Goal: Information Seeking & Learning: Find specific fact

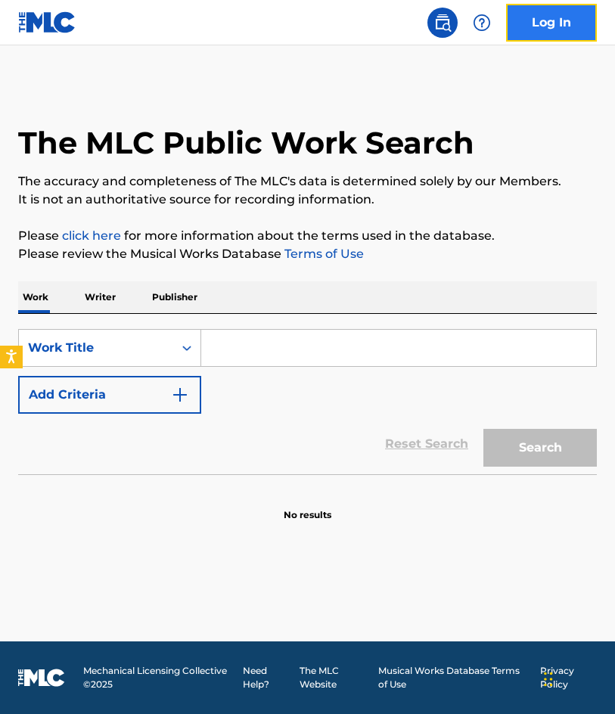
click at [535, 25] on link "Log In" at bounding box center [551, 23] width 91 height 38
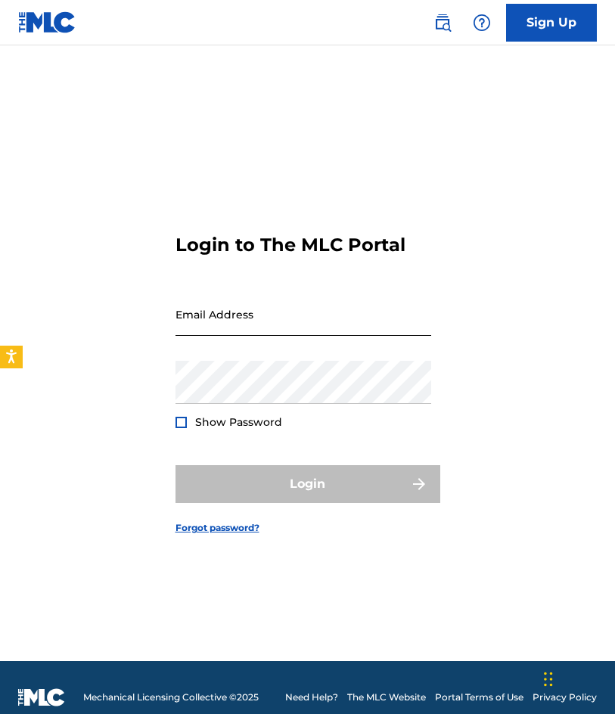
click at [282, 322] on input "Email Address" at bounding box center [304, 314] width 256 height 43
type input "[EMAIL_ADDRESS][DOMAIN_NAME]"
click at [228, 408] on div "Password Show Password" at bounding box center [304, 395] width 256 height 68
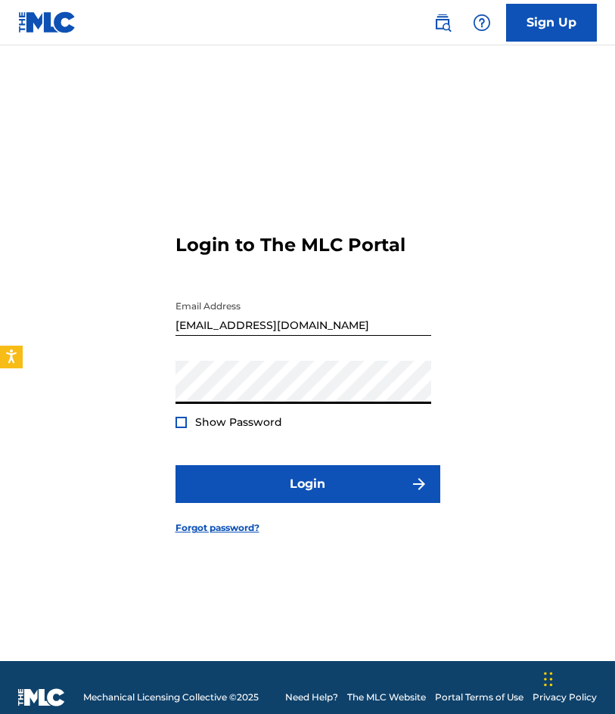
click at [176, 465] on button "Login" at bounding box center [308, 484] width 265 height 38
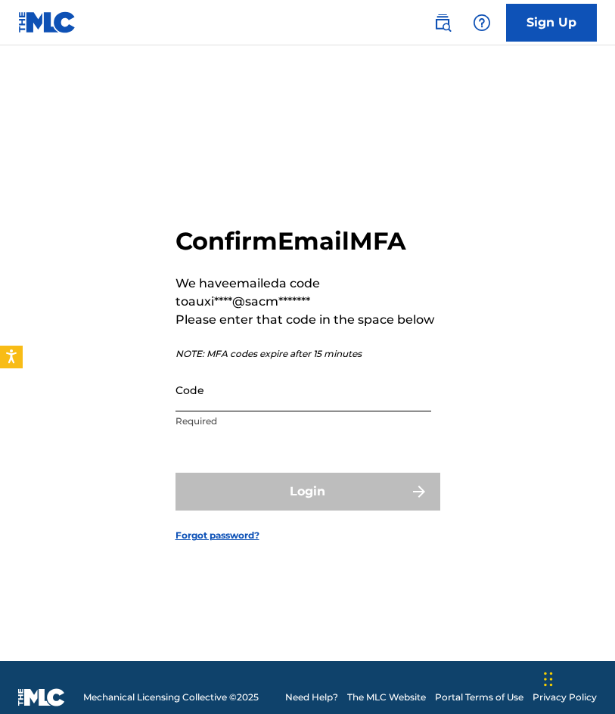
click at [224, 406] on input "Code" at bounding box center [304, 389] width 256 height 43
click at [166, 241] on div "Confirm Email MFA We have emailed a code to auxi****@sacm******* Please enter t…" at bounding box center [307, 372] width 615 height 578
click at [247, 390] on input "Code" at bounding box center [304, 389] width 256 height 43
paste input "563128"
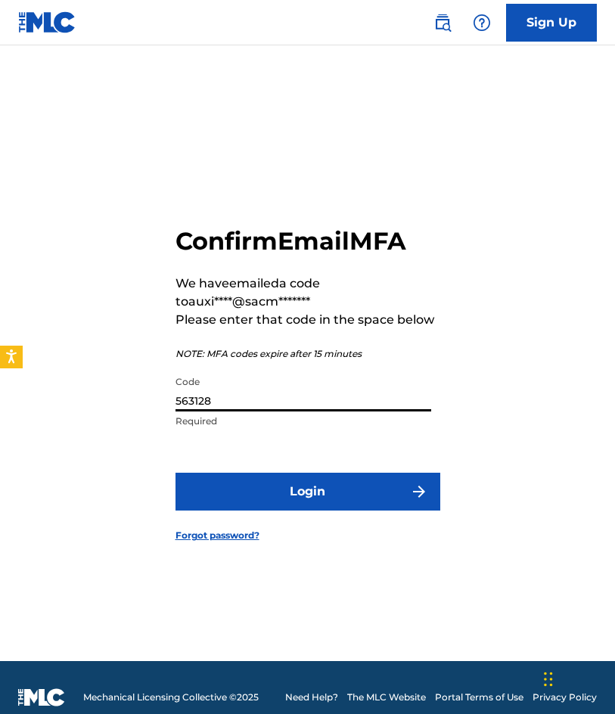
type input "563128"
click at [176, 473] on button "Login" at bounding box center [308, 492] width 265 height 38
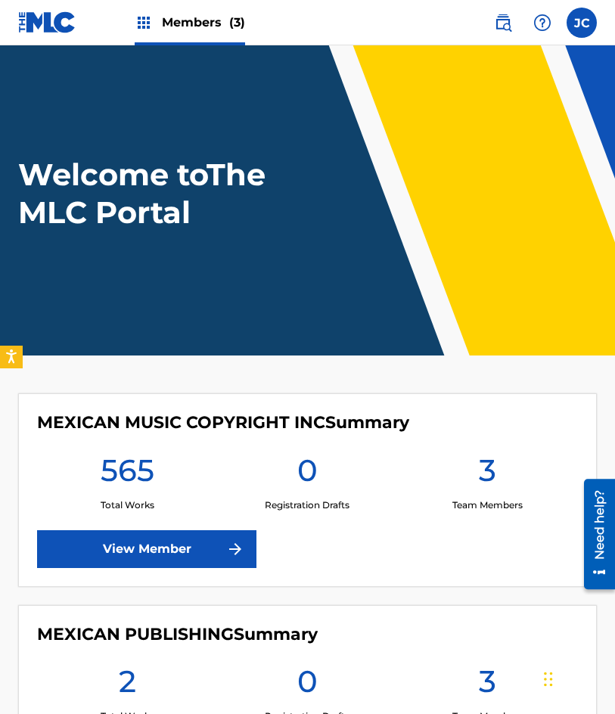
click at [140, 391] on main "Welcome to The MLC Portal MEXICAN MUSIC COPYRIGHT INC Summary 565 Total Works 0…" at bounding box center [307, 536] width 615 height 983
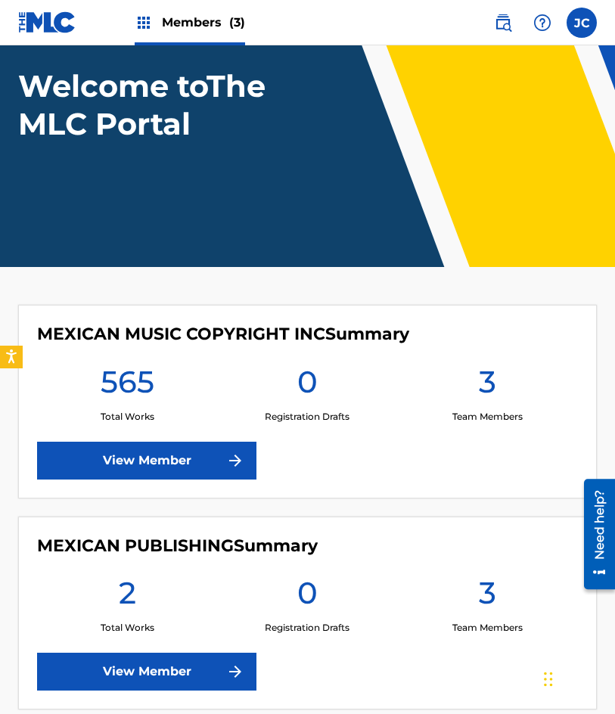
scroll to position [303, 0]
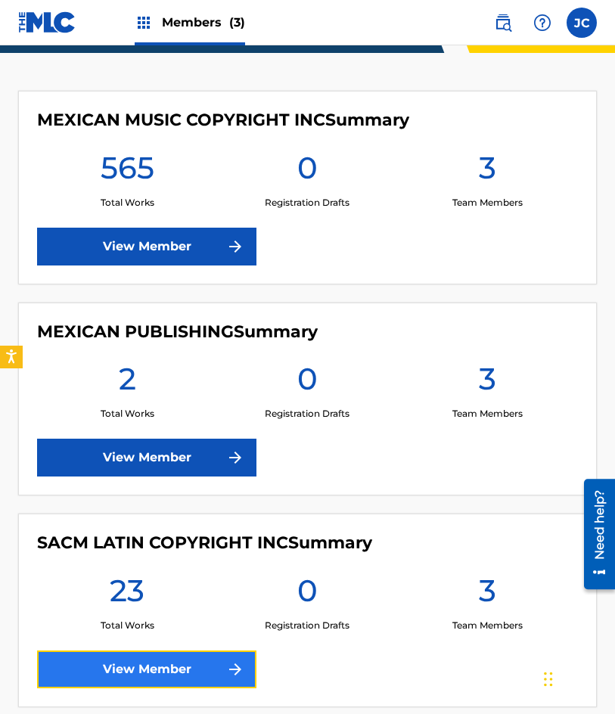
click at [211, 662] on link "View Member" at bounding box center [146, 670] width 219 height 38
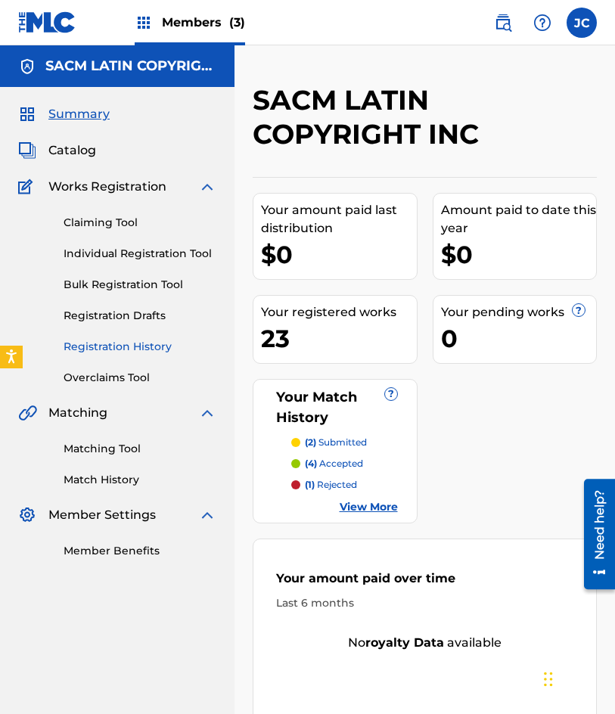
click at [103, 342] on link "Registration History" at bounding box center [140, 347] width 153 height 16
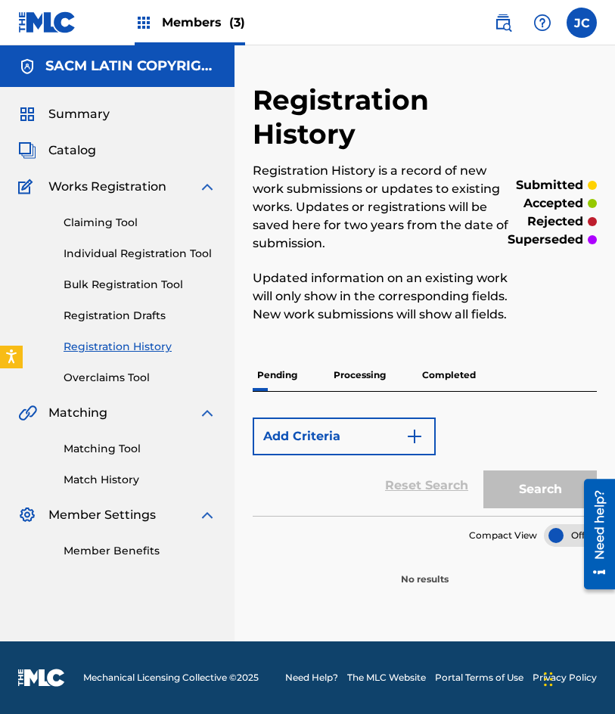
click at [374, 384] on p "Processing" at bounding box center [359, 375] width 61 height 32
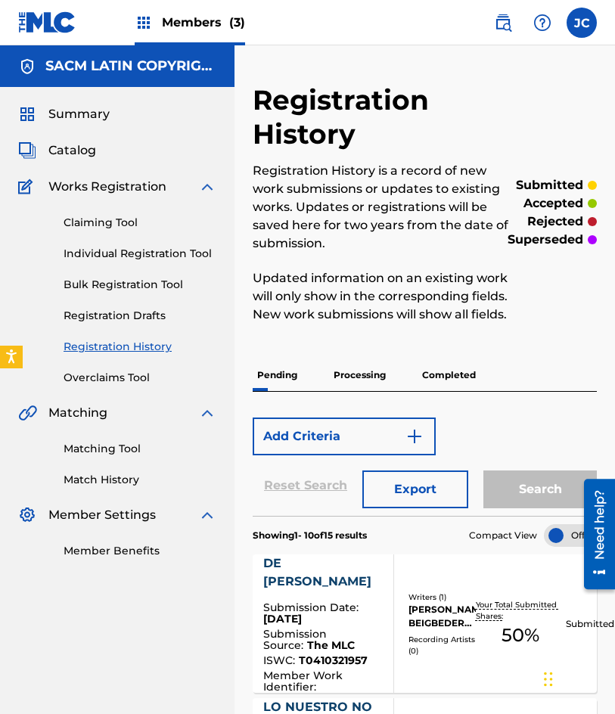
click at [366, 384] on p "Processing" at bounding box center [359, 375] width 61 height 32
click at [356, 377] on p "Processing" at bounding box center [359, 375] width 61 height 32
click at [412, 380] on div "Pending Processing Completed" at bounding box center [425, 375] width 344 height 32
click at [447, 381] on p "Completed" at bounding box center [449, 375] width 63 height 32
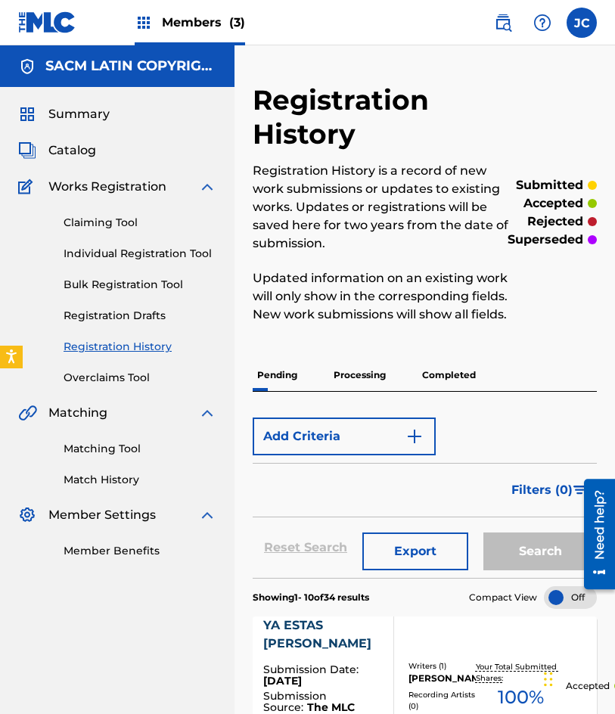
click at [328, 380] on div "Pending Processing Completed" at bounding box center [425, 375] width 344 height 32
click at [340, 376] on p "Processing" at bounding box center [359, 375] width 61 height 32
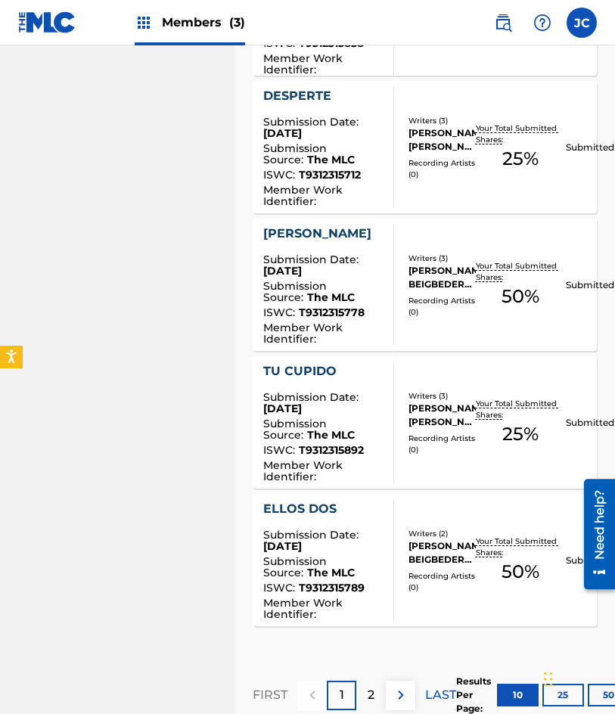
scroll to position [1353, 0]
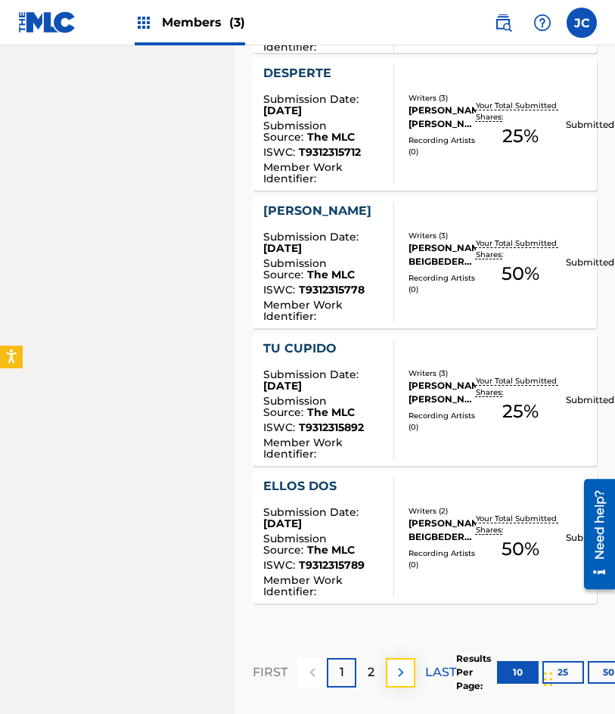
click at [398, 669] on img at bounding box center [401, 672] width 18 height 18
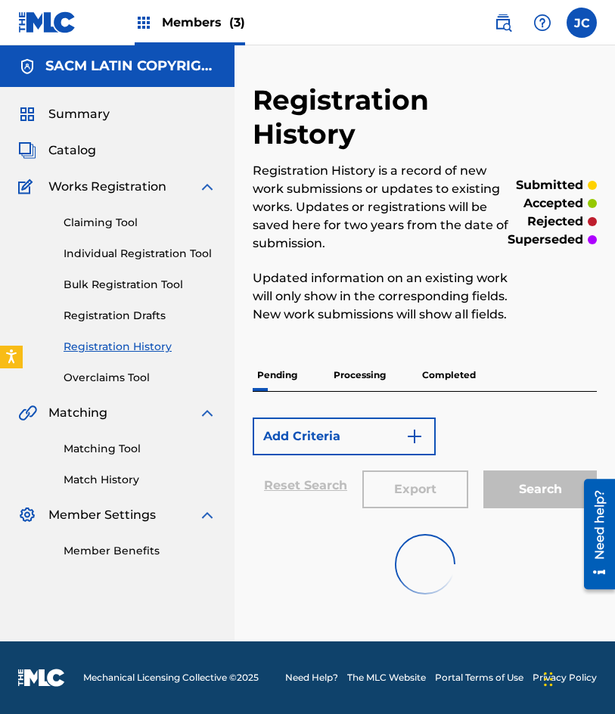
click at [42, 20] on img at bounding box center [47, 22] width 58 height 22
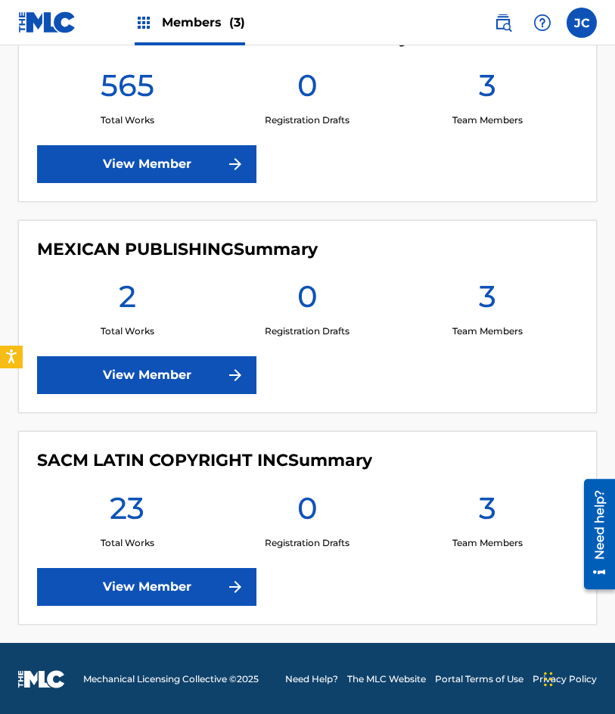
scroll to position [387, 0]
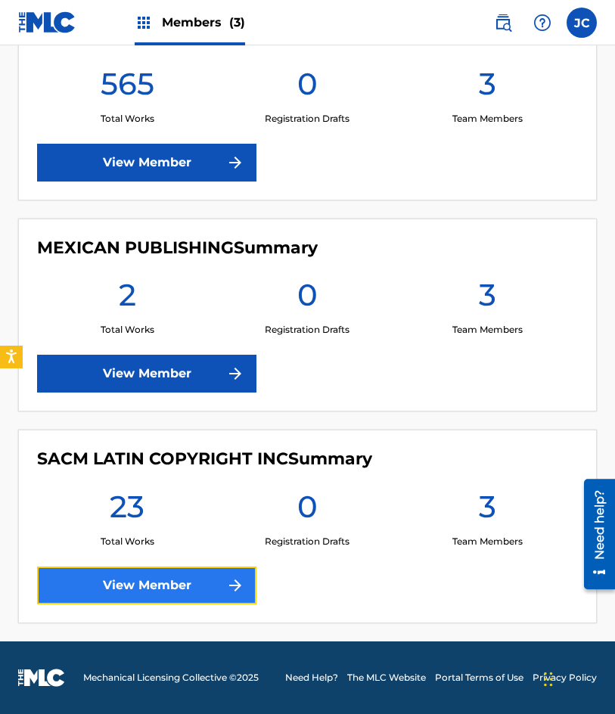
click at [150, 588] on link "View Member" at bounding box center [146, 586] width 219 height 38
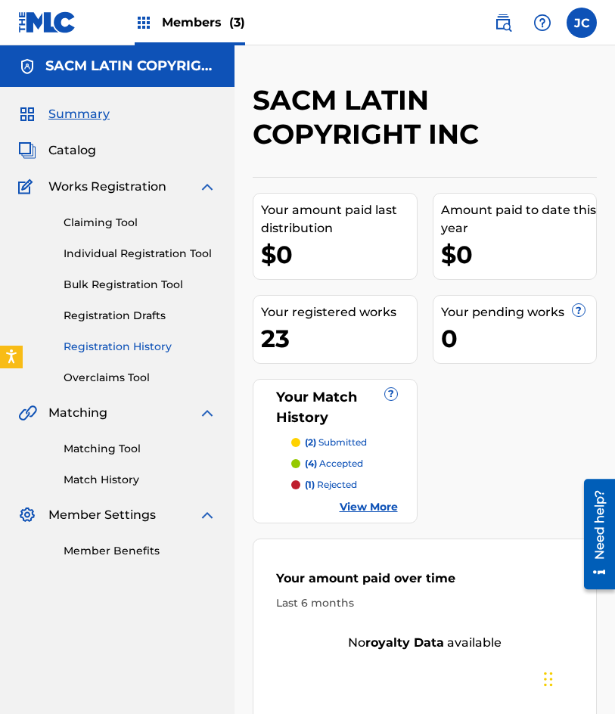
click at [133, 348] on link "Registration History" at bounding box center [140, 347] width 153 height 16
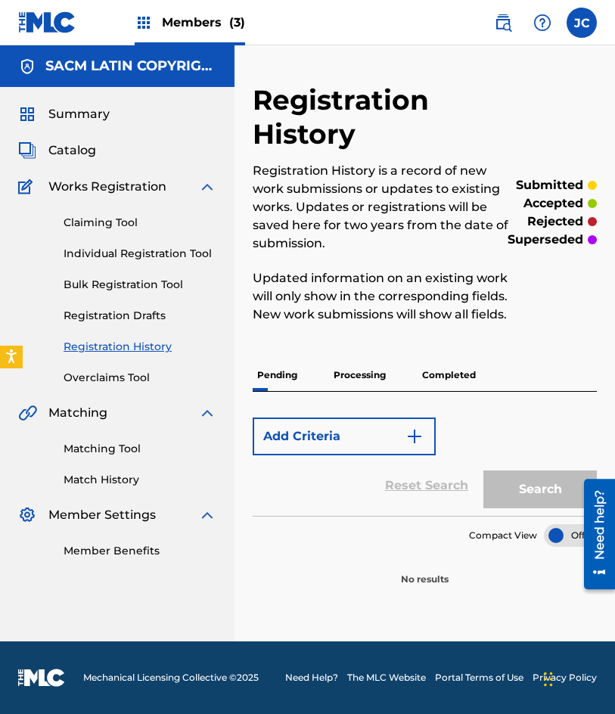
click at [359, 381] on p "Processing" at bounding box center [359, 375] width 61 height 32
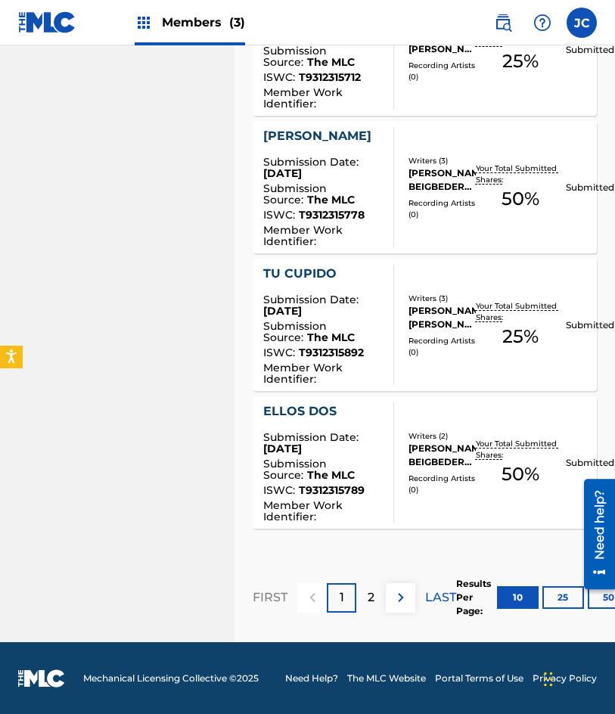
scroll to position [1428, 0]
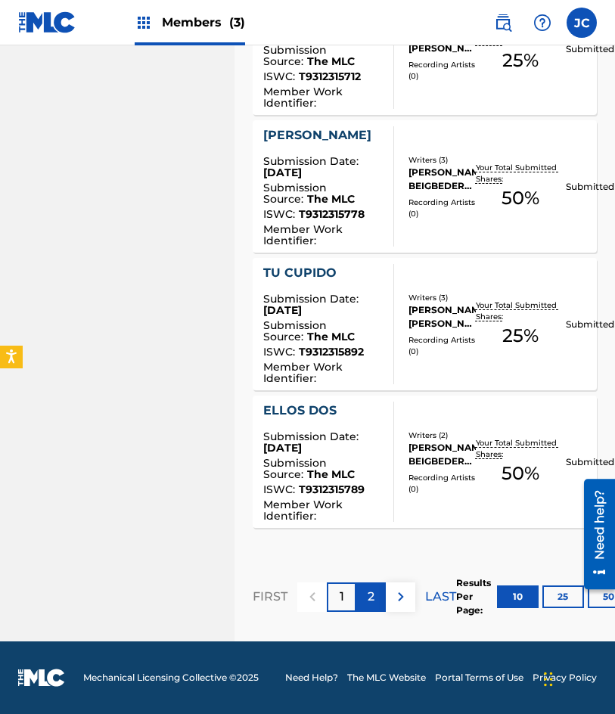
click at [377, 595] on div "2" at bounding box center [371, 597] width 30 height 30
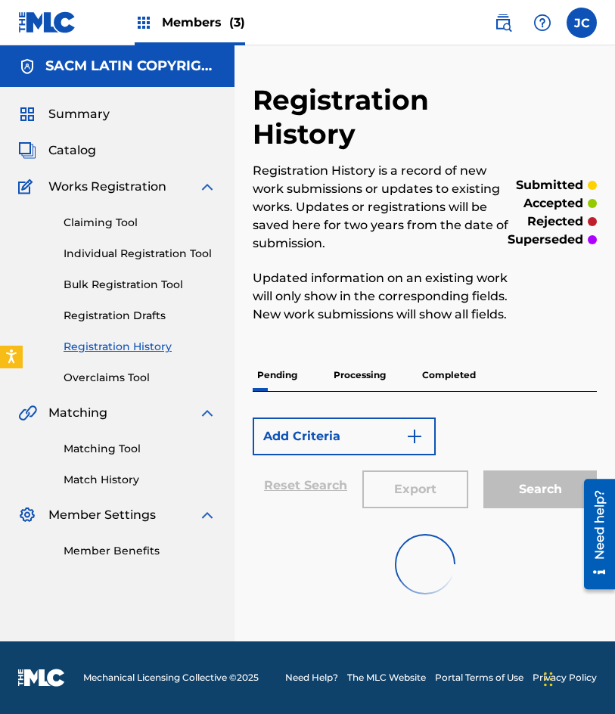
scroll to position [0, 0]
click at [67, 150] on span "Catalog" at bounding box center [72, 150] width 48 height 18
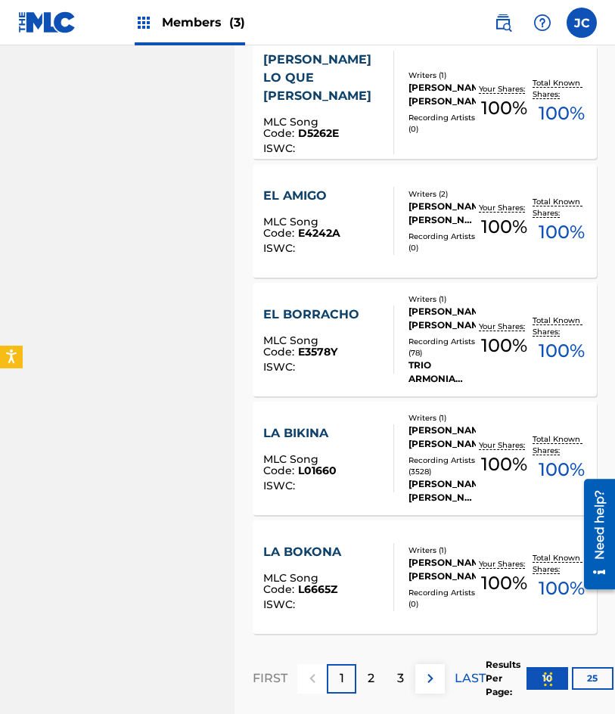
scroll to position [989, 0]
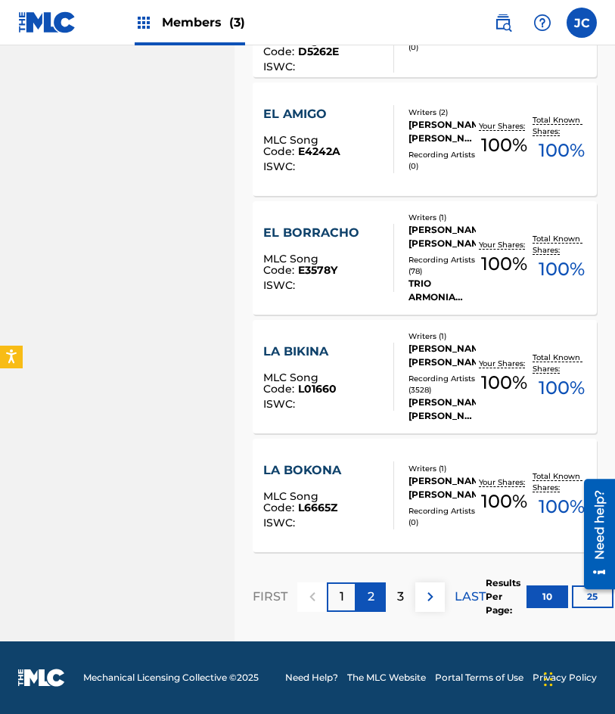
click at [381, 598] on div "2" at bounding box center [371, 597] width 30 height 30
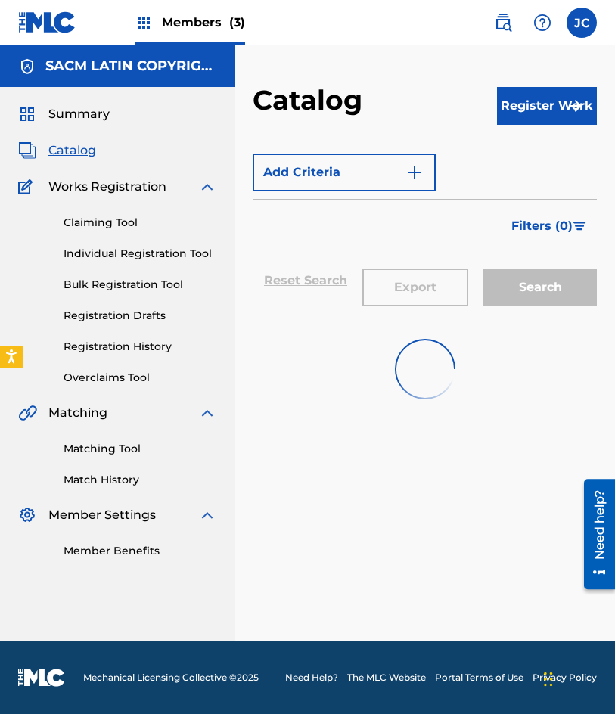
click at [63, 29] on img at bounding box center [47, 22] width 58 height 22
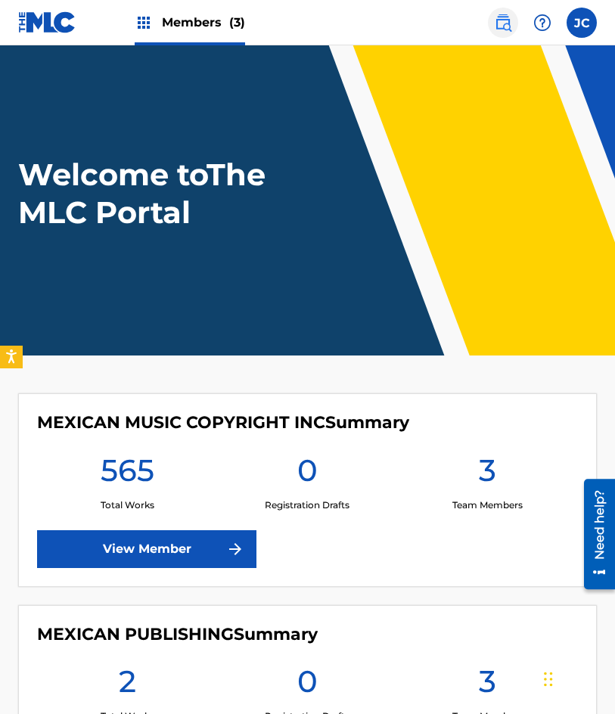
click at [509, 21] on img at bounding box center [503, 23] width 18 height 18
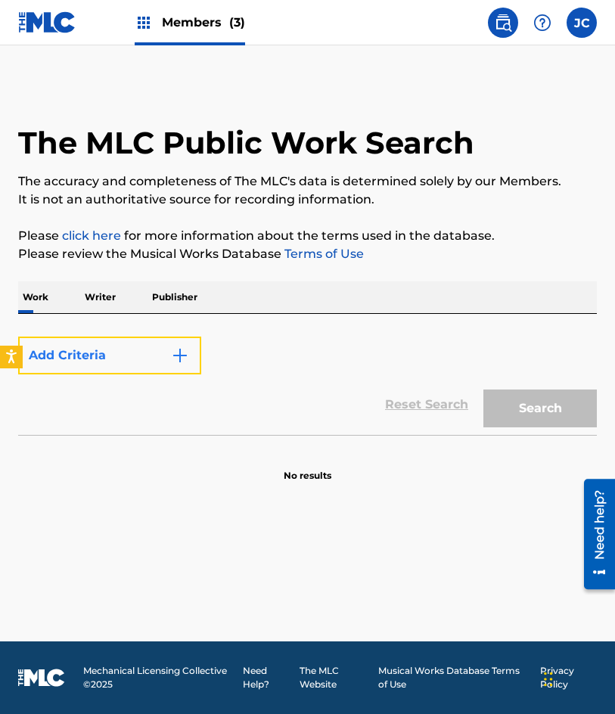
click at [96, 367] on button "Add Criteria" at bounding box center [109, 356] width 183 height 38
click at [97, 362] on button "Add Criteria" at bounding box center [109, 356] width 183 height 38
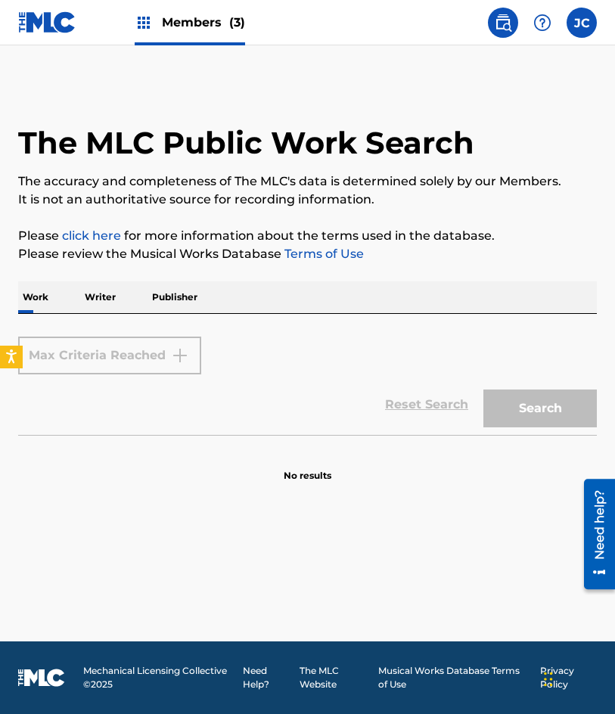
click at [101, 422] on div "Reset Search Search" at bounding box center [307, 404] width 579 height 61
click at [104, 365] on div "Max Criteria Reached" at bounding box center [109, 356] width 183 height 38
click at [97, 331] on form "Max Criteria Reached Reset Search Search" at bounding box center [307, 382] width 579 height 106
click at [102, 303] on p "Writer" at bounding box center [100, 297] width 40 height 32
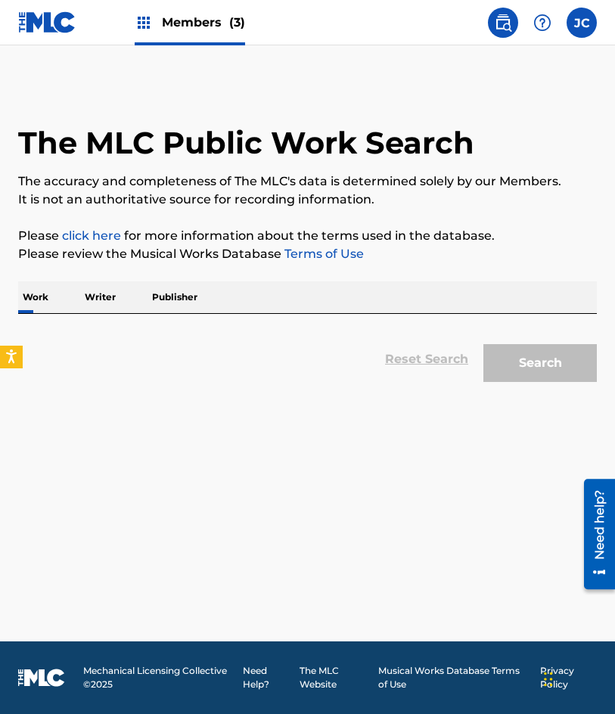
click at [181, 309] on p "Publisher" at bounding box center [175, 297] width 54 height 32
click at [71, 290] on div "Work Writer Publisher" at bounding box center [307, 297] width 579 height 32
click at [37, 295] on p "Work" at bounding box center [35, 297] width 35 height 32
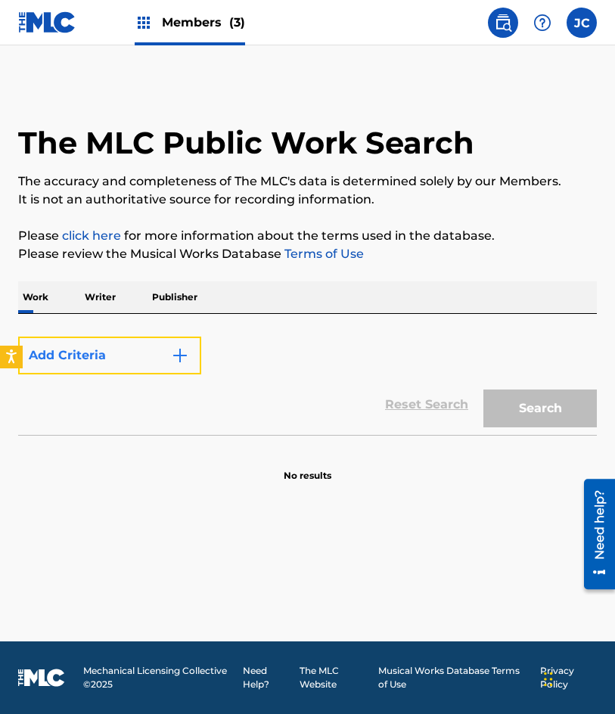
click at [135, 347] on button "Add Criteria" at bounding box center [109, 356] width 183 height 38
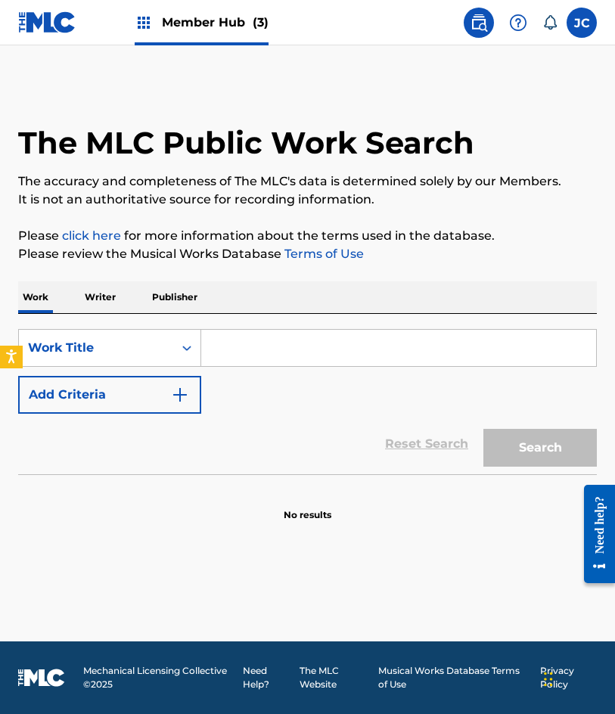
click at [182, 374] on div "SearchWithCriteria4d8e975b-c5fd-4165-b06b-4cb992b5b7a2 Work Title Add Criteria" at bounding box center [307, 371] width 579 height 85
click at [167, 388] on button "Add Criteria" at bounding box center [109, 395] width 183 height 38
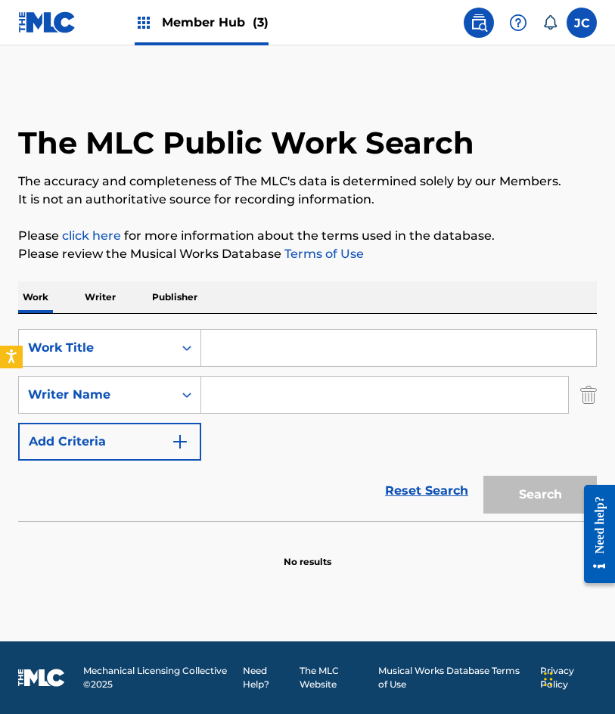
click at [412, 328] on div "SearchWithCriteria4d8e975b-c5fd-4165-b06b-4cb992b5b7a2 Work Title SearchWithCri…" at bounding box center [307, 417] width 579 height 207
click at [418, 340] on input "Search Form" at bounding box center [398, 348] width 395 height 36
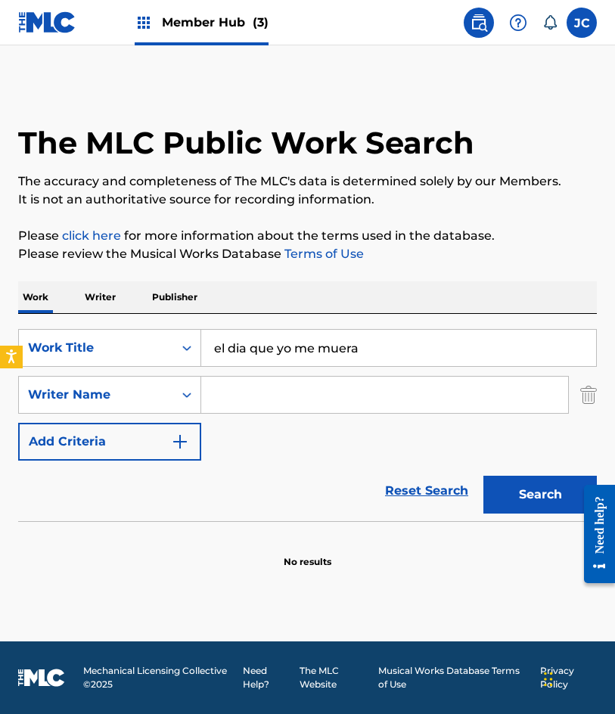
type input "el dia que yo me muera"
type input "diaz"
click at [483, 476] on button "Search" at bounding box center [539, 495] width 113 height 38
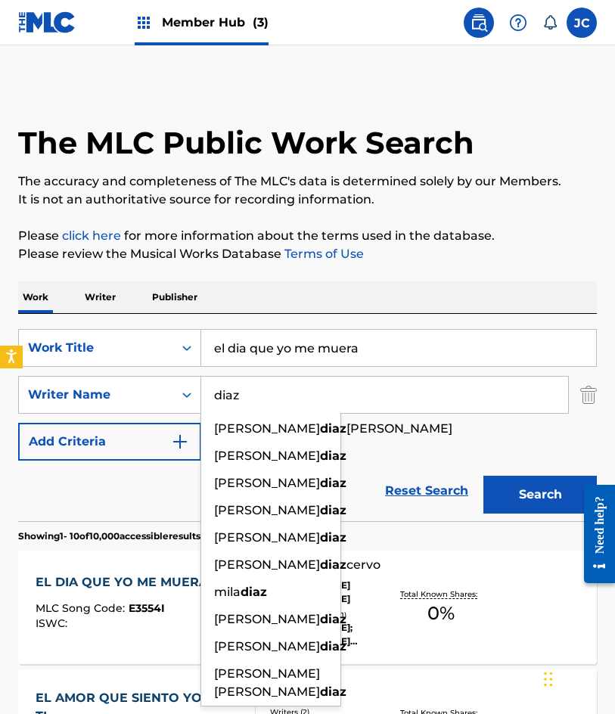
click at [381, 431] on div "SearchWithCriteria4d8e975b-c5fd-4165-b06b-4cb992b5b7a2 Work Title el dia que yo…" at bounding box center [307, 395] width 579 height 132
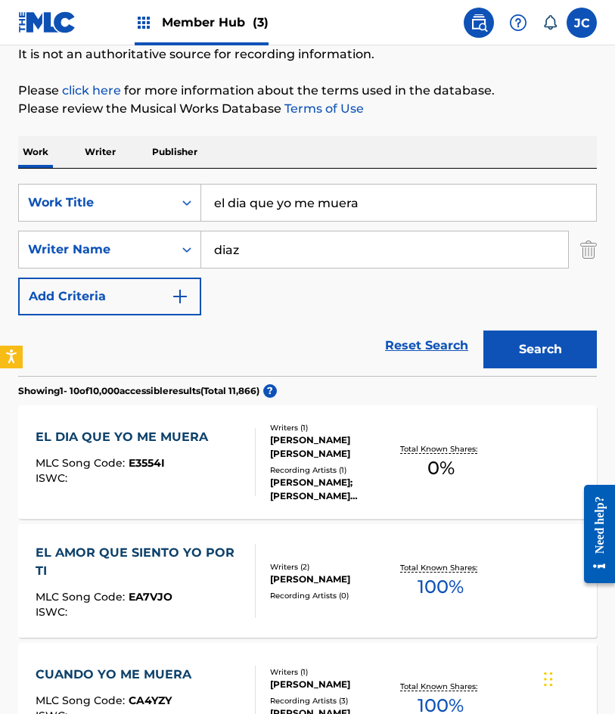
scroll to position [227, 0]
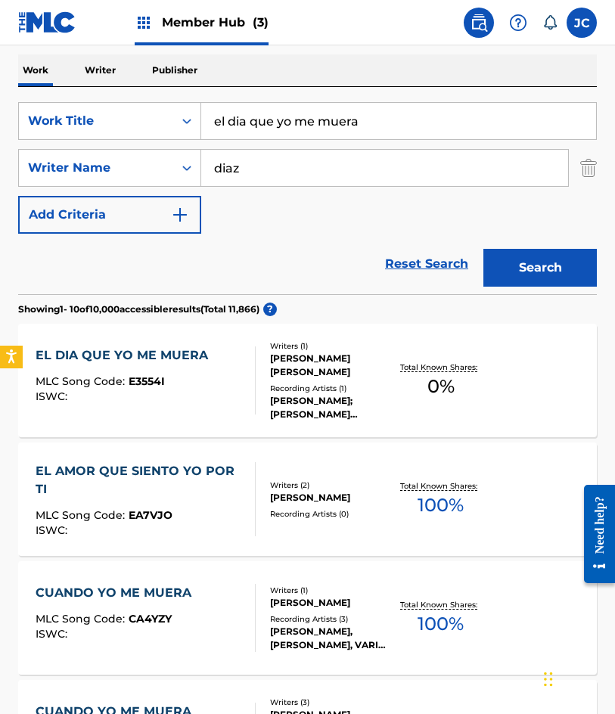
click at [275, 394] on div "[PERSON_NAME];[PERSON_NAME] [PERSON_NAME]" at bounding box center [331, 407] width 123 height 27
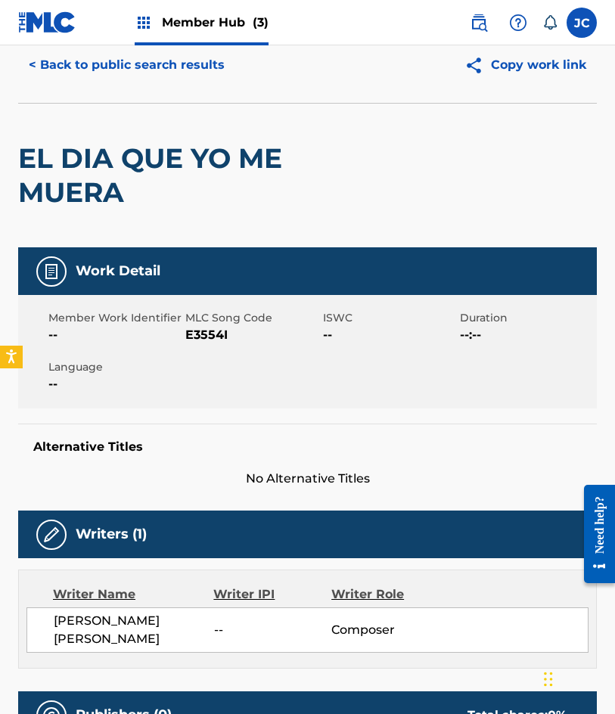
scroll to position [33, 0]
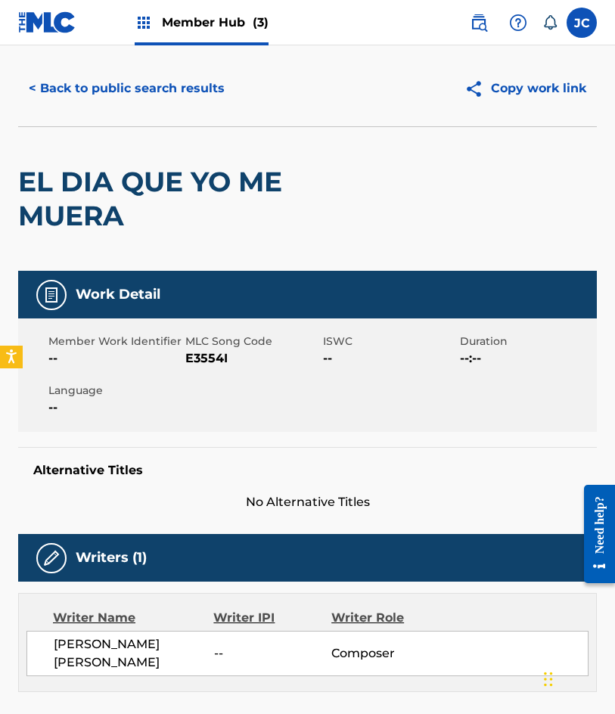
click at [196, 353] on span "E3554I" at bounding box center [251, 358] width 133 height 18
copy span "E3554I"
drag, startPoint x: 113, startPoint y: 207, endPoint x: 127, endPoint y: 133, distance: 74.8
click at [113, 207] on h2 "EL DIA QUE YO ME MUERA" at bounding box center [191, 199] width 347 height 68
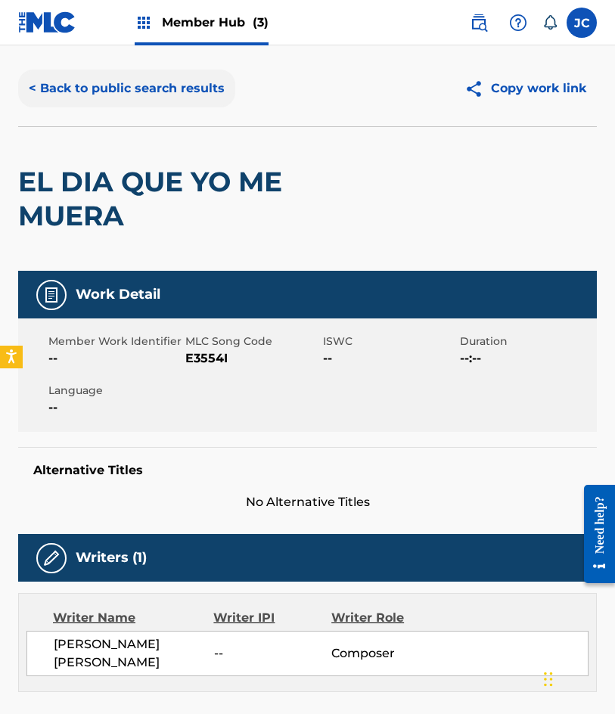
click at [138, 107] on button "< Back to public search results" at bounding box center [126, 89] width 217 height 38
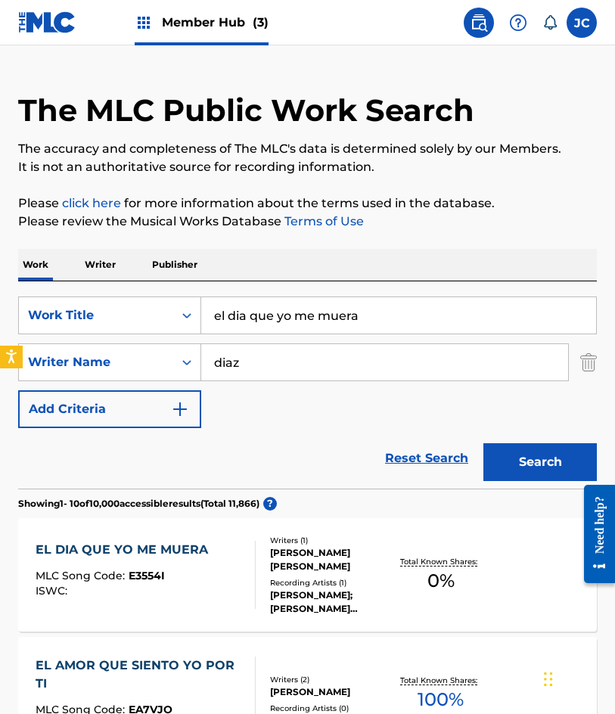
scroll to position [227, 0]
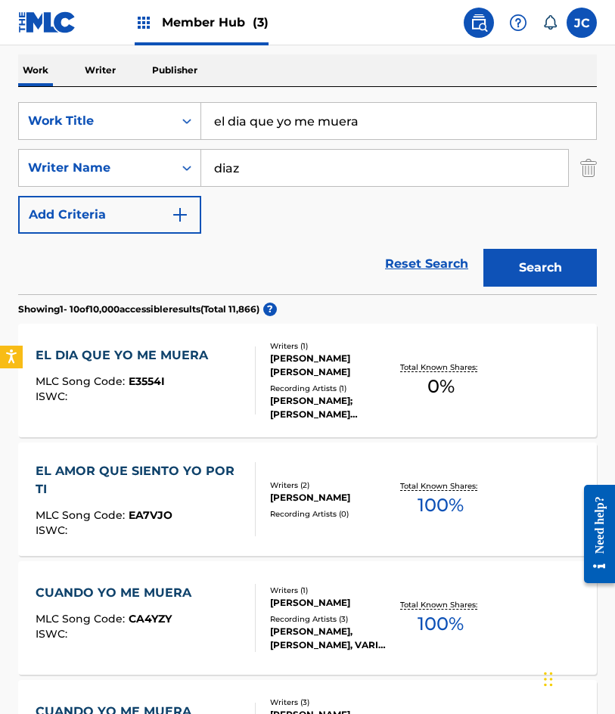
click at [447, 106] on input "el dia que yo me muera" at bounding box center [398, 121] width 395 height 36
type input "pero que jalao"
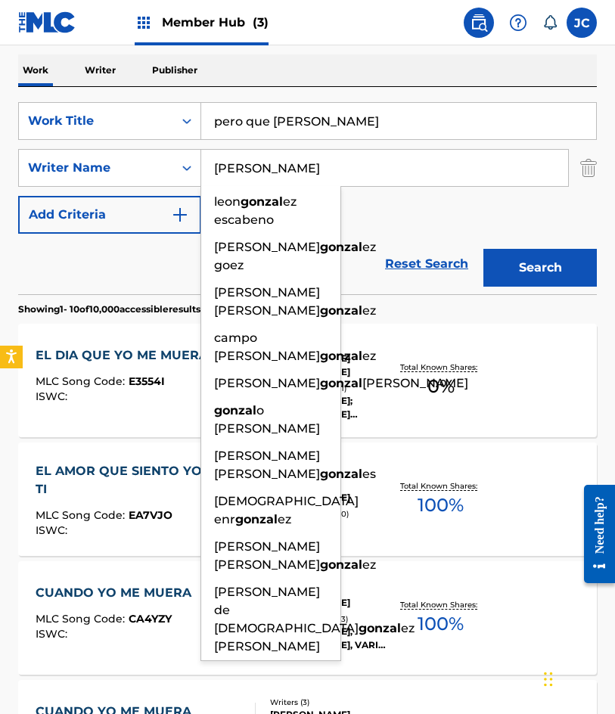
type input "gonzalez"
click at [483, 249] on button "Search" at bounding box center [539, 268] width 113 height 38
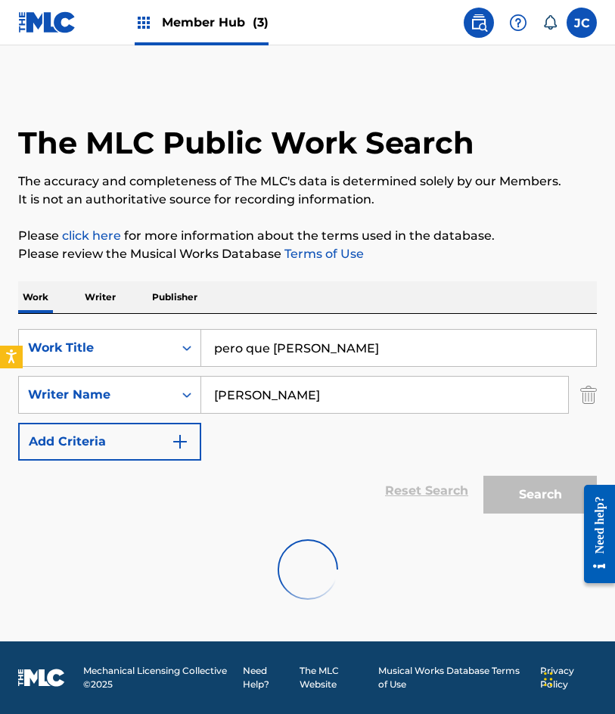
scroll to position [0, 0]
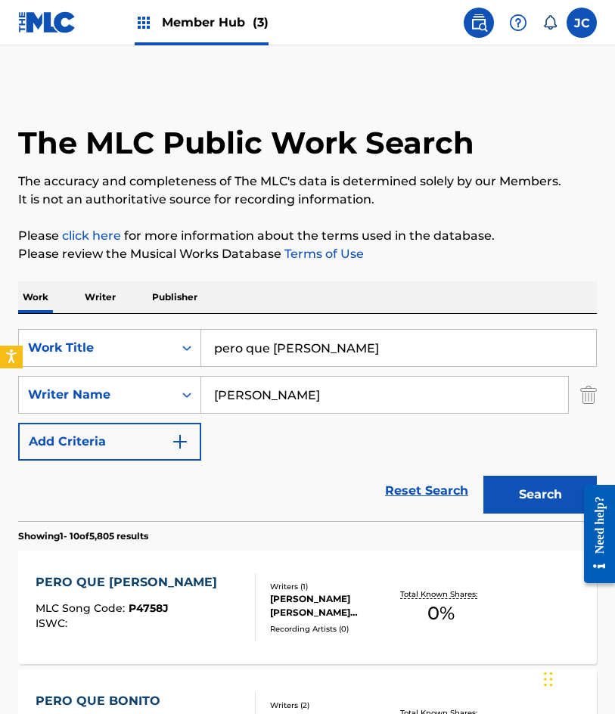
click at [435, 449] on div "SearchWithCriteria4d8e975b-c5fd-4165-b06b-4cb992b5b7a2 Work Title pero que jala…" at bounding box center [307, 395] width 579 height 132
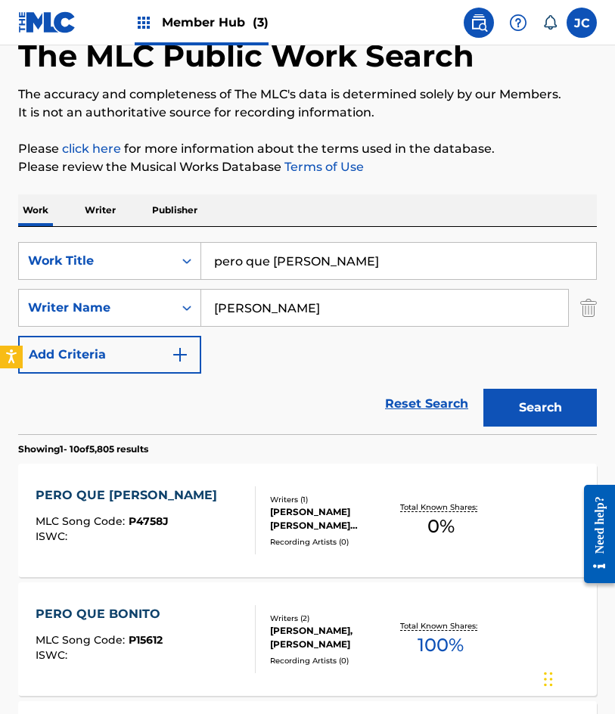
scroll to position [227, 0]
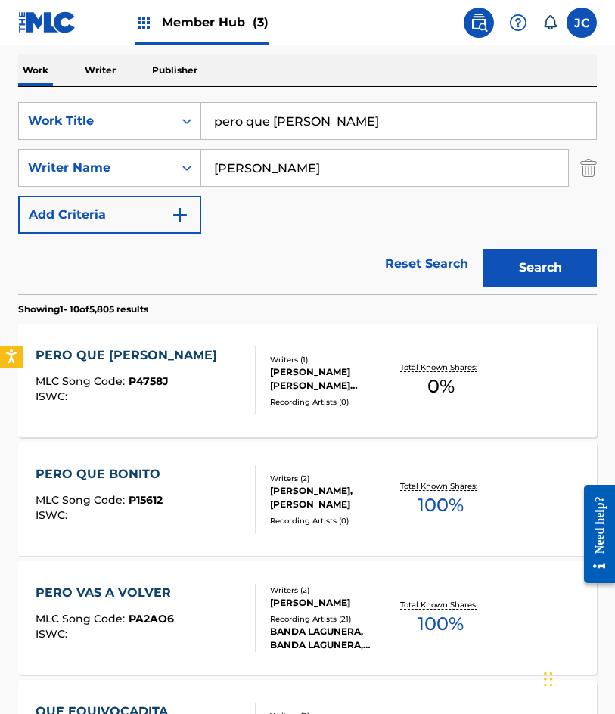
click at [213, 381] on div "PERO QUE JALAO MLC Song Code : P4758J ISWC :" at bounding box center [146, 380] width 220 height 68
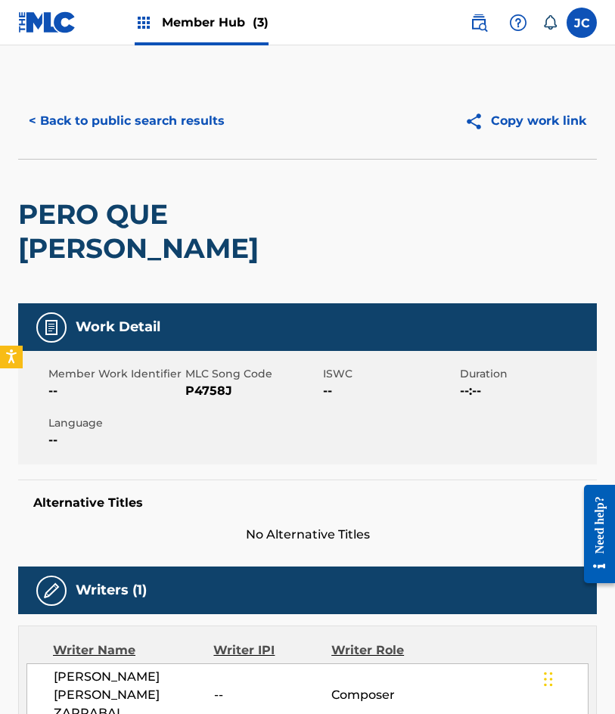
click at [219, 382] on span "P4758J" at bounding box center [251, 391] width 133 height 18
copy span "P4758J"
click at [123, 113] on button "< Back to public search results" at bounding box center [126, 121] width 217 height 38
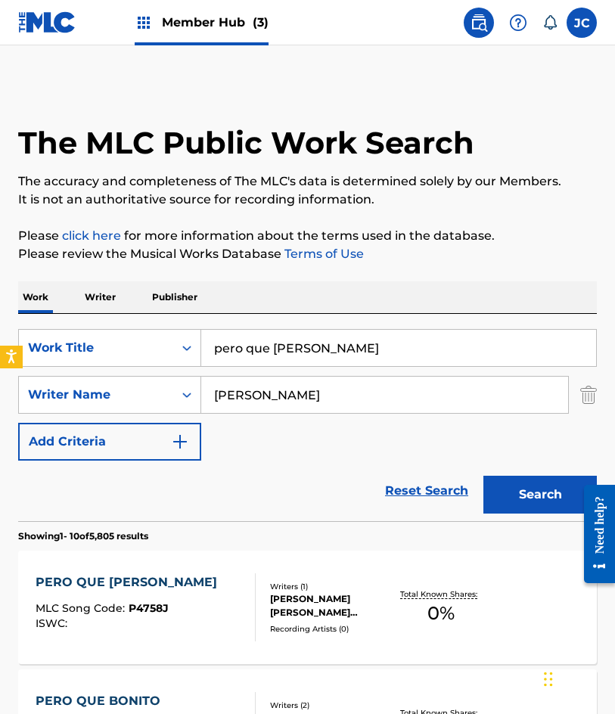
scroll to position [227, 0]
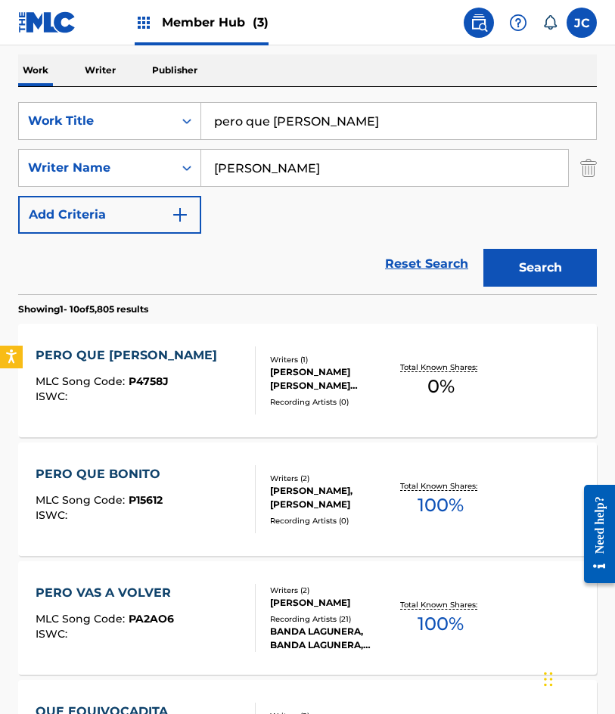
drag, startPoint x: 355, startPoint y: 123, endPoint x: 2, endPoint y: 75, distance: 355.7
click at [11, 95] on div "The MLC Public Work Search The accuracy and completeness of The MLC's data is d…" at bounding box center [307, 720] width 615 height 1728
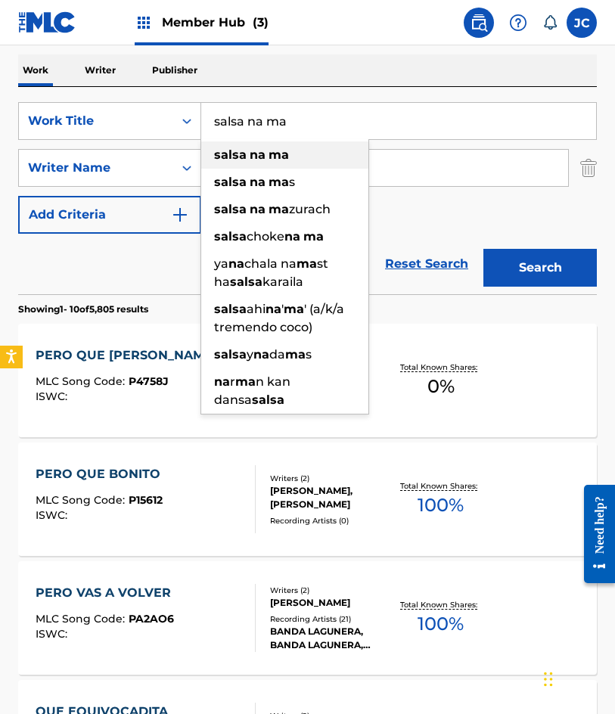
type input "salsa na ma"
click at [483, 249] on button "Search" at bounding box center [539, 268] width 113 height 38
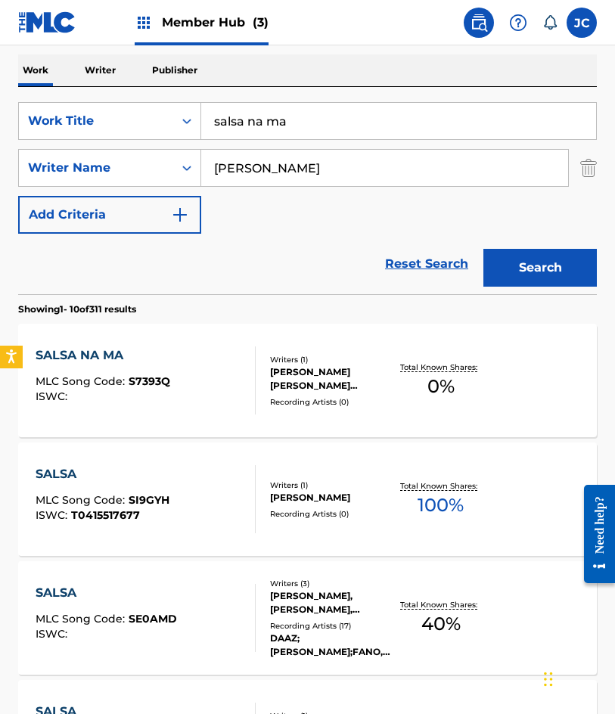
click at [298, 368] on div "JUAN FRANCISCO GONZALEZ ZARRABAL" at bounding box center [331, 378] width 123 height 27
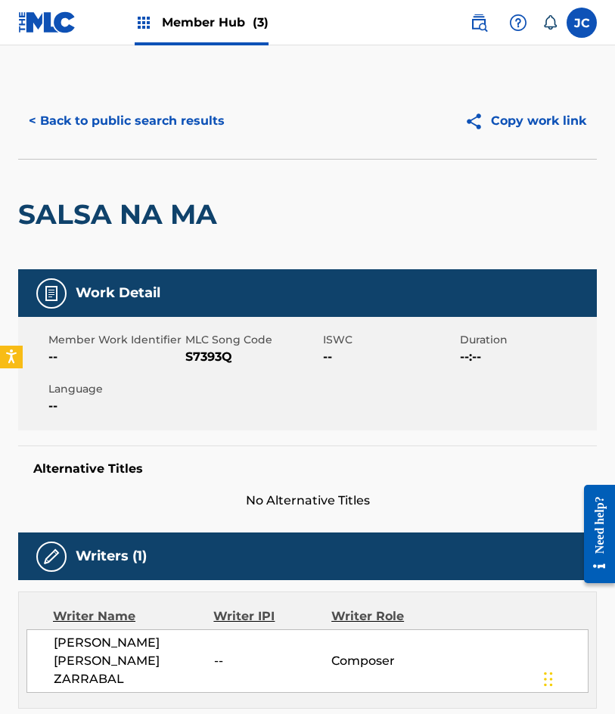
click at [226, 359] on span "S7393Q" at bounding box center [251, 357] width 133 height 18
copy span "S7393Q"
click at [141, 134] on button "< Back to public search results" at bounding box center [126, 121] width 217 height 38
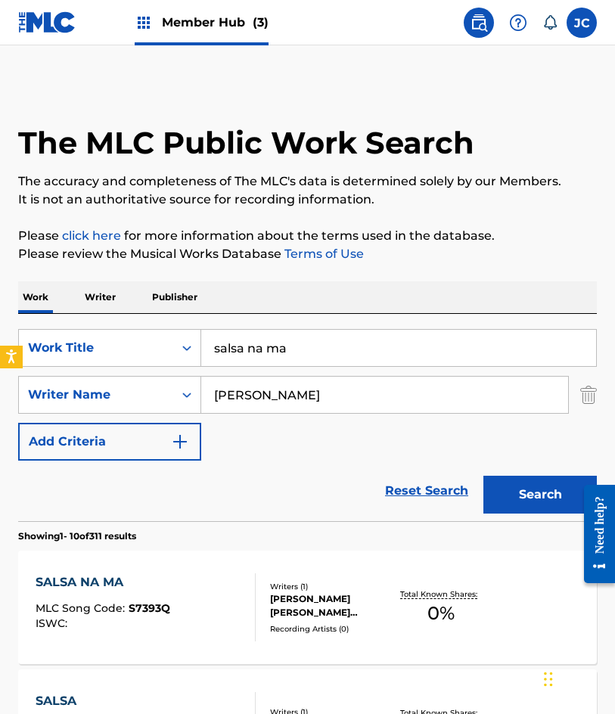
scroll to position [227, 0]
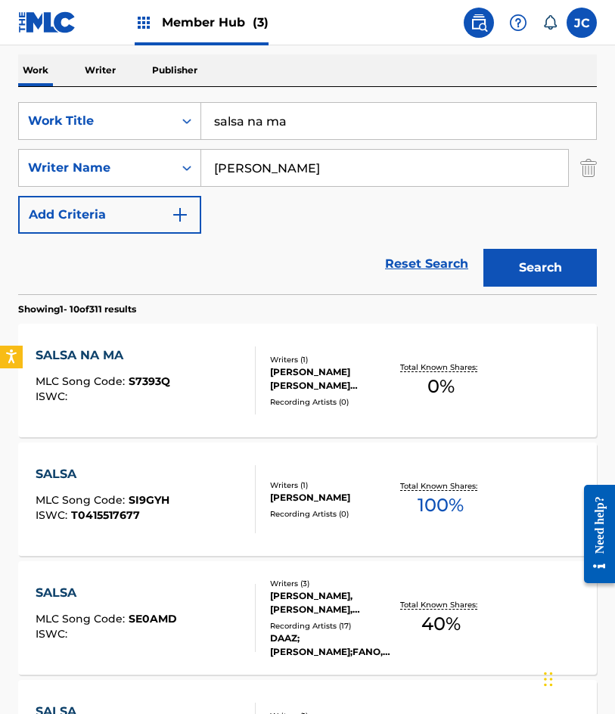
drag, startPoint x: 310, startPoint y: 120, endPoint x: 2, endPoint y: 116, distance: 307.9
click at [2, 116] on div "The MLC Public Work Search The accuracy and completeness of The MLC's data is d…" at bounding box center [307, 720] width 615 height 1728
type input "sintalapa"
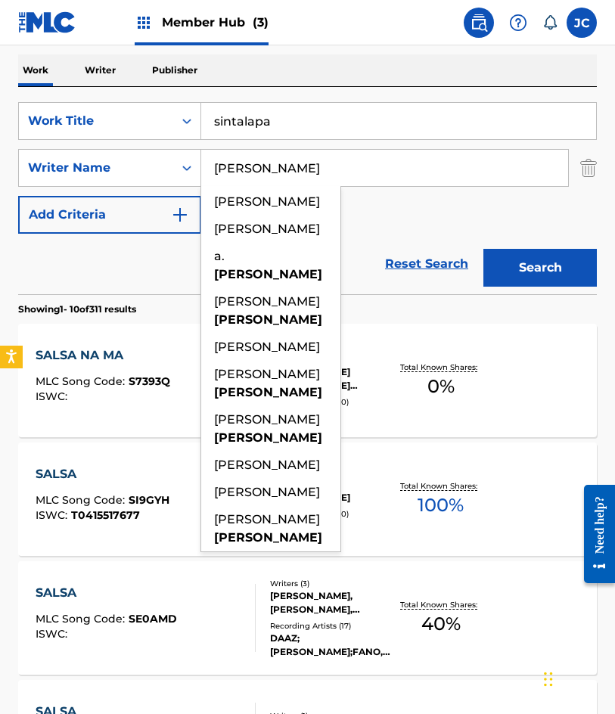
type input "lozoya"
click at [483, 249] on button "Search" at bounding box center [539, 268] width 113 height 38
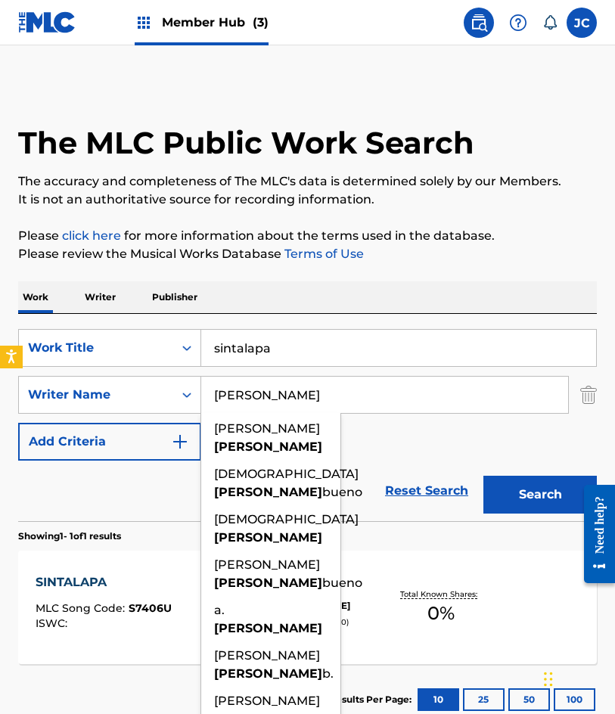
click at [412, 430] on div "SearchWithCriteria4d8e975b-c5fd-4165-b06b-4cb992b5b7a2 Work Title sintalapa Sea…" at bounding box center [307, 395] width 579 height 132
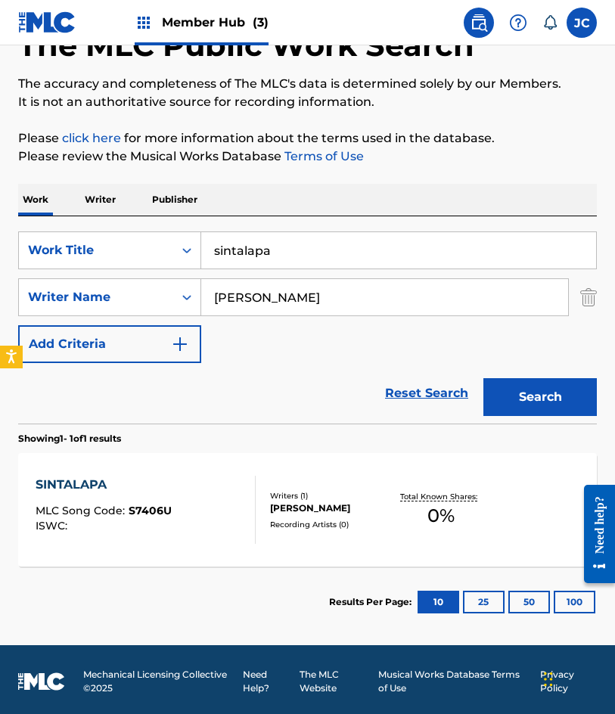
scroll to position [101, 0]
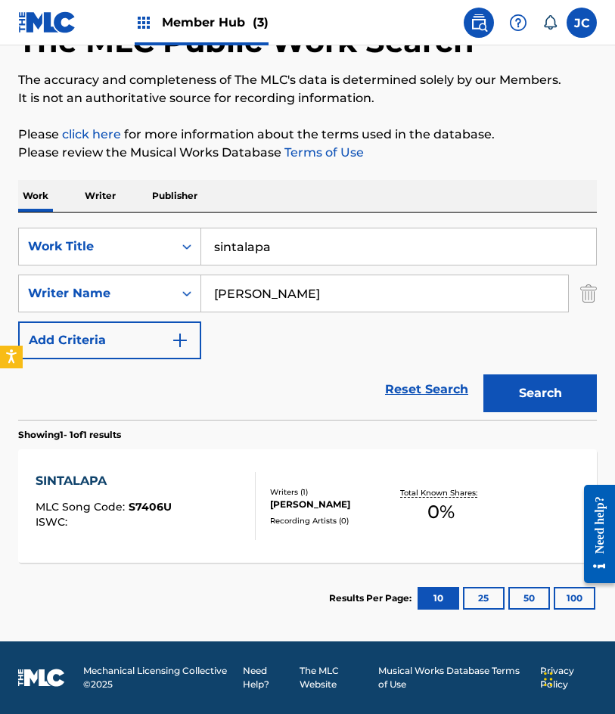
click at [315, 476] on div "SINTALAPA MLC Song Code : S7406U ISWC : Writers ( 1 ) FIDEL VALENZUELA LOZOYA R…" at bounding box center [307, 505] width 579 height 113
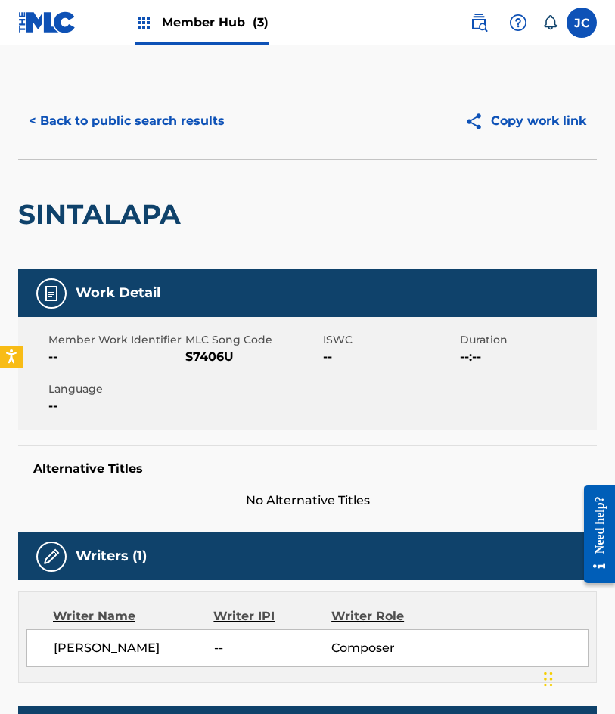
click at [200, 359] on span "S7406U" at bounding box center [251, 357] width 133 height 18
copy span "S7406U"
click at [160, 110] on button "< Back to public search results" at bounding box center [126, 121] width 217 height 38
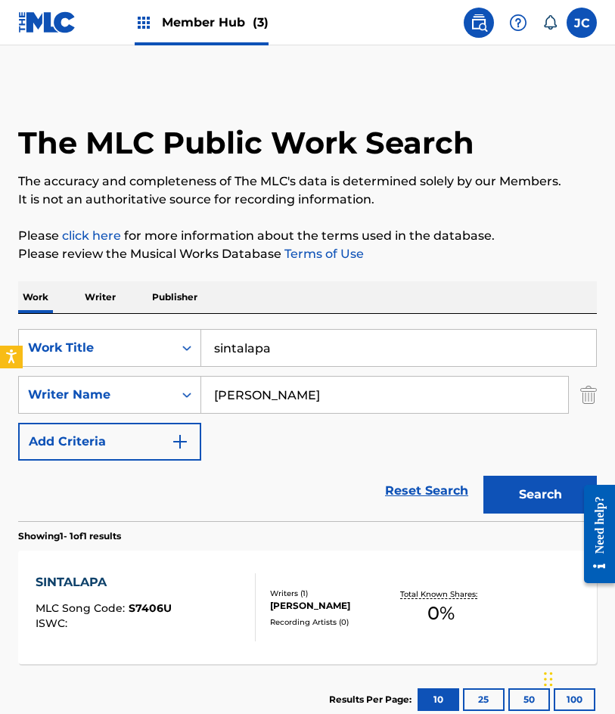
scroll to position [15, 0]
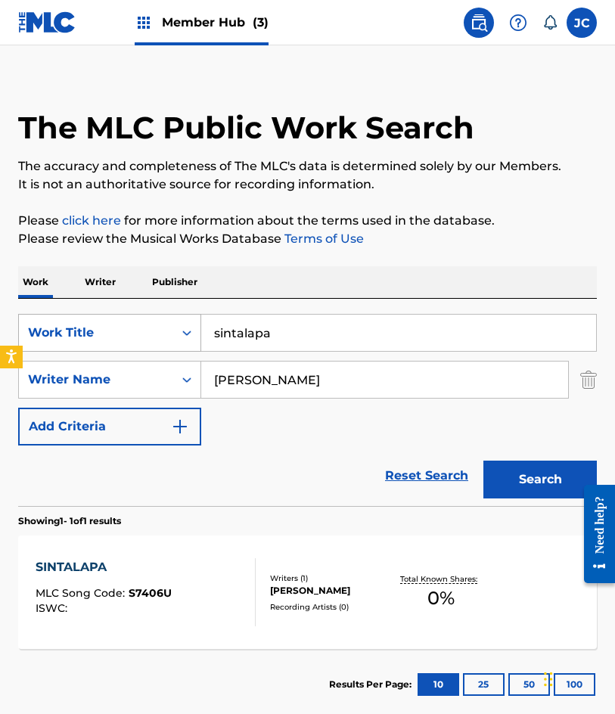
drag, startPoint x: 193, startPoint y: 325, endPoint x: 261, endPoint y: 305, distance: 71.1
click at [180, 324] on div "SearchWithCriteria4d8e975b-c5fd-4165-b06b-4cb992b5b7a2 Work Title sintalapa" at bounding box center [307, 333] width 579 height 38
type input "a"
type input "la feria del mango"
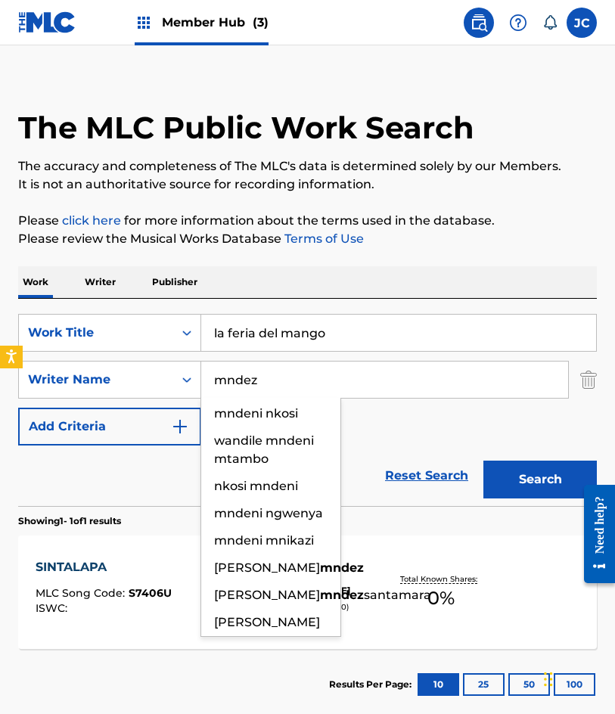
click at [483, 461] on button "Search" at bounding box center [539, 480] width 113 height 38
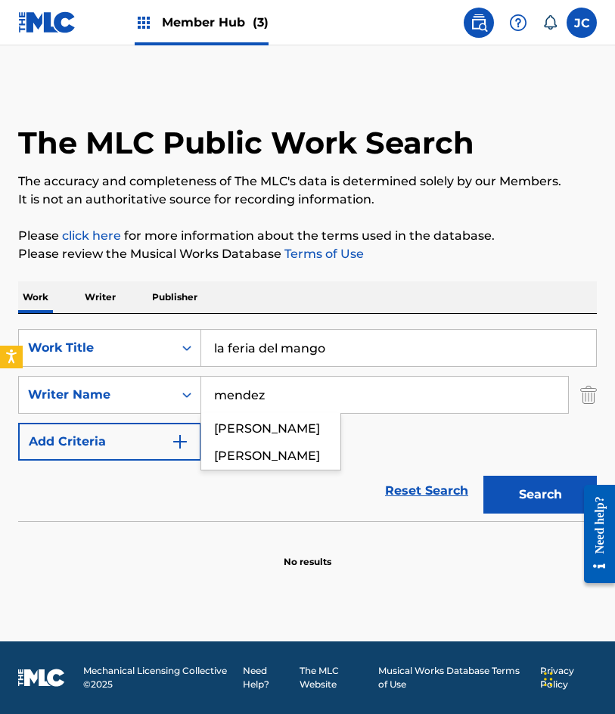
type input "mendez"
click at [483, 476] on button "Search" at bounding box center [539, 495] width 113 height 38
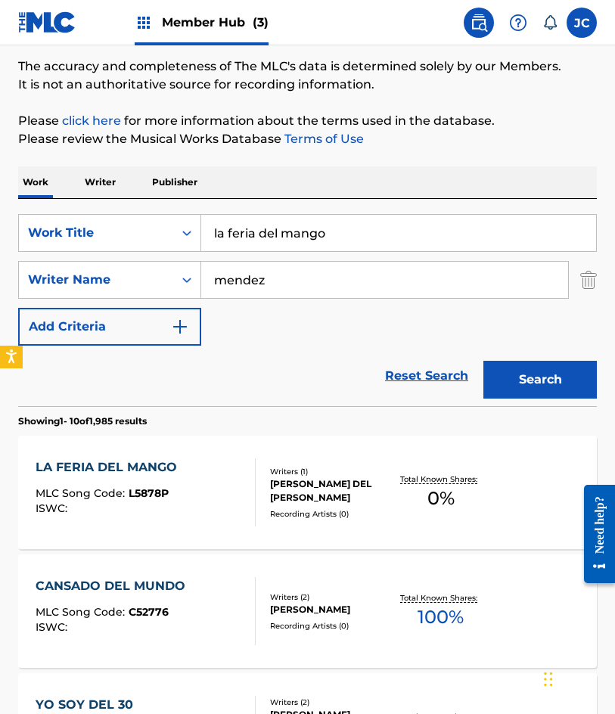
scroll to position [227, 0]
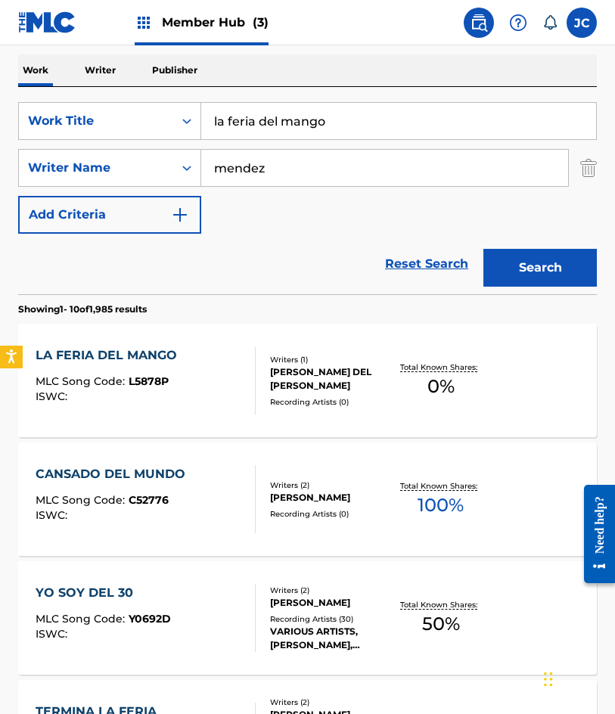
click at [304, 269] on div "Reset Search Search" at bounding box center [307, 264] width 579 height 61
click at [307, 374] on div "RUBEN MENDEZ DEL CASTILLO" at bounding box center [331, 378] width 123 height 27
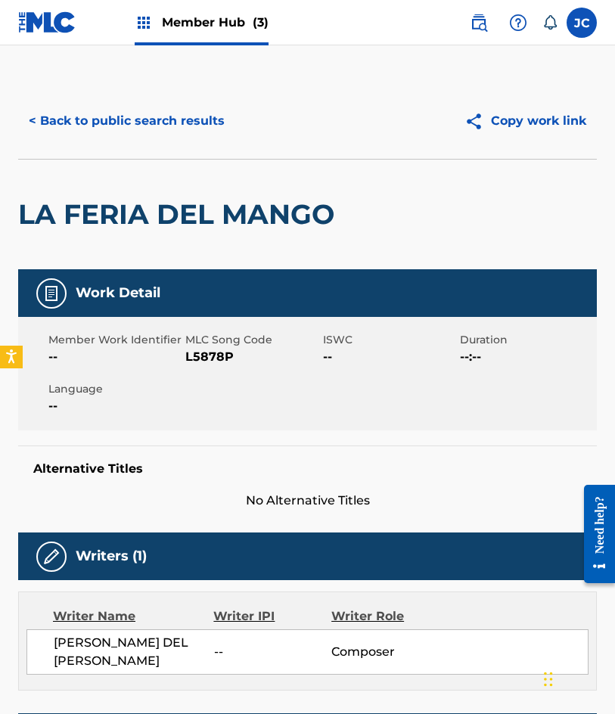
click at [208, 353] on span "L5878P" at bounding box center [251, 357] width 133 height 18
copy span "L5878P"
click at [110, 113] on button "< Back to public search results" at bounding box center [126, 121] width 217 height 38
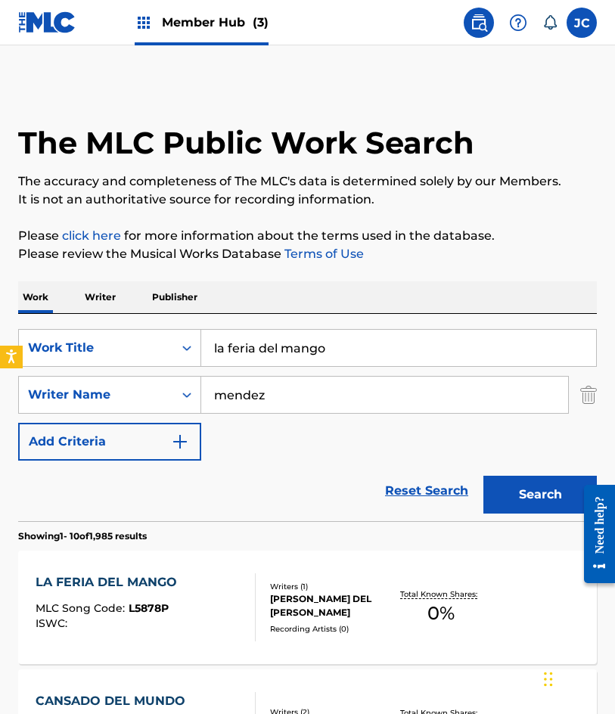
scroll to position [227, 0]
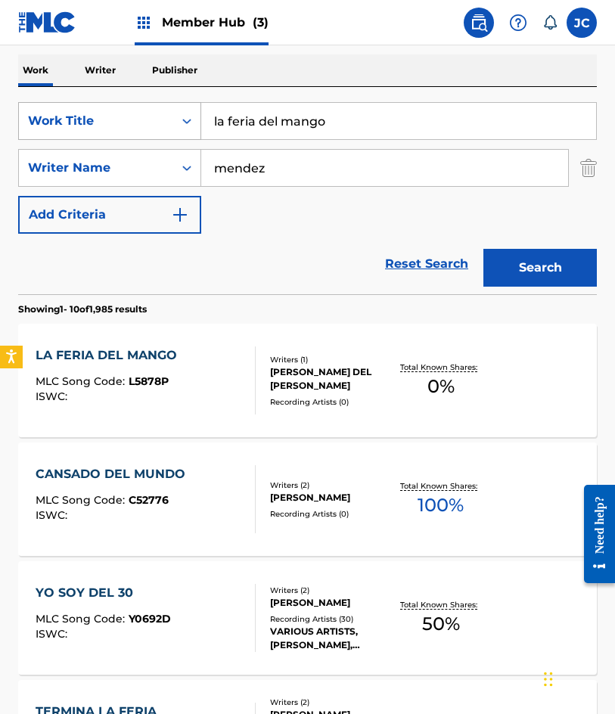
drag, startPoint x: 275, startPoint y: 122, endPoint x: 182, endPoint y: 120, distance: 93.1
click at [182, 120] on div "SearchWithCriteria4d8e975b-c5fd-4165-b06b-4cb992b5b7a2 Work Title la feria del …" at bounding box center [307, 121] width 579 height 38
type input "cancionero loco"
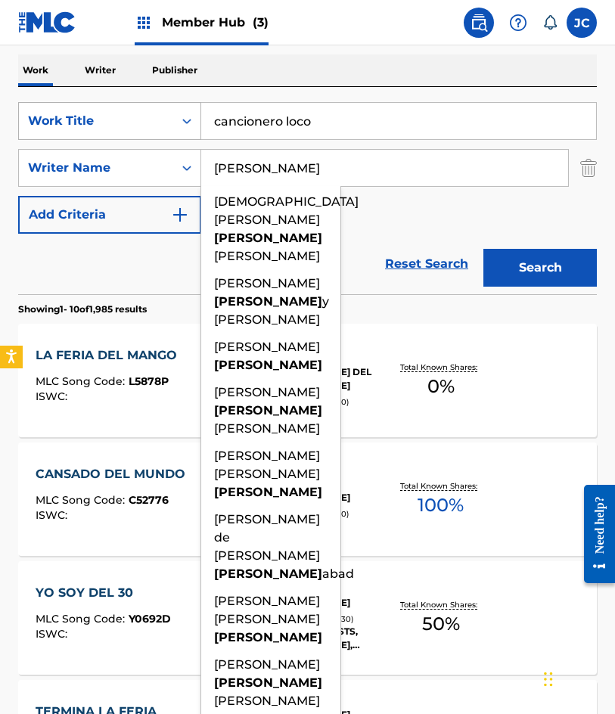
type input "rodriguez"
click at [483, 249] on button "Search" at bounding box center [539, 268] width 113 height 38
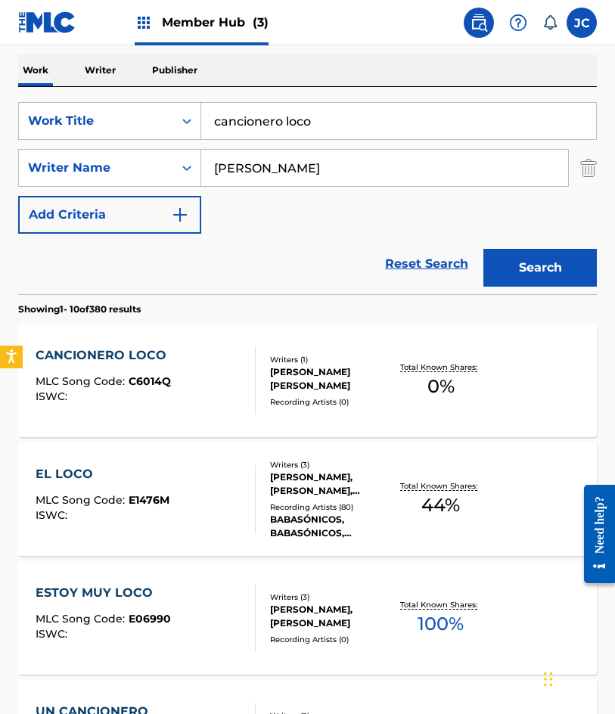
click at [308, 399] on div "Recording Artists ( 0 )" at bounding box center [331, 401] width 123 height 11
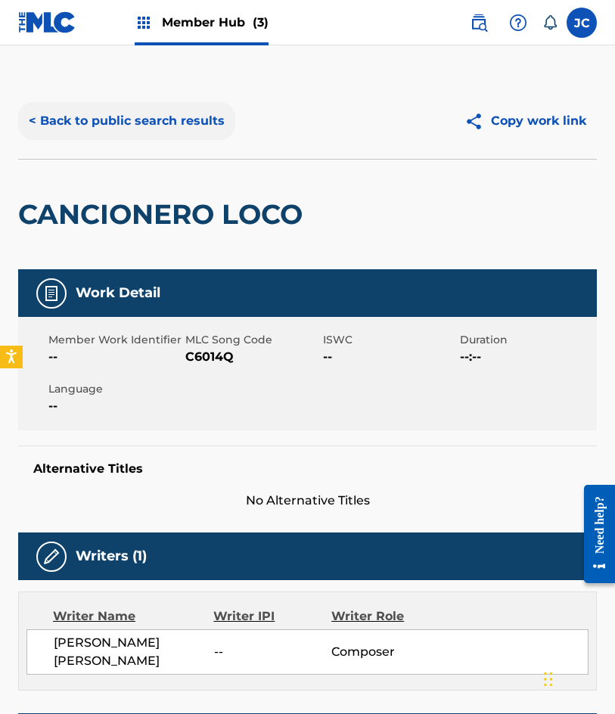
click at [183, 110] on button "< Back to public search results" at bounding box center [126, 121] width 217 height 38
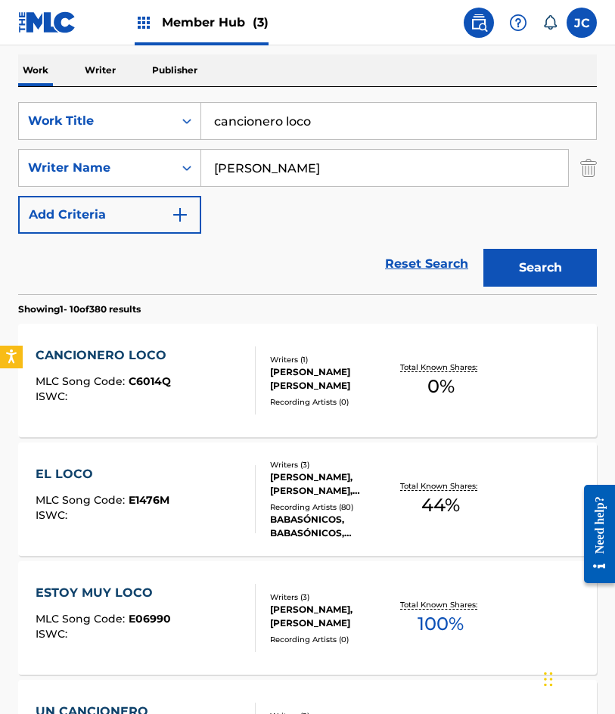
click at [279, 368] on div "AMPARO RODRIGUEZ CORONA" at bounding box center [331, 378] width 123 height 27
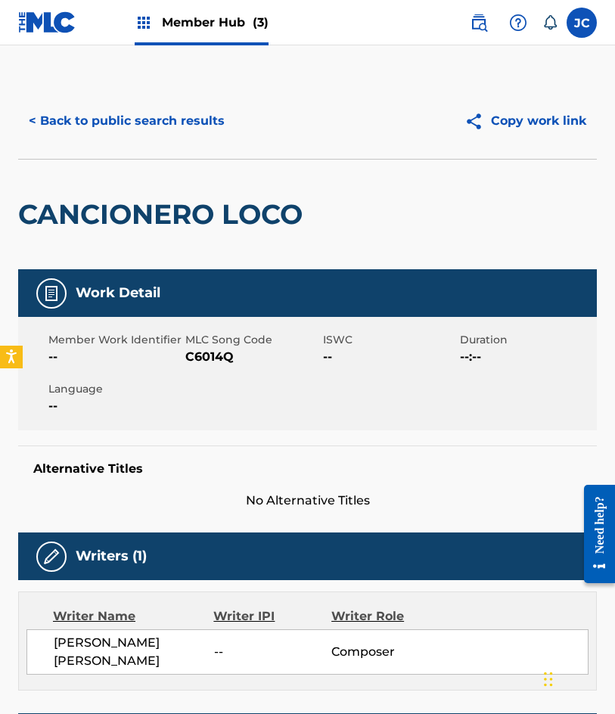
click at [216, 353] on span "C6014Q" at bounding box center [251, 357] width 133 height 18
copy span "C6014Q"
click at [143, 117] on button "< Back to public search results" at bounding box center [126, 121] width 217 height 38
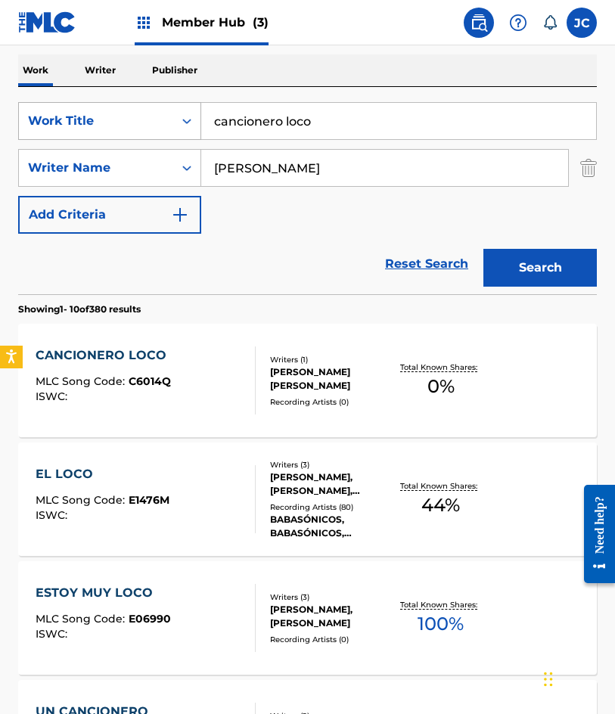
drag, startPoint x: 117, startPoint y: 129, endPoint x: 2, endPoint y: 110, distance: 116.5
click at [70, 129] on div "SearchWithCriteria4d8e975b-c5fd-4165-b06b-4cb992b5b7a2 Work Title cancionero lo…" at bounding box center [307, 121] width 579 height 38
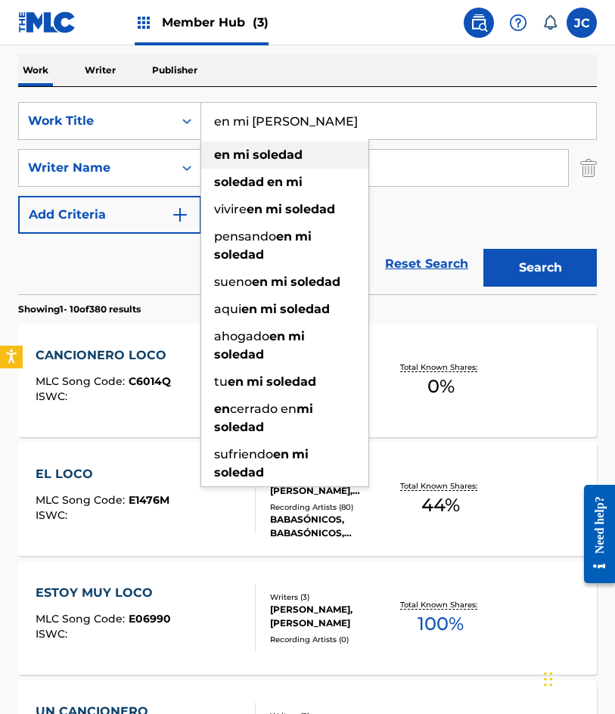
type input "en mi soledad"
click at [483, 249] on button "Search" at bounding box center [539, 268] width 113 height 38
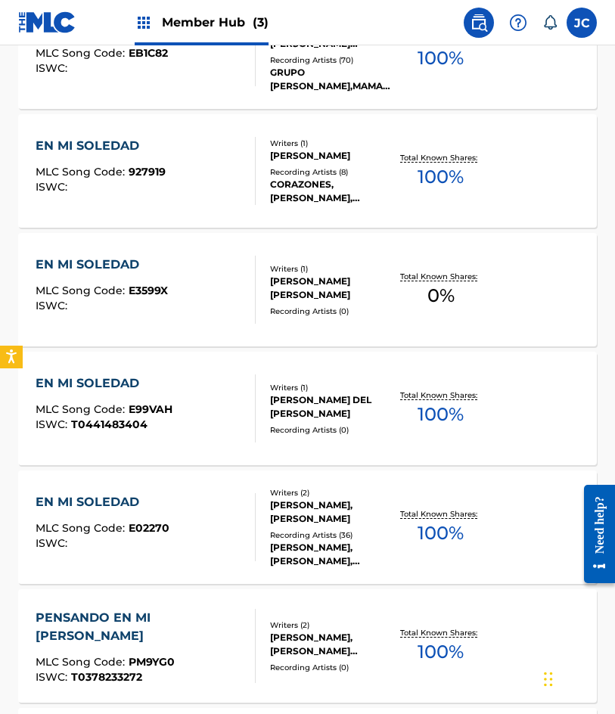
scroll to position [681, 0]
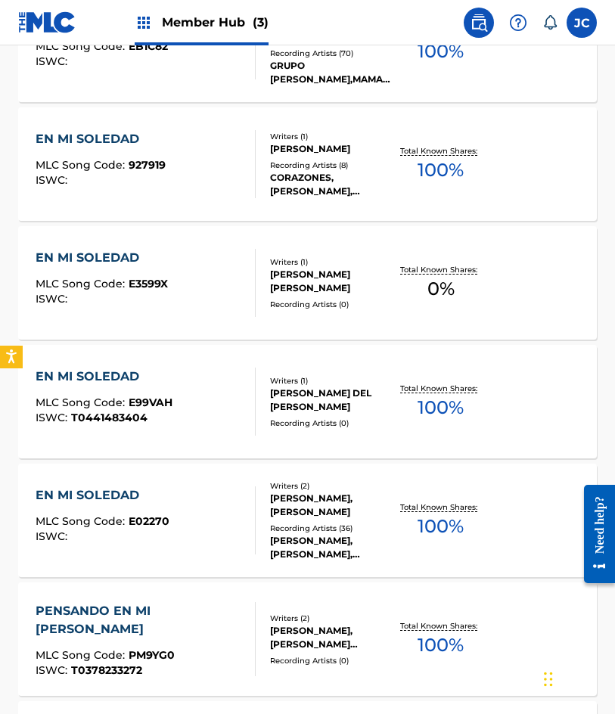
click at [138, 269] on div "EN MI SOLEDAD MLC Song Code : E3599X ISWC :" at bounding box center [102, 283] width 132 height 68
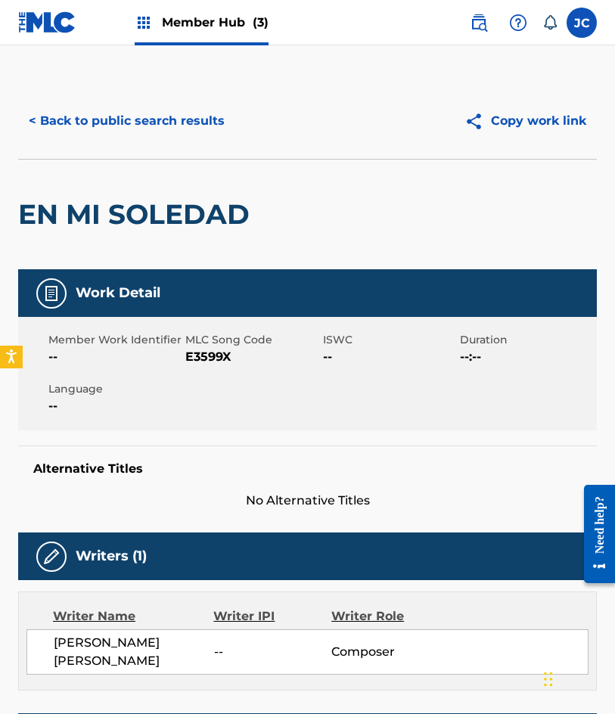
click at [208, 356] on span "E3599X" at bounding box center [251, 357] width 133 height 18
copy span "E3599X"
click at [189, 126] on button "< Back to public search results" at bounding box center [126, 121] width 217 height 38
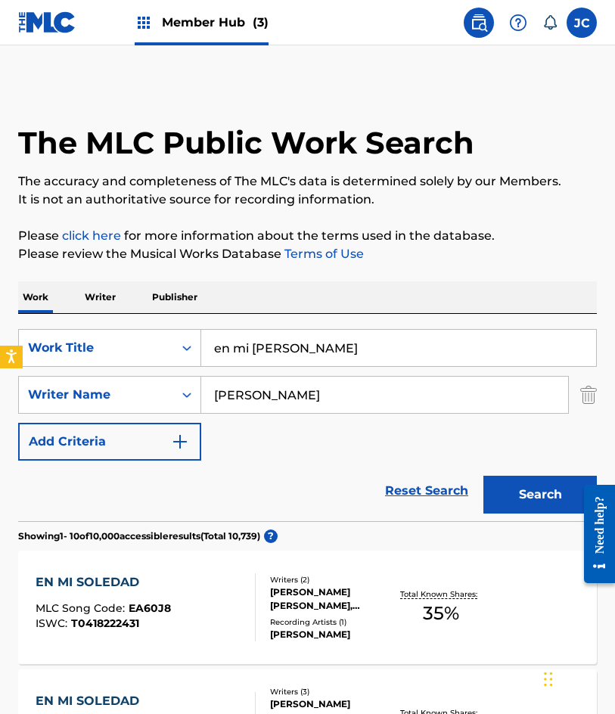
scroll to position [767, 0]
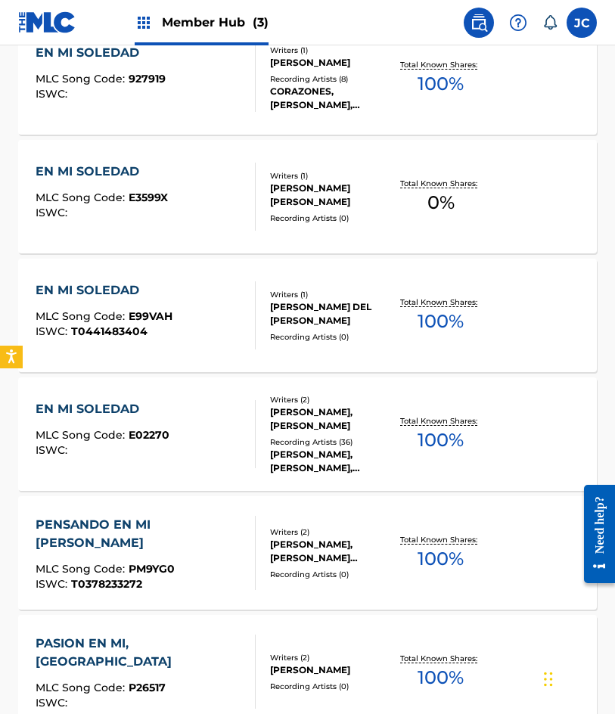
drag, startPoint x: 2, startPoint y: 235, endPoint x: 14, endPoint y: 247, distance: 17.7
click at [2, 235] on div "The MLC Public Work Search The accuracy and completeness of The MLC's data is d…" at bounding box center [307, 180] width 615 height 1728
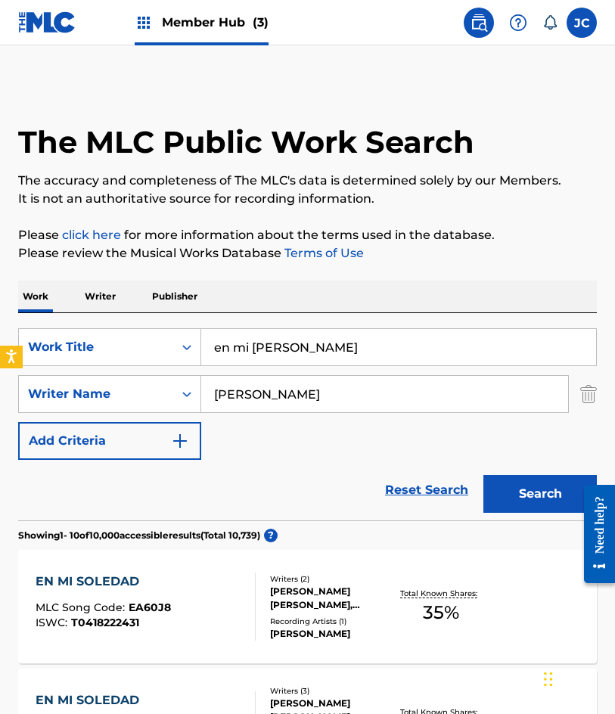
scroll to position [0, 0]
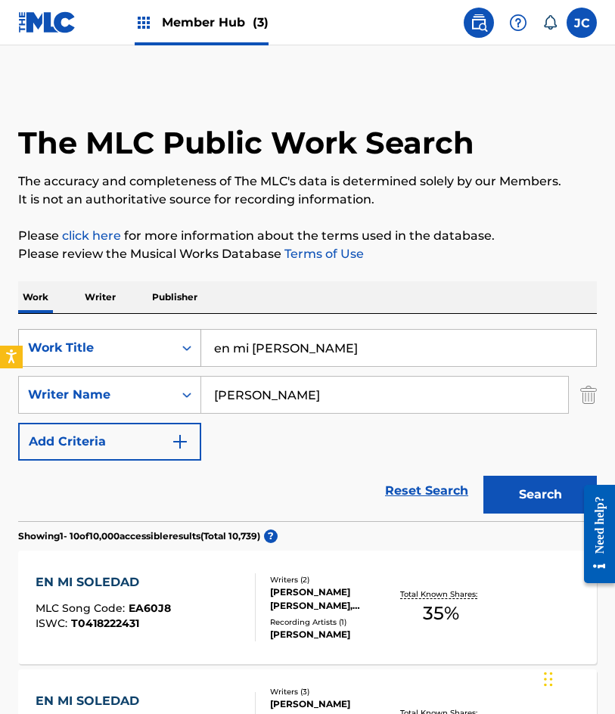
drag, startPoint x: 315, startPoint y: 356, endPoint x: 141, endPoint y: 350, distance: 174.9
click at [166, 353] on div "SearchWithCriteria4d8e975b-c5fd-4165-b06b-4cb992b5b7a2 Work Title en mi soledad" at bounding box center [307, 348] width 579 height 38
type input "di que si"
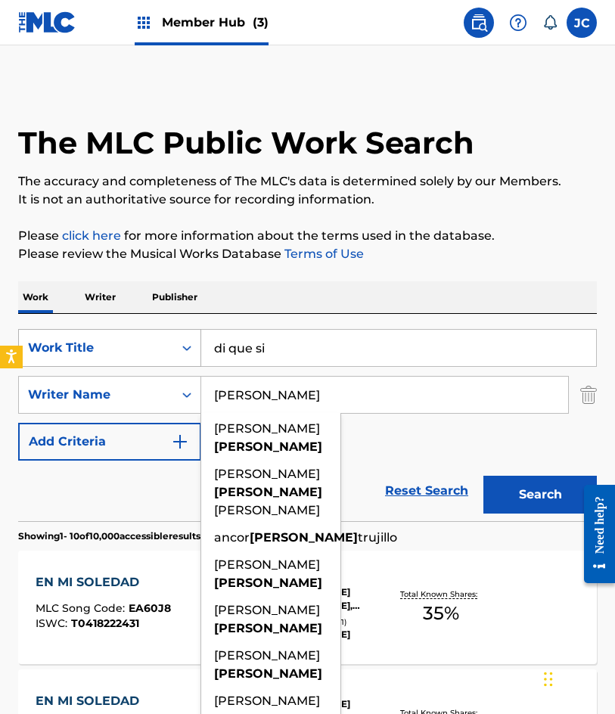
type input "suarez"
click at [483, 476] on button "Search" at bounding box center [539, 495] width 113 height 38
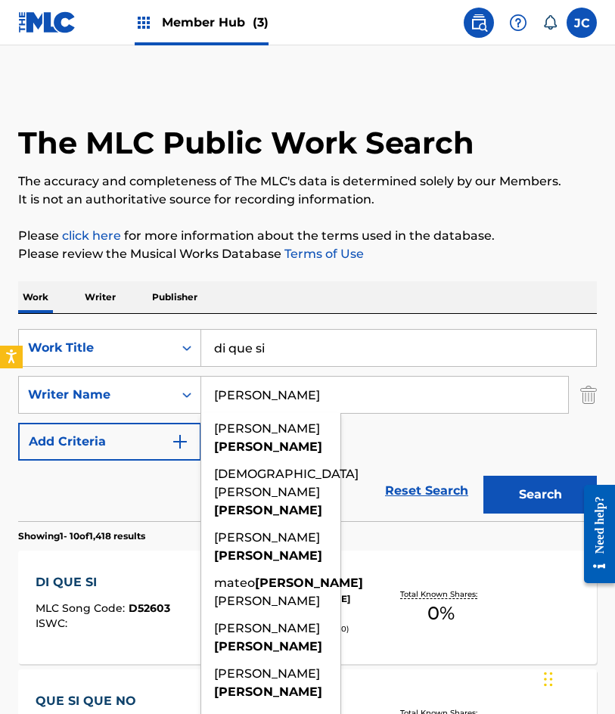
click at [387, 420] on div "SearchWithCriteria4d8e975b-c5fd-4165-b06b-4cb992b5b7a2 Work Title di que si Sea…" at bounding box center [307, 395] width 579 height 132
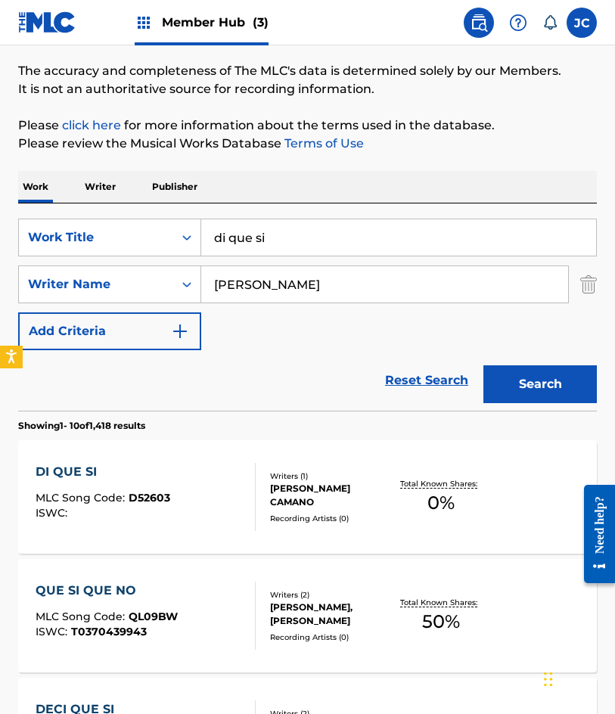
scroll to position [227, 0]
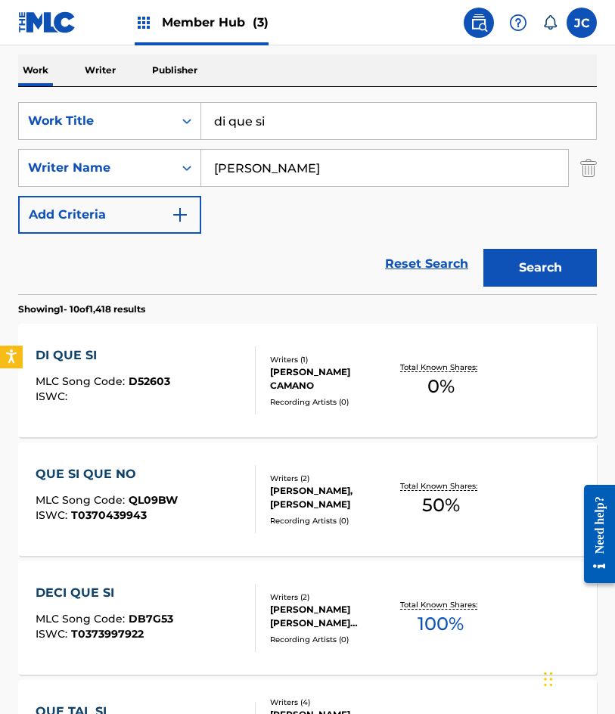
click at [256, 357] on div "Writers ( 1 ) AMPARO SUAREZ CAMANO Recording Artists ( 0 )" at bounding box center [325, 381] width 138 height 54
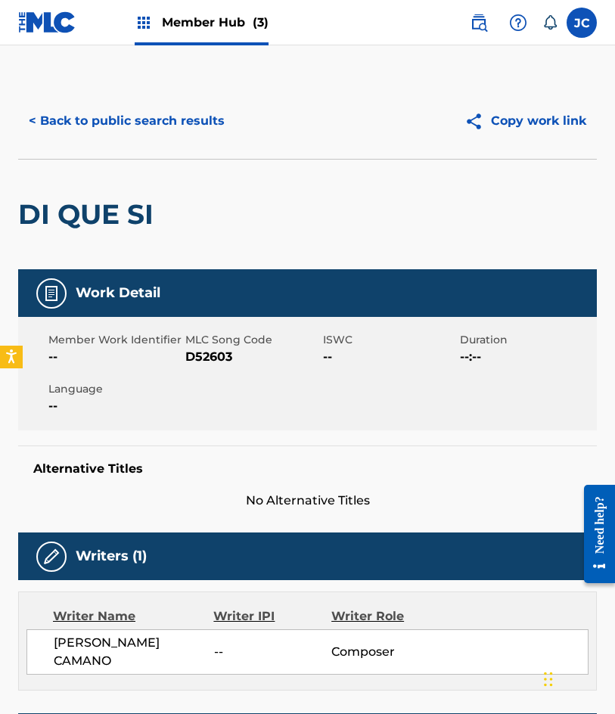
click at [210, 353] on span "D52603" at bounding box center [251, 357] width 133 height 18
copy span "D52603"
click at [128, 124] on button "< Back to public search results" at bounding box center [126, 121] width 217 height 38
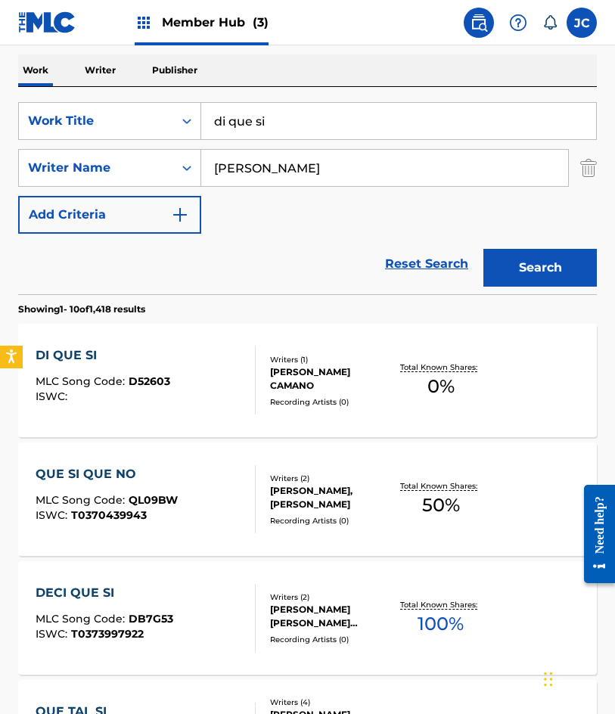
drag, startPoint x: 152, startPoint y: 122, endPoint x: 399, endPoint y: 78, distance: 250.5
click at [123, 122] on div "SearchWithCriteria4d8e975b-c5fd-4165-b06b-4cb992b5b7a2 Work Title di que si" at bounding box center [307, 121] width 579 height 38
type input "fuimos hechos para amar"
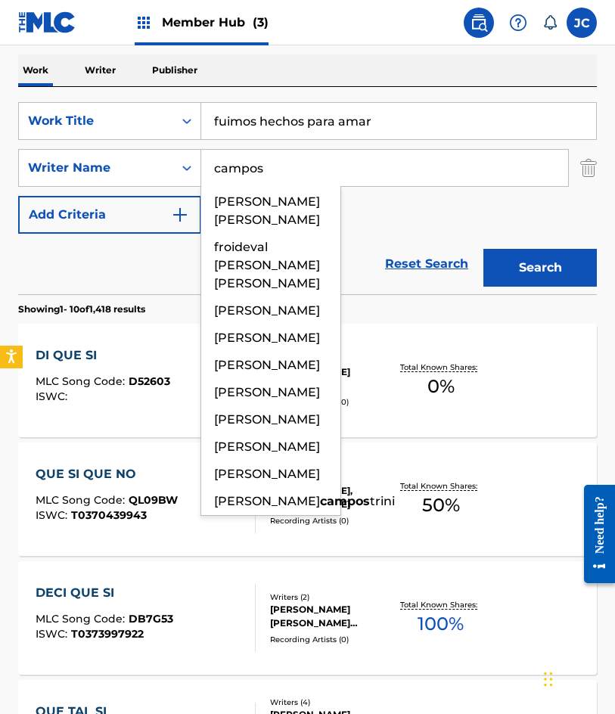
type input "campos"
click at [483, 249] on button "Search" at bounding box center [539, 268] width 113 height 38
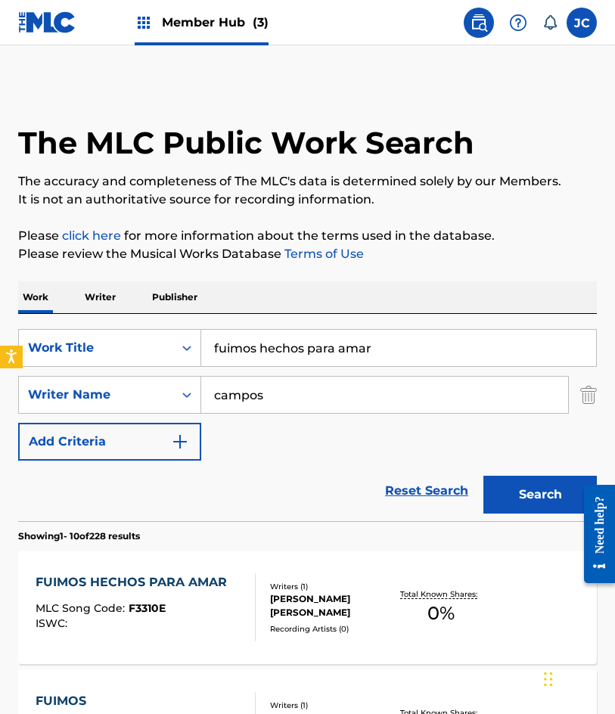
click at [408, 433] on div "SearchWithCriteria4d8e975b-c5fd-4165-b06b-4cb992b5b7a2 Work Title fuimos hechos…" at bounding box center [307, 395] width 579 height 132
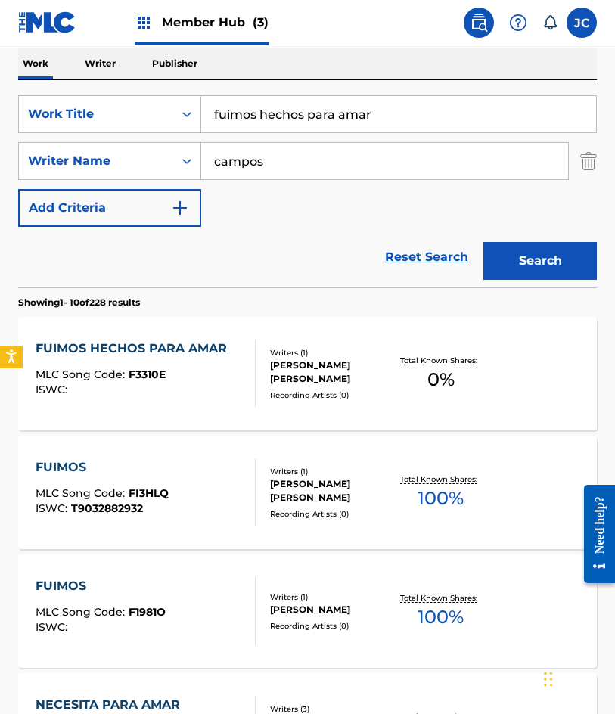
scroll to position [303, 0]
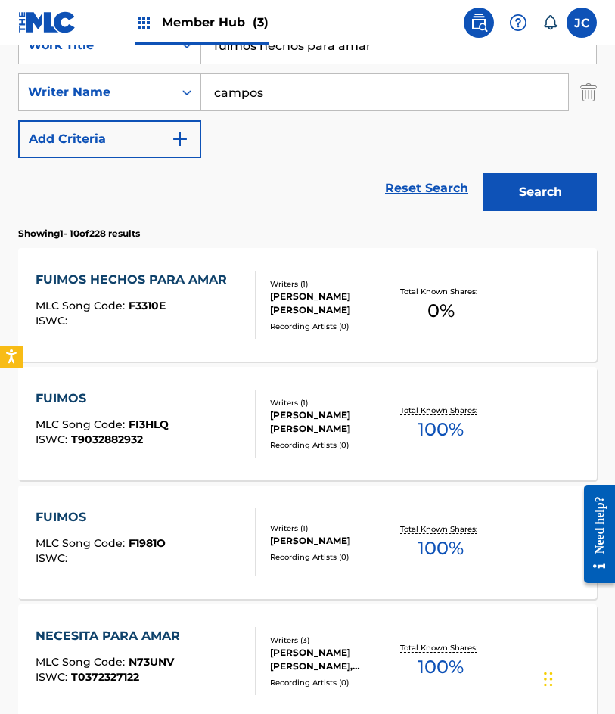
click at [123, 302] on span "MLC Song Code :" at bounding box center [82, 306] width 93 height 14
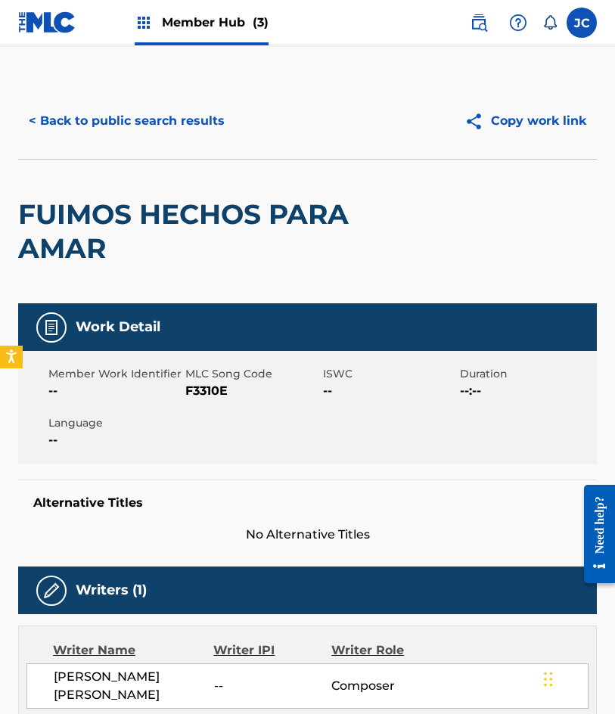
click at [212, 394] on span "F3310E" at bounding box center [251, 391] width 133 height 18
copy span "F3310E"
drag, startPoint x: 106, startPoint y: 129, endPoint x: 210, endPoint y: 2, distance: 163.4
click at [106, 128] on button "< Back to public search results" at bounding box center [126, 121] width 217 height 38
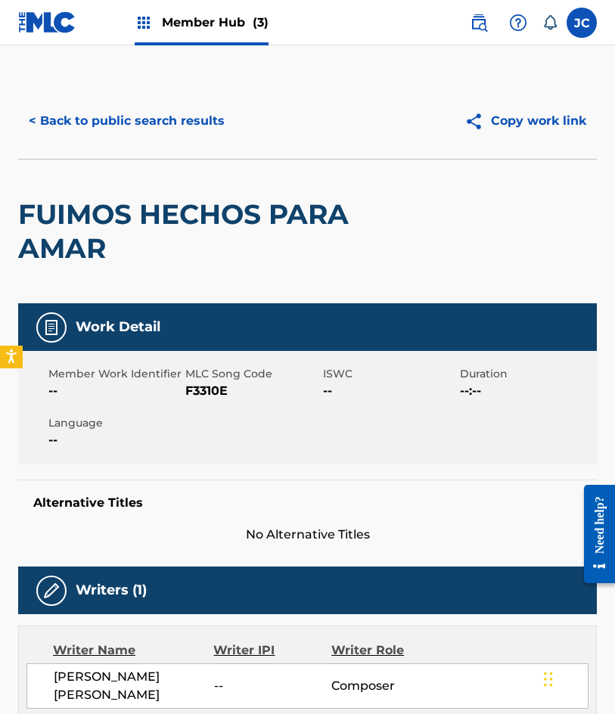
scroll to position [303, 0]
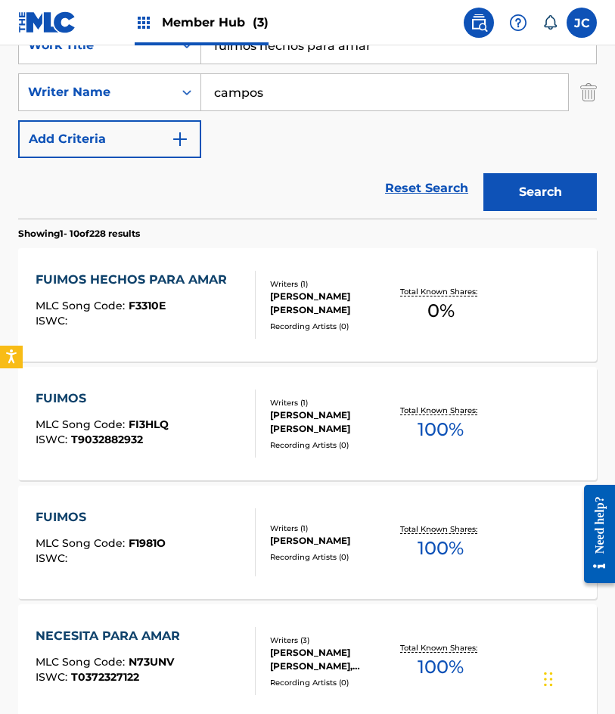
drag, startPoint x: 343, startPoint y: 54, endPoint x: 170, endPoint y: 11, distance: 178.5
click at [207, 36] on div "Member Hub (3) JC JC Jesús Cervantes auxint01@sacm.org.mx Notification Preferen…" at bounding box center [307, 642] width 615 height 1891
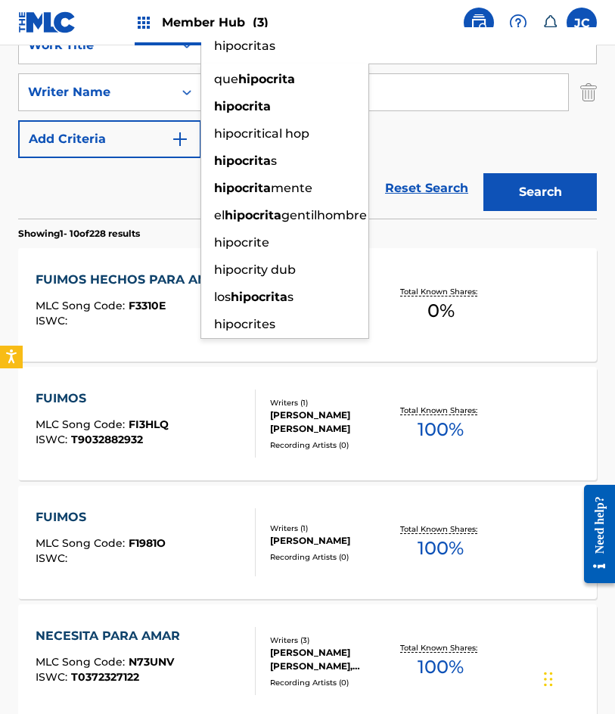
type input "hipocritas"
click at [483, 173] on button "Search" at bounding box center [539, 192] width 113 height 38
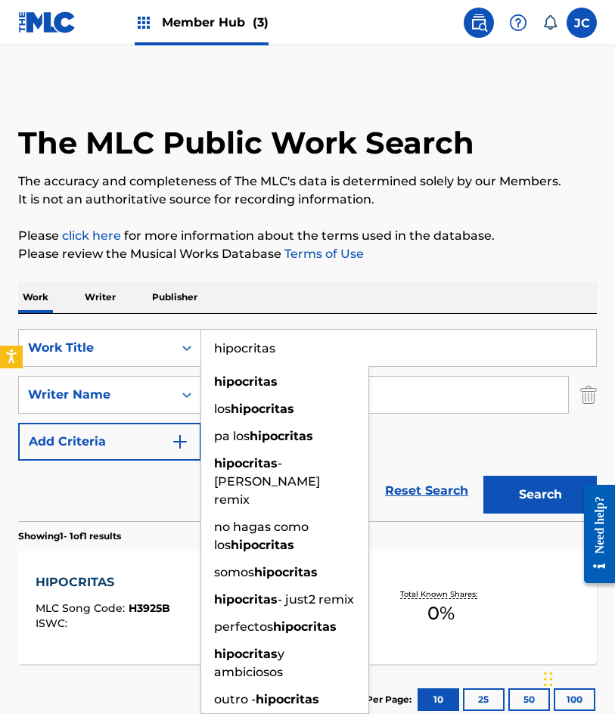
click at [443, 428] on div "SearchWithCriteria4d8e975b-c5fd-4165-b06b-4cb992b5b7a2 Work Title hipocritas hi…" at bounding box center [307, 395] width 579 height 132
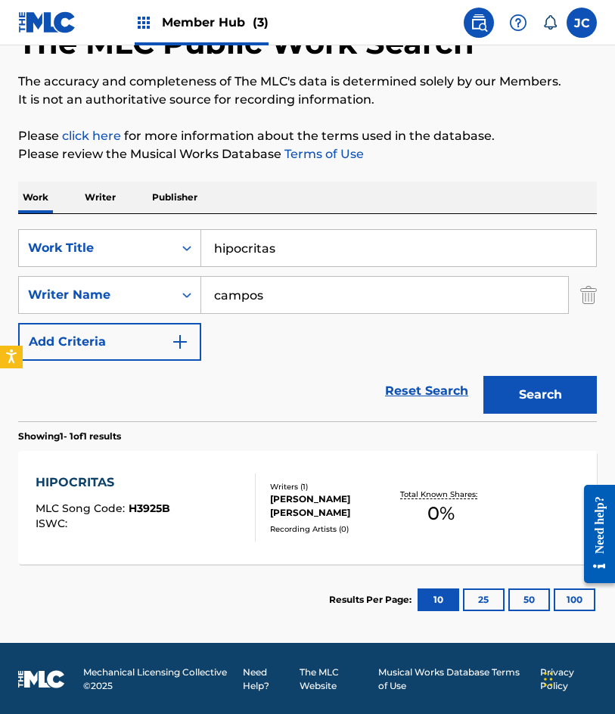
scroll to position [101, 0]
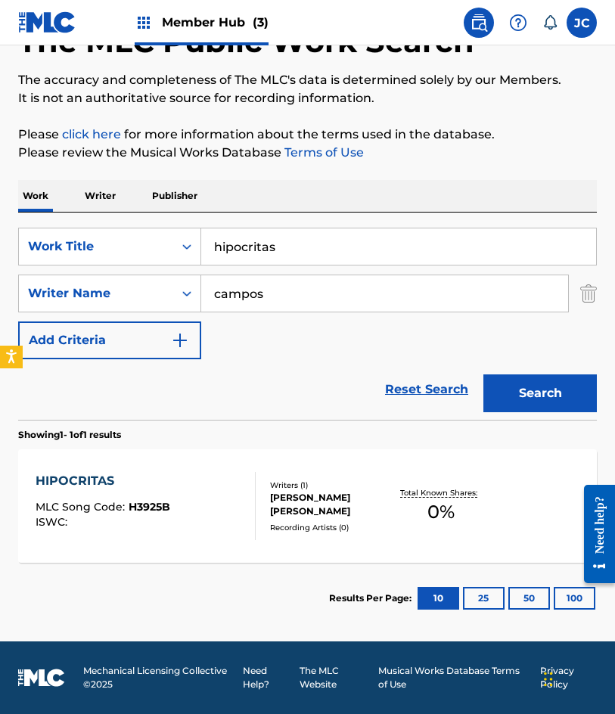
click at [179, 493] on div "HIPOCRITAS MLC Song Code : H3925B ISWC :" at bounding box center [146, 506] width 220 height 68
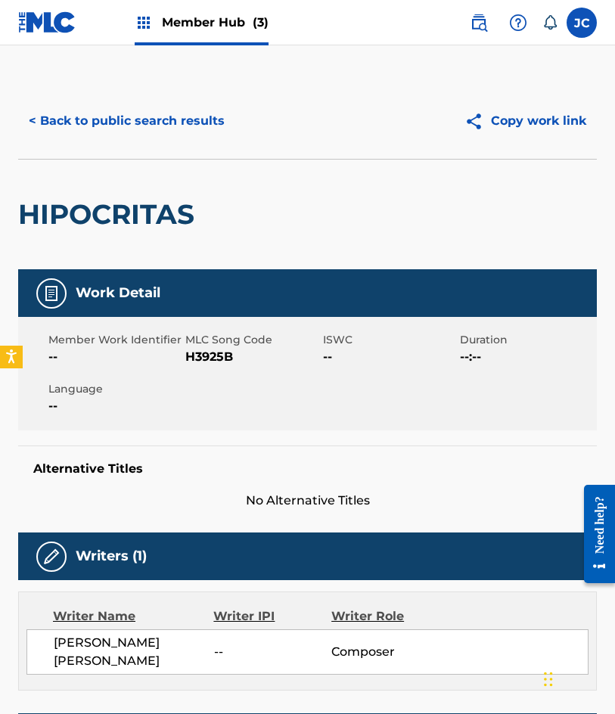
click at [195, 362] on span "H3925B" at bounding box center [251, 357] width 133 height 18
click at [81, 117] on button "< Back to public search results" at bounding box center [126, 121] width 217 height 38
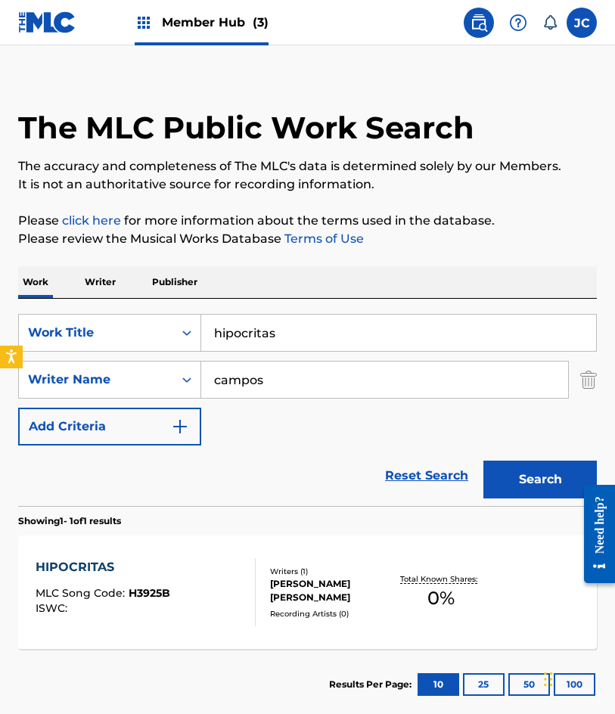
drag, startPoint x: 375, startPoint y: 336, endPoint x: 329, endPoint y: 287, distance: 66.9
click at [174, 334] on div "SearchWithCriteria4d8e975b-c5fd-4165-b06b-4cb992b5b7a2 Work Title hipocritas" at bounding box center [307, 333] width 579 height 38
type input "yo te pedia carino"
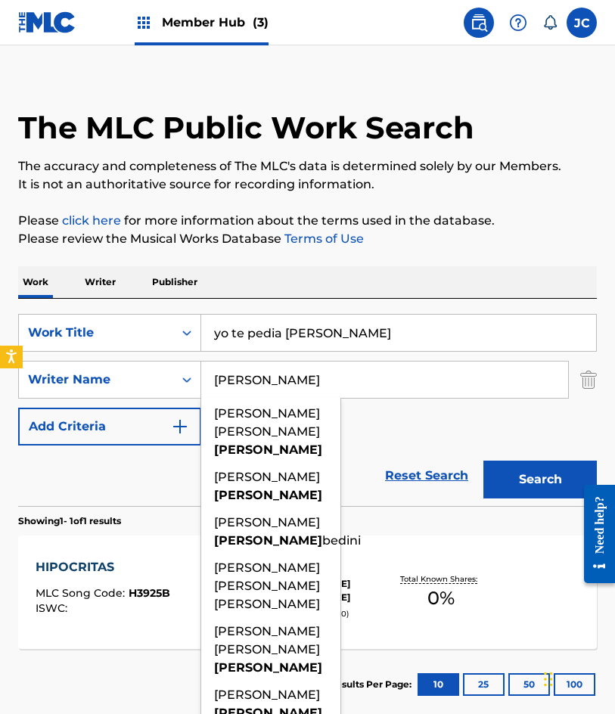
type input "dominguez"
click at [483, 461] on button "Search" at bounding box center [539, 480] width 113 height 38
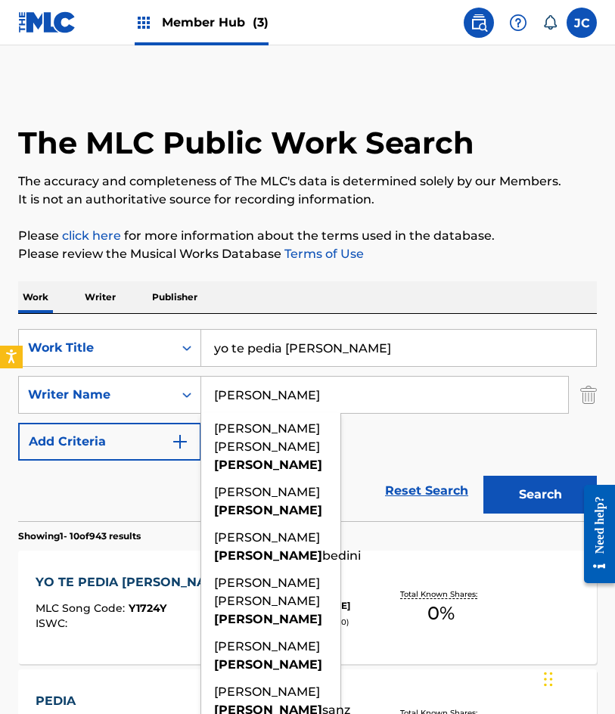
click at [441, 441] on div "SearchWithCriteria4d8e975b-c5fd-4165-b06b-4cb992b5b7a2 Work Title yo te pedia c…" at bounding box center [307, 395] width 579 height 132
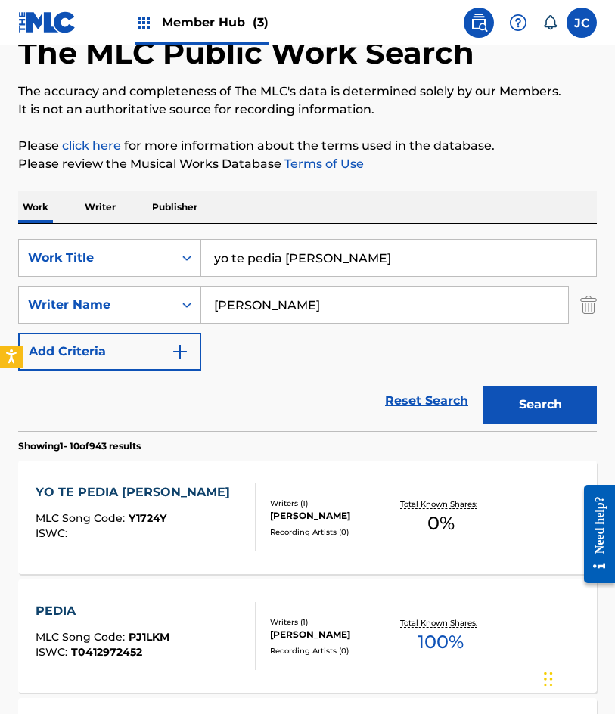
scroll to position [227, 0]
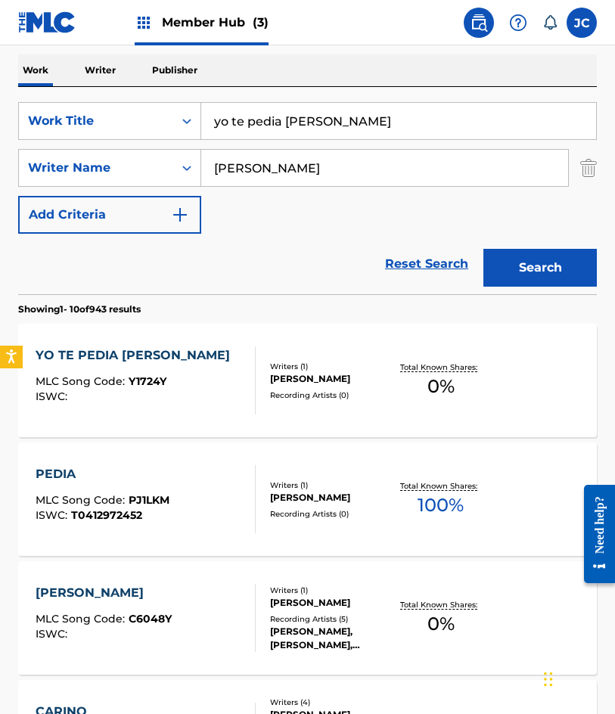
click at [54, 366] on div "YO TE PEDIA CARIÑO MLC Song Code : Y1724Y ISWC :" at bounding box center [137, 380] width 202 height 68
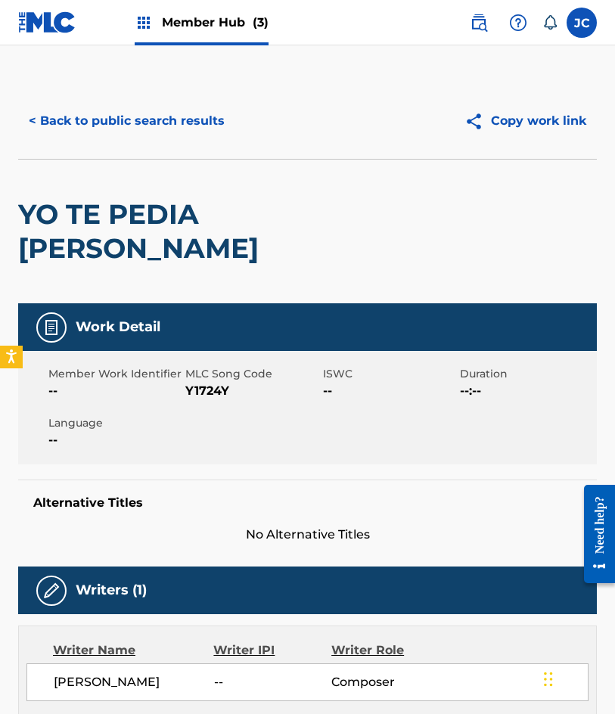
click at [187, 382] on span "Y1724Y" at bounding box center [251, 391] width 133 height 18
click at [165, 123] on button "< Back to public search results" at bounding box center [126, 121] width 217 height 38
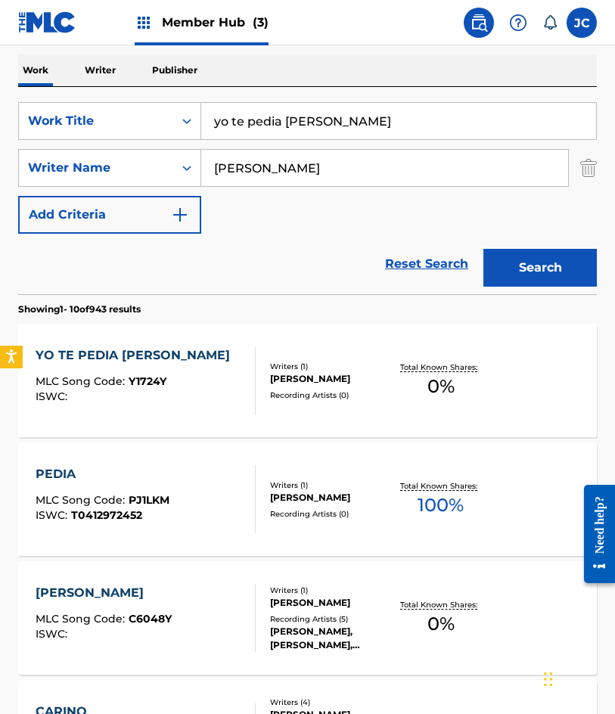
drag, startPoint x: 433, startPoint y: 116, endPoint x: 275, endPoint y: 83, distance: 161.4
click at [287, 89] on div "SearchWithCriteria4d8e975b-c5fd-4165-b06b-4cb992b5b7a2 Work Title yo te pedia c…" at bounding box center [307, 190] width 579 height 207
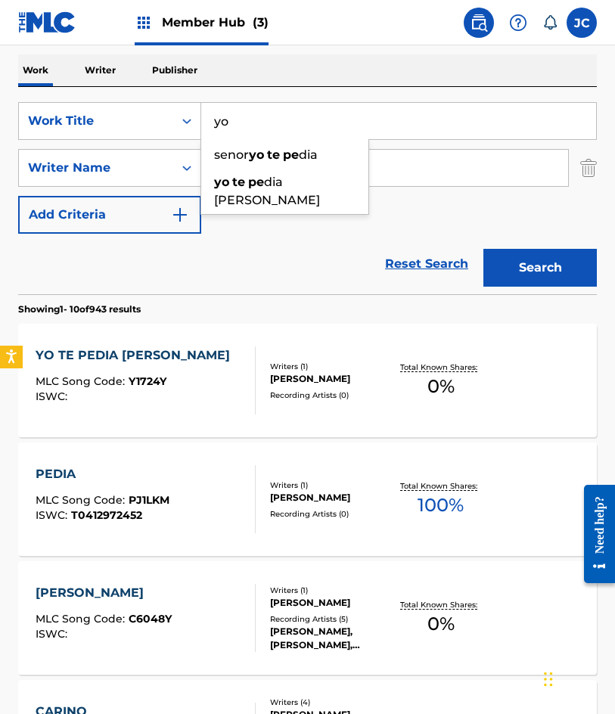
type input "y"
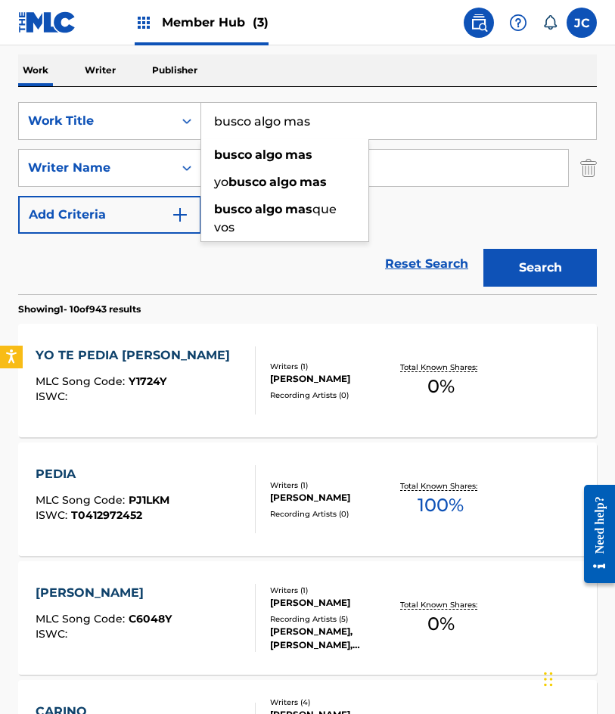
type input "busco algo mas"
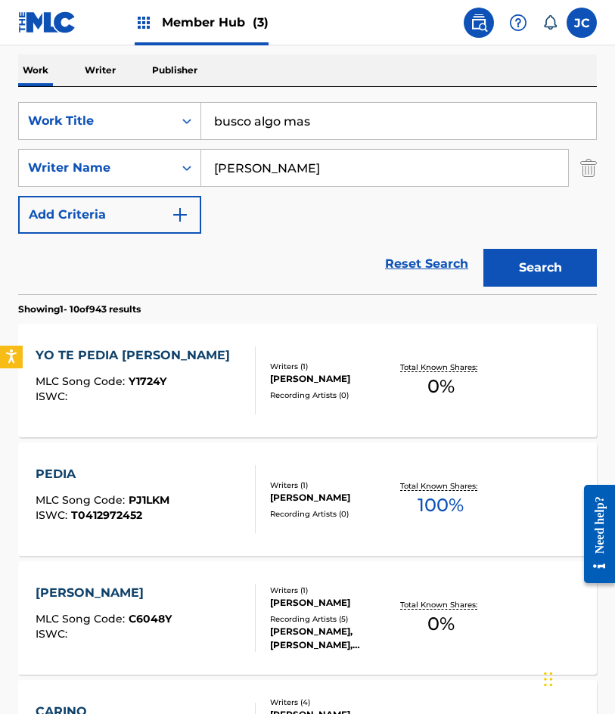
type input "haro"
click at [483, 249] on button "Search" at bounding box center [539, 268] width 113 height 38
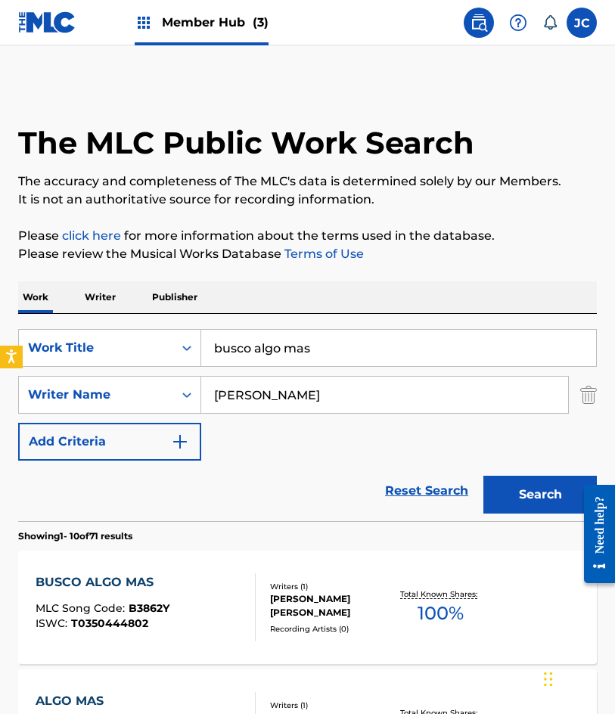
click at [421, 425] on div "SearchWithCriteria4d8e975b-c5fd-4165-b06b-4cb992b5b7a2 Work Title busco algo ma…" at bounding box center [307, 395] width 579 height 132
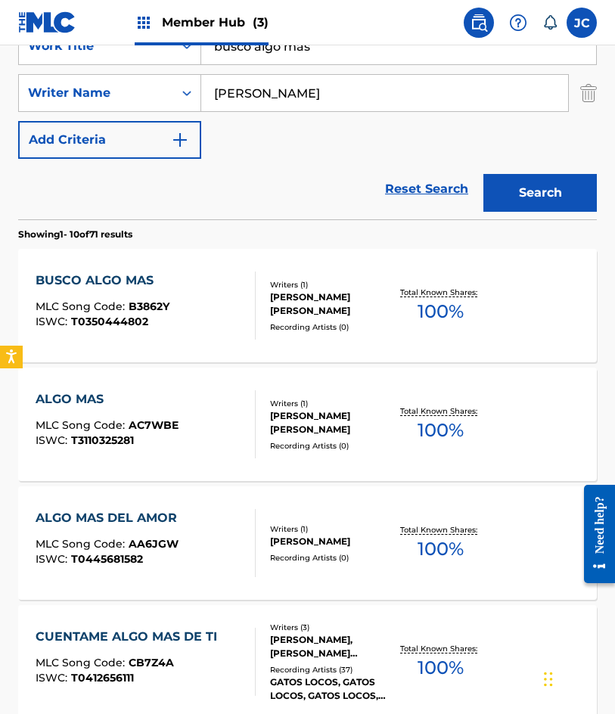
scroll to position [303, 0]
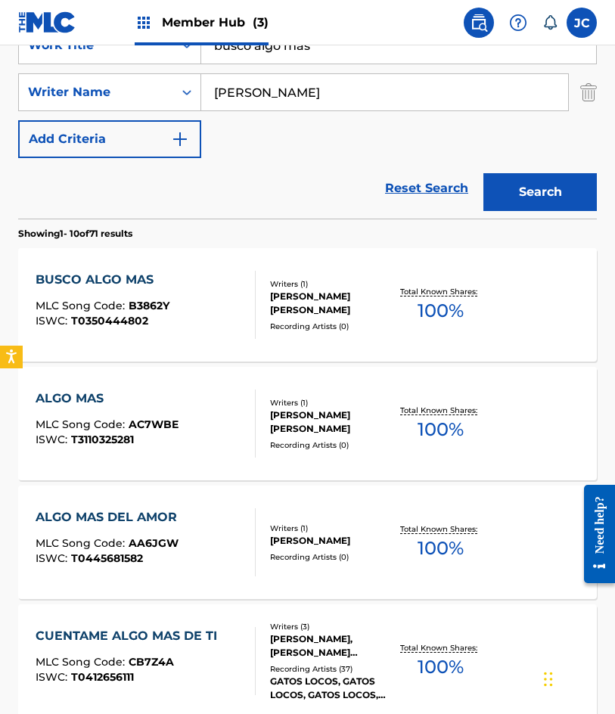
click at [231, 287] on div "BUSCO ALGO MAS MLC Song Code : B3862Y ISWC : T0350444802" at bounding box center [146, 305] width 220 height 68
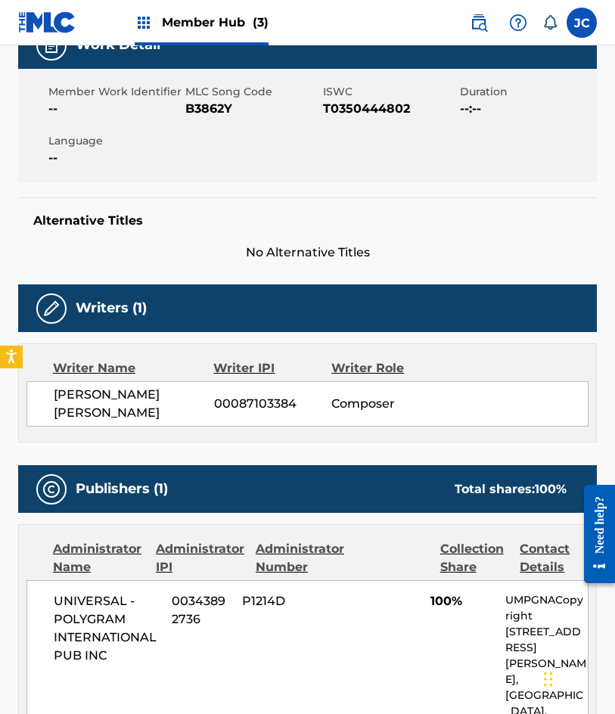
scroll to position [109, 0]
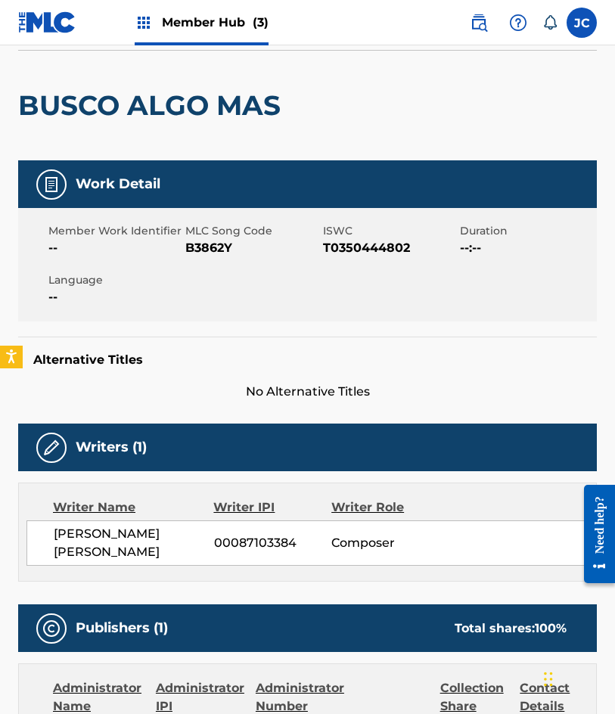
click at [215, 256] on span "B3862Y" at bounding box center [251, 248] width 133 height 18
click at [208, 247] on span "B3862Y" at bounding box center [251, 248] width 133 height 18
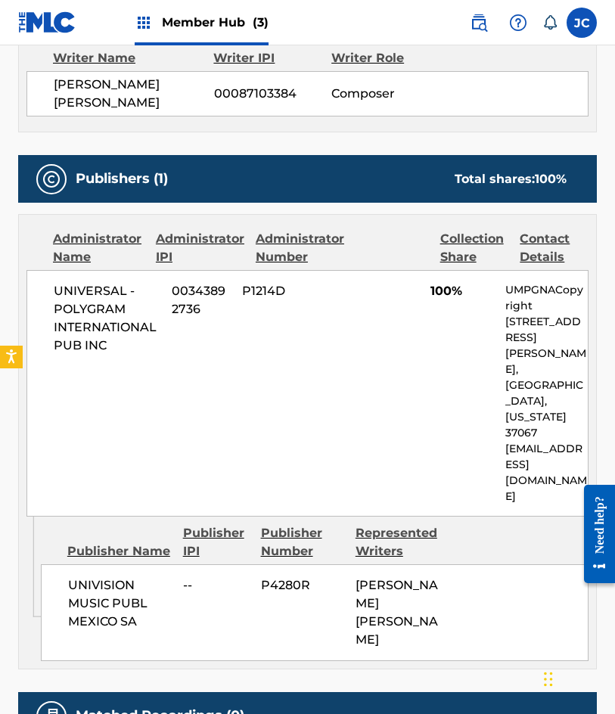
scroll to position [638, 0]
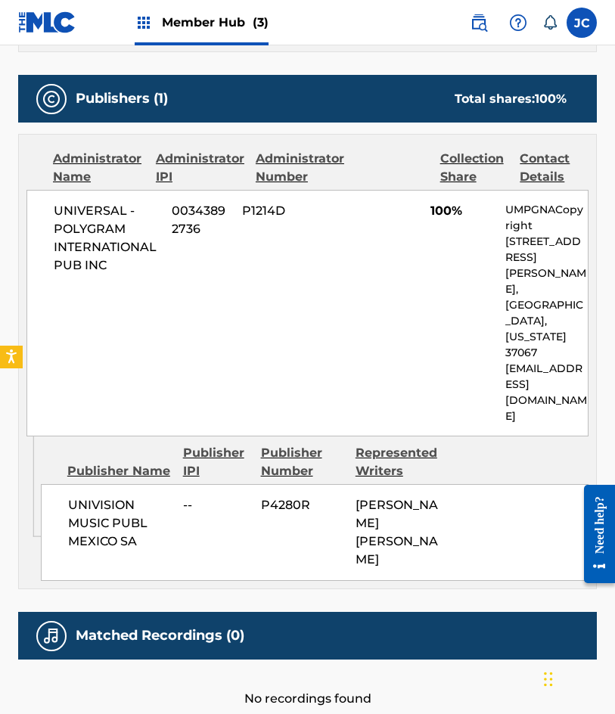
click at [96, 355] on div "UNIVERSAL - POLYGRAM INTERNATIONAL PUB INC 00343892736 P1214D 100% UMPGNACopyri…" at bounding box center [307, 313] width 562 height 247
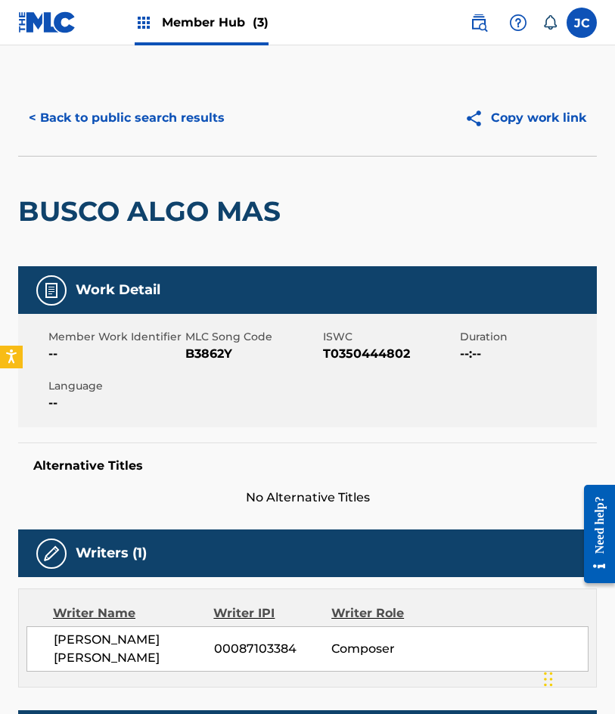
scroll to position [0, 0]
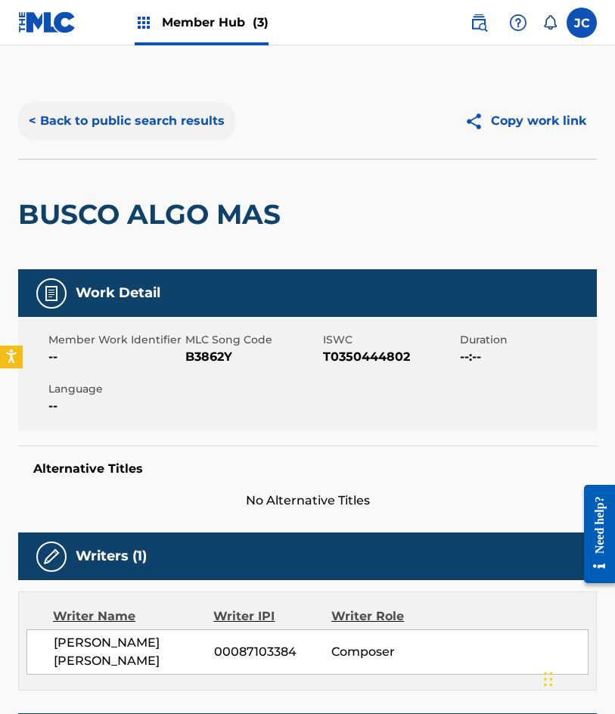
click at [176, 124] on button "< Back to public search results" at bounding box center [126, 121] width 217 height 38
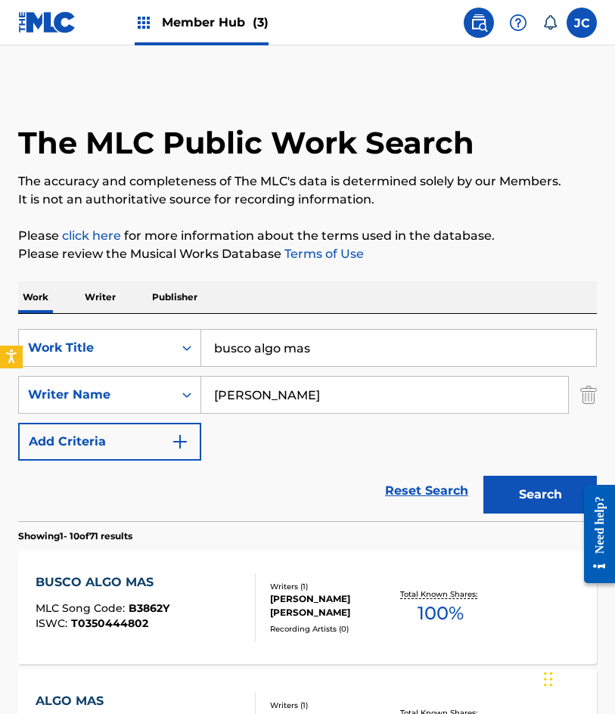
scroll to position [303, 0]
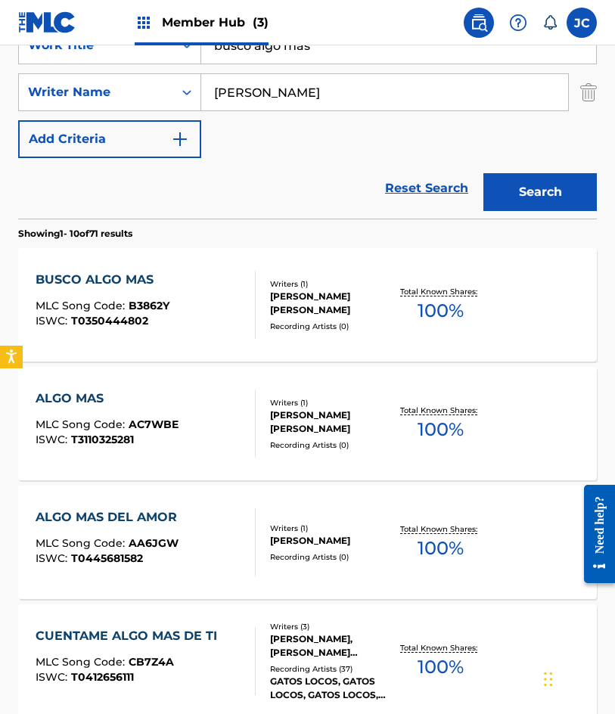
click at [328, 58] on input "busco algo mas" at bounding box center [398, 45] width 395 height 36
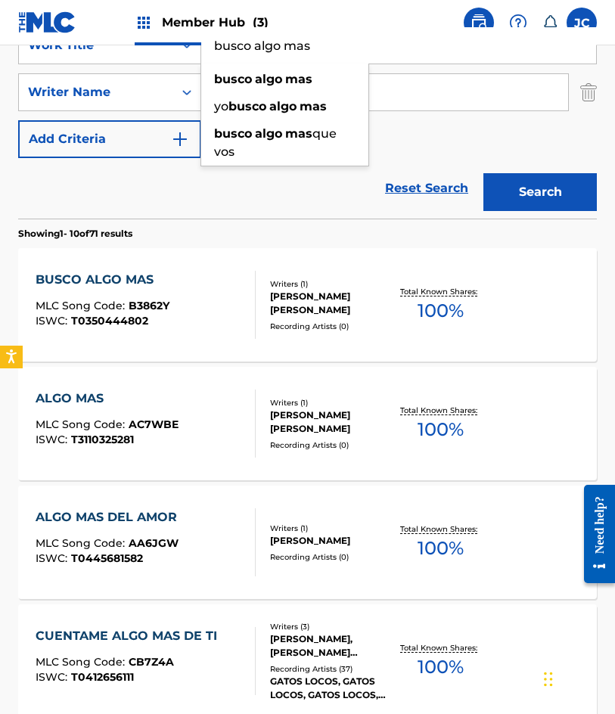
click at [328, 58] on input "busco algo mas" at bounding box center [398, 45] width 395 height 36
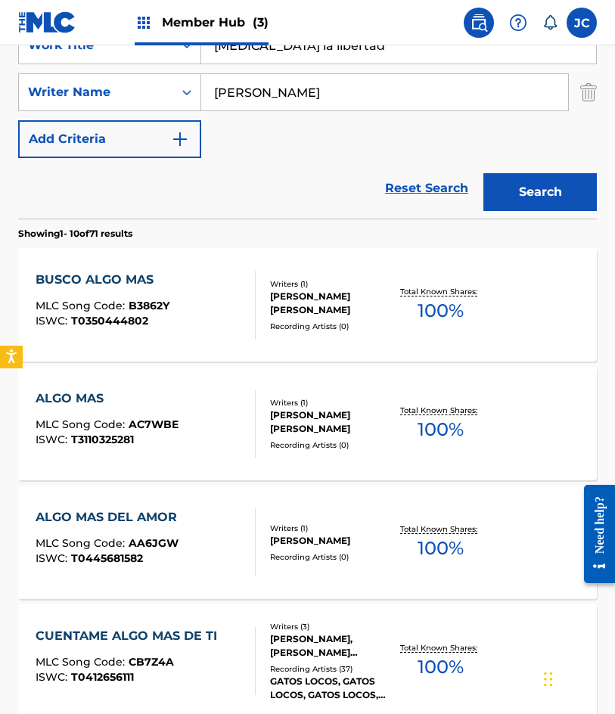
type input "compro la libertad"
click at [483, 173] on button "Search" at bounding box center [539, 192] width 113 height 38
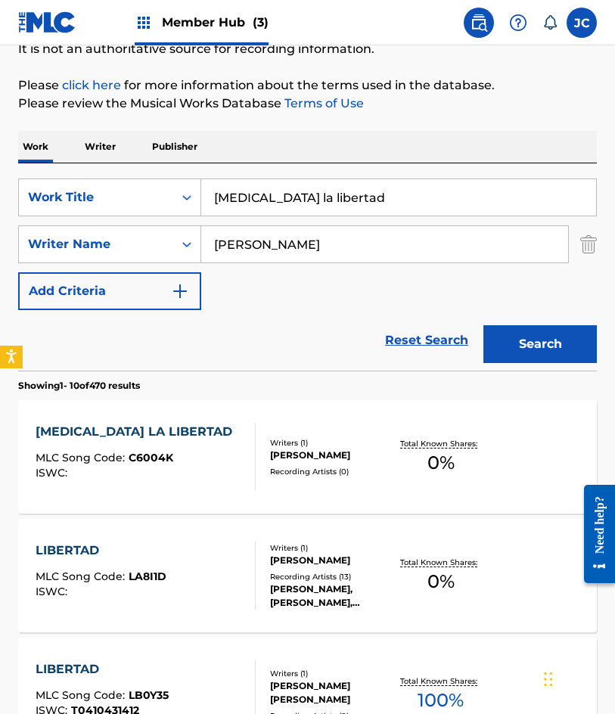
scroll to position [151, 0]
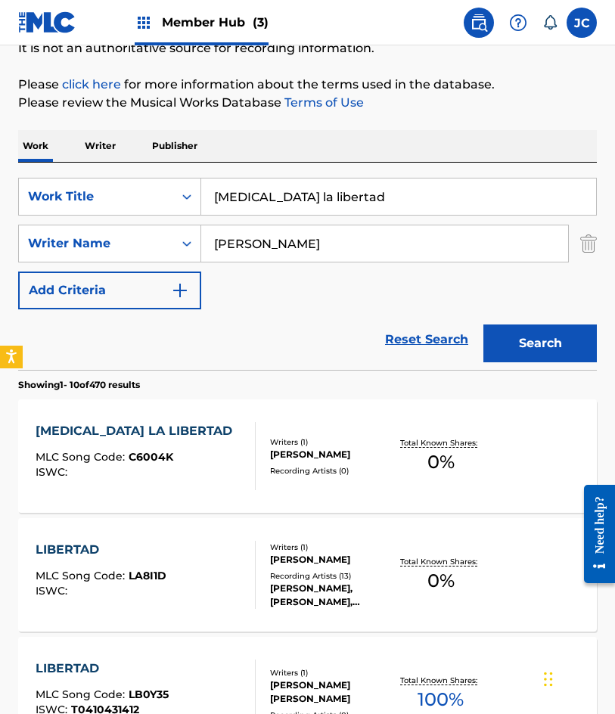
click at [265, 451] on div "Writers ( 1 ) DAVID HARO NAVA Recording Artists ( 0 )" at bounding box center [325, 456] width 138 height 40
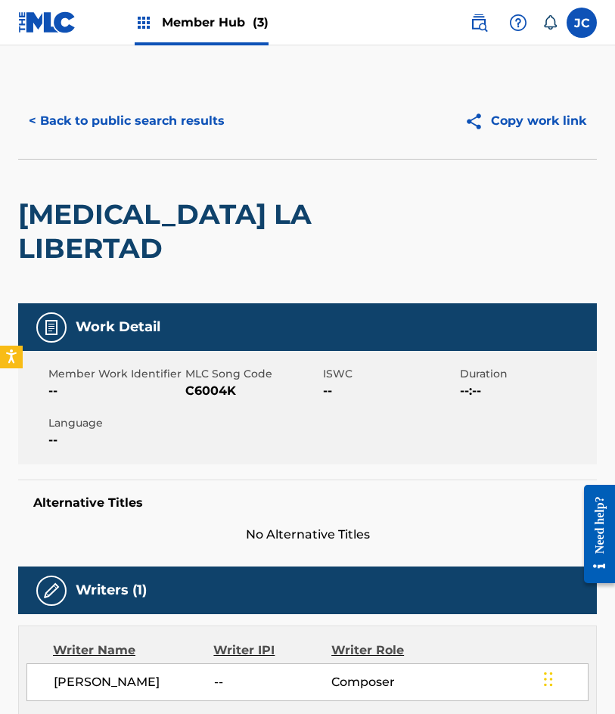
click at [216, 382] on span "C6004K" at bounding box center [251, 391] width 133 height 18
drag, startPoint x: 145, startPoint y: 142, endPoint x: 154, endPoint y: 135, distance: 10.8
click at [145, 142] on div "< Back to public search results Copy work link" at bounding box center [307, 121] width 579 height 76
click at [155, 129] on button "< Back to public search results" at bounding box center [126, 121] width 217 height 38
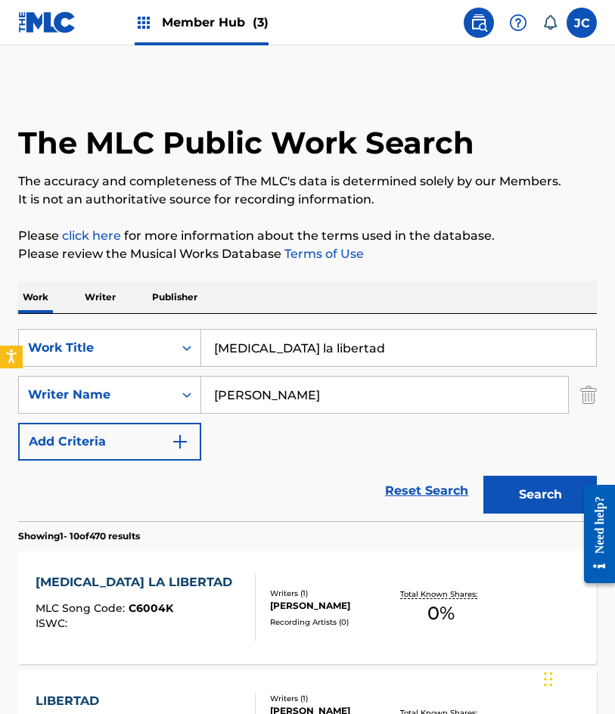
scroll to position [151, 0]
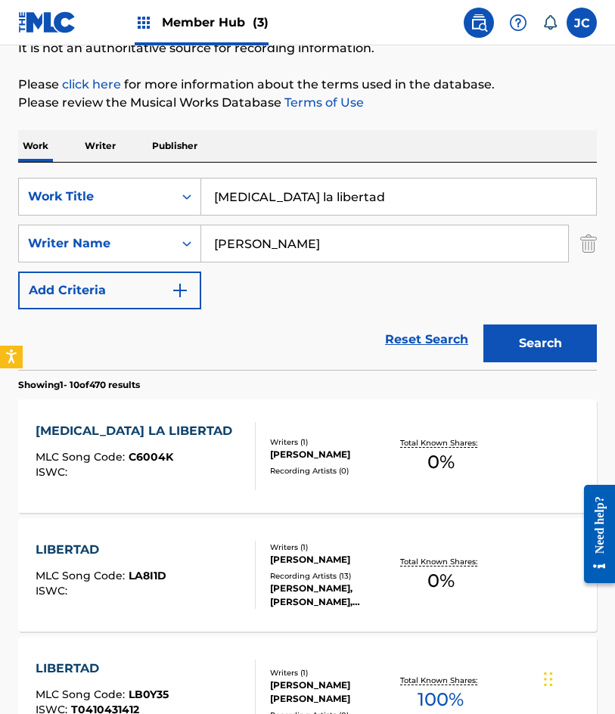
drag, startPoint x: 142, startPoint y: 116, endPoint x: 87, endPoint y: 221, distance: 118.8
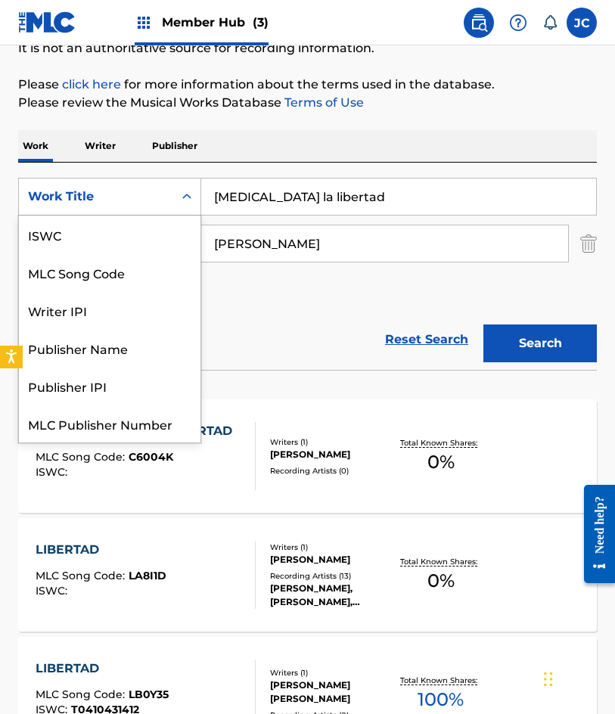
click at [96, 191] on div "Work Title" at bounding box center [96, 197] width 136 height 18
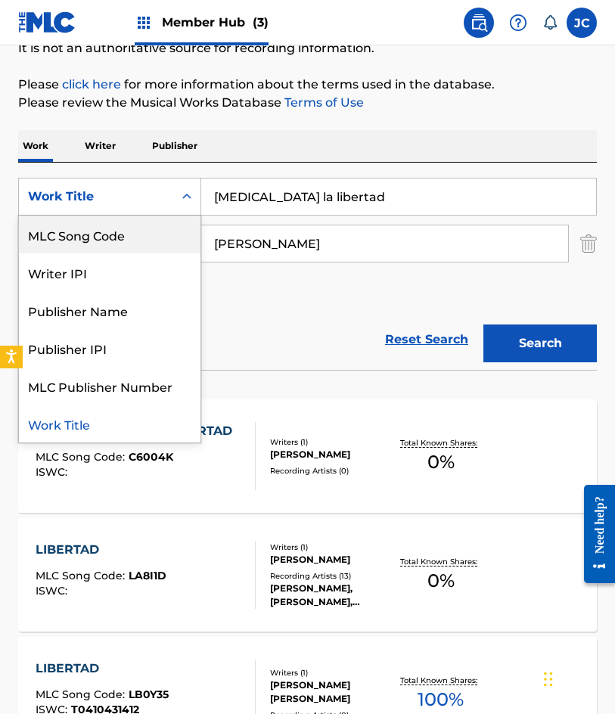
click at [115, 246] on div "MLC Song Code" at bounding box center [110, 235] width 182 height 38
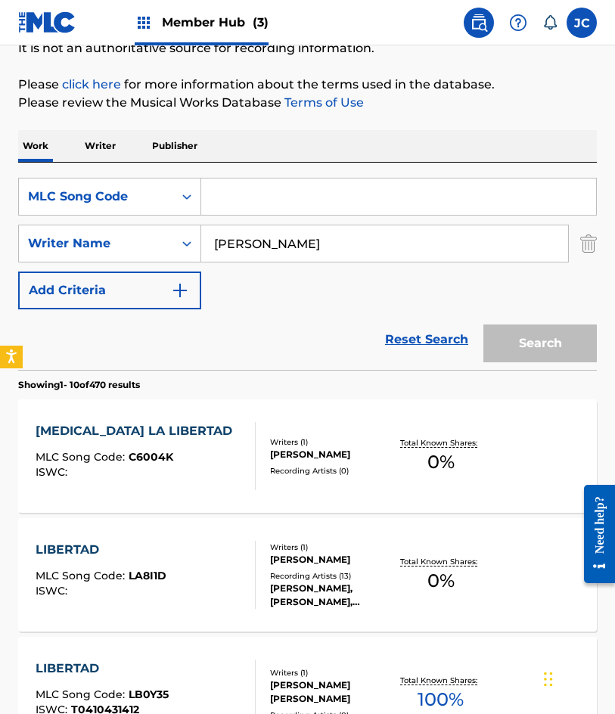
click at [299, 200] on input "Search Form" at bounding box center [398, 197] width 395 height 36
type input "L06752"
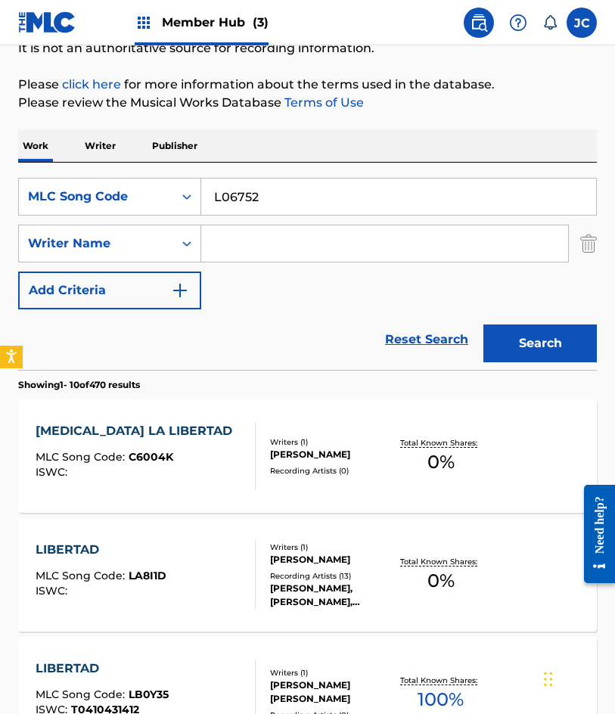
click at [483, 325] on button "Search" at bounding box center [539, 344] width 113 height 38
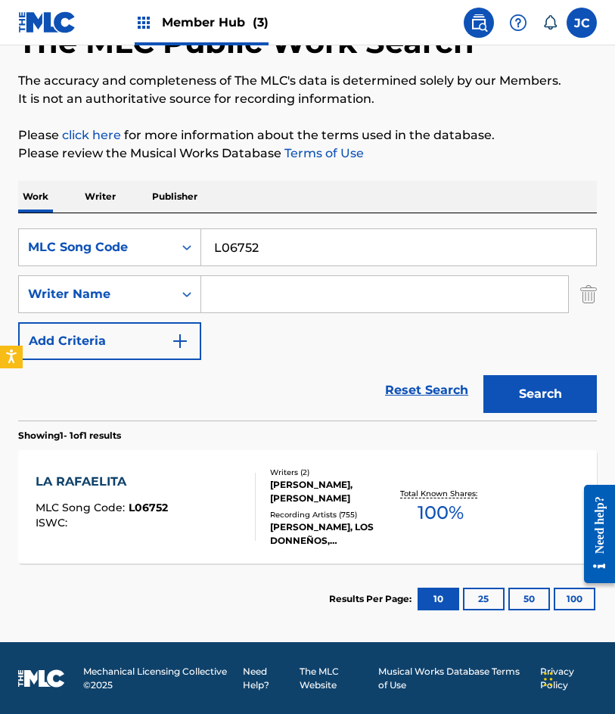
scroll to position [101, 0]
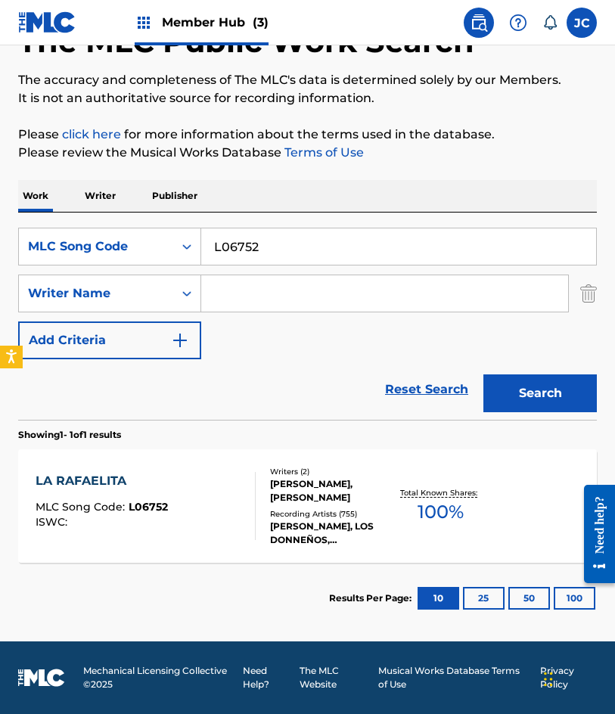
click at [121, 494] on div "LA RAFAELITA MLC Song Code : L06752 ISWC :" at bounding box center [102, 506] width 132 height 68
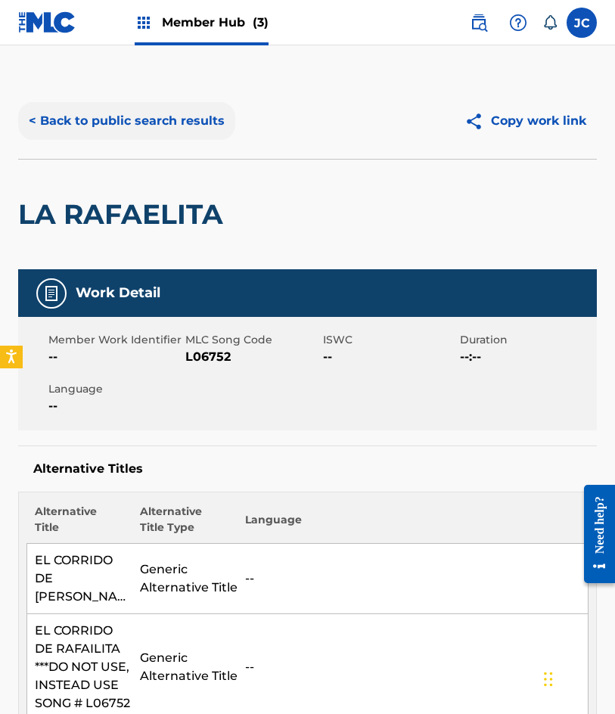
click at [134, 118] on button "< Back to public search results" at bounding box center [126, 121] width 217 height 38
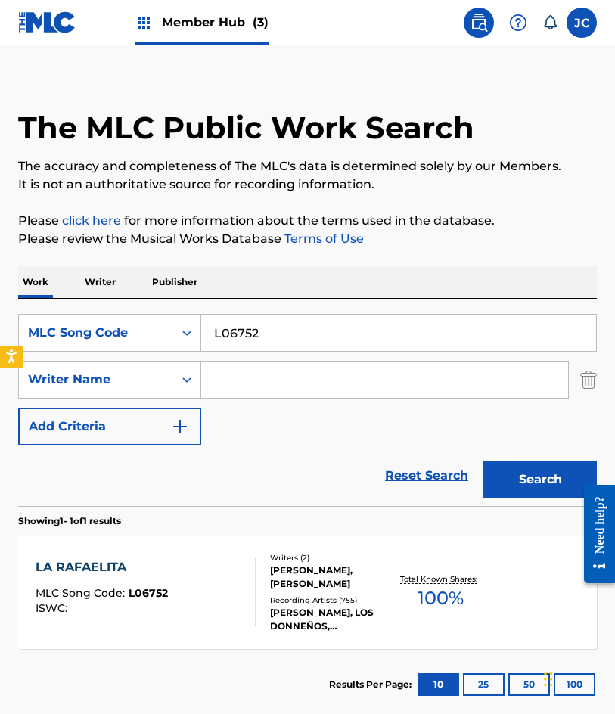
click at [299, 311] on div "SearchWithCriteria2ac30336-80a9-46ba-9d4b-14993f408374 MLC Song Code L06752 Sea…" at bounding box center [307, 402] width 579 height 207
drag, startPoint x: 299, startPoint y: 311, endPoint x: 278, endPoint y: 346, distance: 40.4
click at [293, 332] on div "SearchWithCriteria2ac30336-80a9-46ba-9d4b-14993f408374 MLC Song Code L06752 Sea…" at bounding box center [307, 402] width 579 height 207
click at [278, 342] on input "L06752" at bounding box center [398, 333] width 395 height 36
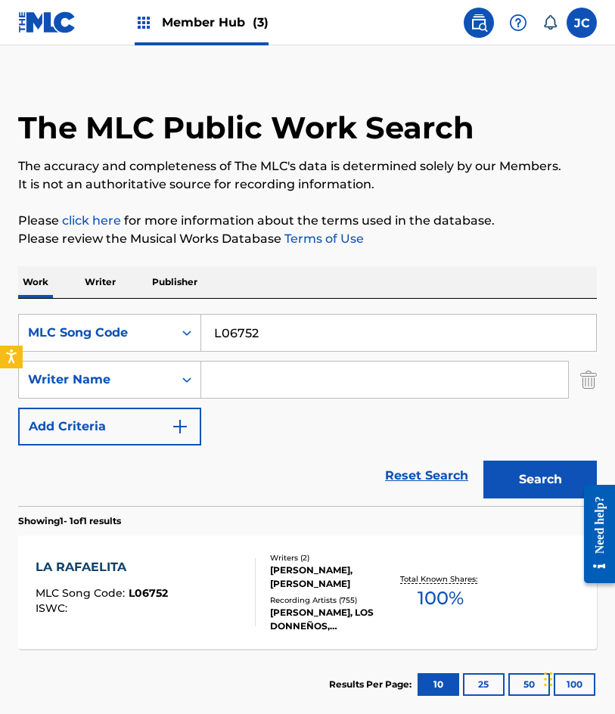
paste input "916903"
type input "916903"
click at [483, 461] on button "Search" at bounding box center [539, 480] width 113 height 38
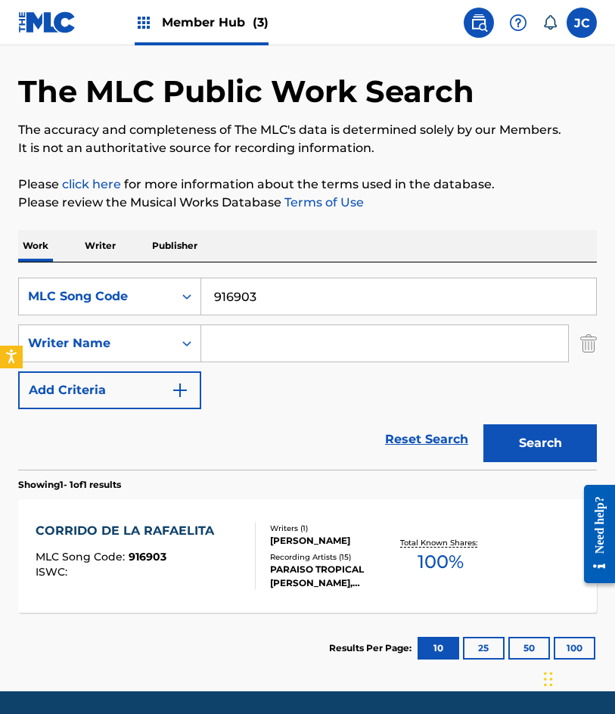
scroll to position [101, 0]
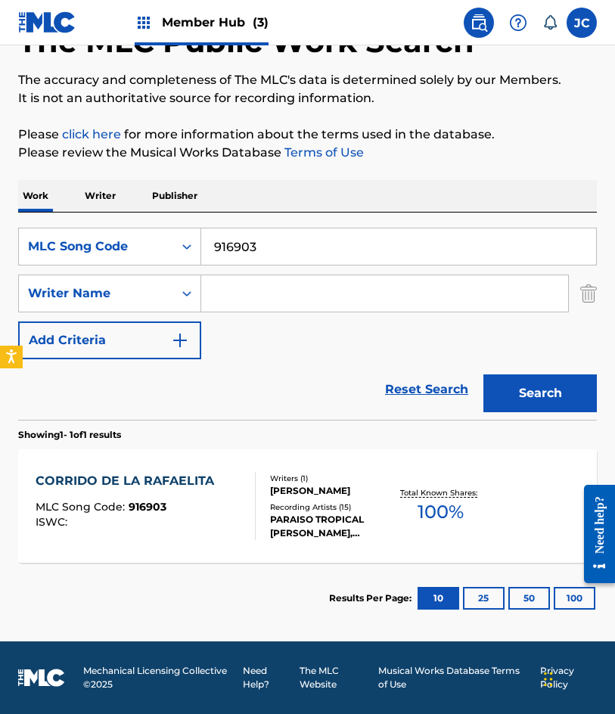
click at [315, 511] on div "Recording Artists ( 15 )" at bounding box center [331, 507] width 123 height 11
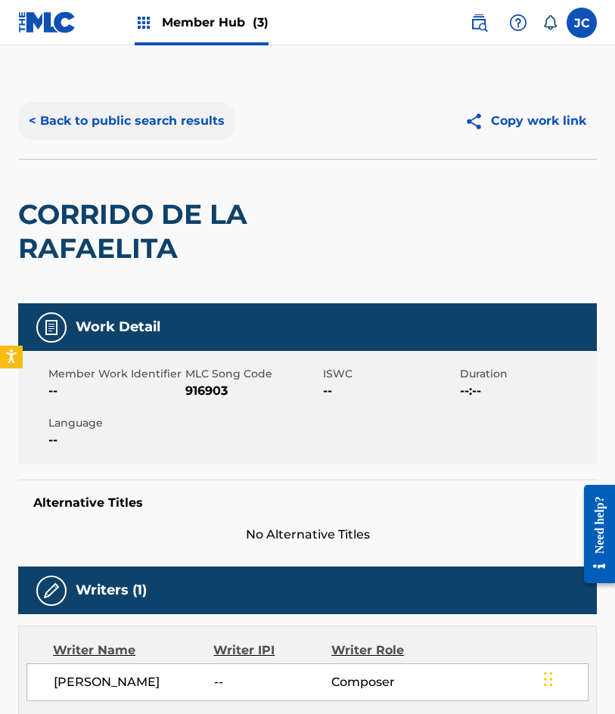
click at [177, 113] on button "< Back to public search results" at bounding box center [126, 121] width 217 height 38
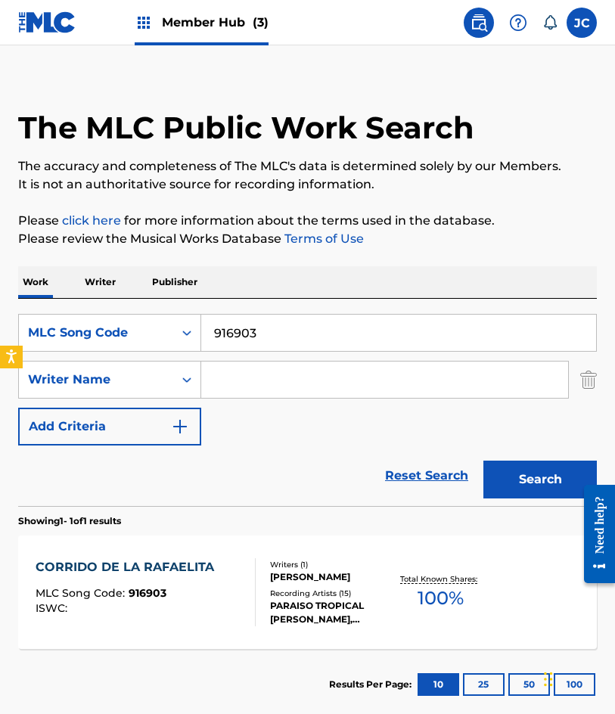
click at [265, 338] on input "916903" at bounding box center [398, 333] width 395 height 36
paste input "V40405"
type input "V40405"
click at [483, 461] on button "Search" at bounding box center [539, 480] width 113 height 38
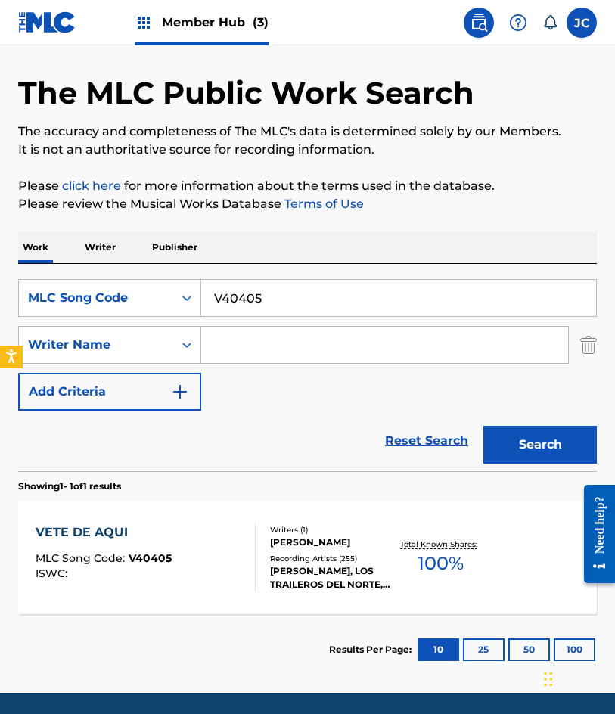
scroll to position [101, 0]
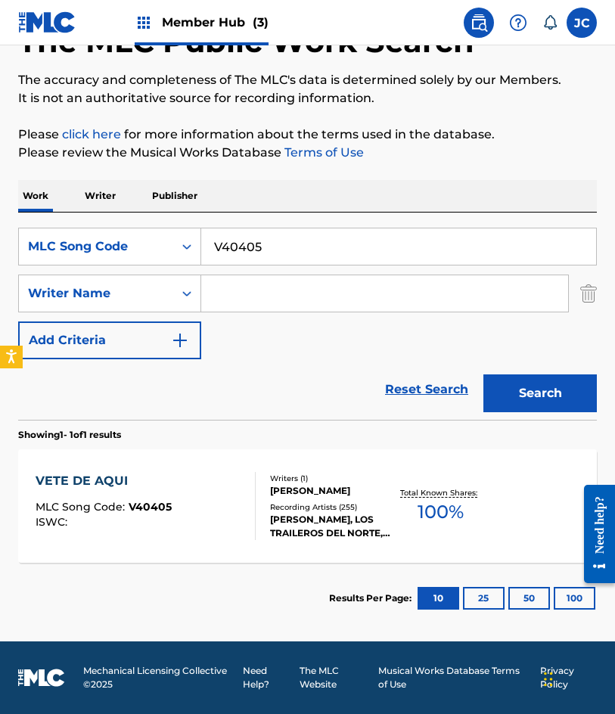
click at [357, 474] on div "Writers ( 1 )" at bounding box center [331, 478] width 123 height 11
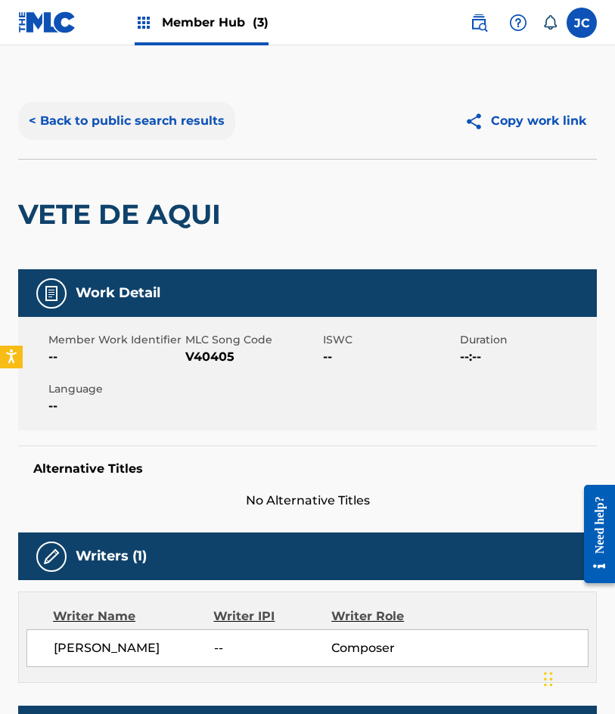
click at [170, 115] on button "< Back to public search results" at bounding box center [126, 121] width 217 height 38
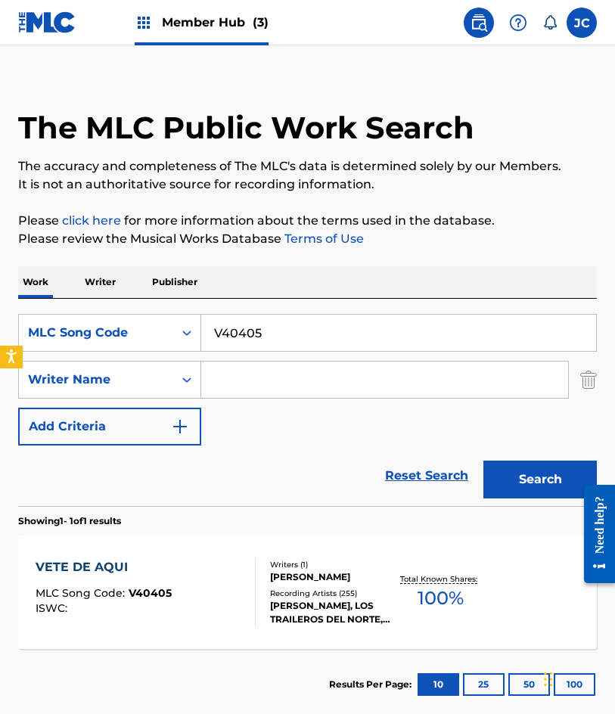
click at [292, 323] on input "V40405" at bounding box center [398, 333] width 395 height 36
paste input "C59951"
type input "C59951"
click at [483, 461] on button "Search" at bounding box center [539, 480] width 113 height 38
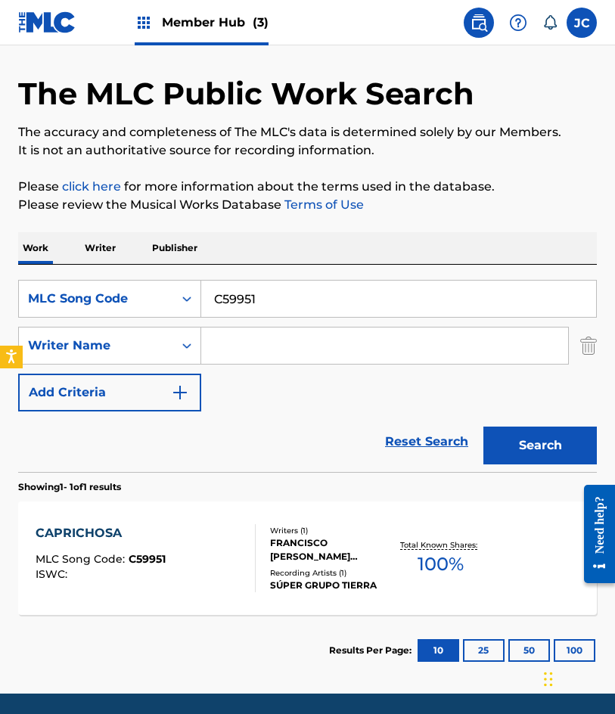
scroll to position [101, 0]
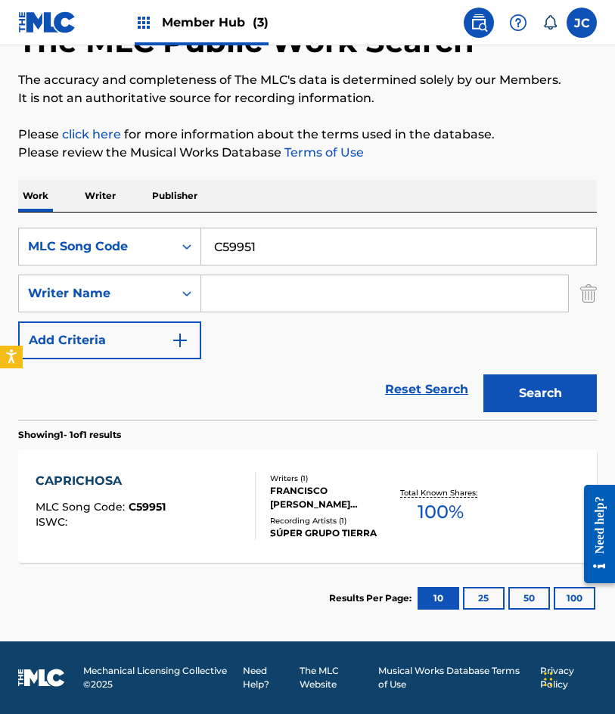
click at [260, 491] on div "Writers ( 1 ) FRANCISCO JESUS FLORES PEREYRA Recording Artists ( 1 ) SÚPER GRUP…" at bounding box center [325, 506] width 138 height 67
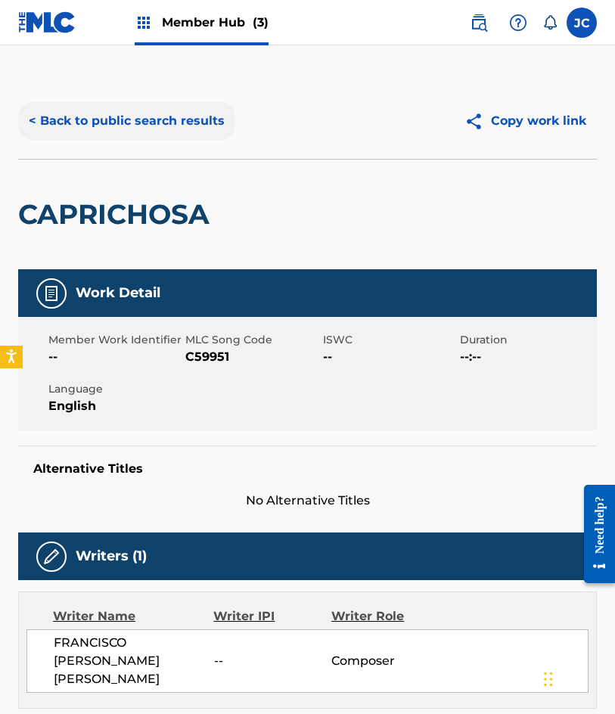
click at [164, 129] on button "< Back to public search results" at bounding box center [126, 121] width 217 height 38
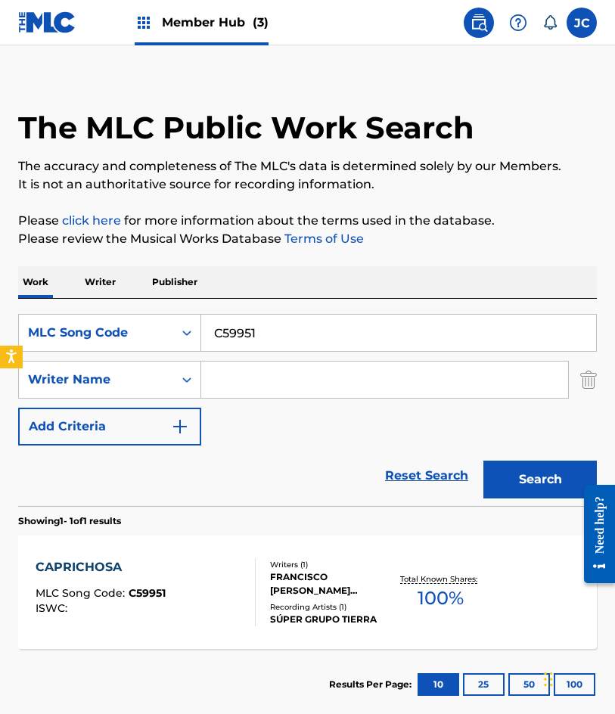
click at [294, 329] on input "C59951" at bounding box center [398, 333] width 395 height 36
click at [281, 328] on input "C59951" at bounding box center [398, 333] width 395 height 36
paste input "E28252"
type input "E28252"
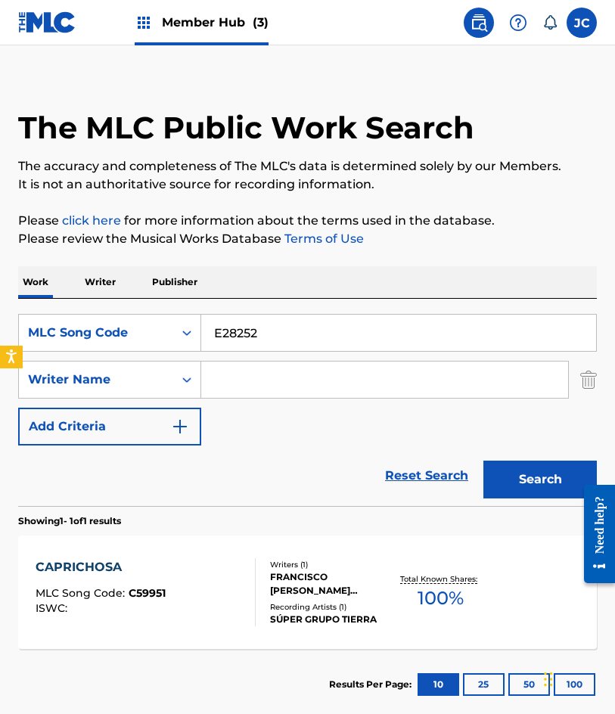
click at [483, 461] on button "Search" at bounding box center [539, 480] width 113 height 38
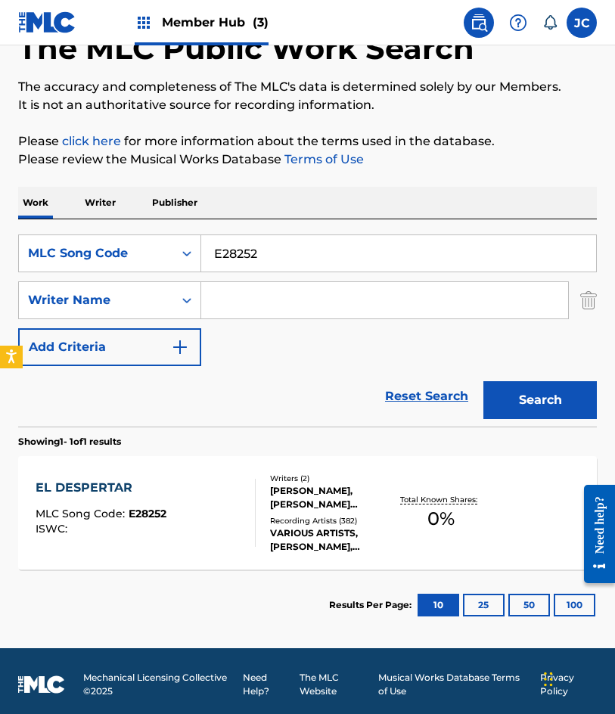
scroll to position [101, 0]
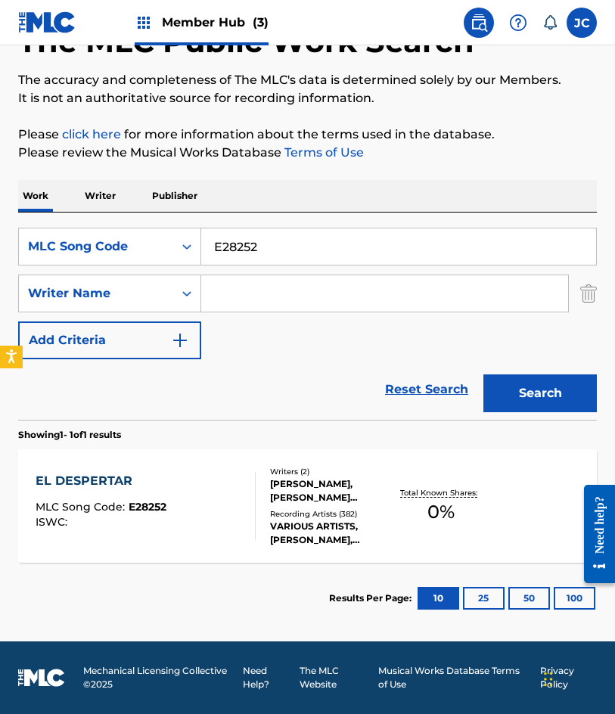
click at [300, 515] on div "Recording Artists ( 382 )" at bounding box center [331, 513] width 123 height 11
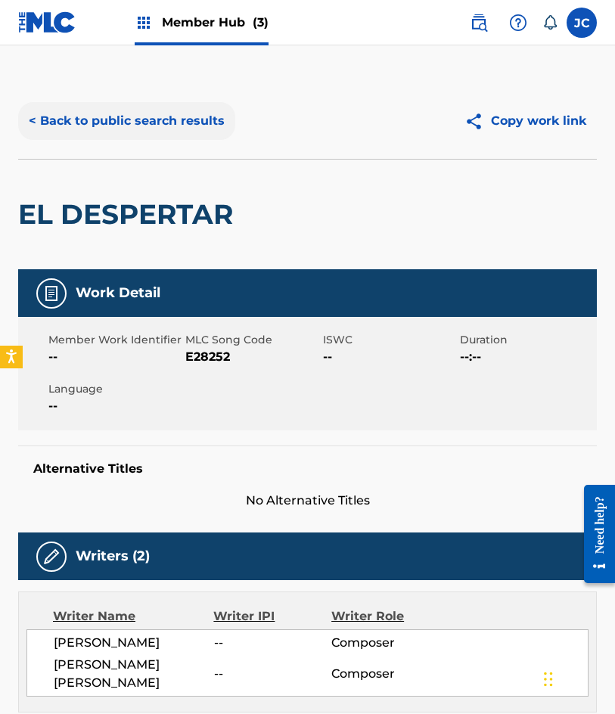
click at [166, 121] on button "< Back to public search results" at bounding box center [126, 121] width 217 height 38
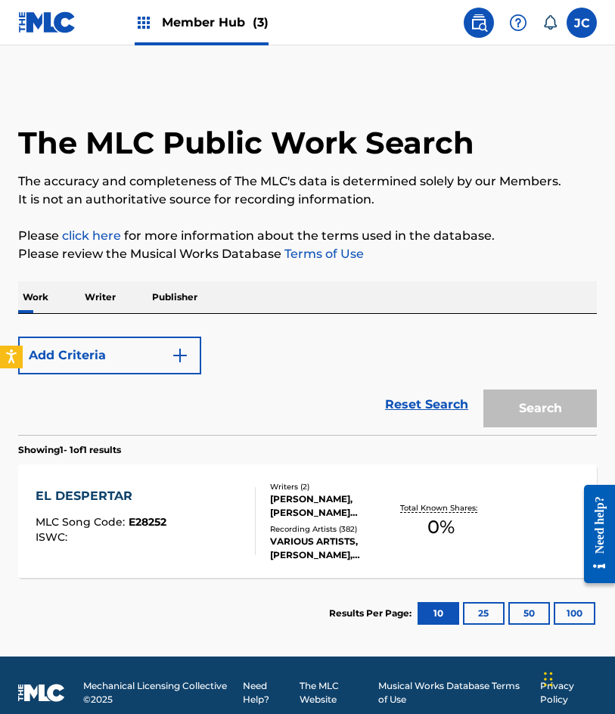
scroll to position [15, 0]
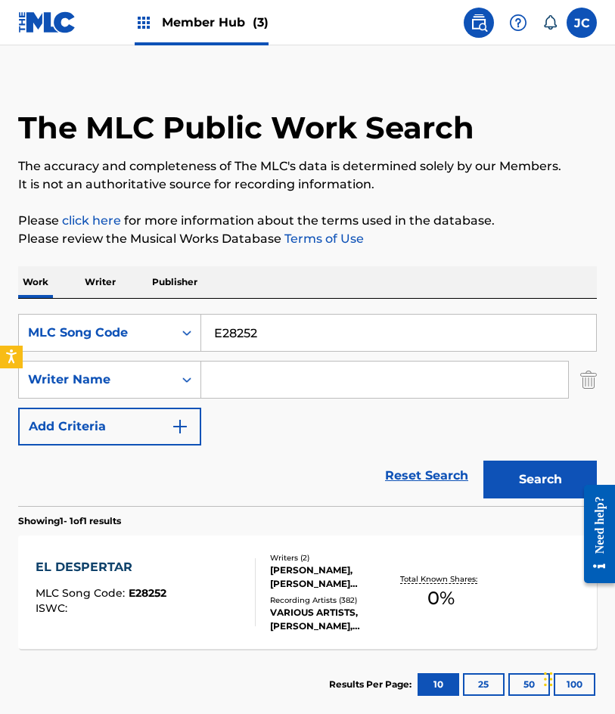
click at [300, 336] on input "E28252" at bounding box center [398, 333] width 395 height 36
paste input "924528"
type input "924528"
click at [483, 461] on button "Search" at bounding box center [539, 480] width 113 height 38
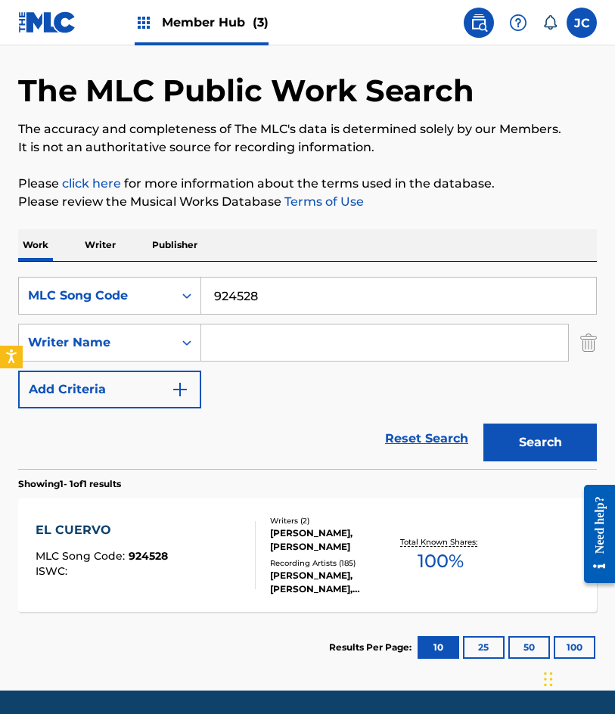
scroll to position [101, 0]
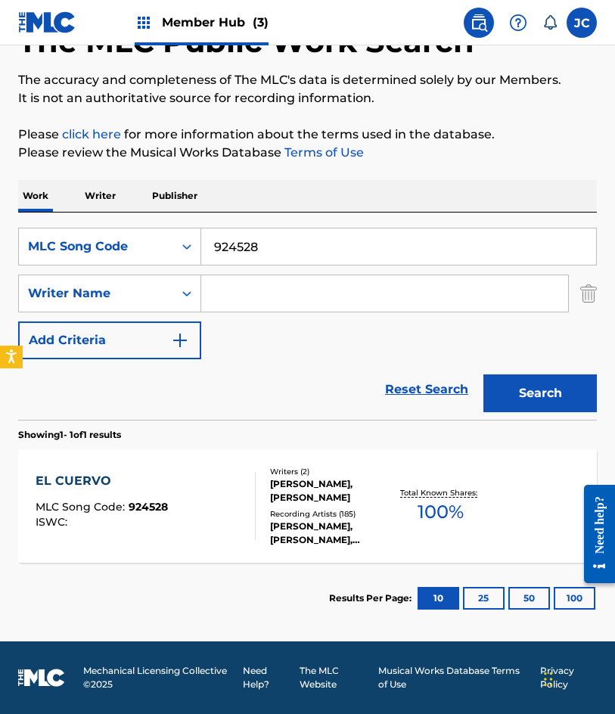
click at [360, 486] on div "S. VARGAS, R. FUENTES" at bounding box center [331, 490] width 123 height 27
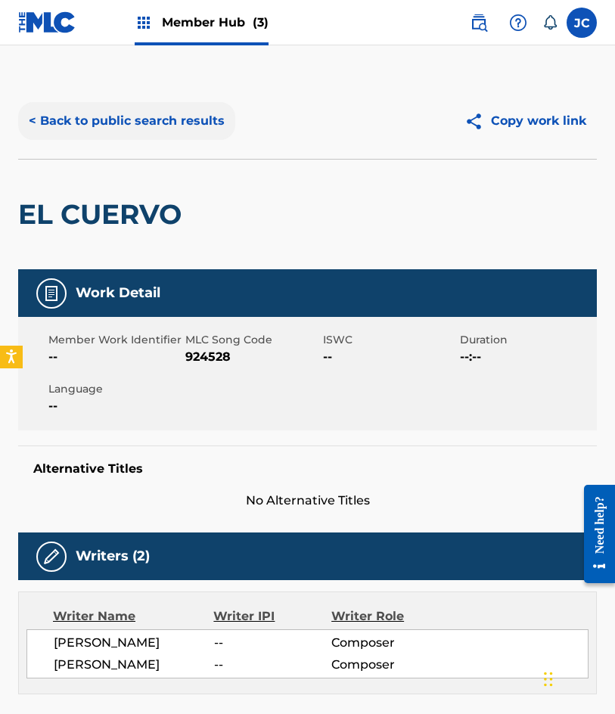
click at [158, 117] on button "< Back to public search results" at bounding box center [126, 121] width 217 height 38
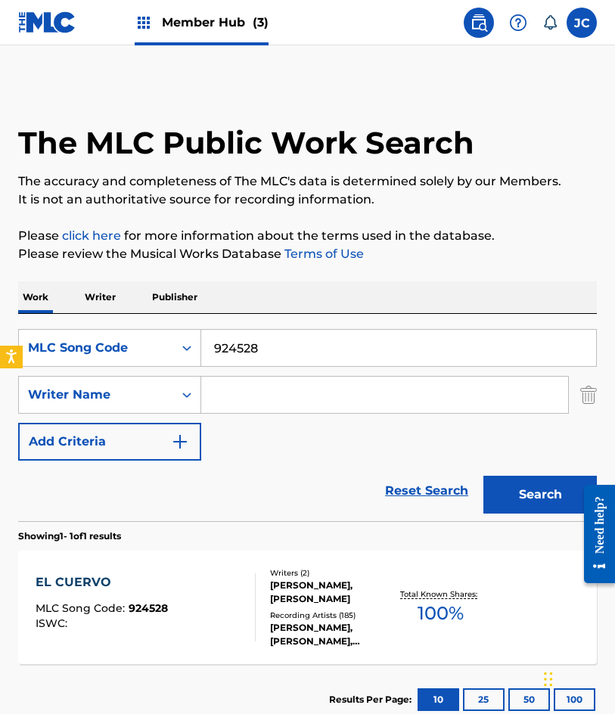
scroll to position [15, 0]
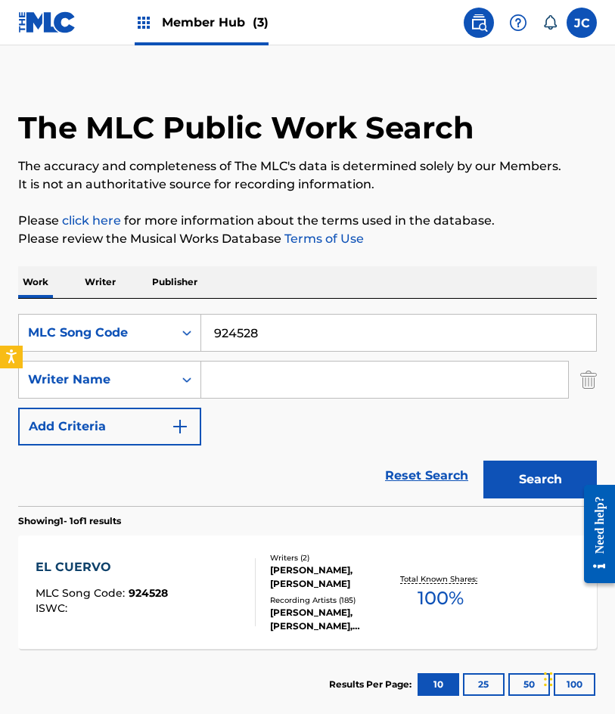
click at [166, 249] on div "The MLC Public Work Search The accuracy and completeness of The MLC's data is d…" at bounding box center [307, 394] width 615 height 652
click at [296, 326] on input "924528" at bounding box center [398, 333] width 395 height 36
paste input "L3114Q"
type input "L3114Q"
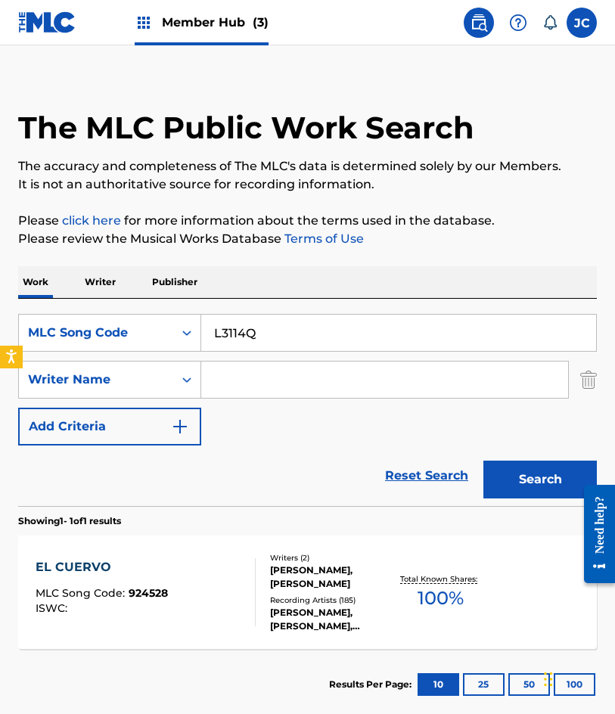
click at [483, 461] on button "Search" at bounding box center [539, 480] width 113 height 38
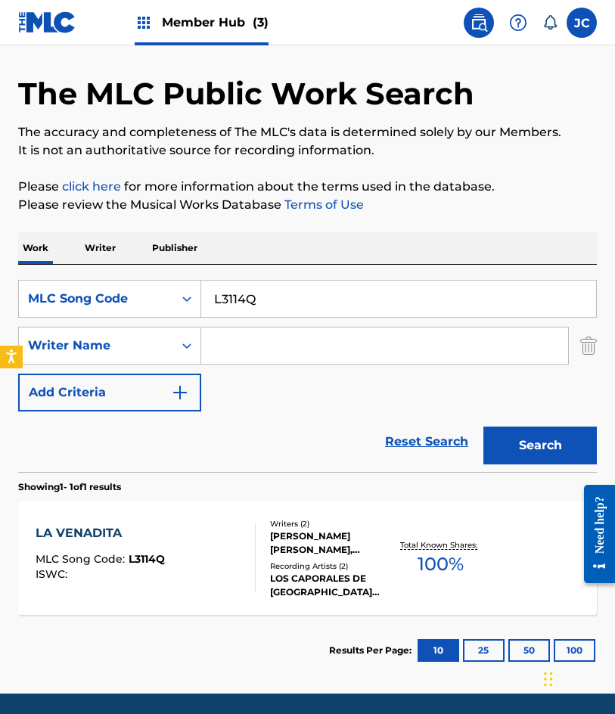
scroll to position [101, 0]
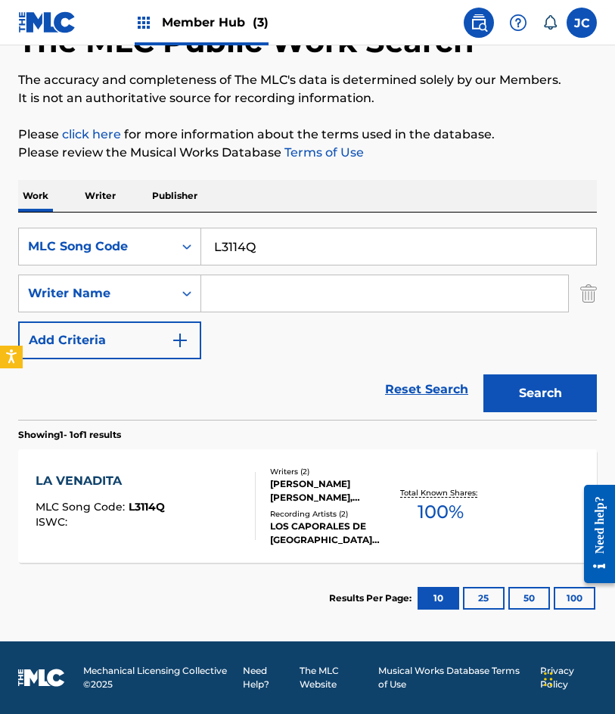
click at [270, 504] on div "RUBEN FUENTES GASSON, SILVESTRE VARGAS VAZQUEZ" at bounding box center [331, 490] width 123 height 27
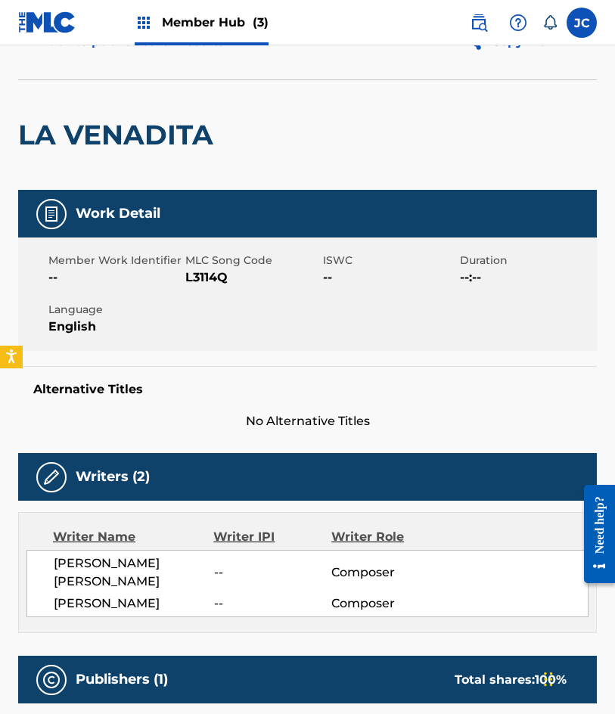
scroll to position [76, 0]
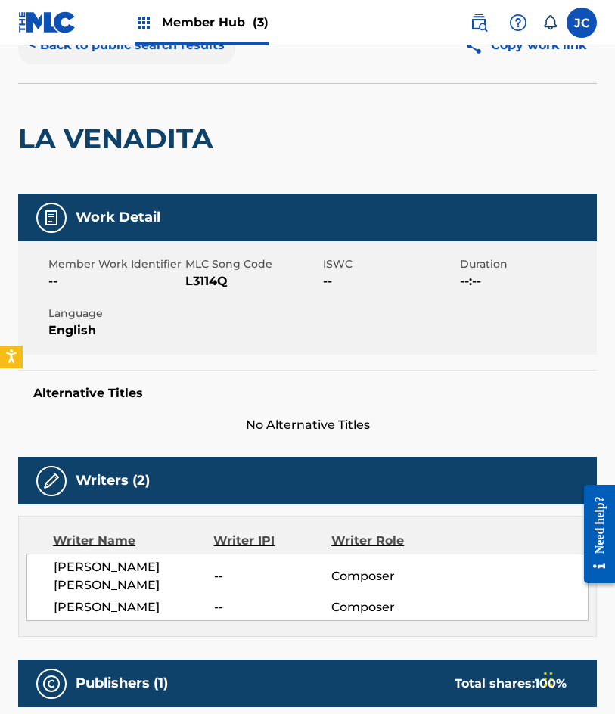
click at [113, 57] on button "< Back to public search results" at bounding box center [126, 45] width 217 height 38
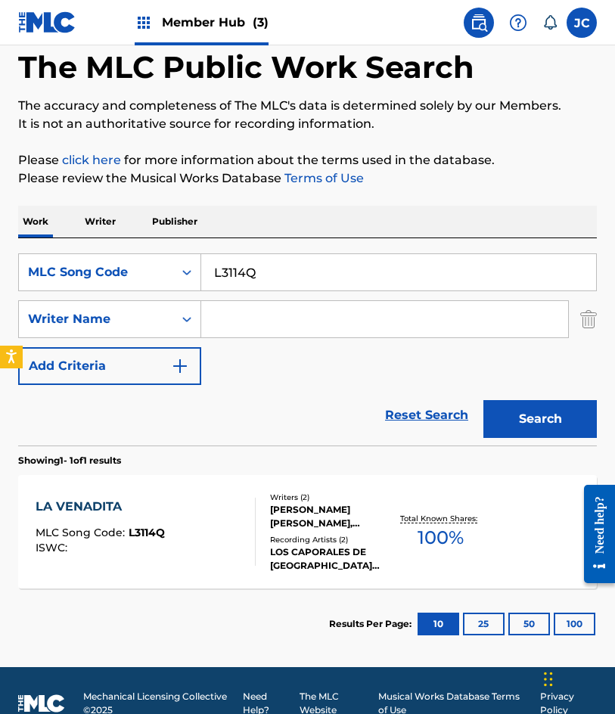
click at [298, 266] on input "L3114Q" at bounding box center [398, 272] width 395 height 36
paste input "E4242A"
type input "E4242A"
click at [483, 400] on button "Search" at bounding box center [539, 419] width 113 height 38
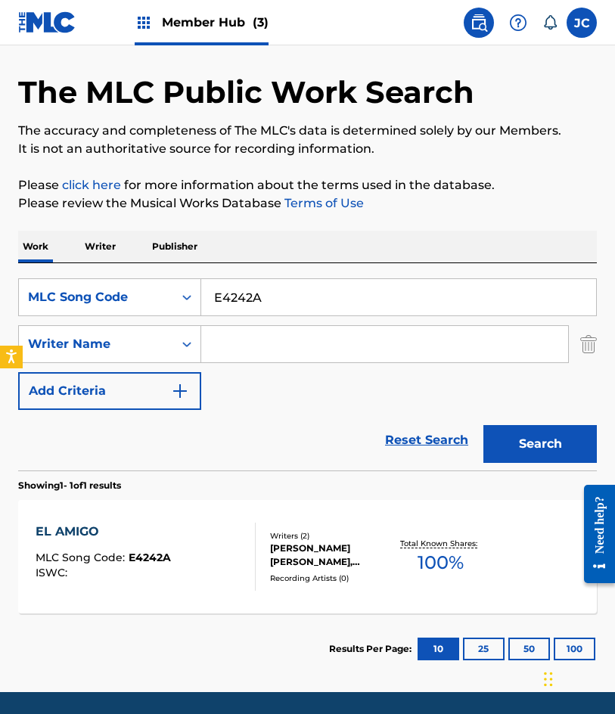
scroll to position [101, 0]
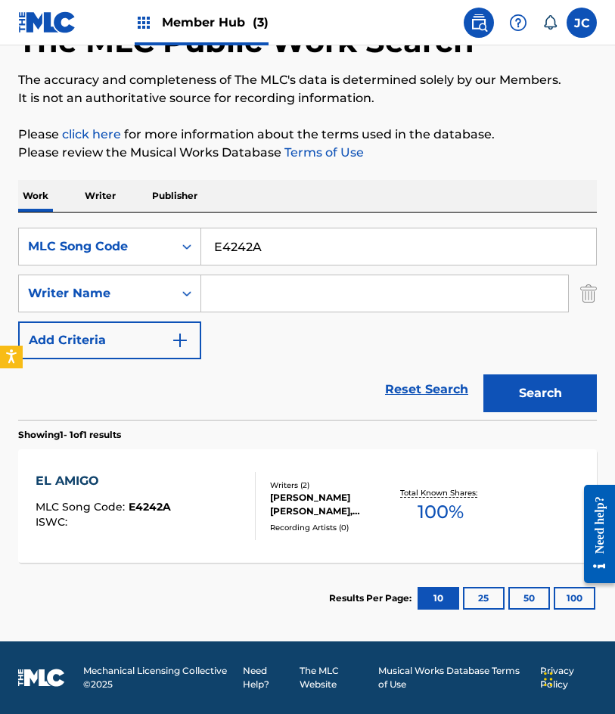
click at [325, 465] on div "EL AMIGO MLC Song Code : E4242A ISWC : Writers ( 2 ) RUBEN FUENTES GASSON, SILV…" at bounding box center [307, 505] width 579 height 113
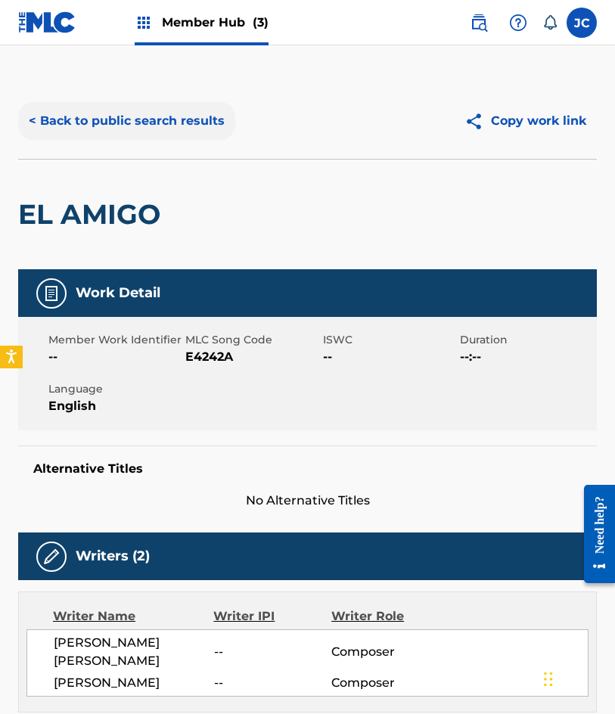
click at [135, 129] on button "< Back to public search results" at bounding box center [126, 121] width 217 height 38
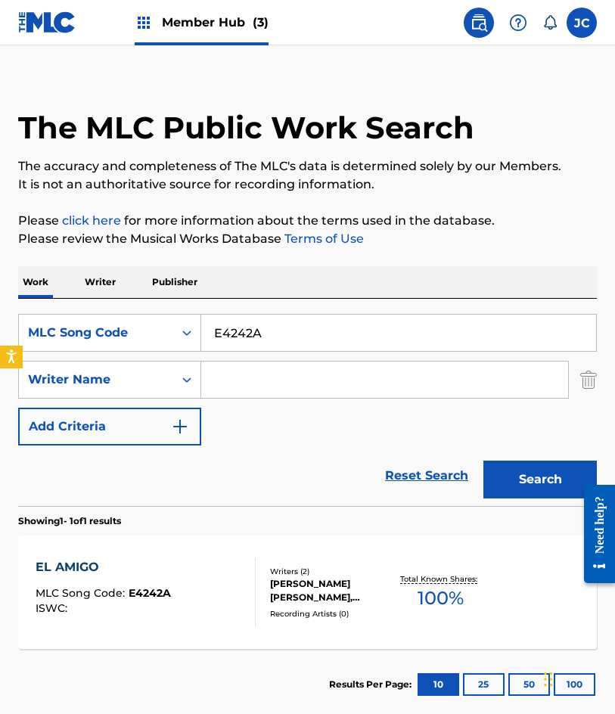
drag, startPoint x: 112, startPoint y: 114, endPoint x: 147, endPoint y: 188, distance: 81.9
click at [112, 114] on h1 "The MLC Public Work Search" at bounding box center [246, 128] width 456 height 38
click at [311, 322] on input "E4242A" at bounding box center [398, 333] width 395 height 36
paste input "08N"
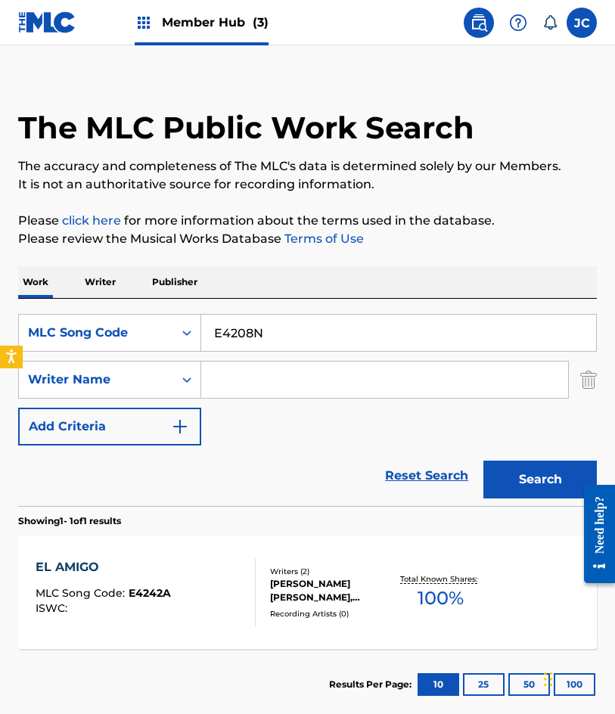
type input "E4208N"
click at [483, 461] on button "Search" at bounding box center [539, 480] width 113 height 38
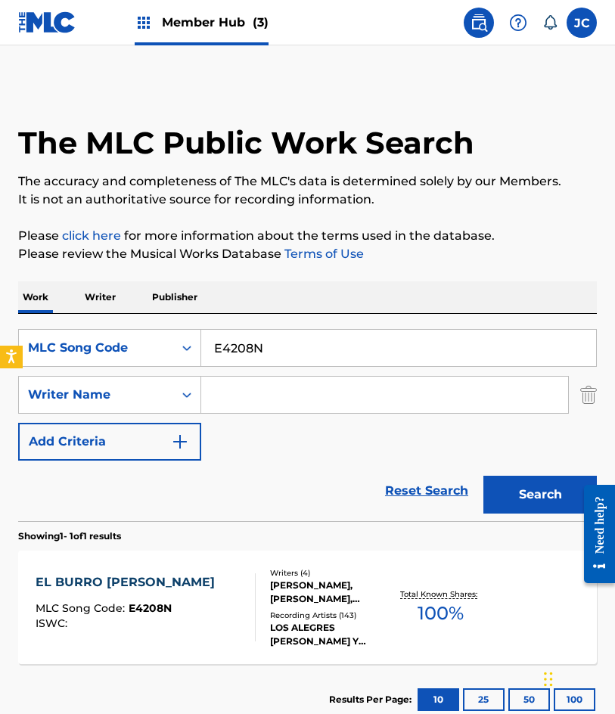
scroll to position [101, 0]
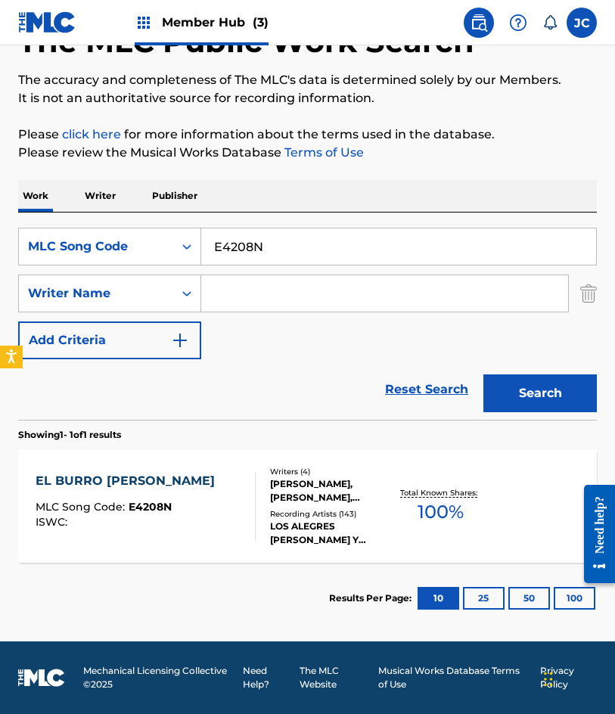
click at [301, 511] on div "Recording Artists ( 143 )" at bounding box center [331, 513] width 123 height 11
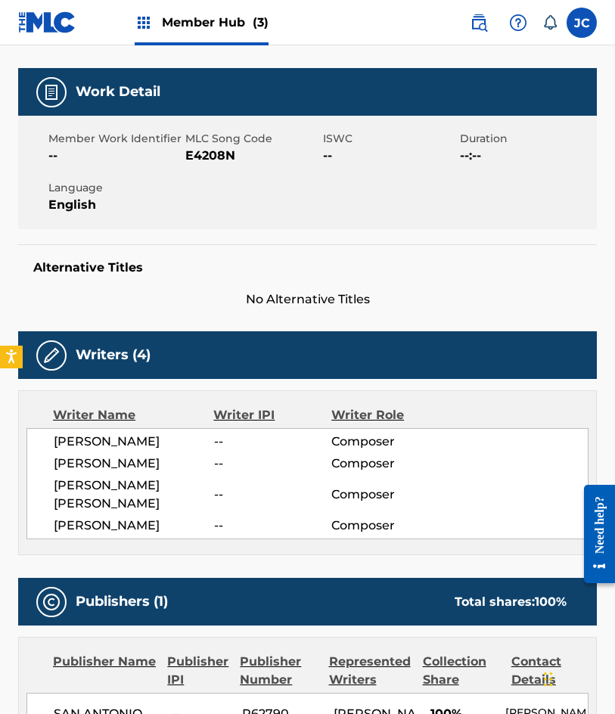
scroll to position [76, 0]
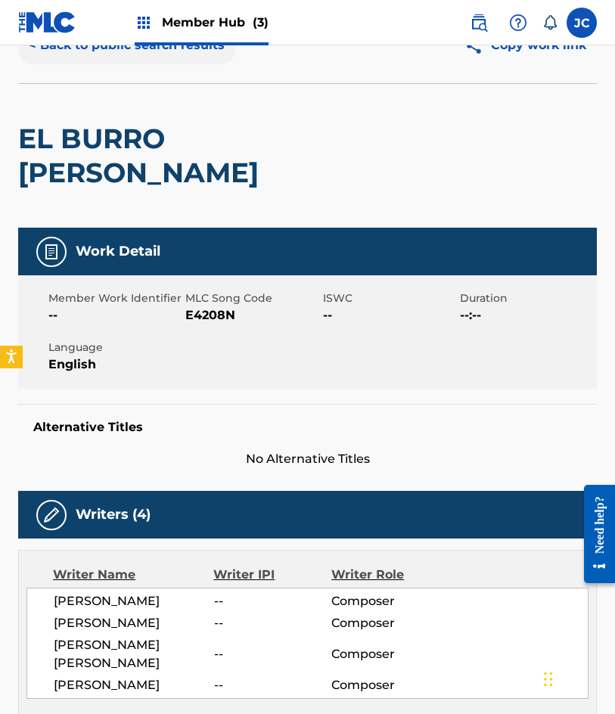
click at [164, 61] on button "< Back to public search results" at bounding box center [126, 45] width 217 height 38
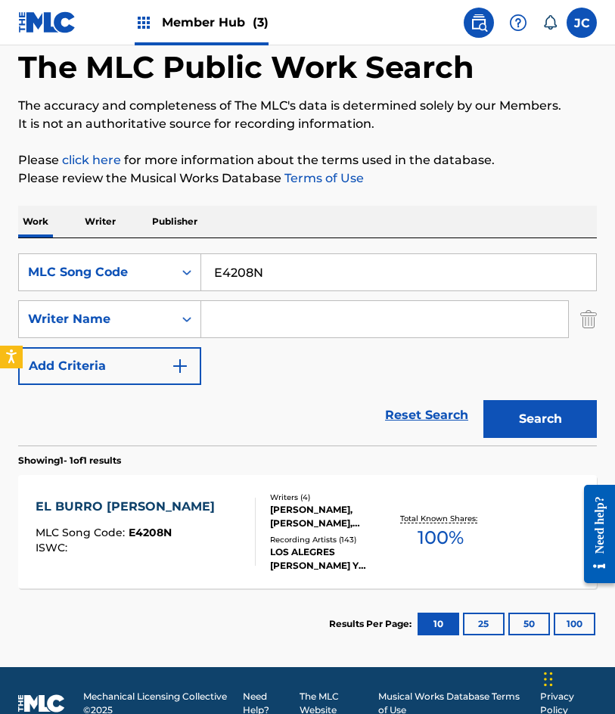
drag, startPoint x: 161, startPoint y: 216, endPoint x: 234, endPoint y: 270, distance: 90.3
click at [161, 216] on p "Publisher" at bounding box center [175, 222] width 54 height 32
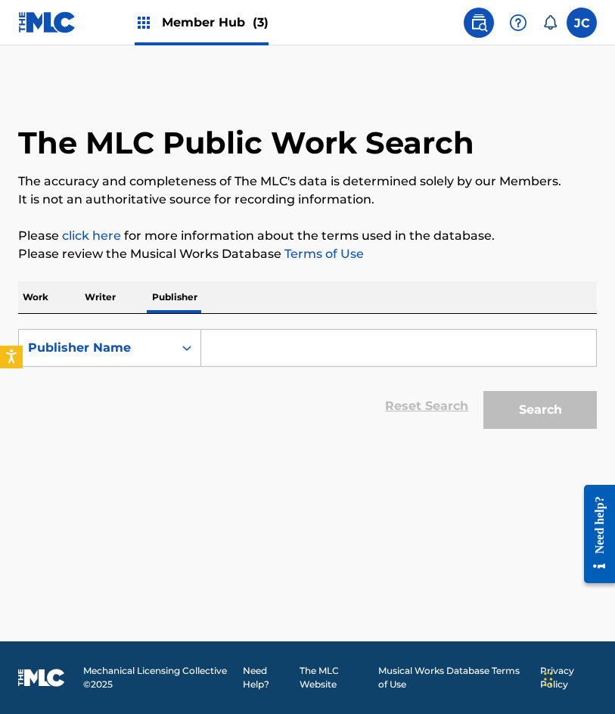
click at [57, 302] on div "Work Writer Publisher" at bounding box center [307, 297] width 579 height 32
click at [48, 300] on p "Work" at bounding box center [35, 297] width 35 height 32
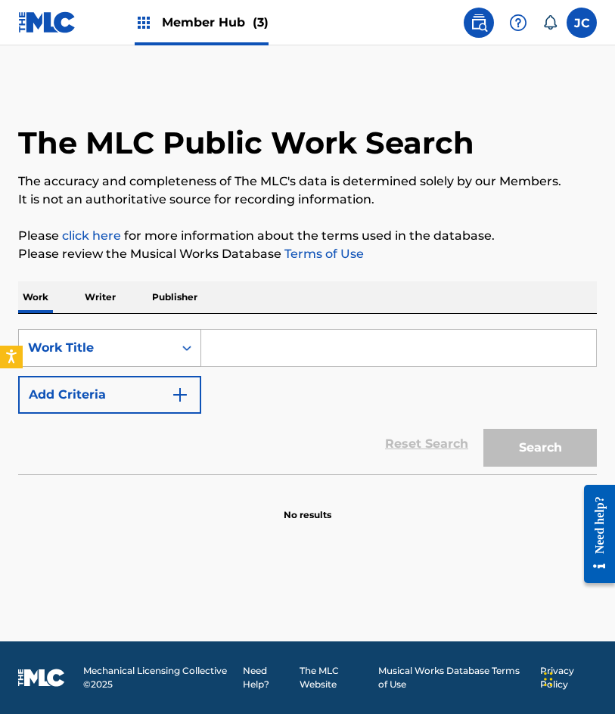
click at [102, 359] on div "Work Title" at bounding box center [96, 348] width 154 height 29
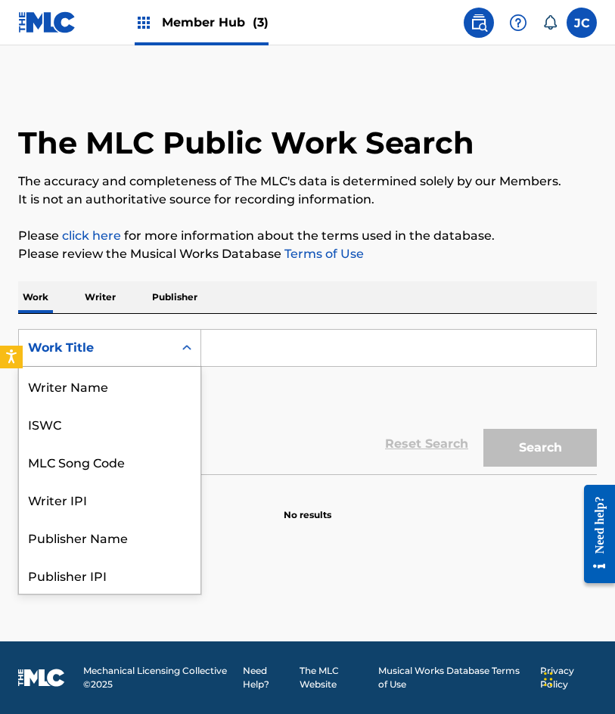
scroll to position [76, 0]
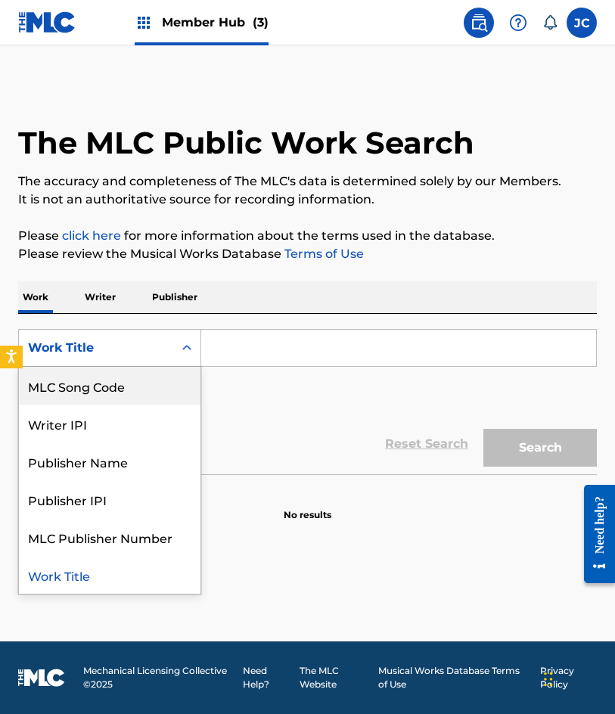
click at [120, 381] on div "MLC Song Code" at bounding box center [110, 386] width 182 height 38
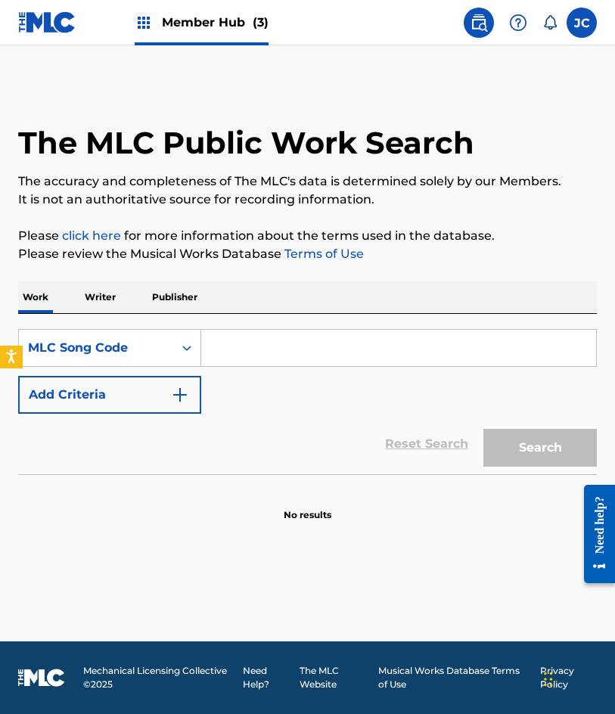
click at [232, 354] on input "Search Form" at bounding box center [398, 348] width 395 height 36
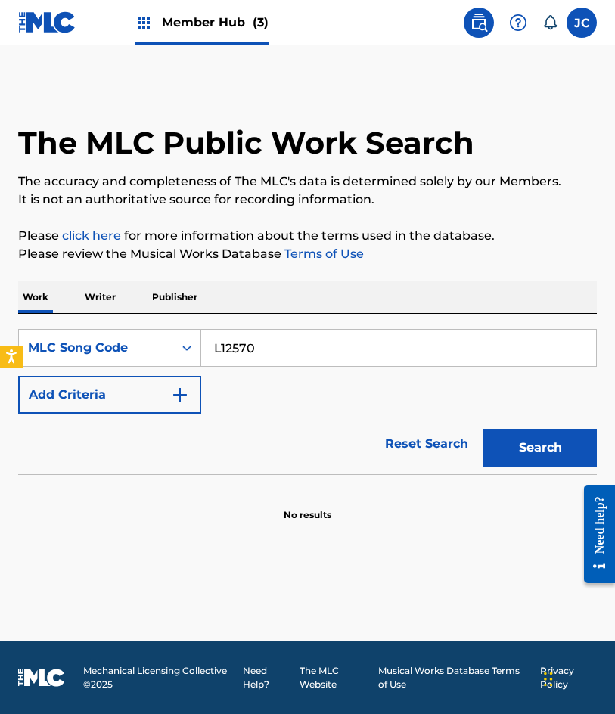
type input "L12570"
click at [483, 429] on button "Search" at bounding box center [539, 448] width 113 height 38
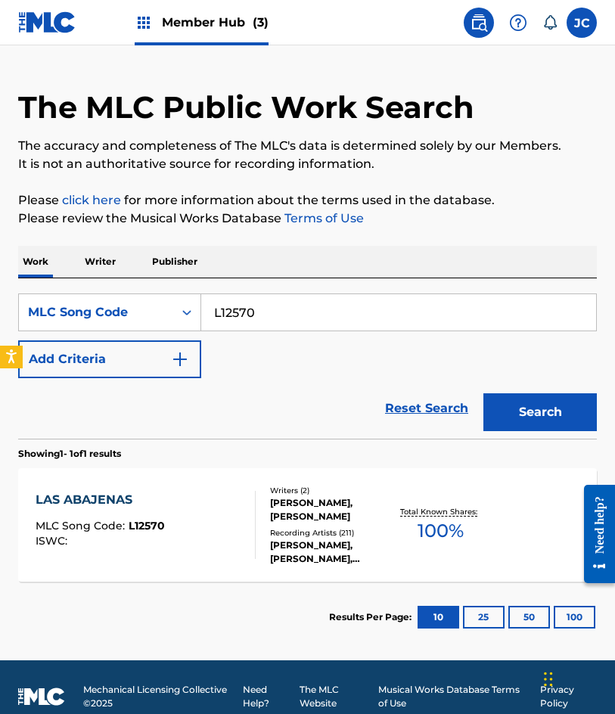
scroll to position [54, 0]
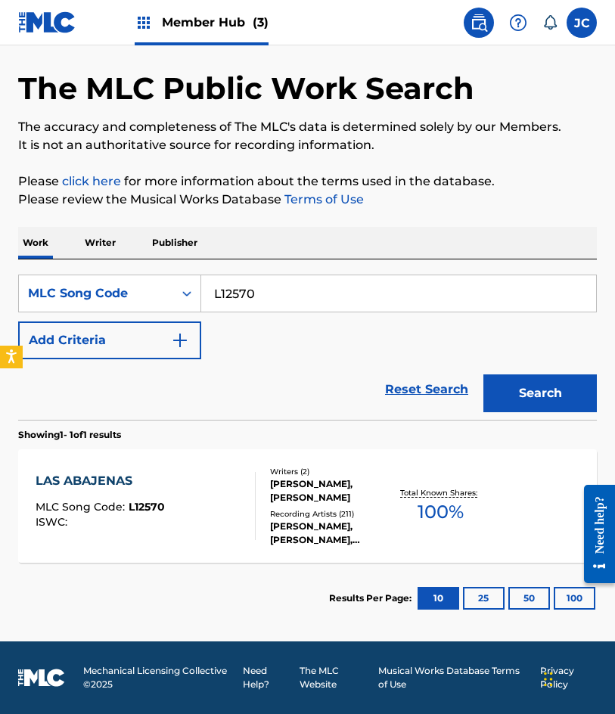
click at [323, 520] on div "MARIACHI COBRE, MARIACHI COBRE, MARIACHI COBRE, MARIACHI VARGAS DE TECALITLÁN, …" at bounding box center [331, 533] width 123 height 27
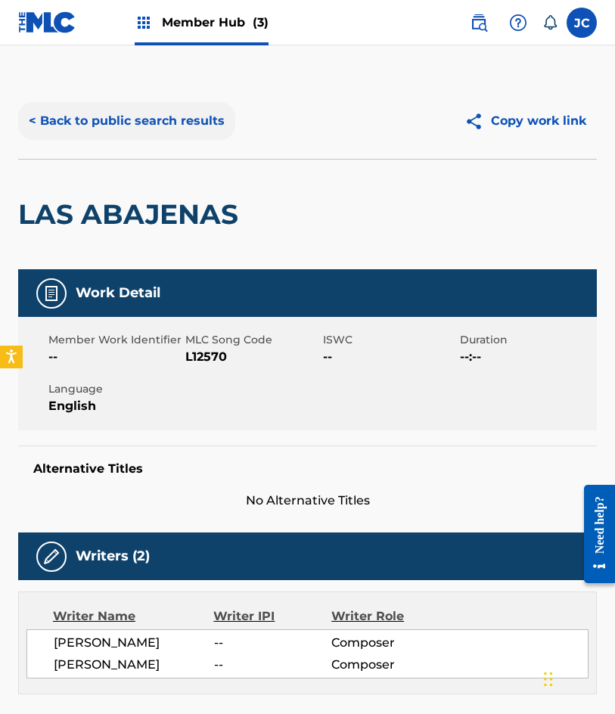
click at [170, 129] on button "< Back to public search results" at bounding box center [126, 121] width 217 height 38
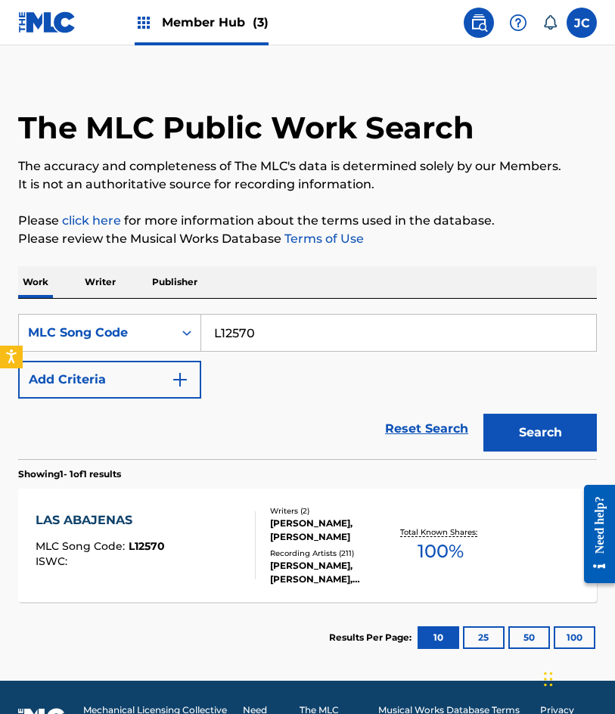
click at [264, 313] on div "SearchWithCriteriafe18dd80-0bf7-4cd1-8882-113065a35412 MLC Song Code L12570 Add…" at bounding box center [307, 379] width 579 height 160
click at [264, 315] on div "SearchWithCriteriafe18dd80-0bf7-4cd1-8882-113065a35412 MLC Song Code L12570 Add…" at bounding box center [307, 379] width 579 height 160
click at [262, 334] on input "L12570" at bounding box center [398, 333] width 395 height 36
paste input "R01432"
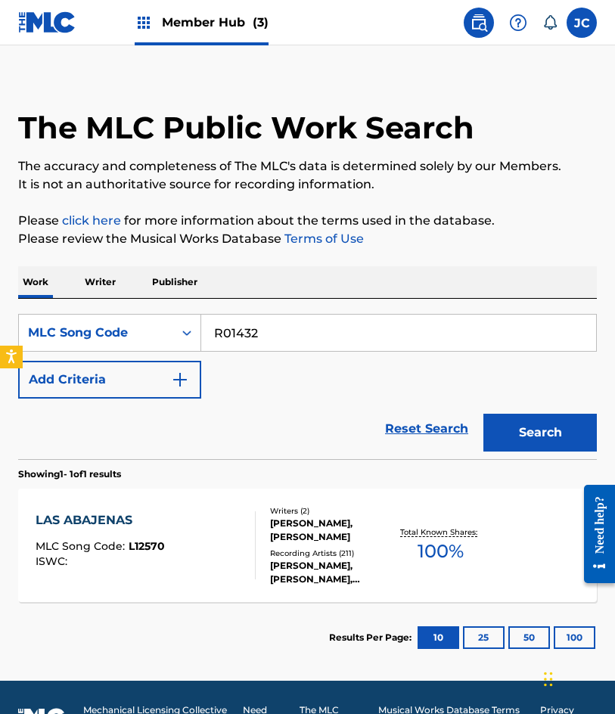
type input "R01432"
click at [483, 414] on button "Search" at bounding box center [539, 433] width 113 height 38
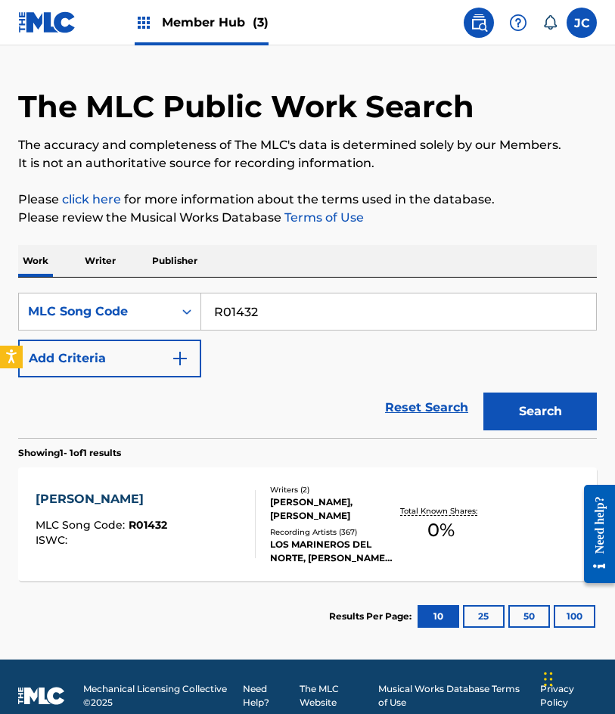
scroll to position [54, 0]
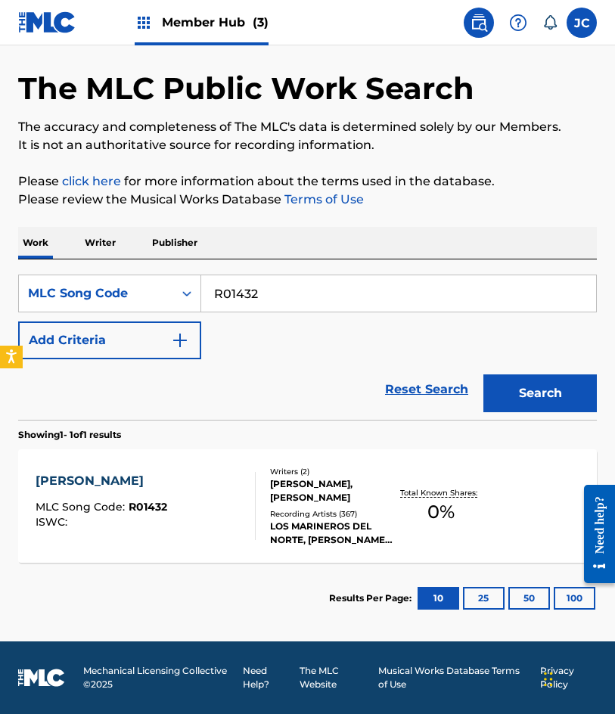
click at [331, 541] on div "LOS MARINEROS DEL NORTE, MIGUEL ACEVES MEJIA, PEDRO INFANTE, JORGE NEGRETE & MI…" at bounding box center [331, 533] width 123 height 27
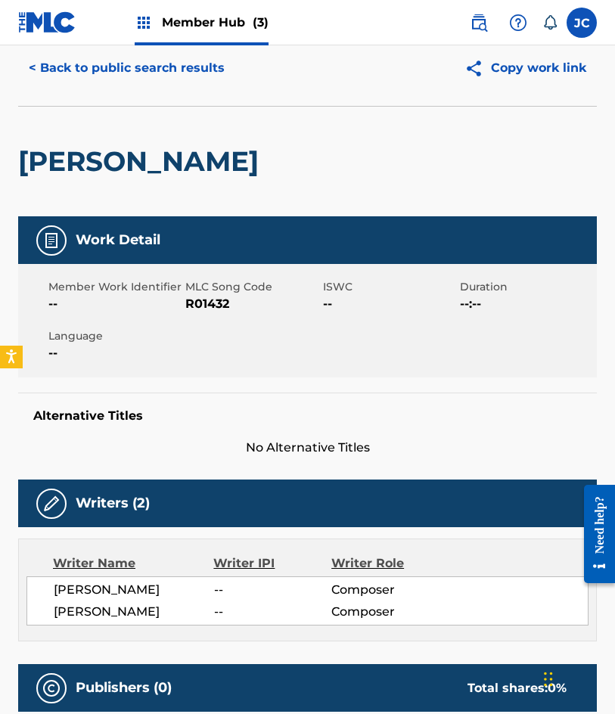
scroll to position [46, 0]
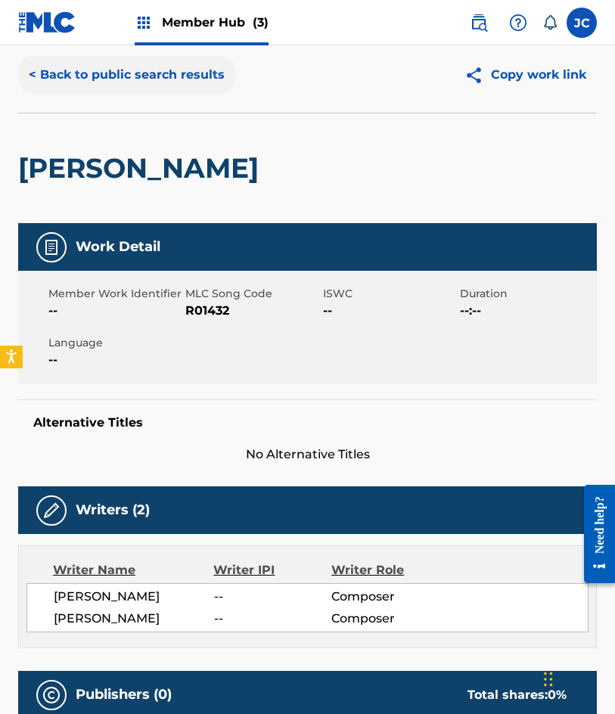
click at [132, 84] on button "< Back to public search results" at bounding box center [126, 75] width 217 height 38
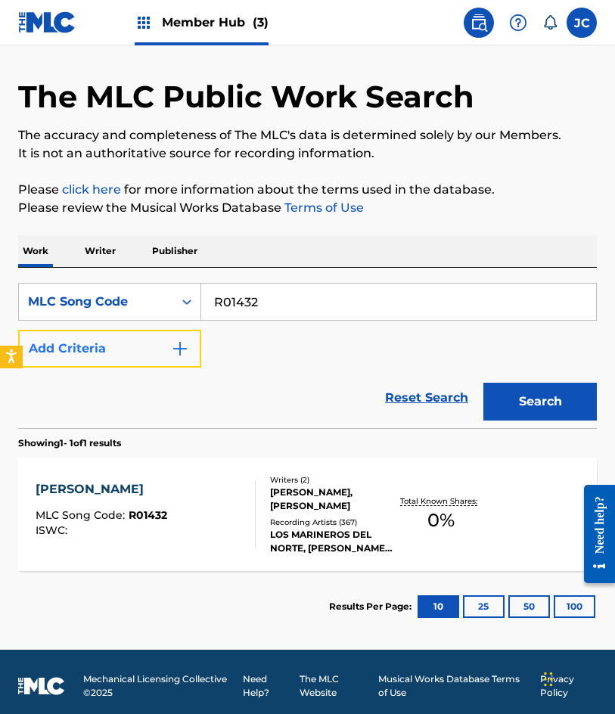
click at [120, 337] on button "Add Criteria" at bounding box center [109, 349] width 183 height 38
click at [124, 301] on div "MLC Song Code" at bounding box center [96, 302] width 136 height 18
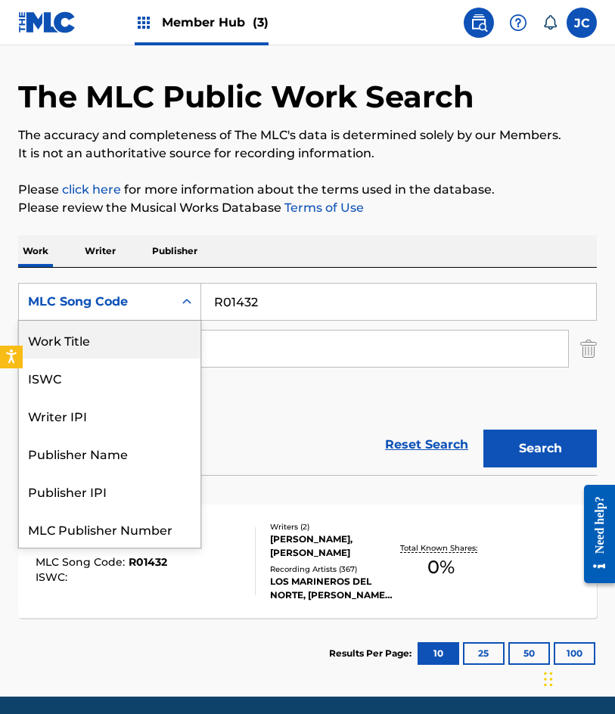
click at [130, 340] on div "Work Title" at bounding box center [110, 340] width 182 height 38
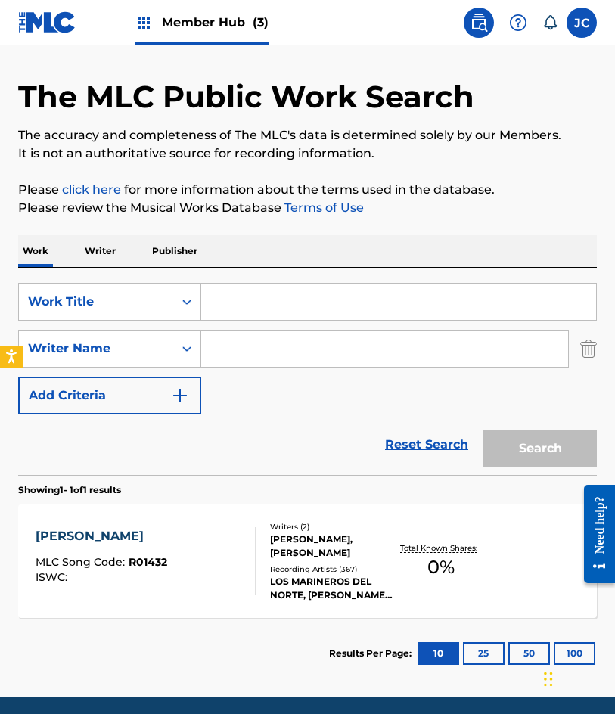
click at [307, 295] on input "Search Form" at bounding box center [398, 302] width 395 height 36
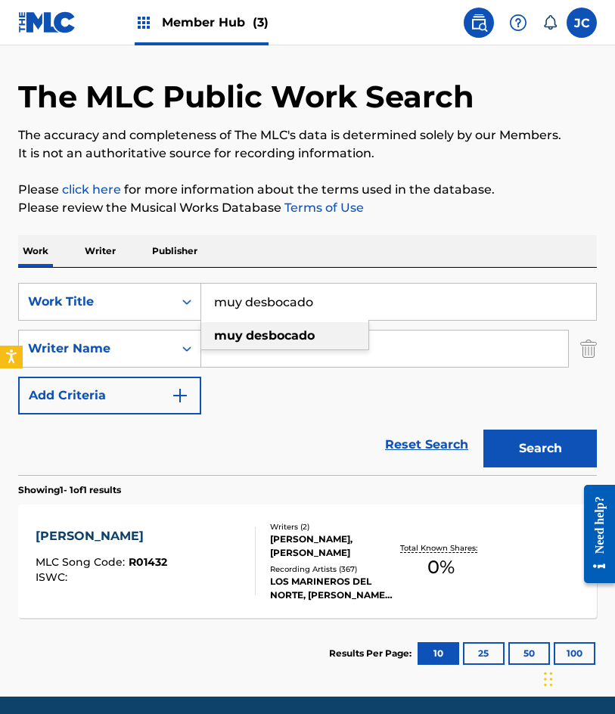
type input "muy desbocado"
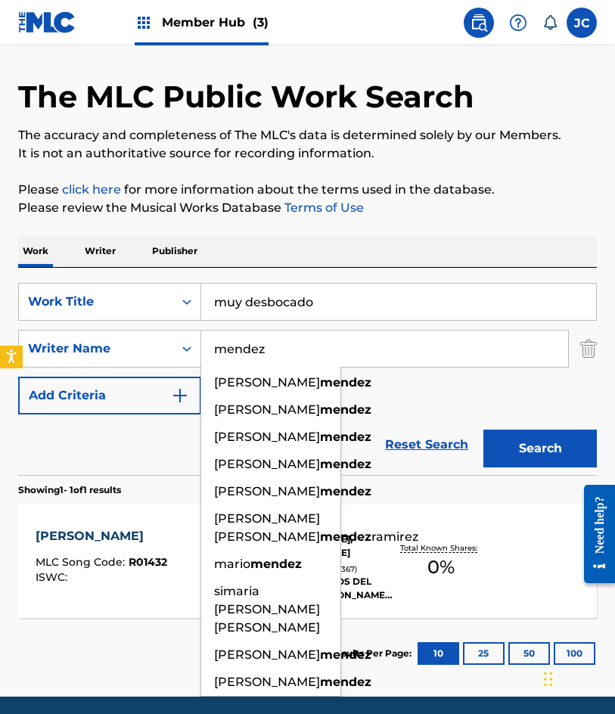
type input "mendez"
click at [483, 430] on button "Search" at bounding box center [539, 449] width 113 height 38
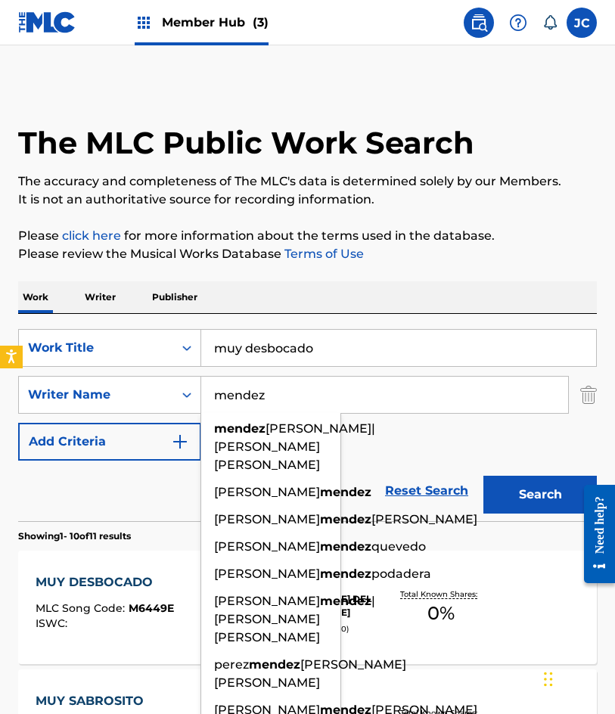
click at [392, 442] on div "SearchWithCriteriac761e17e-7091-4f53-b12b-0a7c525a5ffc Work Title muy desbocado…" at bounding box center [307, 395] width 579 height 132
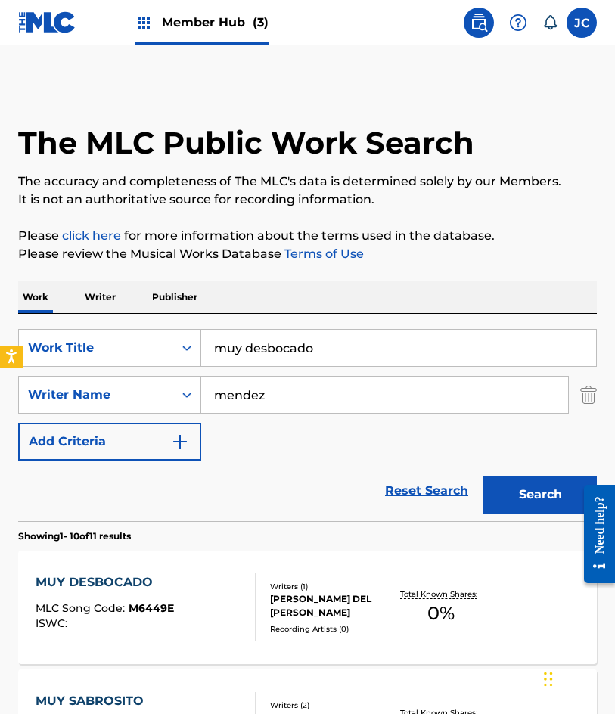
scroll to position [227, 0]
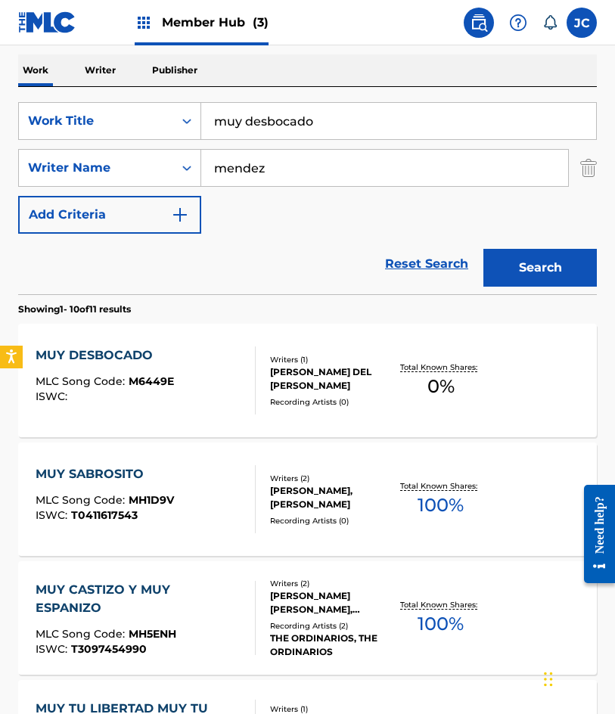
click at [249, 371] on div at bounding box center [249, 380] width 12 height 68
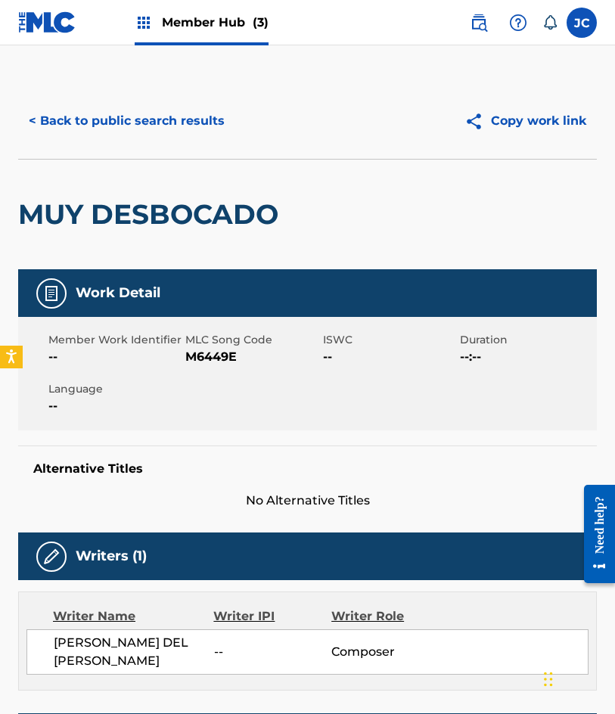
click at [213, 349] on span "M6449E" at bounding box center [251, 357] width 133 height 18
click at [159, 74] on main "< Back to public search results Copy work link MUY DESBOCADO Work Detail Member…" at bounding box center [307, 498] width 615 height 906
click at [163, 107] on button "< Back to public search results" at bounding box center [126, 121] width 217 height 38
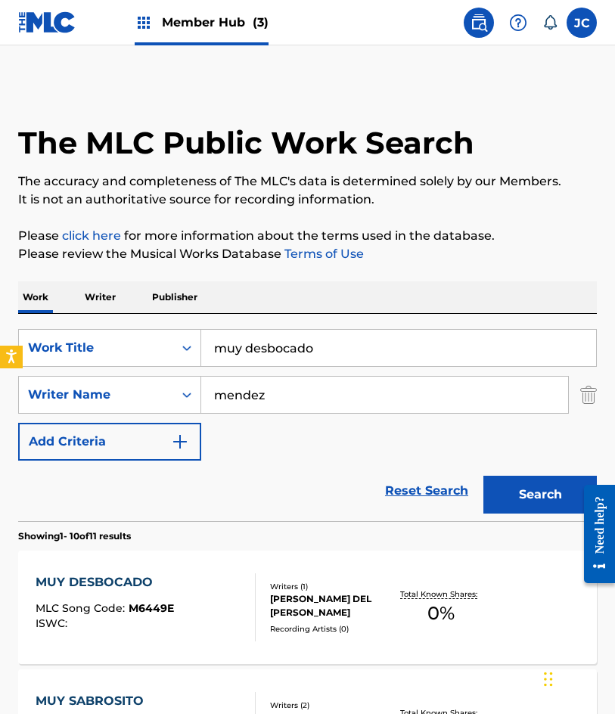
scroll to position [227, 0]
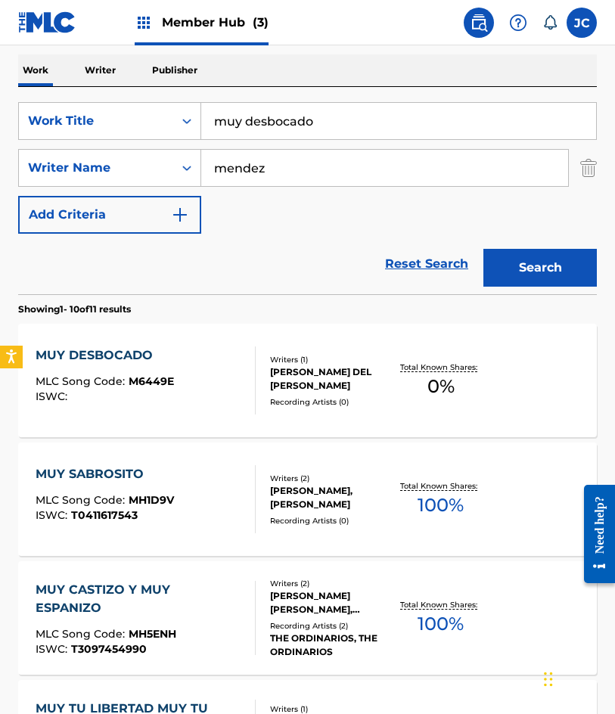
click at [2, 135] on div "The MLC Public Work Search The accuracy and completeness of The MLC's data is d…" at bounding box center [307, 720] width 615 height 1728
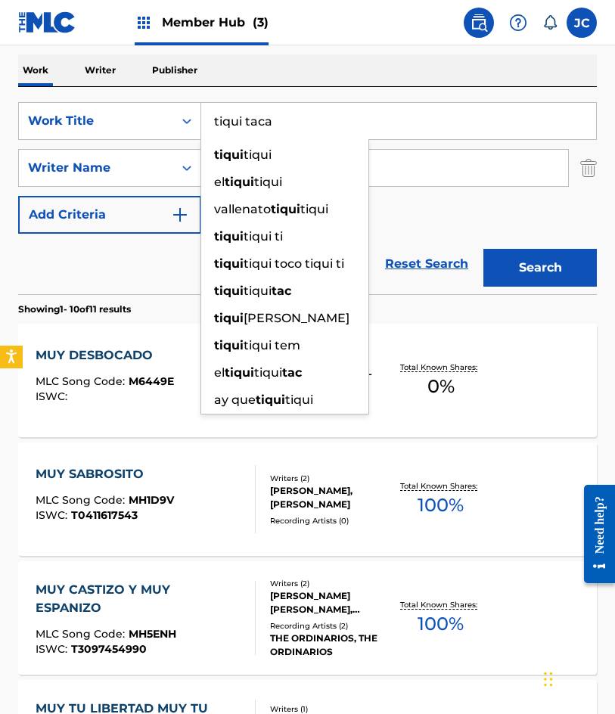
type input "tiqui taca"
click at [483, 249] on button "Search" at bounding box center [539, 268] width 113 height 38
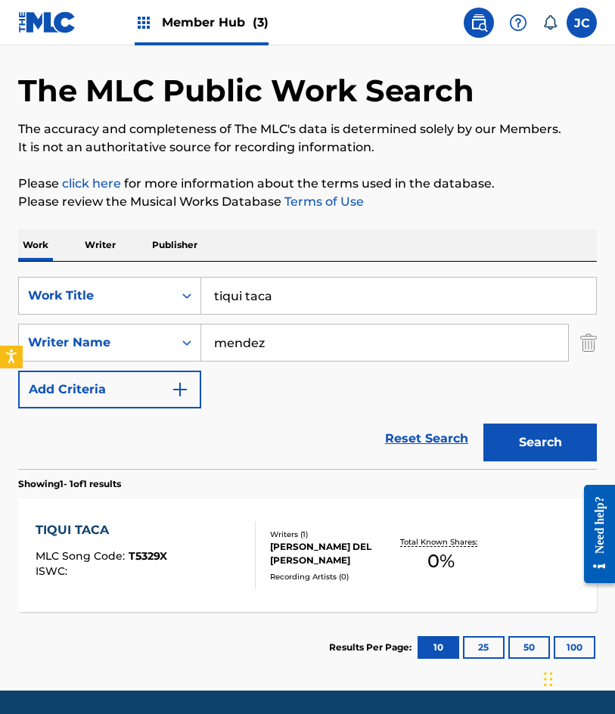
scroll to position [101, 0]
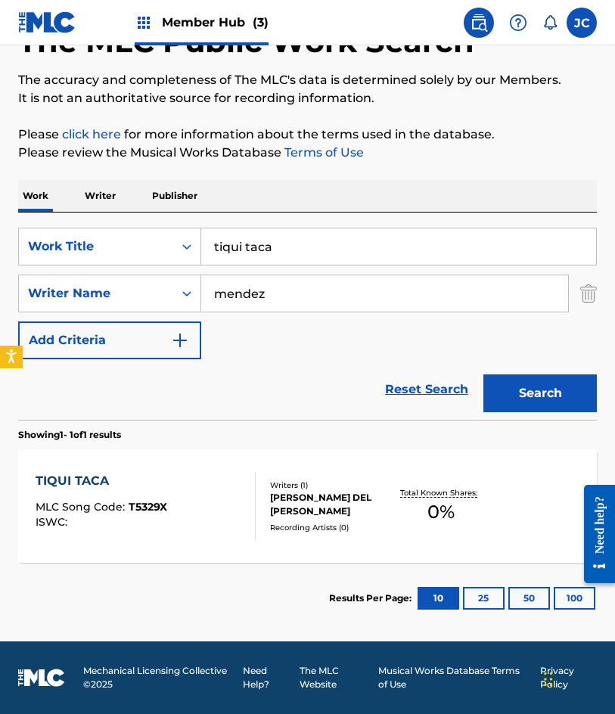
click at [155, 530] on div "TIQUI TACA MLC Song Code : T5329X ISWC :" at bounding box center [102, 506] width 132 height 68
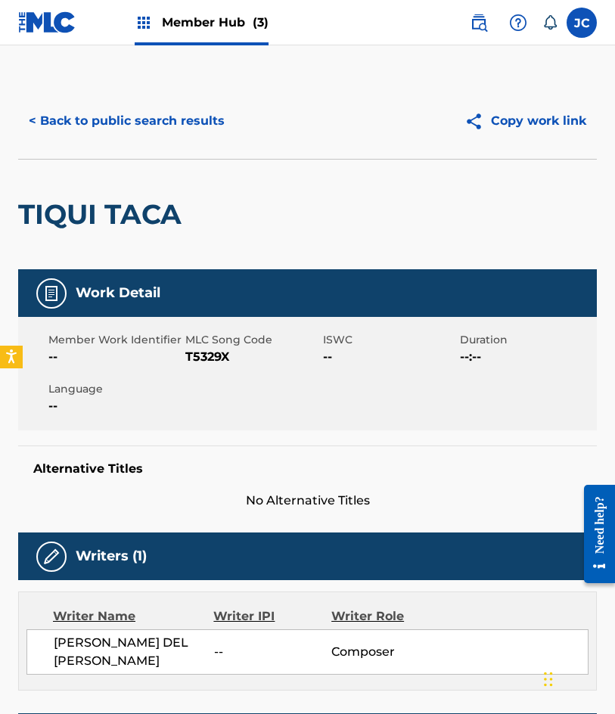
click at [188, 357] on span "T5329X" at bounding box center [251, 357] width 133 height 18
click at [94, 127] on button "< Back to public search results" at bounding box center [126, 121] width 217 height 38
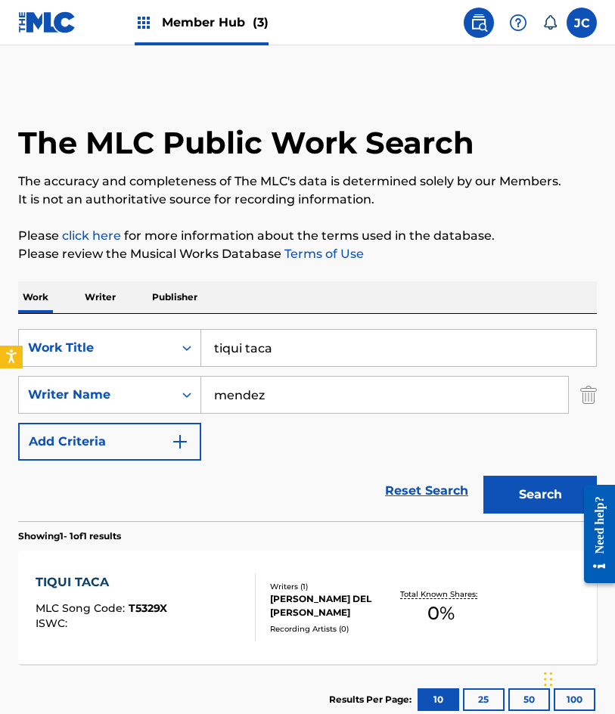
scroll to position [15, 0]
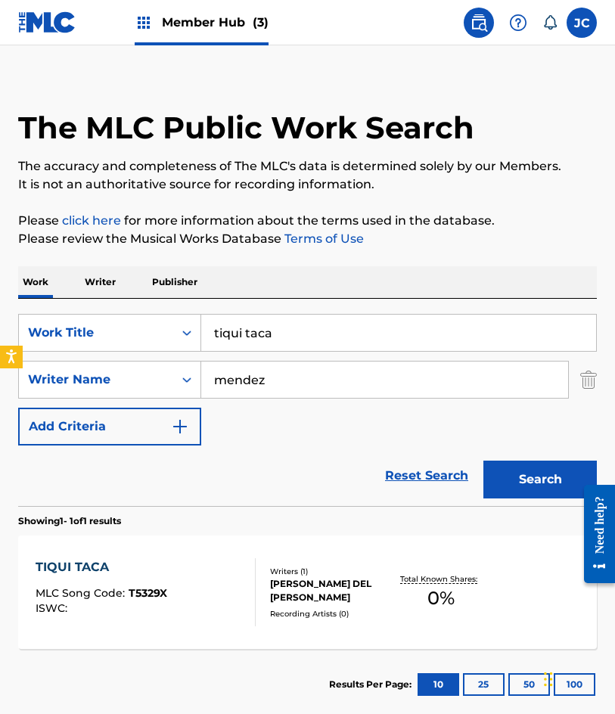
drag, startPoint x: 405, startPoint y: 339, endPoint x: 207, endPoint y: 337, distance: 199.0
click at [207, 337] on input "tiqui taca" at bounding box center [398, 333] width 395 height 36
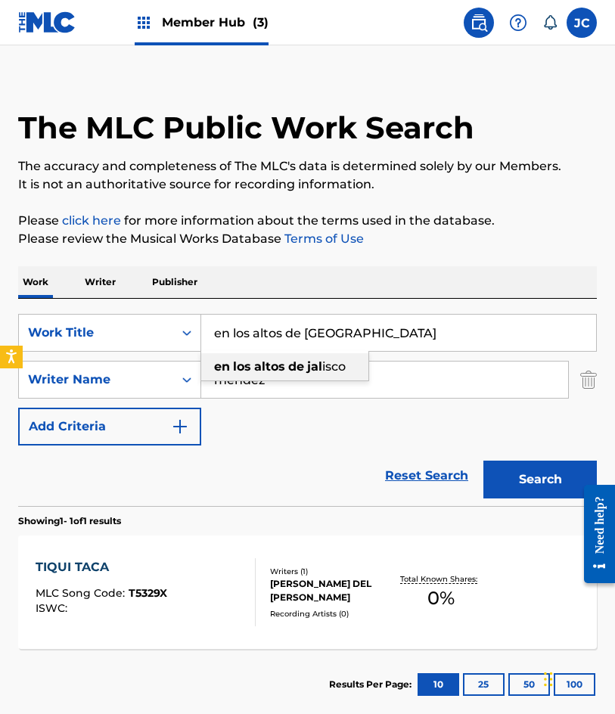
type input "en los altos de jalisco"
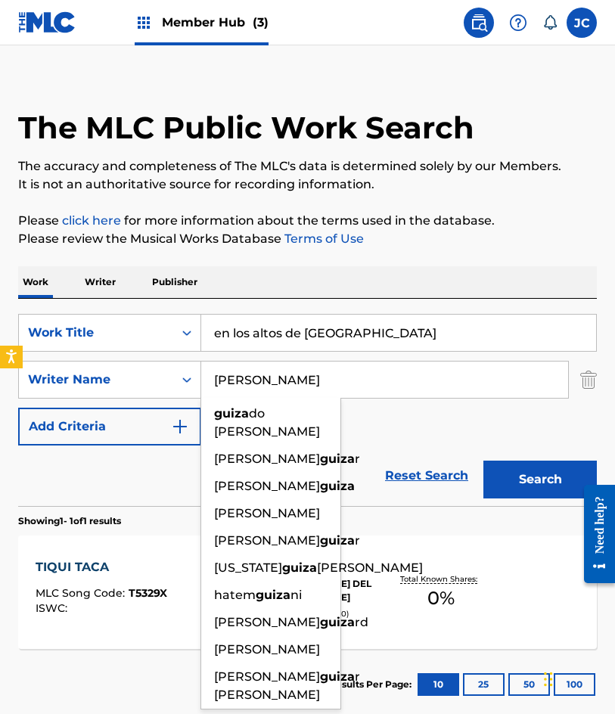
type input "guizar"
click at [483, 461] on button "Search" at bounding box center [539, 480] width 113 height 38
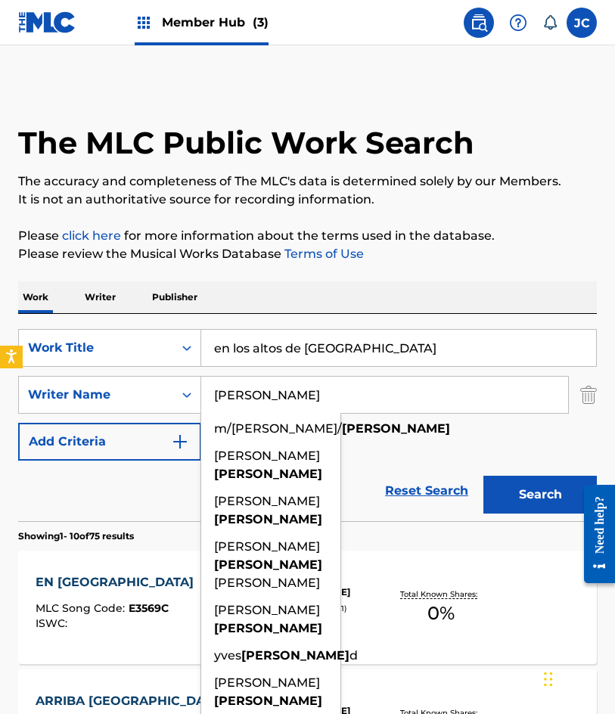
click at [410, 442] on div "SearchWithCriteriac761e17e-7091-4f53-b12b-0a7c525a5ffc Work Title en los altos …" at bounding box center [307, 395] width 579 height 132
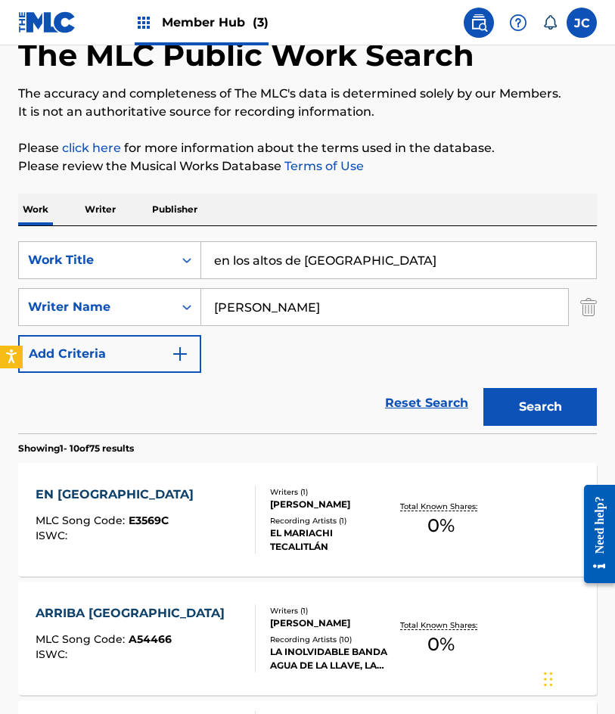
scroll to position [227, 0]
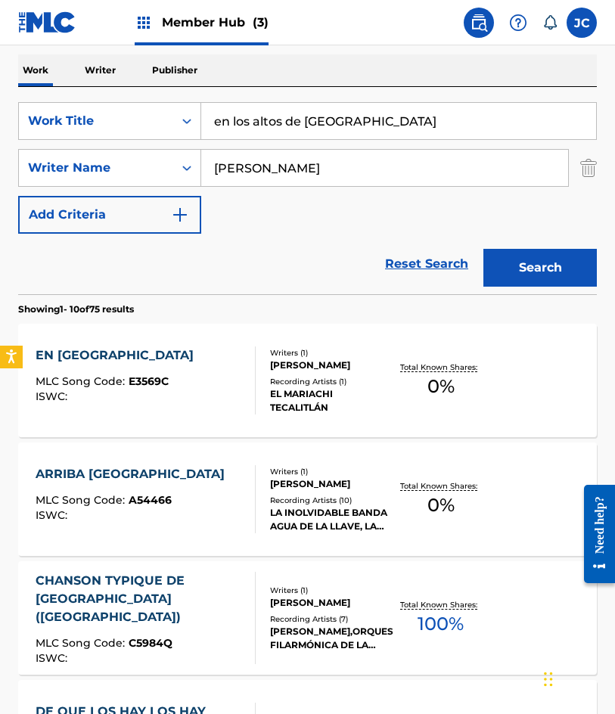
click at [194, 369] on div "EN LOS ALTOS DE JALISCO MLC Song Code : E3569C ISWC :" at bounding box center [119, 380] width 166 height 68
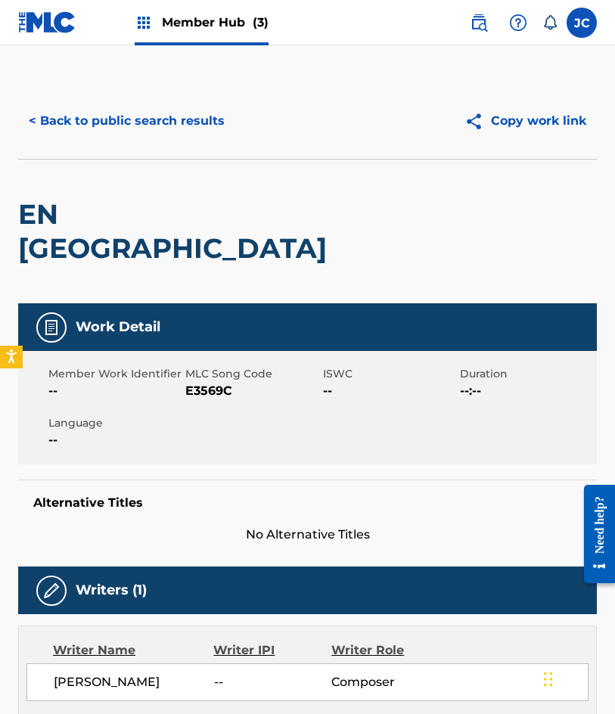
click at [216, 390] on span "E3569C" at bounding box center [251, 391] width 133 height 18
click at [169, 105] on button "< Back to public search results" at bounding box center [126, 121] width 217 height 38
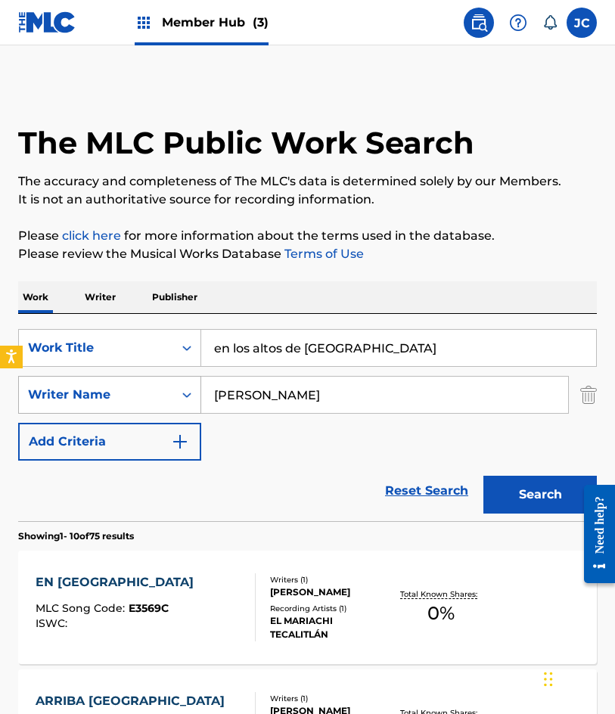
scroll to position [227, 0]
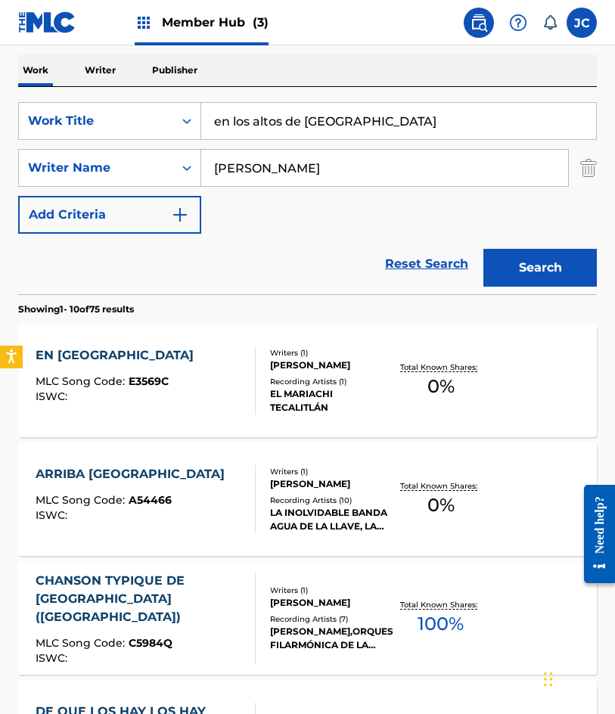
click at [201, 375] on div "EN LOS ALTOS DE JALISCO MLC Song Code : E3569C ISWC :" at bounding box center [119, 380] width 166 height 68
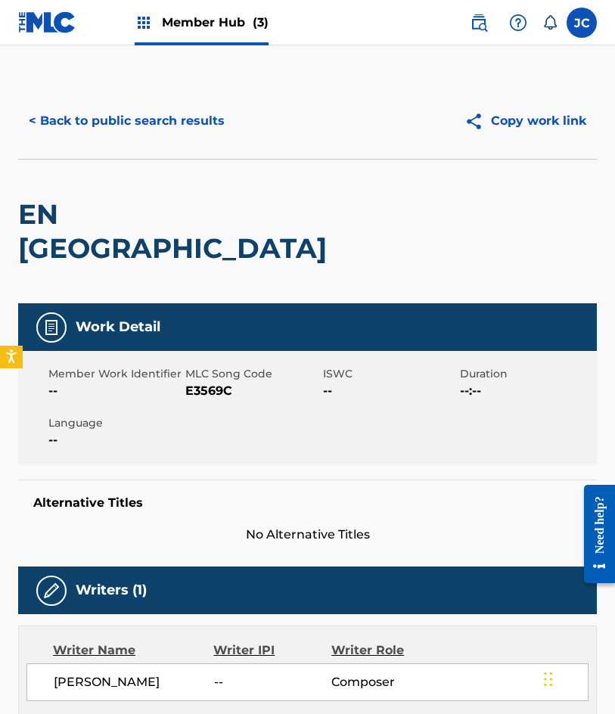
click at [210, 390] on span "E3569C" at bounding box center [251, 391] width 133 height 18
click at [142, 107] on button "< Back to public search results" at bounding box center [126, 121] width 217 height 38
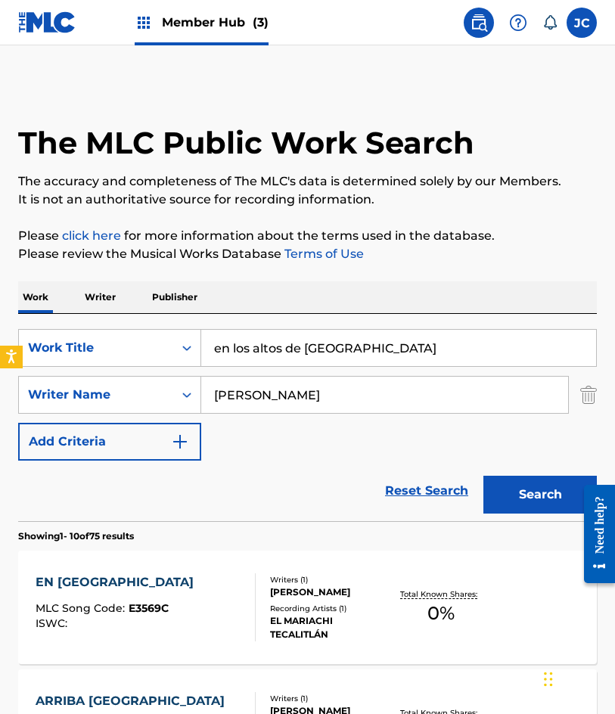
scroll to position [227, 0]
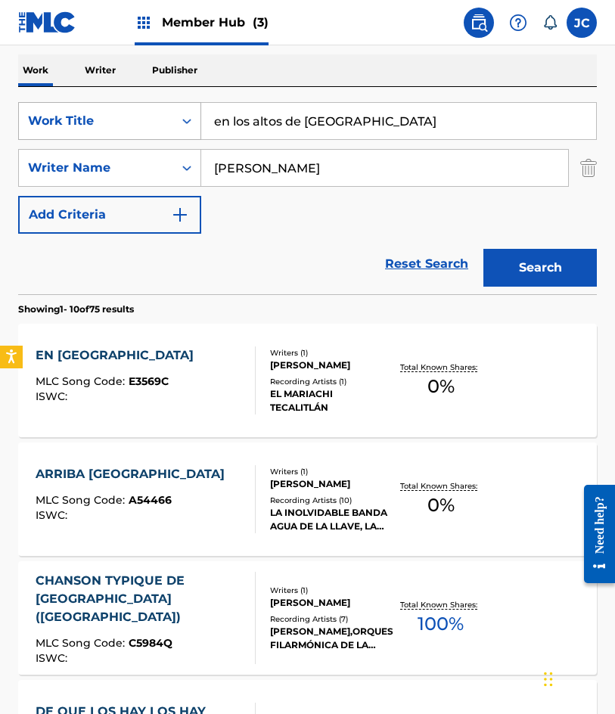
drag, startPoint x: 268, startPoint y: 128, endPoint x: 187, endPoint y: 125, distance: 81.0
click at [200, 129] on div "SearchWithCriteriac761e17e-7091-4f53-b12b-0a7c525a5ffc Work Title en los altos …" at bounding box center [307, 121] width 579 height 38
type input "buenas noches maria"
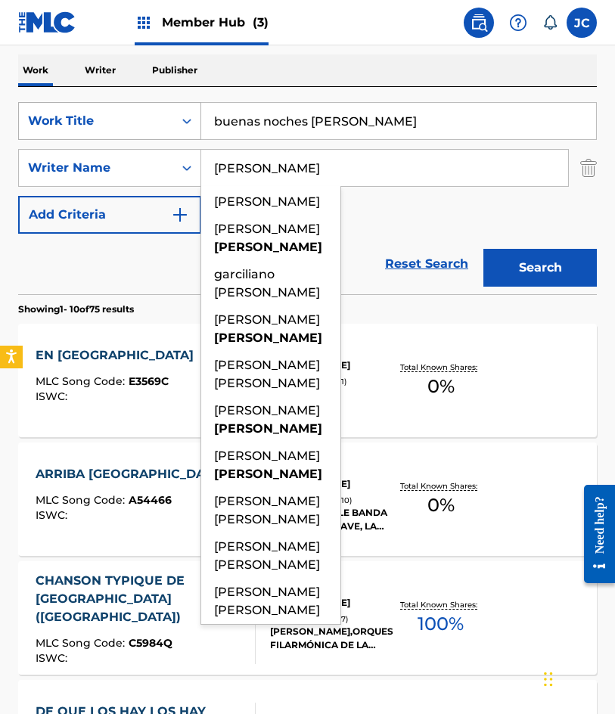
type input "gomez"
click at [483, 249] on button "Search" at bounding box center [539, 268] width 113 height 38
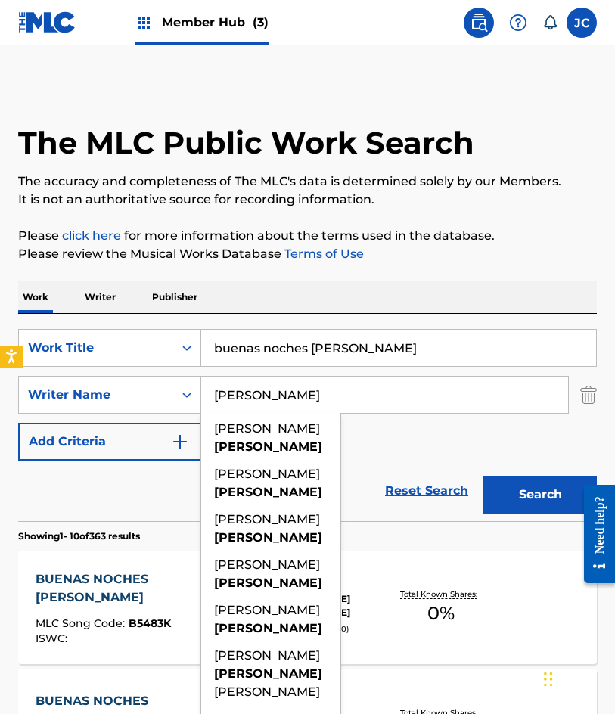
click at [421, 432] on div "SearchWithCriteriac761e17e-7091-4f53-b12b-0a7c525a5ffc Work Title buenas noches…" at bounding box center [307, 395] width 579 height 132
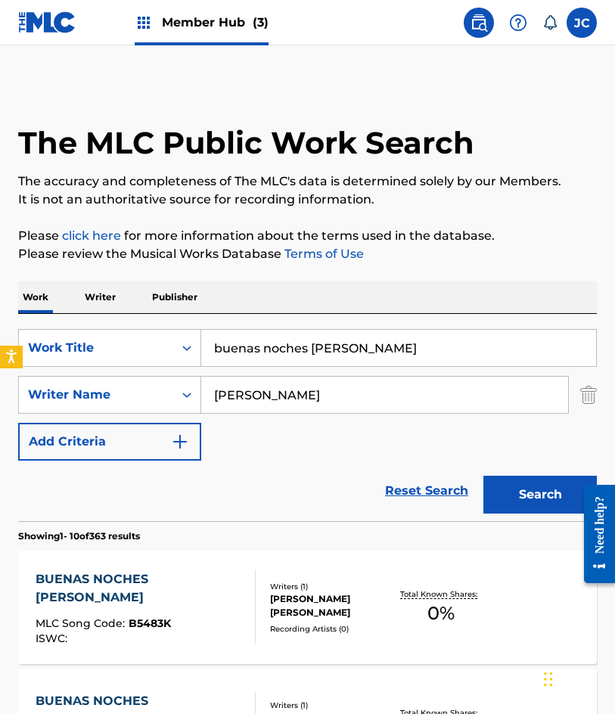
scroll to position [227, 0]
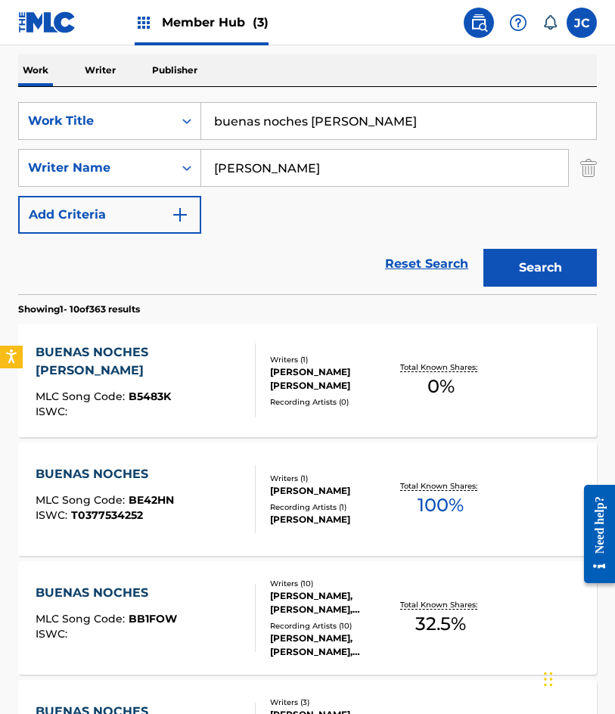
click at [211, 356] on div "BUENAS NOCHES MARIA MLC Song Code : B5483K ISWC :" at bounding box center [146, 380] width 220 height 74
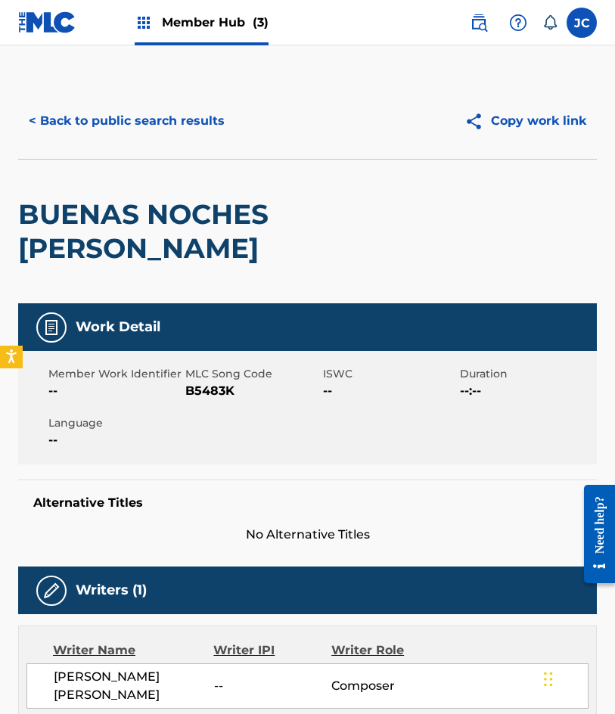
click at [198, 387] on span "B5483K" at bounding box center [251, 391] width 133 height 18
click at [97, 119] on button "< Back to public search results" at bounding box center [126, 121] width 217 height 38
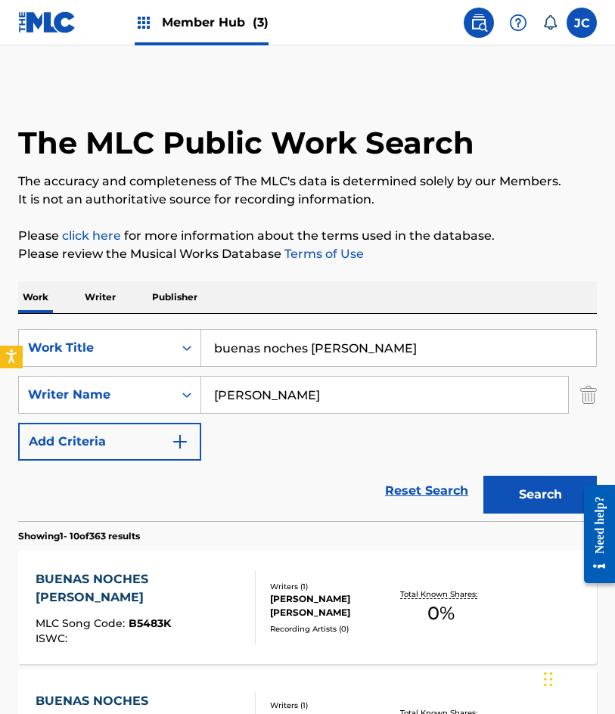
scroll to position [227, 0]
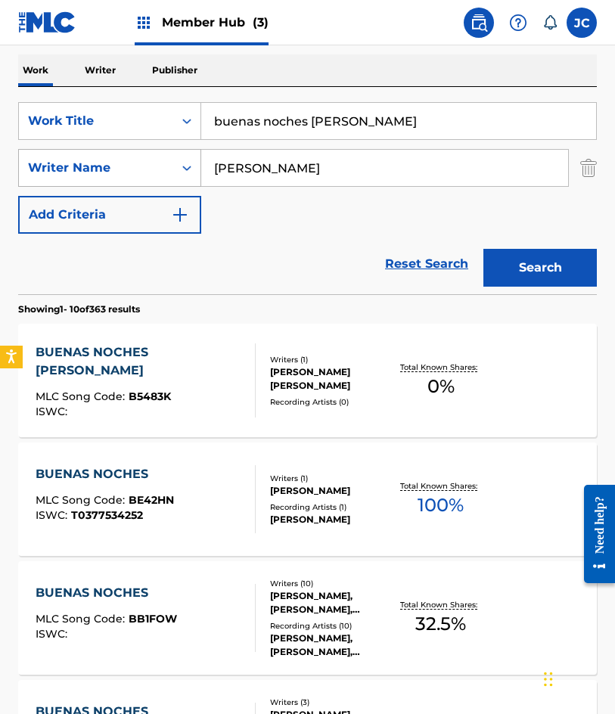
drag, startPoint x: 153, startPoint y: 160, endPoint x: 139, endPoint y: 160, distance: 13.6
click at [139, 160] on div "SearchWithCriteriac761e17e-7091-4f53-b12b-0a7c525a5ffc Work Title buenas noches…" at bounding box center [307, 168] width 579 height 132
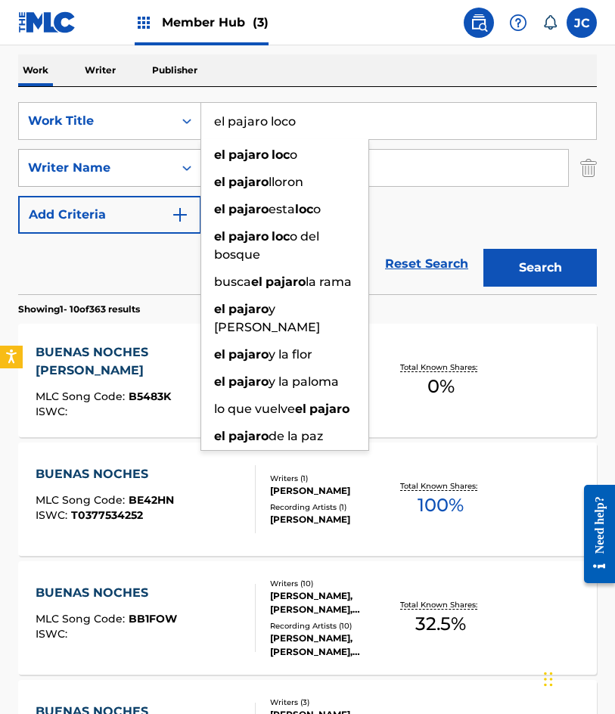
type input "el pajaro loco"
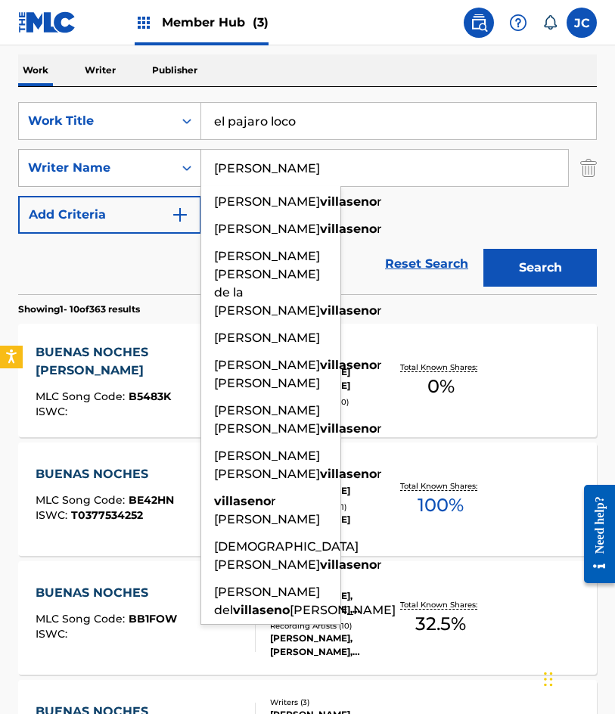
type input "villasenor"
click at [483, 249] on button "Search" at bounding box center [539, 268] width 113 height 38
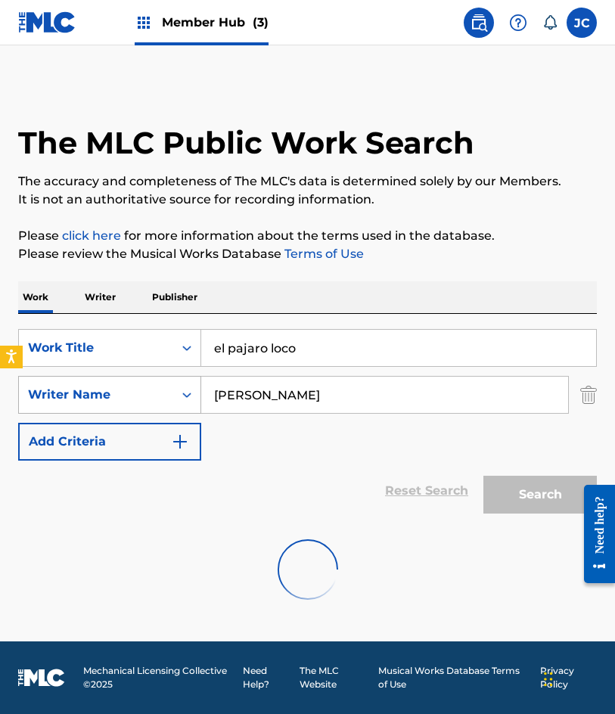
scroll to position [0, 0]
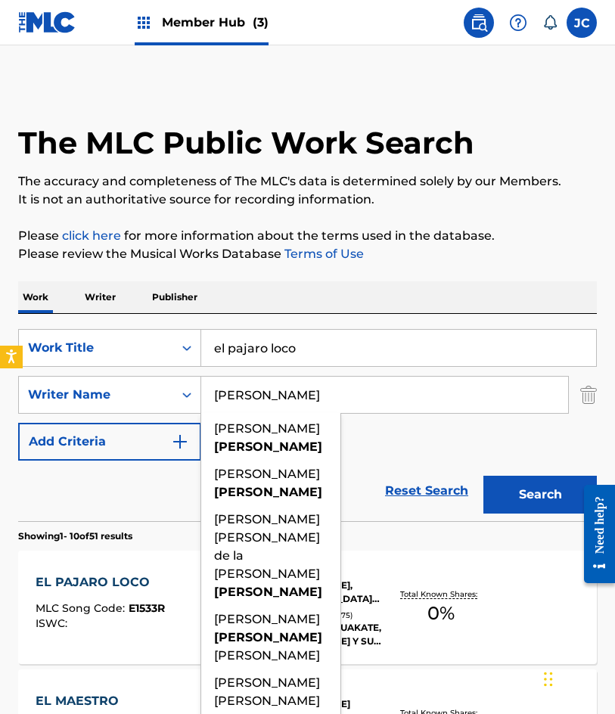
drag, startPoint x: 387, startPoint y: 457, endPoint x: 359, endPoint y: 402, distance: 61.2
click at [387, 457] on div "SearchWithCriteriac761e17e-7091-4f53-b12b-0a7c525a5ffc Work Title el pajaro loc…" at bounding box center [307, 395] width 579 height 132
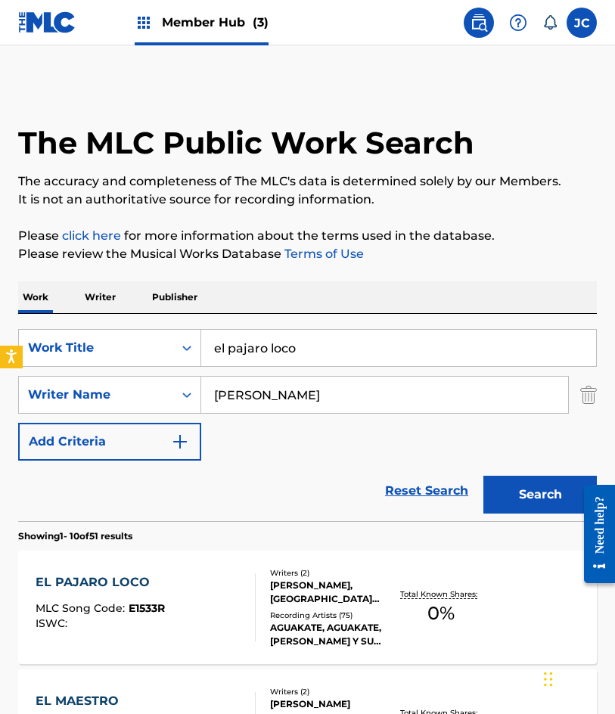
scroll to position [227, 0]
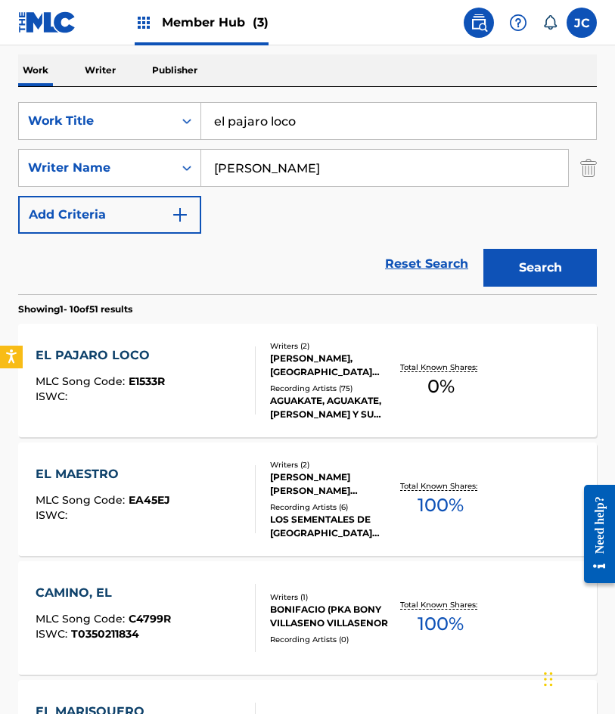
click at [166, 381] on div "EL PAJARO LOCO MLC Song Code : E1533R ISWC :" at bounding box center [146, 380] width 220 height 68
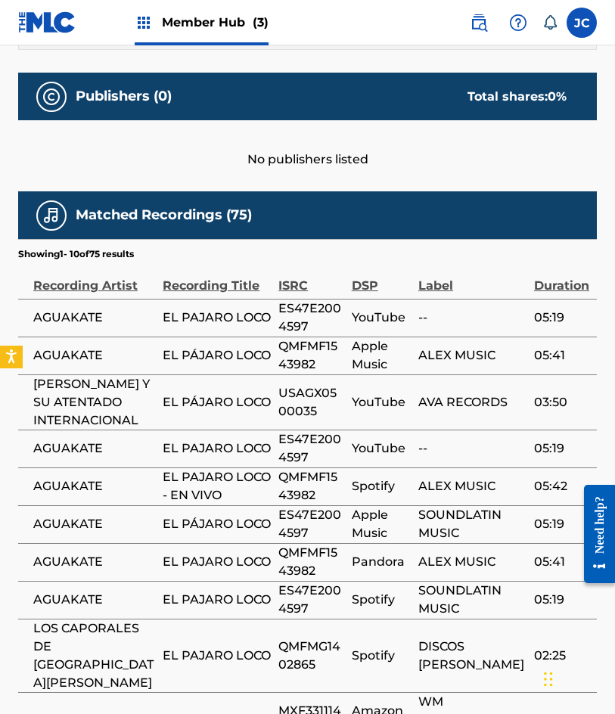
scroll to position [812, 0]
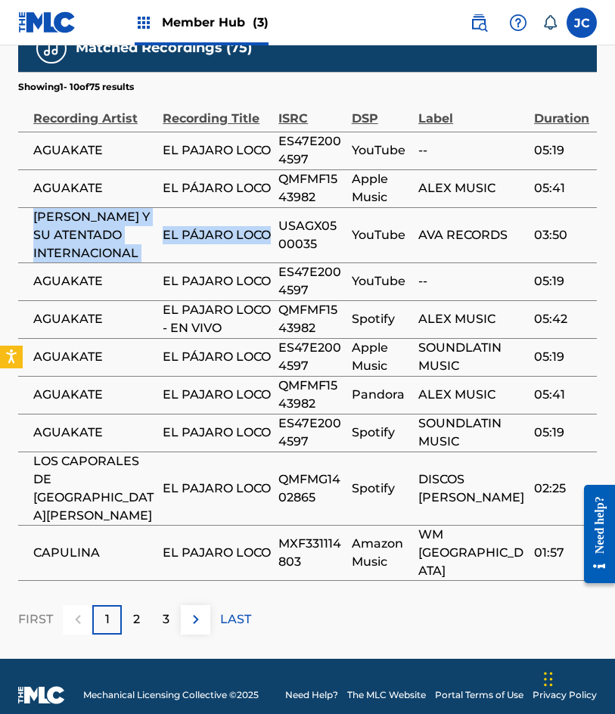
drag, startPoint x: 36, startPoint y: 231, endPoint x: 217, endPoint y: 279, distance: 187.0
click at [217, 263] on tr "ROBERTO MORON Y SU ATENTADO INTERNACIONAL EL PÁJARO LOCO USAGX0500035 YouTube A…" at bounding box center [307, 234] width 579 height 55
click at [250, 244] on span "EL PÁJARO LOCO" at bounding box center [217, 235] width 108 height 18
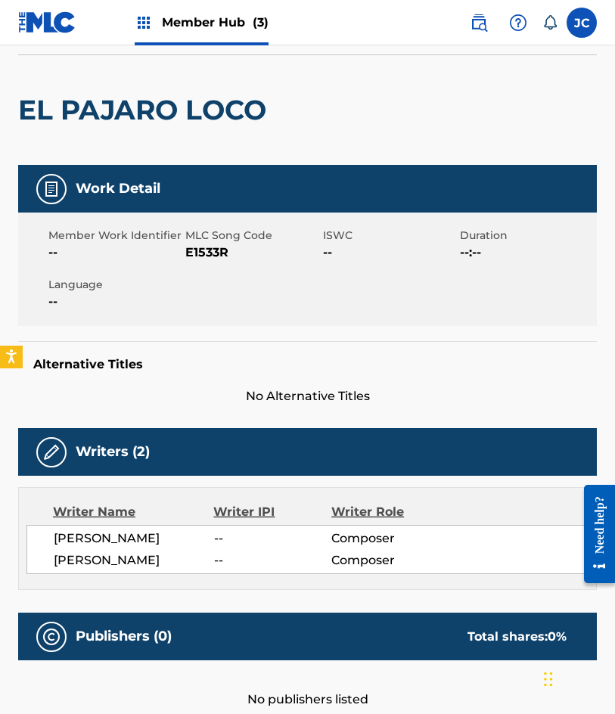
scroll to position [0, 0]
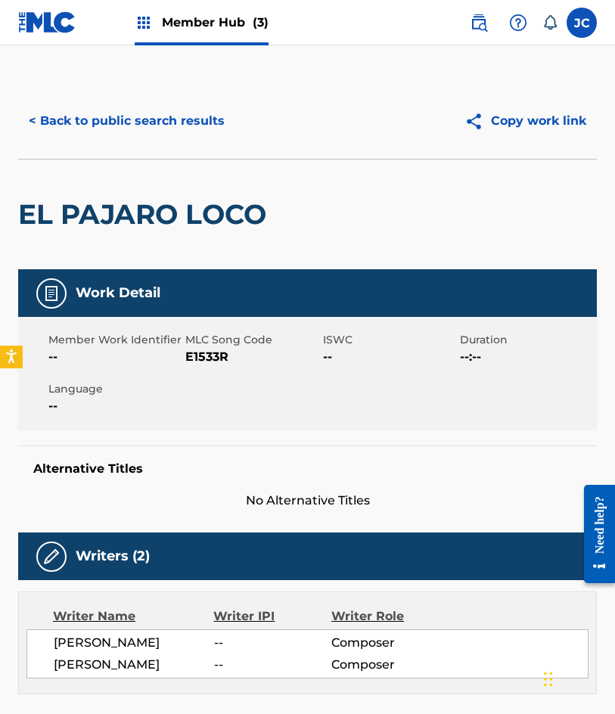
click at [213, 356] on span "E1533R" at bounding box center [251, 357] width 133 height 18
click at [163, 132] on button "< Back to public search results" at bounding box center [126, 121] width 217 height 38
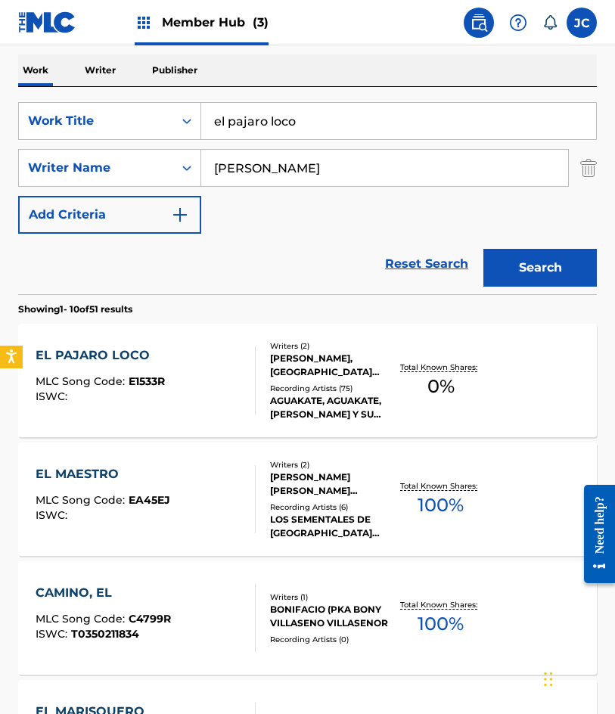
click at [175, 145] on div "SearchWithCriteriac761e17e-7091-4f53-b12b-0a7c525a5ffc Work Title el pajaro loc…" at bounding box center [307, 168] width 579 height 132
type input "el dios del cristo"
click at [483, 249] on button "Search" at bounding box center [539, 268] width 113 height 38
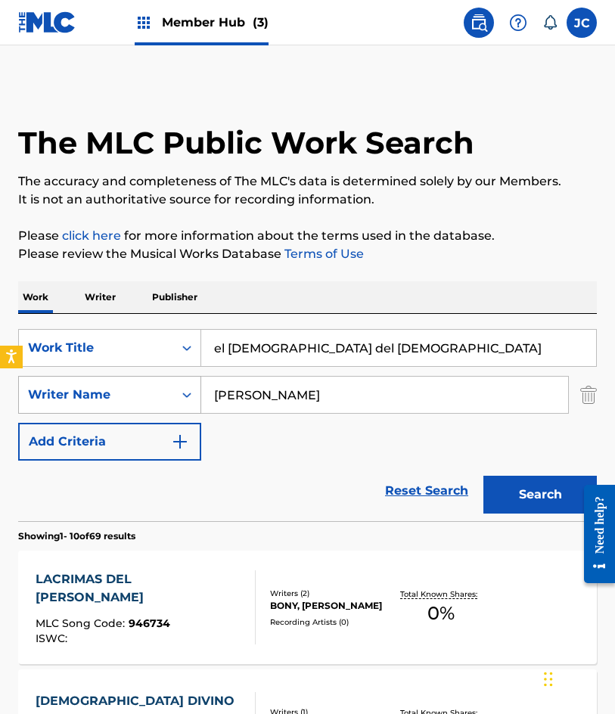
click at [111, 387] on div "SearchWithCriteriadb30cfdf-7459-4c09-9f58-f16f241dc780 Writer Name villasenor" at bounding box center [307, 395] width 579 height 38
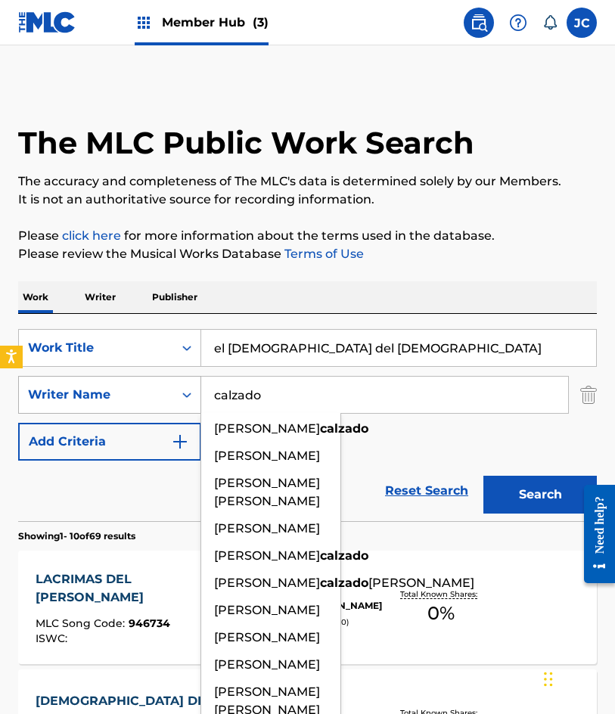
type input "calzado"
click at [483, 476] on button "Search" at bounding box center [539, 495] width 113 height 38
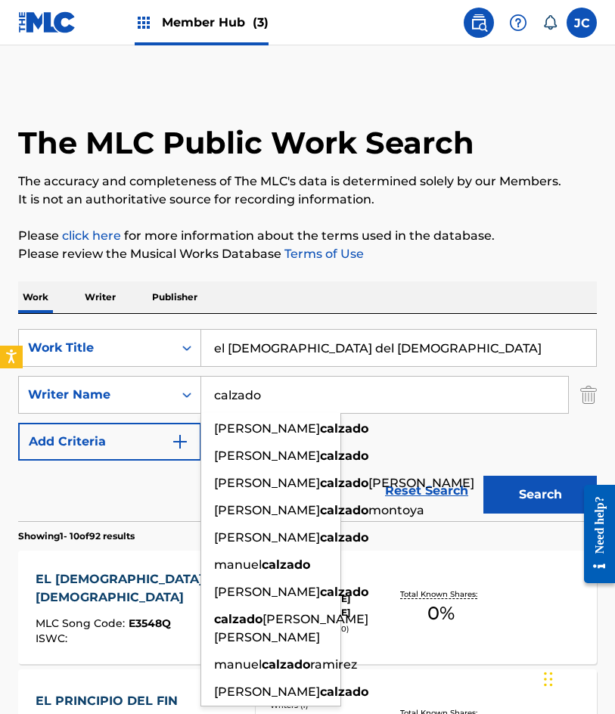
click at [433, 436] on div "SearchWithCriteriac761e17e-7091-4f53-b12b-0a7c525a5ffc Work Title el dios del c…" at bounding box center [307, 395] width 579 height 132
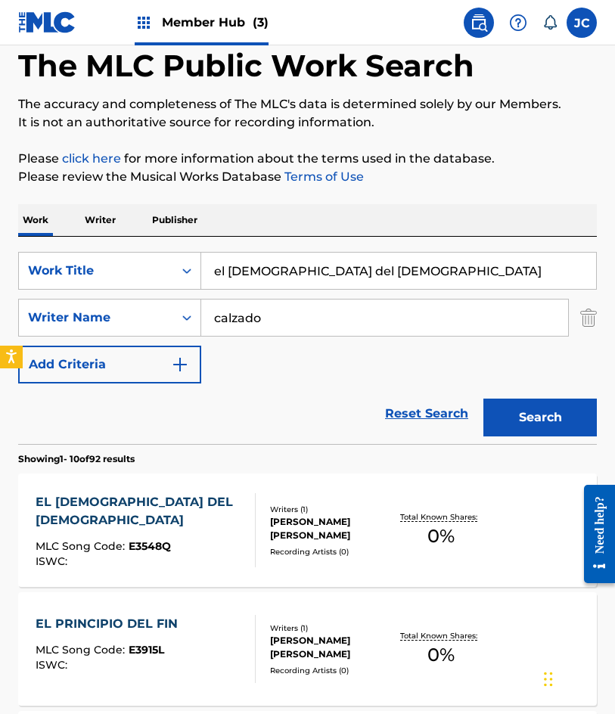
scroll to position [151, 0]
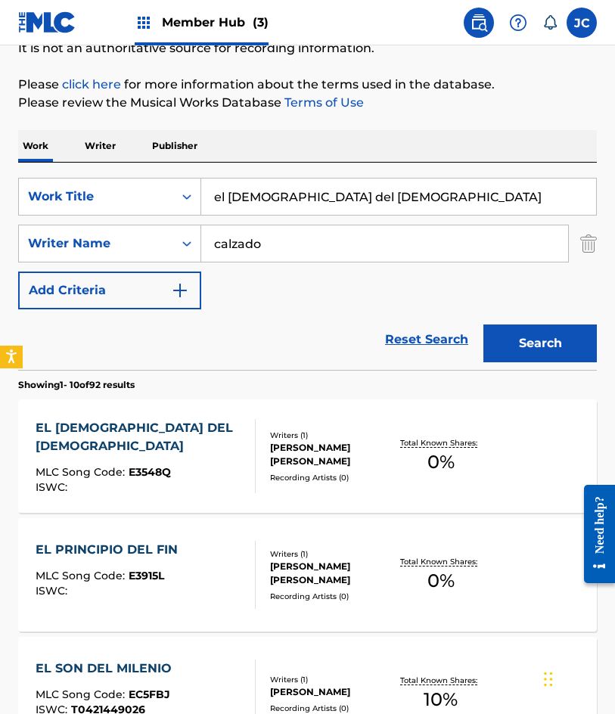
click at [244, 477] on div at bounding box center [249, 456] width 12 height 74
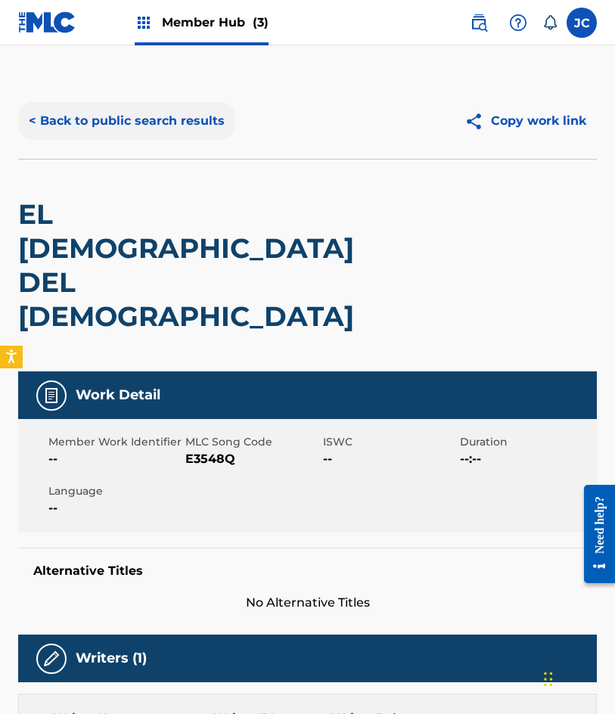
click at [162, 119] on button "< Back to public search results" at bounding box center [126, 121] width 217 height 38
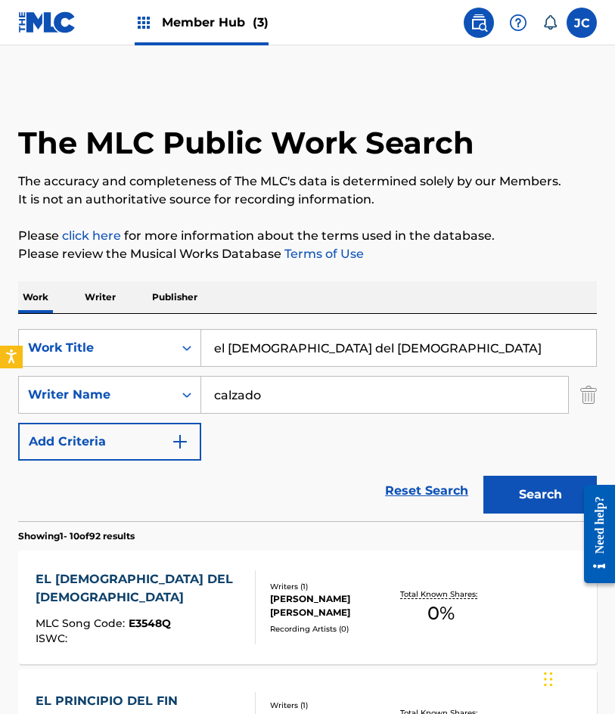
scroll to position [151, 0]
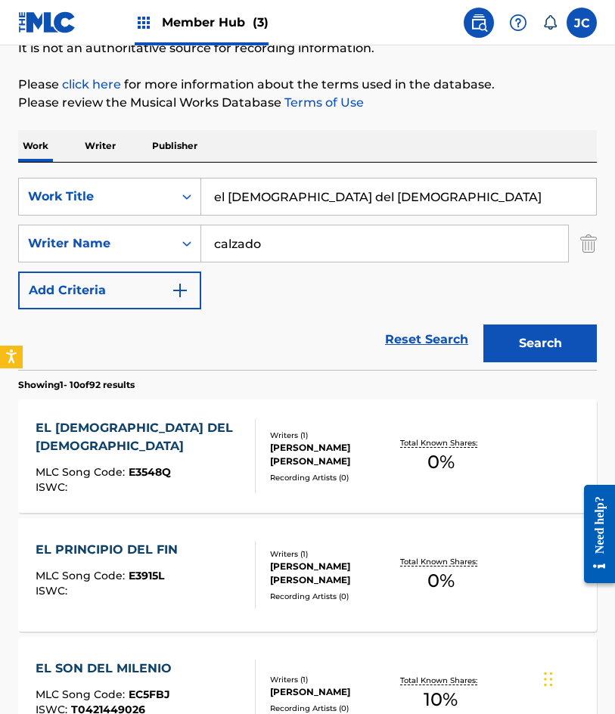
click at [233, 433] on div "EL DIOS DEL CRISTO MLC Song Code : E3548Q ISWC :" at bounding box center [146, 456] width 220 height 74
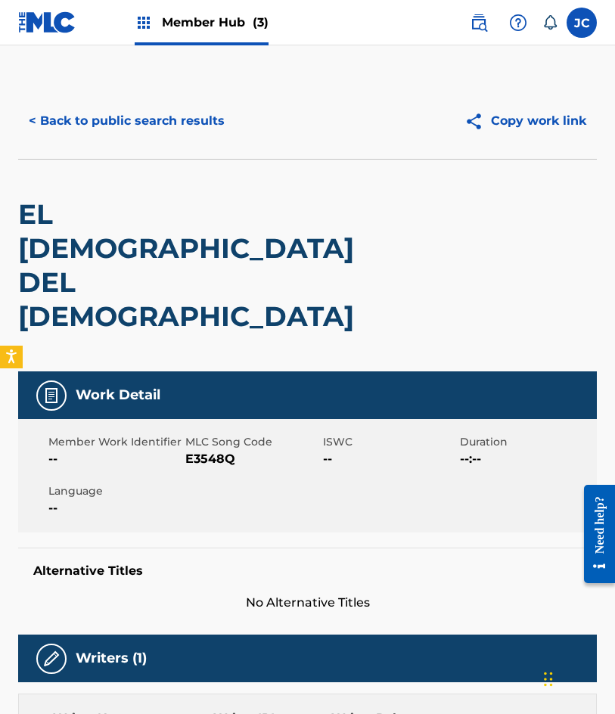
click at [199, 450] on span "E3548Q" at bounding box center [251, 459] width 133 height 18
click at [82, 110] on button "< Back to public search results" at bounding box center [126, 121] width 217 height 38
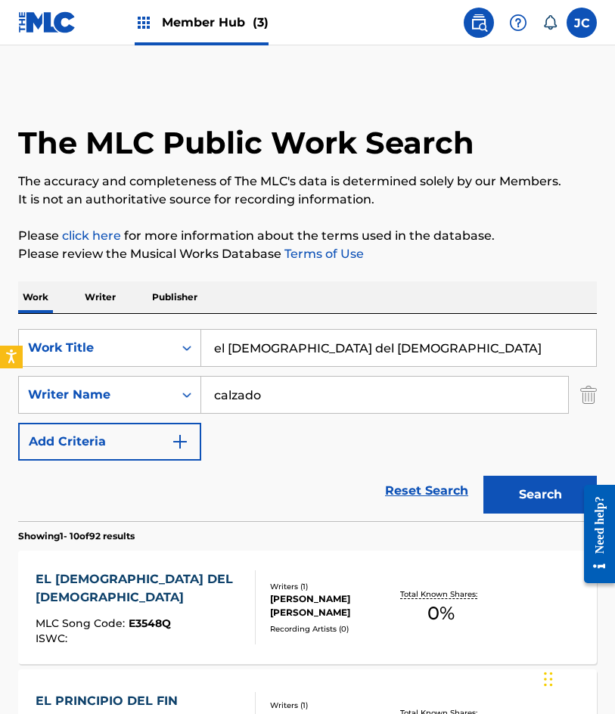
scroll to position [151, 0]
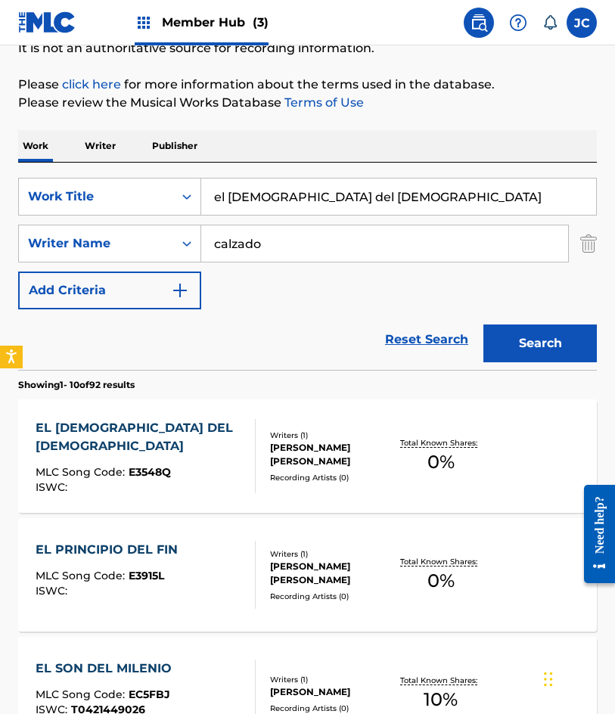
drag, startPoint x: 356, startPoint y: 191, endPoint x: 251, endPoint y: 138, distance: 117.7
click at [196, 196] on div "SearchWithCriteriac761e17e-7091-4f53-b12b-0a7c525a5ffc Work Title el dios del c…" at bounding box center [307, 197] width 579 height 38
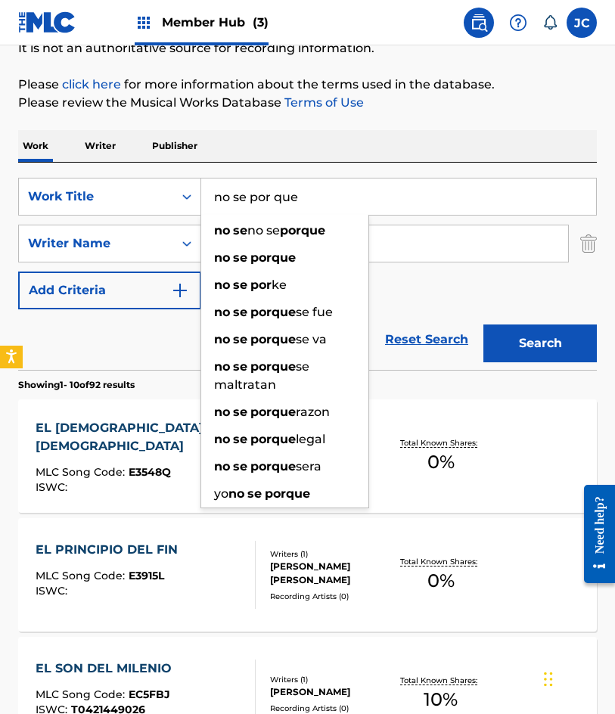
type input "no se por que"
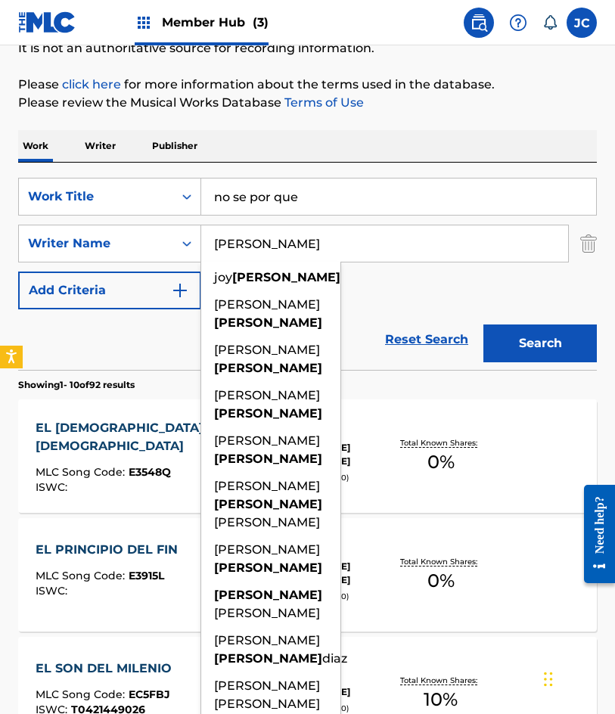
type input "gutierrez"
click at [483, 325] on button "Search" at bounding box center [539, 344] width 113 height 38
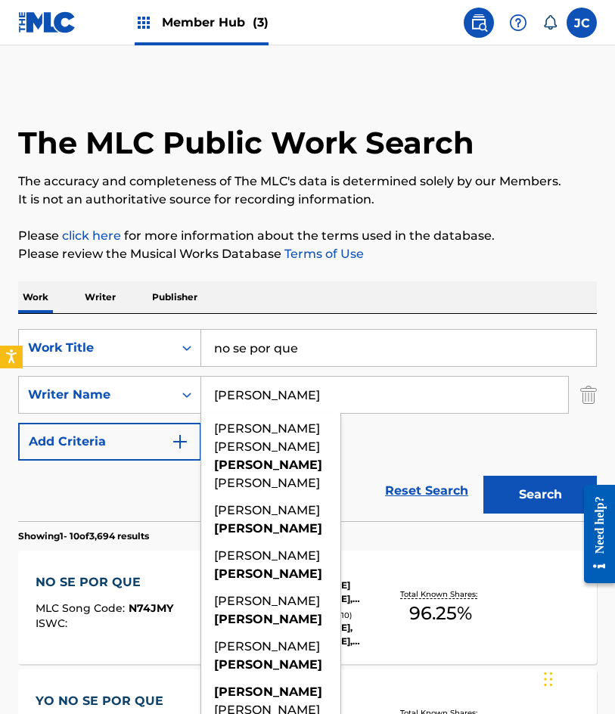
click at [436, 451] on div "SearchWithCriteriac761e17e-7091-4f53-b12b-0a7c525a5ffc Work Title no se por que…" at bounding box center [307, 395] width 579 height 132
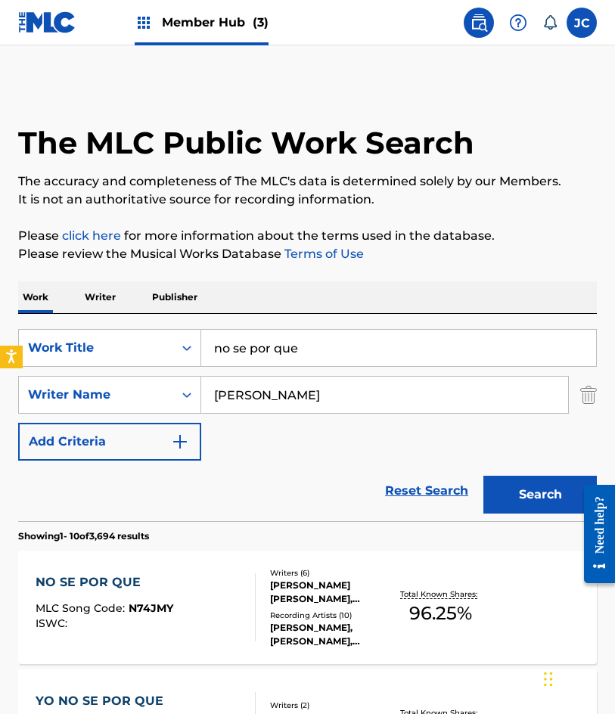
click at [275, 344] on input "no se por que" at bounding box center [398, 348] width 395 height 36
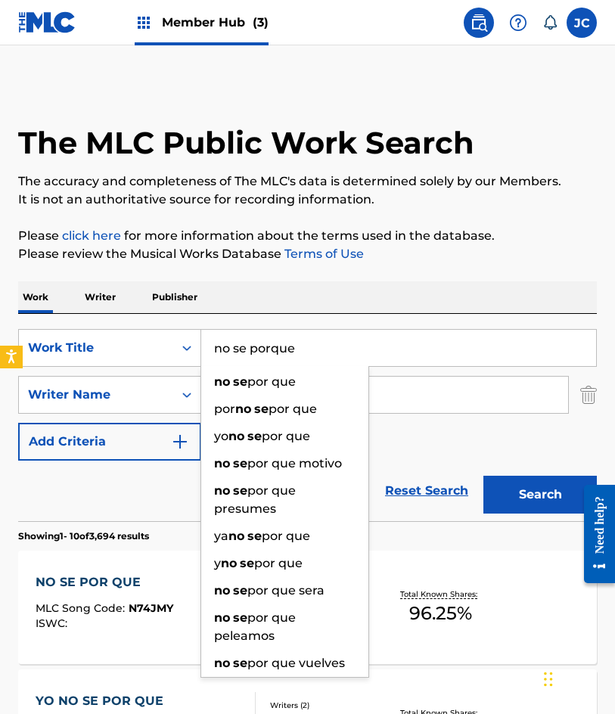
type input "no se porque"
click at [483, 476] on button "Search" at bounding box center [539, 495] width 113 height 38
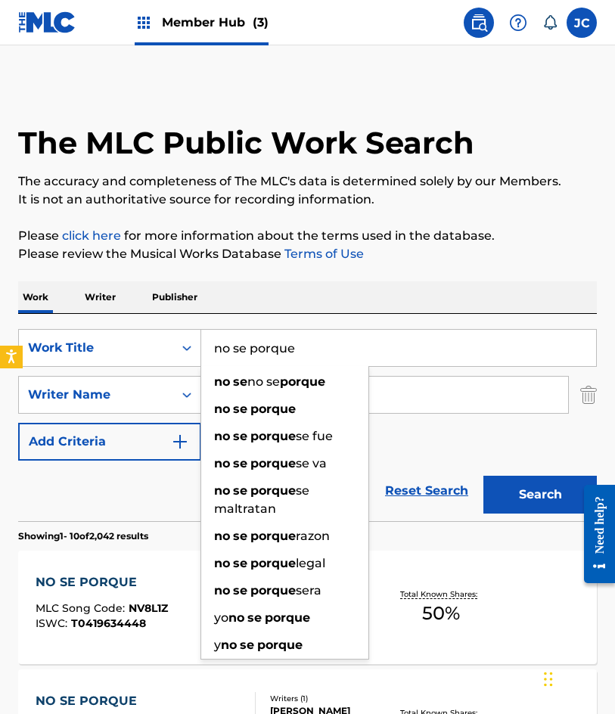
click at [447, 455] on div "SearchWithCriteriac761e17e-7091-4f53-b12b-0a7c525a5ffc Work Title no se porque …" at bounding box center [307, 395] width 579 height 132
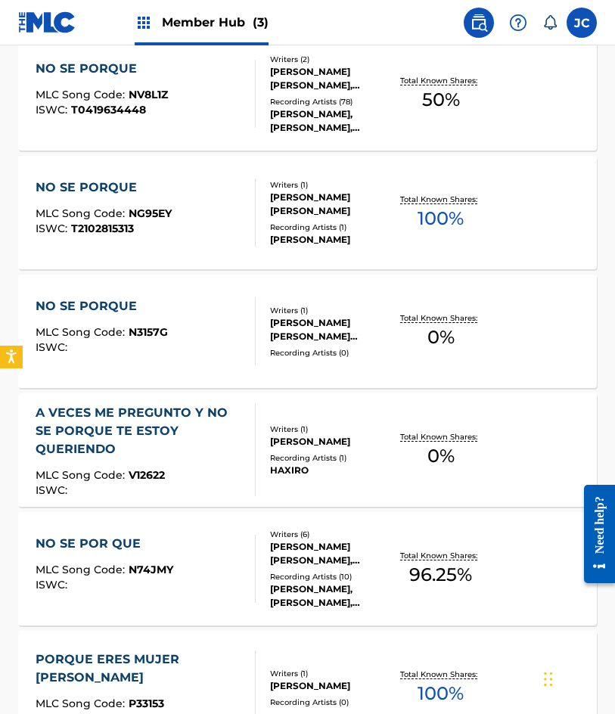
scroll to position [530, 0]
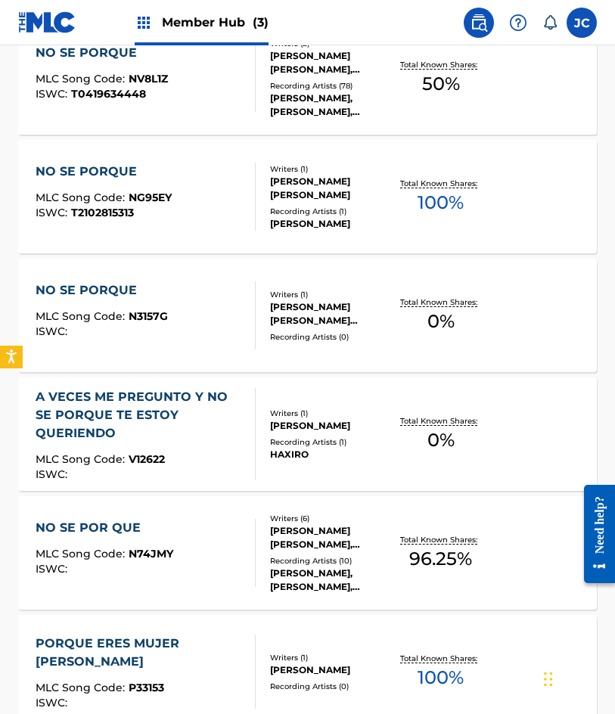
click at [265, 312] on div "Writers ( 1 ) JOSE ALFREDO GUTIERREZ PINTO Recording Artists ( 0 )" at bounding box center [325, 316] width 138 height 54
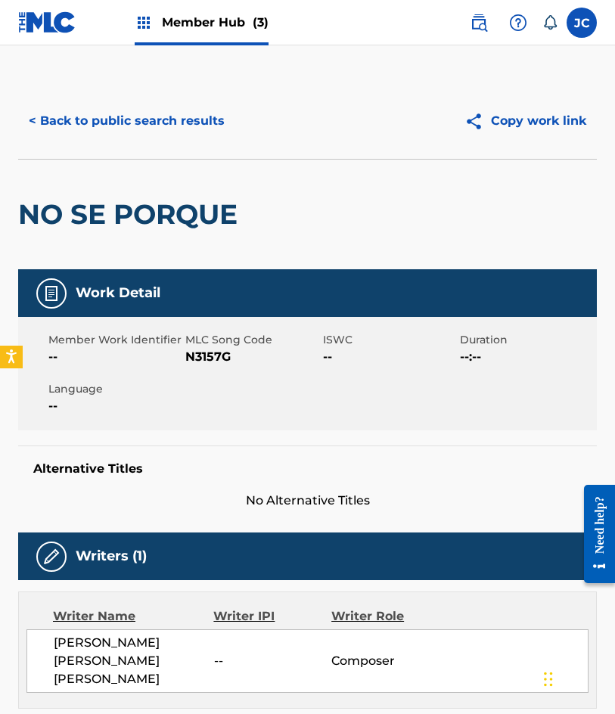
click at [219, 356] on span "N3157G" at bounding box center [251, 357] width 133 height 18
click at [44, 126] on button "< Back to public search results" at bounding box center [126, 121] width 217 height 38
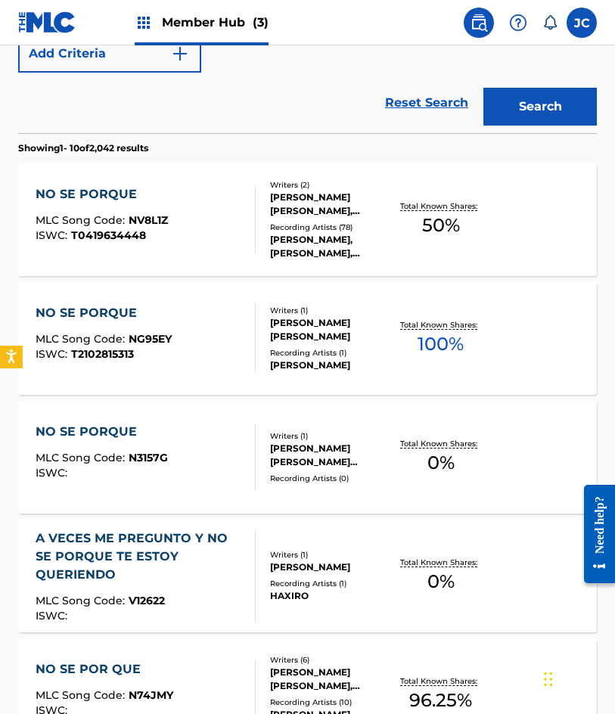
scroll to position [86, 0]
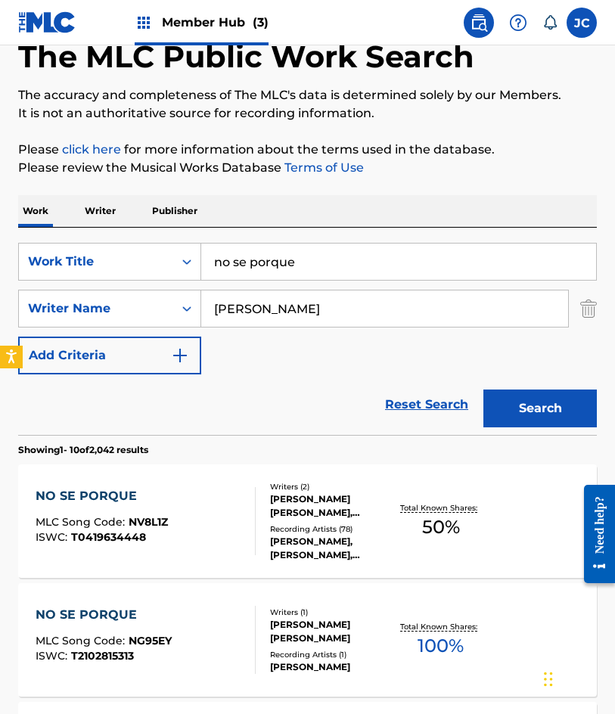
click at [235, 255] on input "no se porque" at bounding box center [398, 262] width 395 height 36
type input "n"
type input "ahora que estuviste lejos"
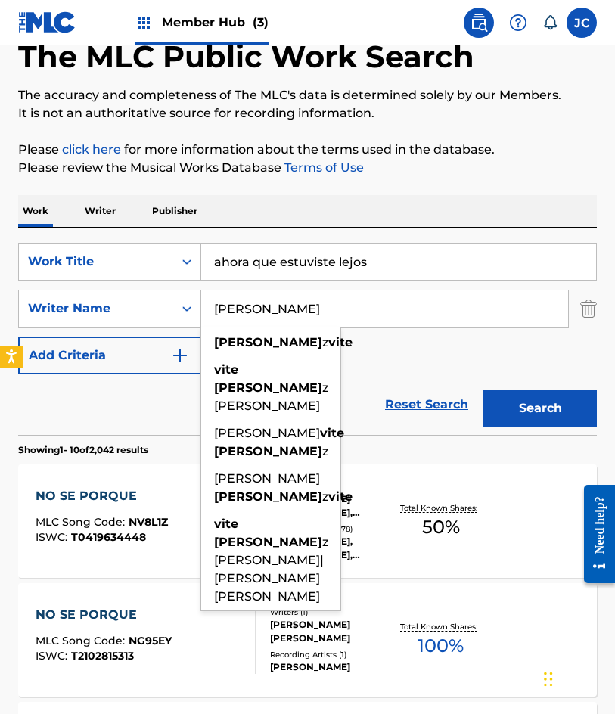
type input "vite hernandez"
click at [483, 390] on button "Search" at bounding box center [539, 409] width 113 height 38
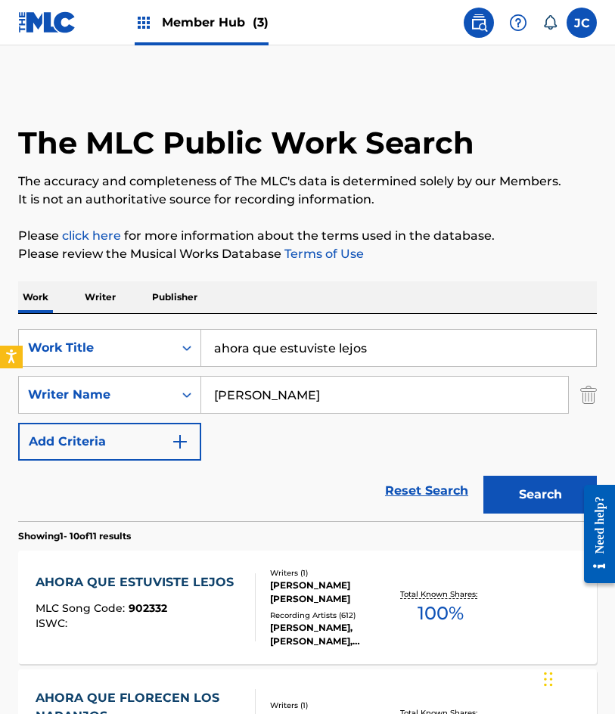
scroll to position [303, 0]
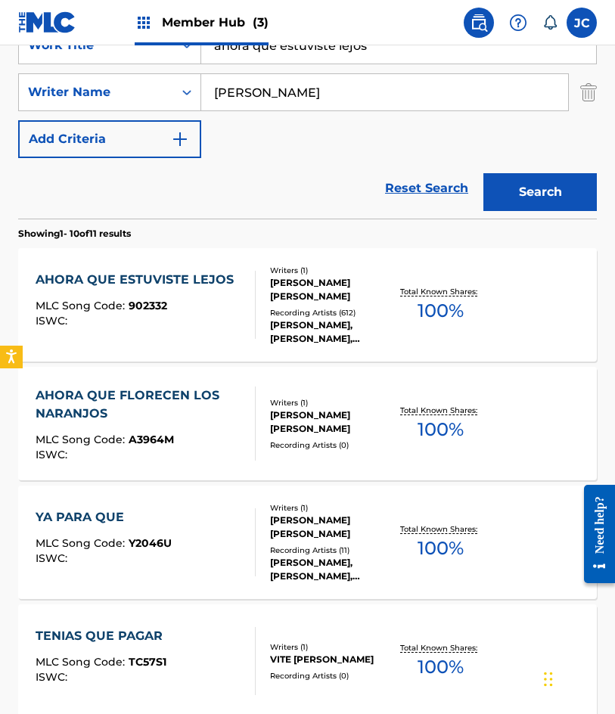
click at [223, 312] on div "MLC Song Code : 902332" at bounding box center [139, 307] width 206 height 15
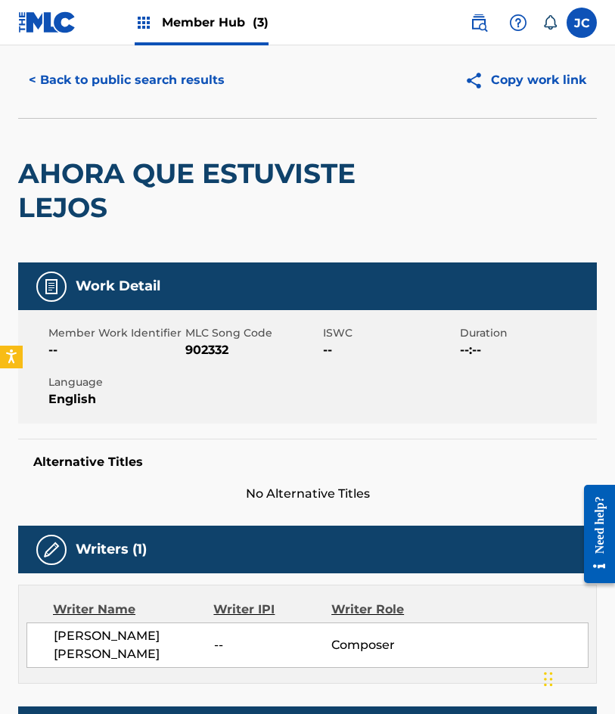
scroll to position [30, 0]
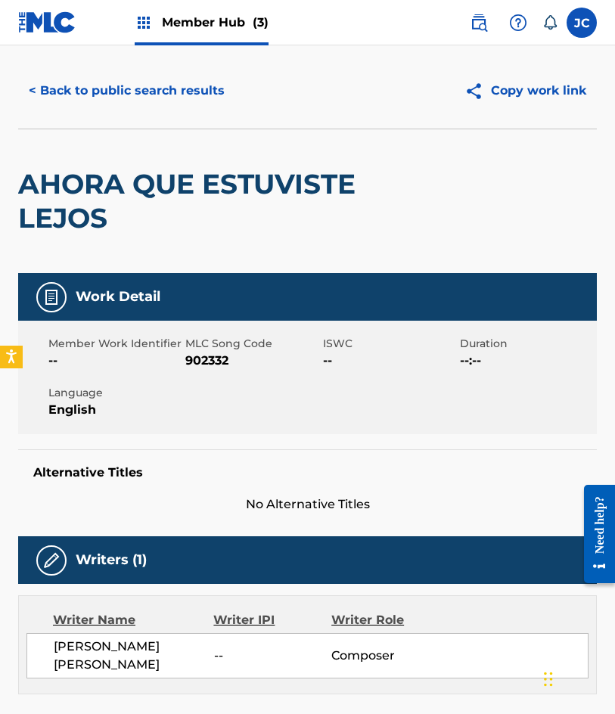
click at [219, 359] on span "902332" at bounding box center [251, 361] width 133 height 18
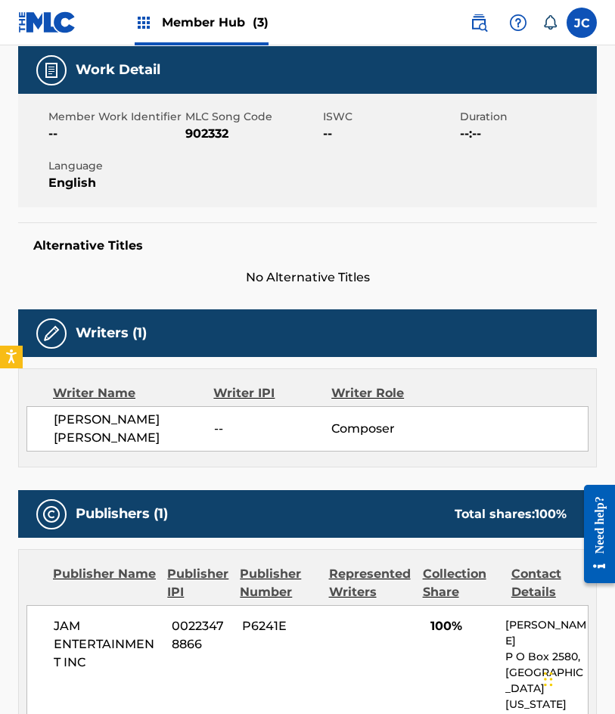
click at [362, 366] on div "Writers (1) Writer Name Writer IPI Writer Role DEMETRIO VITE HERNANDEZ -- Compo…" at bounding box center [307, 388] width 579 height 158
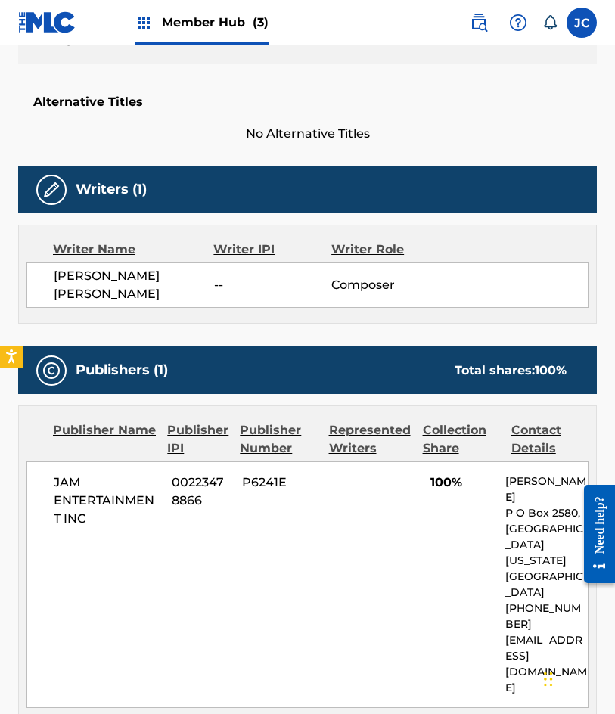
scroll to position [484, 0]
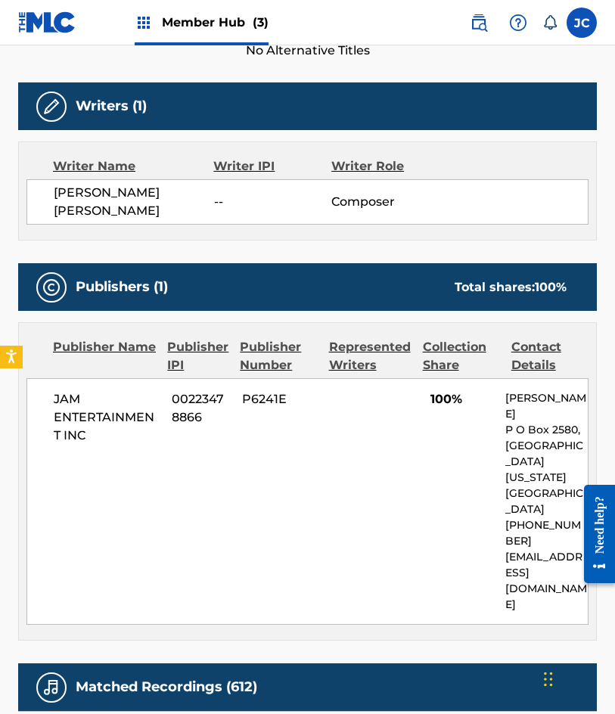
drag, startPoint x: 136, startPoint y: 238, endPoint x: 207, endPoint y: 258, distance: 73.8
click at [136, 238] on div "Writer Name Writer IPI Writer Role DEMETRIO VITE HERNANDEZ -- Composer" at bounding box center [307, 190] width 579 height 99
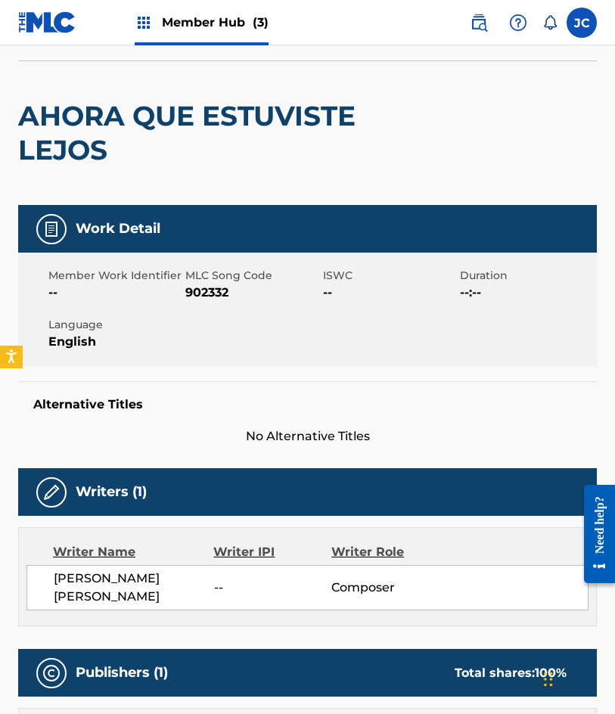
scroll to position [0, 0]
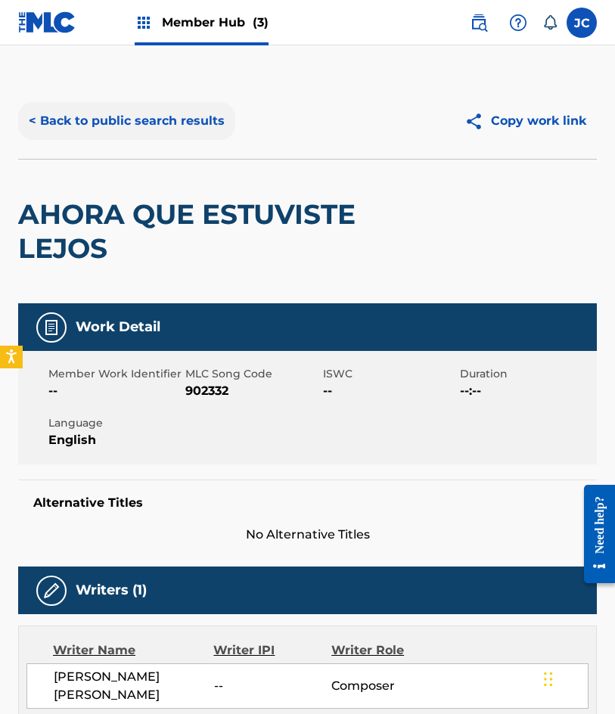
click at [174, 127] on button "< Back to public search results" at bounding box center [126, 121] width 217 height 38
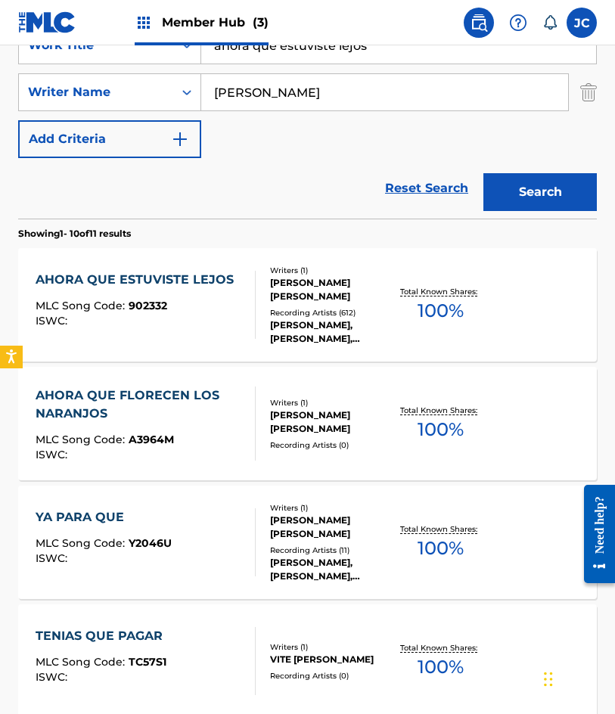
drag, startPoint x: 380, startPoint y: 50, endPoint x: 241, endPoint y: 54, distance: 139.2
click at [241, 54] on input "ahora que estuviste lejos" at bounding box center [398, 45] width 395 height 36
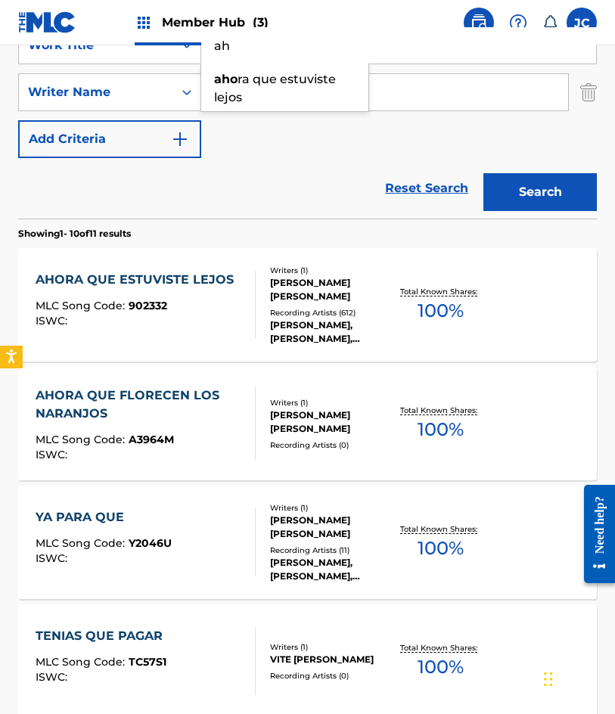
type input "a"
type input "tapame los ojos"
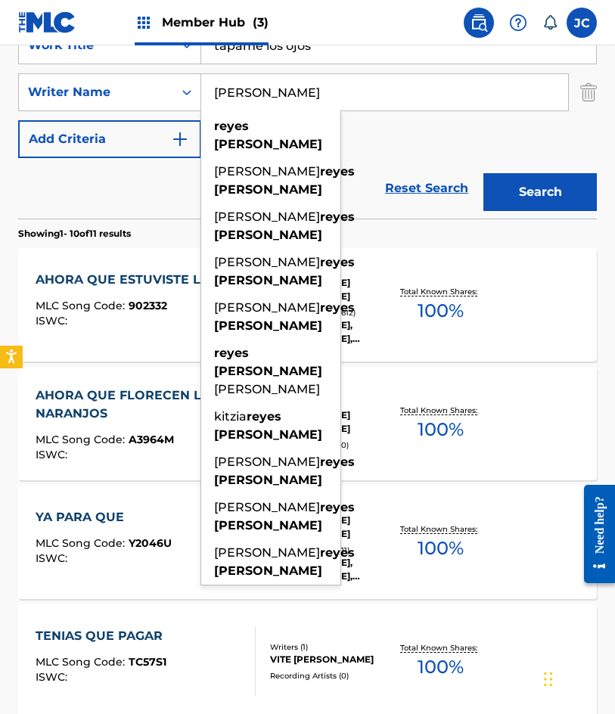
type input "reyes hernandez"
click at [483, 173] on button "Search" at bounding box center [539, 192] width 113 height 38
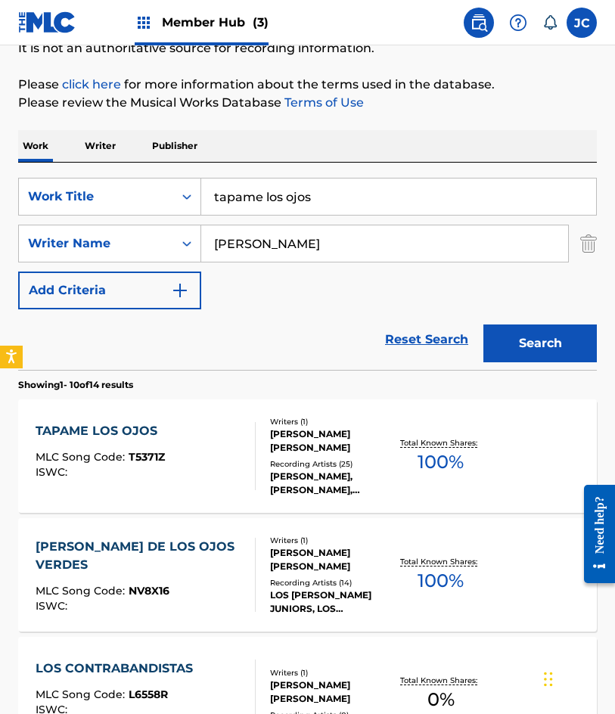
scroll to position [227, 0]
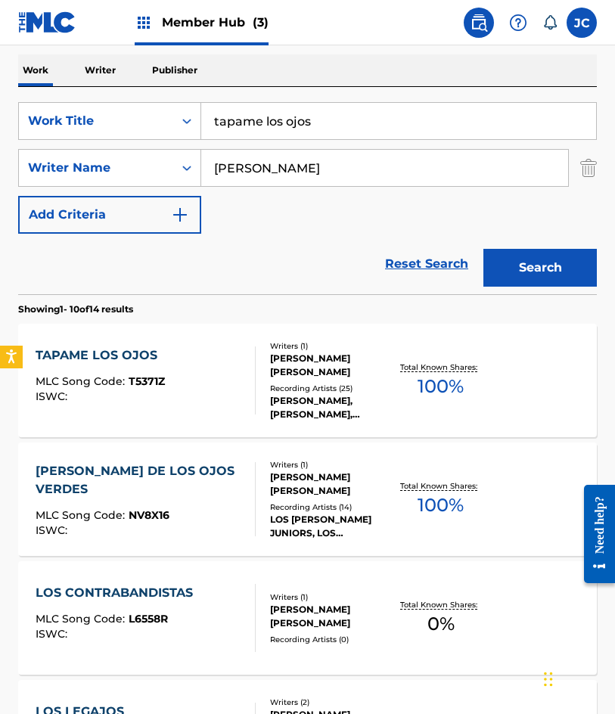
click at [222, 375] on div "TAPAME LOS OJOS MLC Song Code : T5371Z ISWC :" at bounding box center [146, 380] width 220 height 68
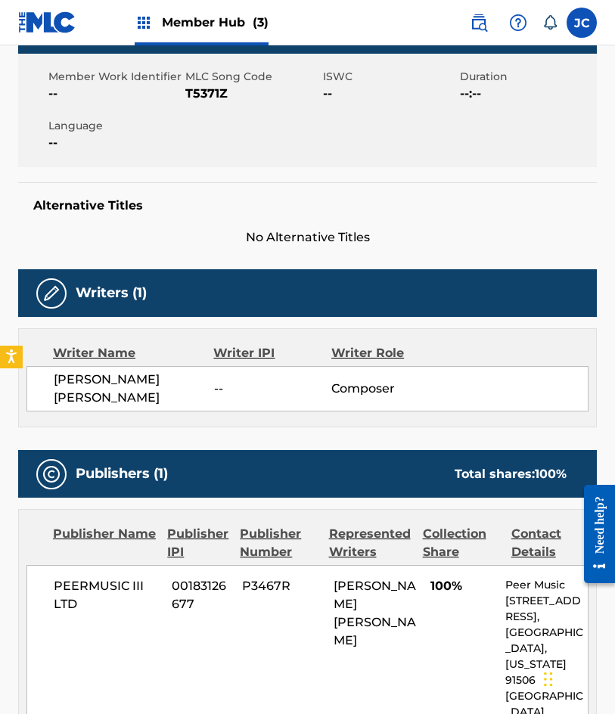
scroll to position [113, 0]
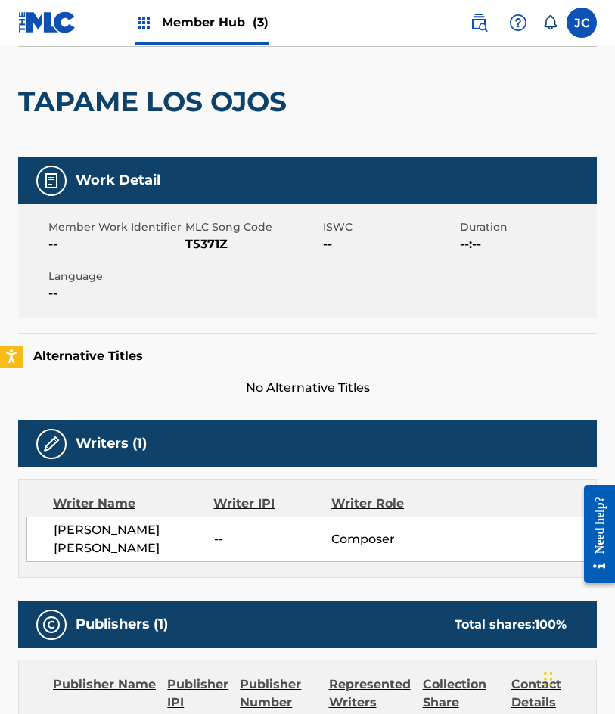
click at [203, 247] on span "T5371Z" at bounding box center [251, 244] width 133 height 18
click at [87, 75] on div "TAPAME LOS OJOS" at bounding box center [156, 102] width 276 height 110
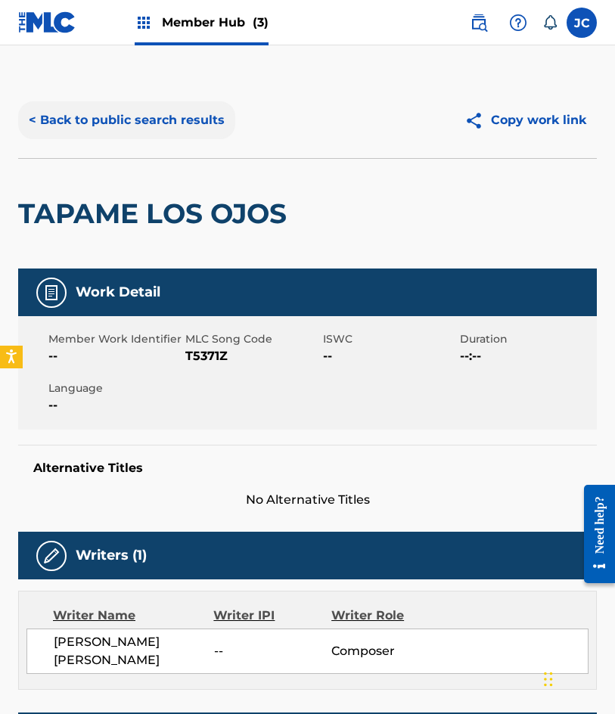
scroll to position [0, 0]
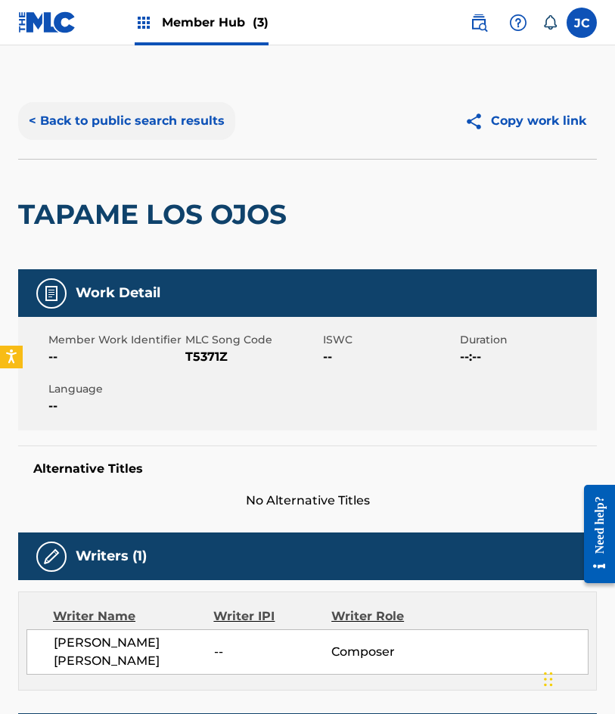
click at [114, 126] on button "< Back to public search results" at bounding box center [126, 121] width 217 height 38
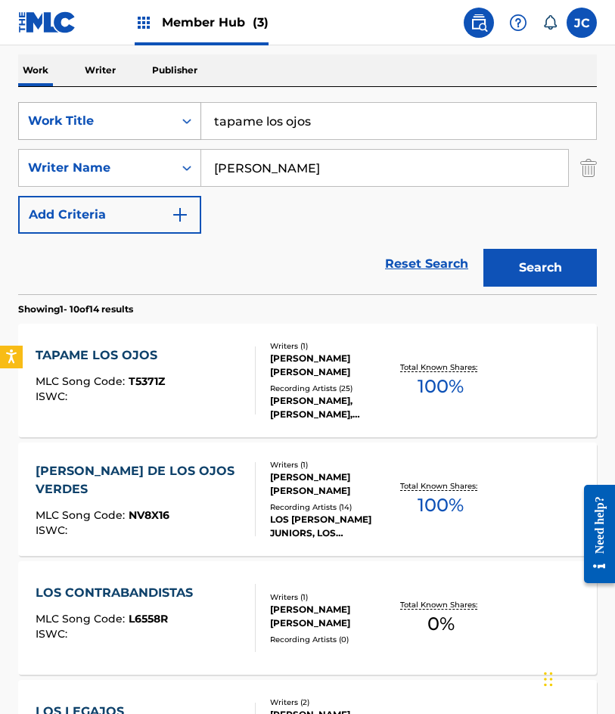
drag, startPoint x: 343, startPoint y: 137, endPoint x: 89, endPoint y: 104, distance: 255.5
click at [113, 118] on div "SearchWithCriteriac761e17e-7091-4f53-b12b-0a7c525a5ffc Work Title tapame los oj…" at bounding box center [307, 121] width 579 height 38
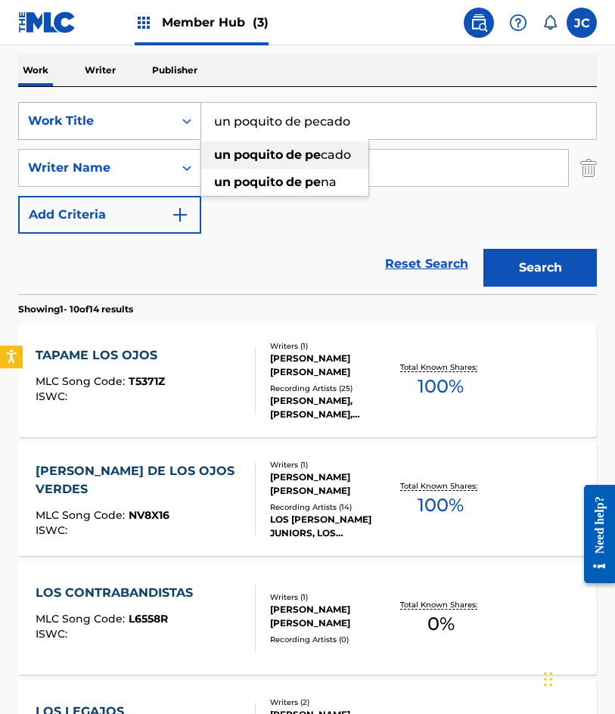
type input "un poquito de pecado"
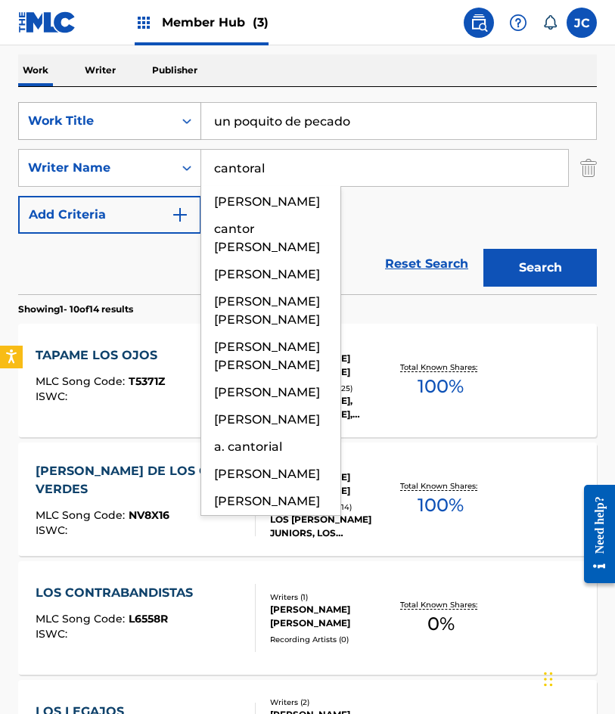
type input "cantoral"
click at [483, 249] on button "Search" at bounding box center [539, 268] width 113 height 38
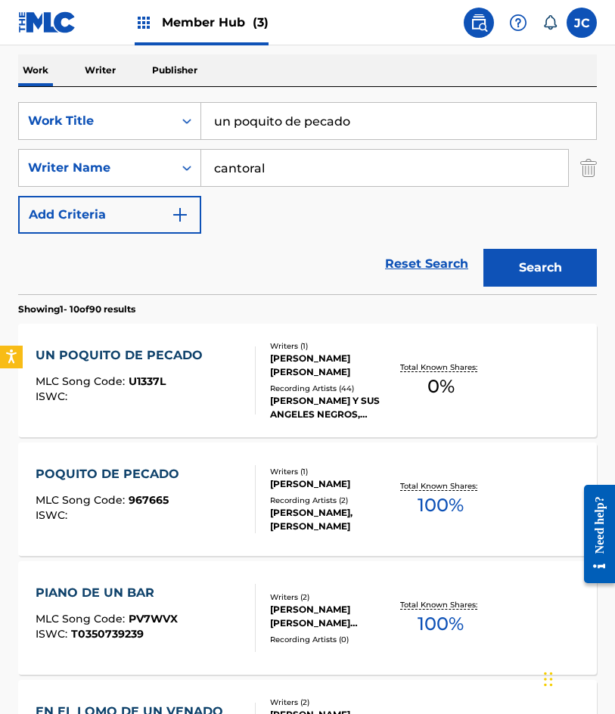
click at [248, 376] on div at bounding box center [249, 380] width 12 height 68
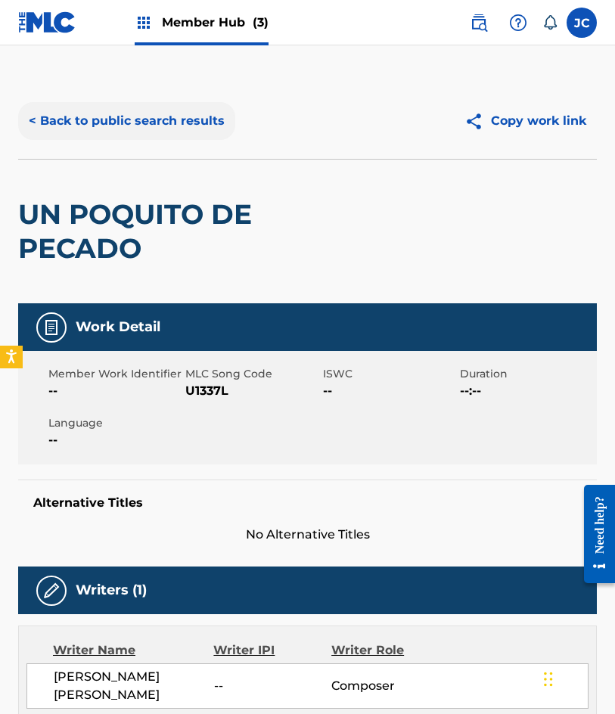
click at [192, 127] on button "< Back to public search results" at bounding box center [126, 121] width 217 height 38
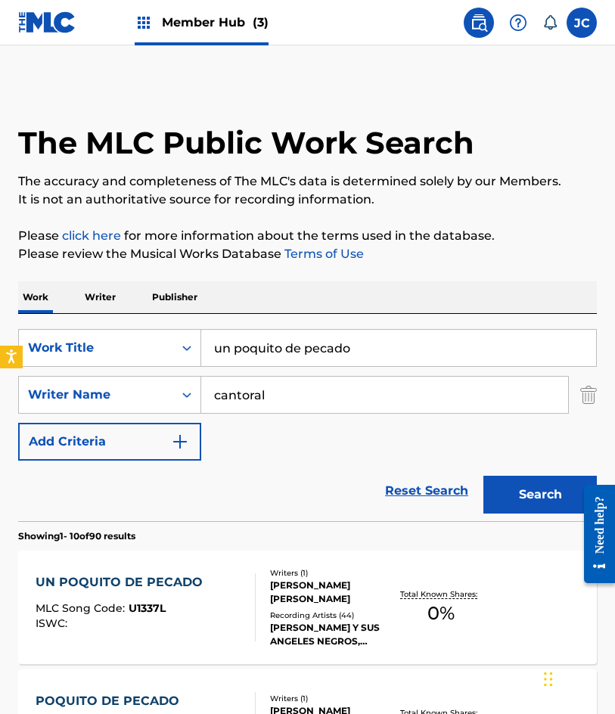
scroll to position [227, 0]
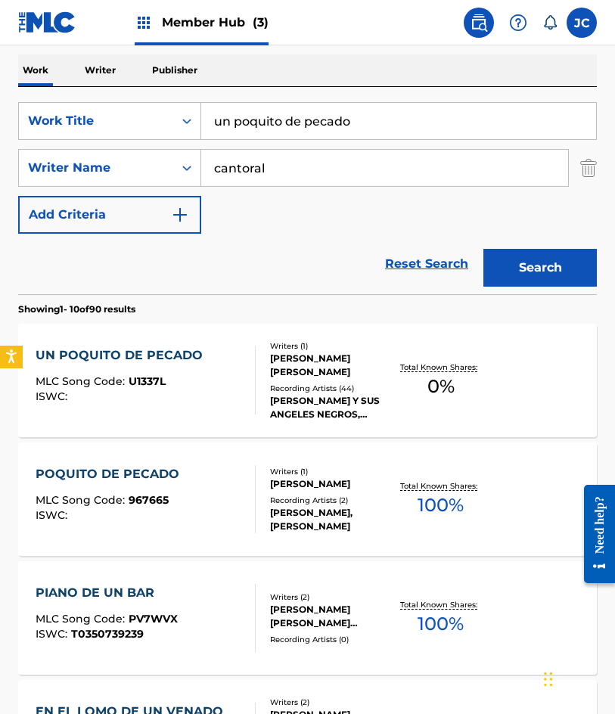
click at [293, 474] on div "Writers ( 1 )" at bounding box center [331, 471] width 123 height 11
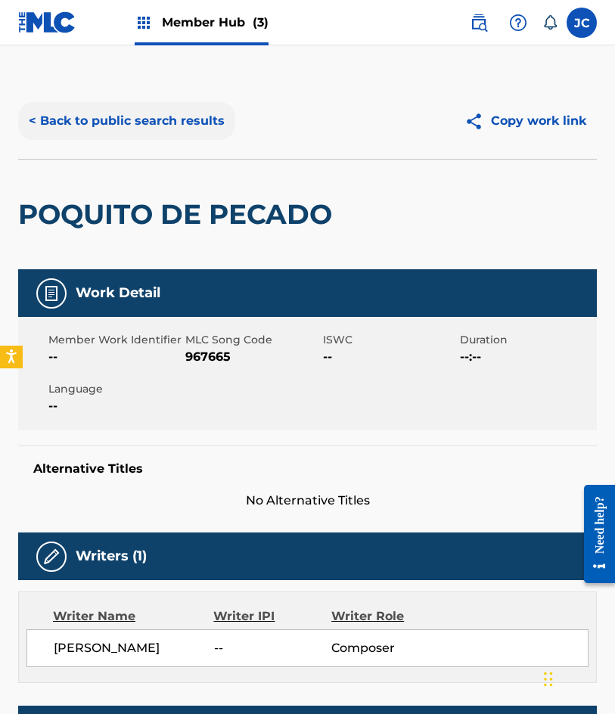
click at [166, 126] on button "< Back to public search results" at bounding box center [126, 121] width 217 height 38
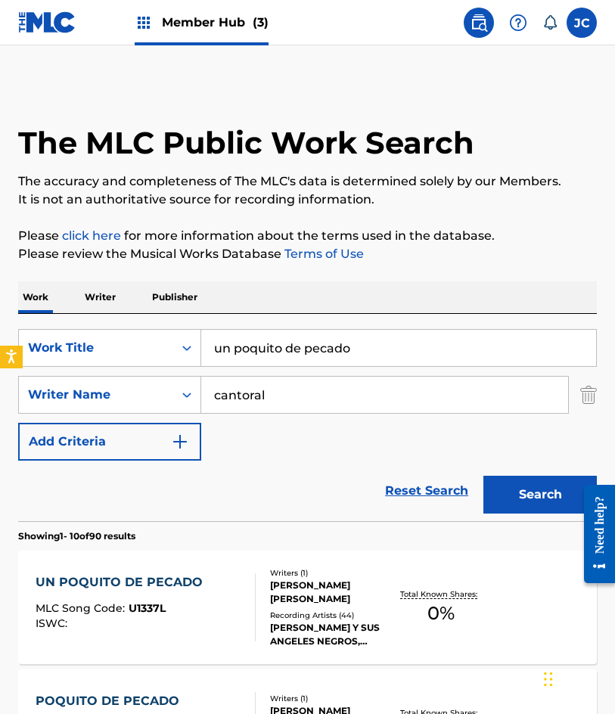
scroll to position [227, 0]
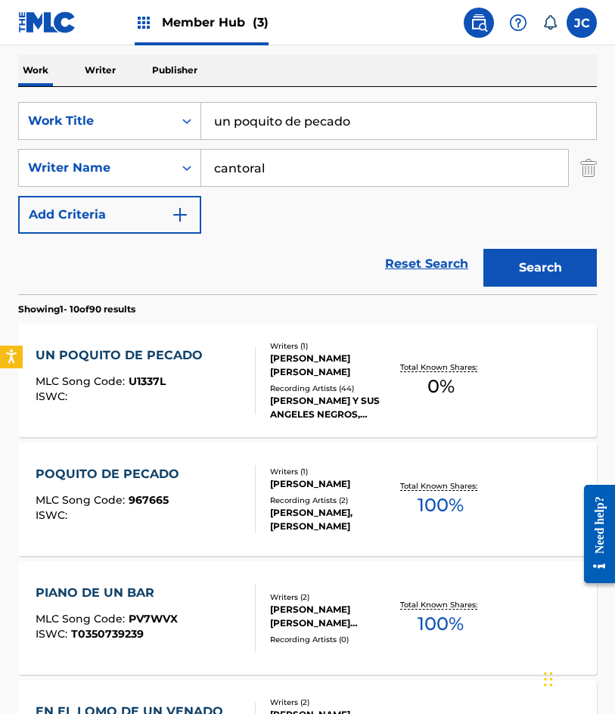
click at [253, 383] on div at bounding box center [249, 380] width 12 height 68
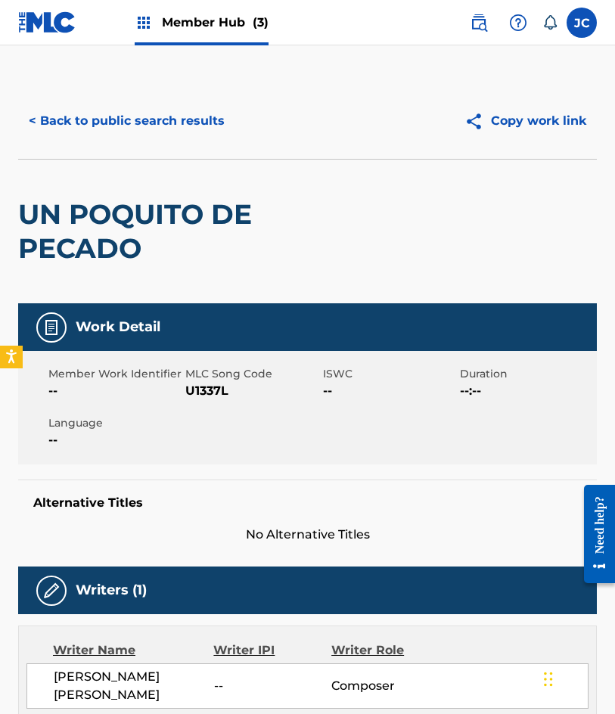
click at [196, 393] on span "U1337L" at bounding box center [251, 391] width 133 height 18
click at [196, 116] on button "< Back to public search results" at bounding box center [126, 121] width 217 height 38
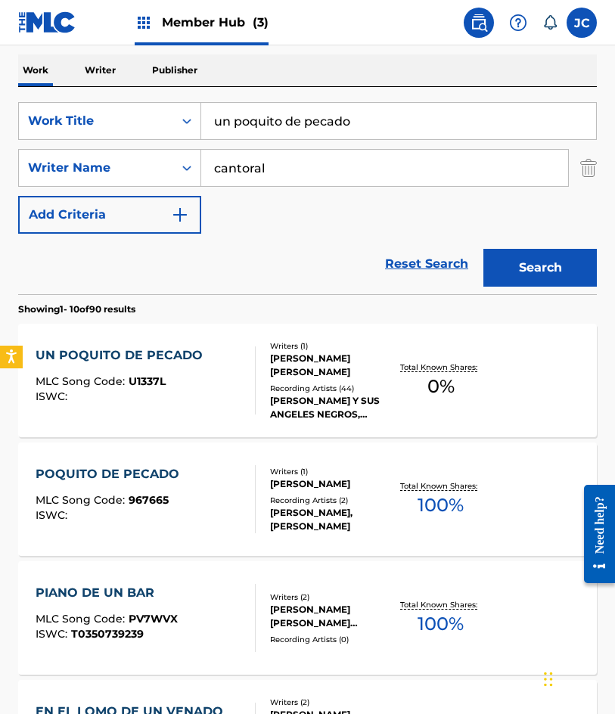
click at [286, 510] on div "LILA DENEKEN, LILA DENEKEN" at bounding box center [331, 519] width 123 height 27
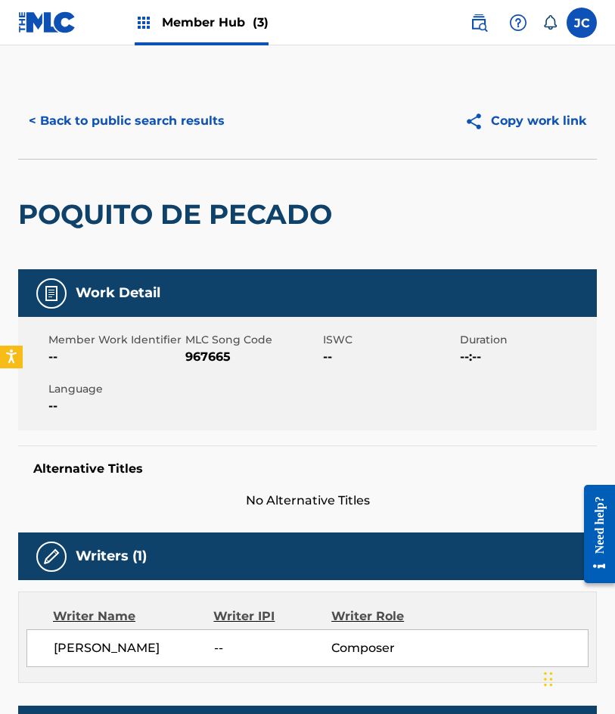
click at [210, 356] on span "967665" at bounding box center [251, 357] width 133 height 18
click at [117, 181] on div "POQUITO DE PECADO" at bounding box center [179, 215] width 322 height 110
click at [144, 120] on button "< Back to public search results" at bounding box center [126, 121] width 217 height 38
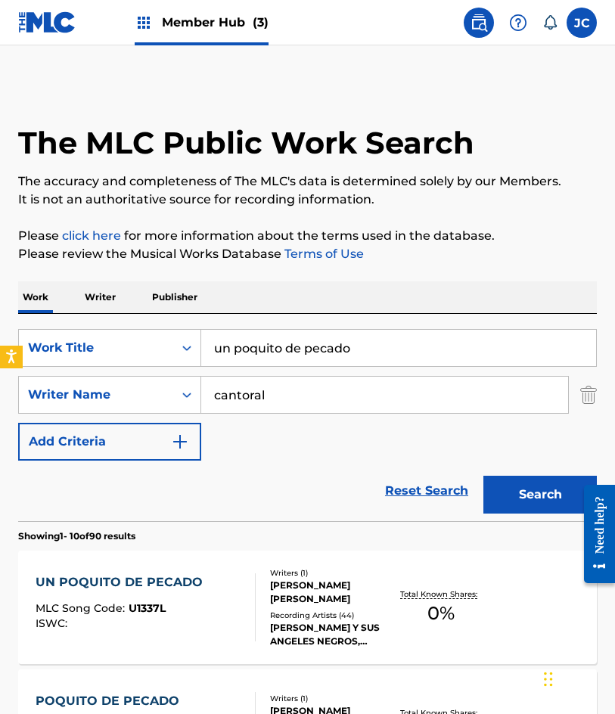
scroll to position [227, 0]
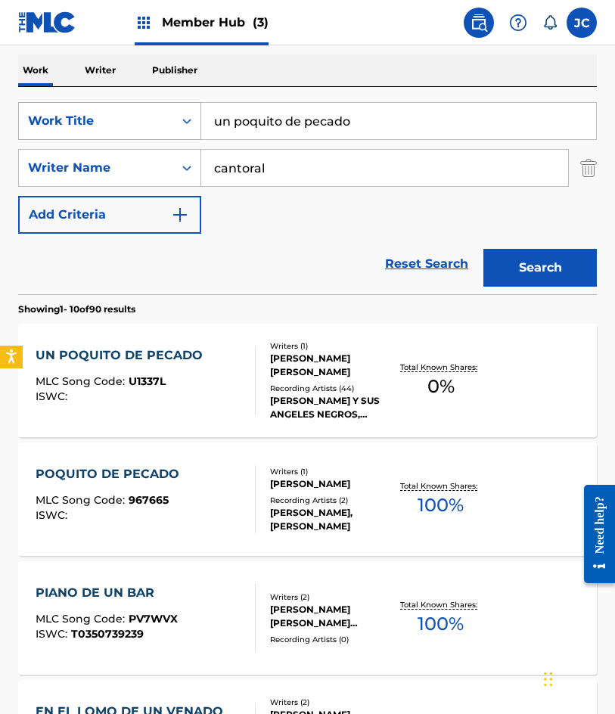
click at [89, 128] on div "SearchWithCriteriac761e17e-7091-4f53-b12b-0a7c525a5ffc Work Title un poquito de…" at bounding box center [307, 121] width 579 height 38
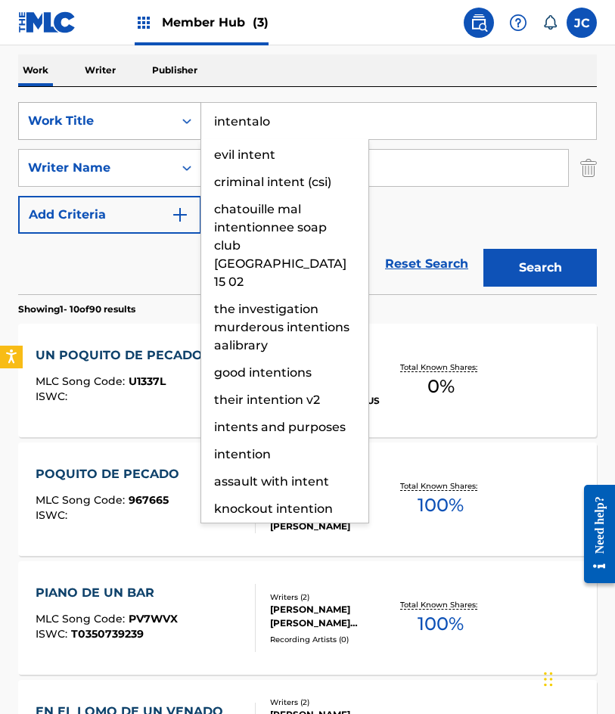
type input "intentalo"
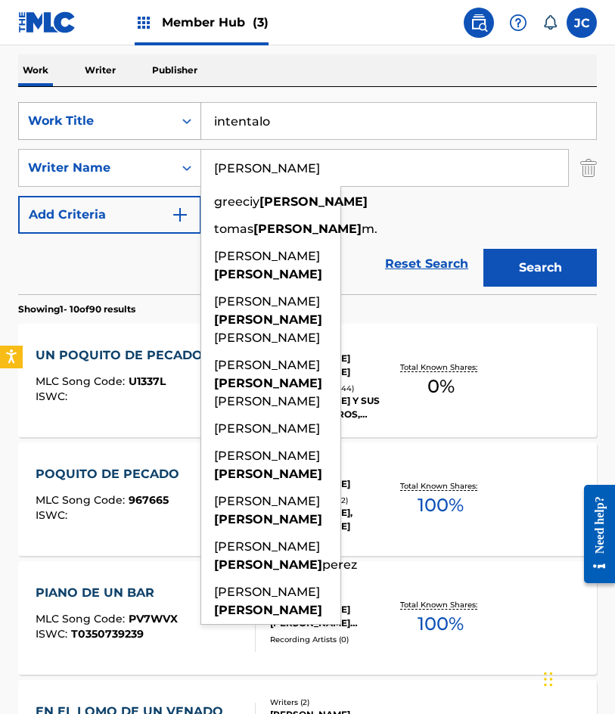
type input "rendon"
click at [483, 249] on button "Search" at bounding box center [539, 268] width 113 height 38
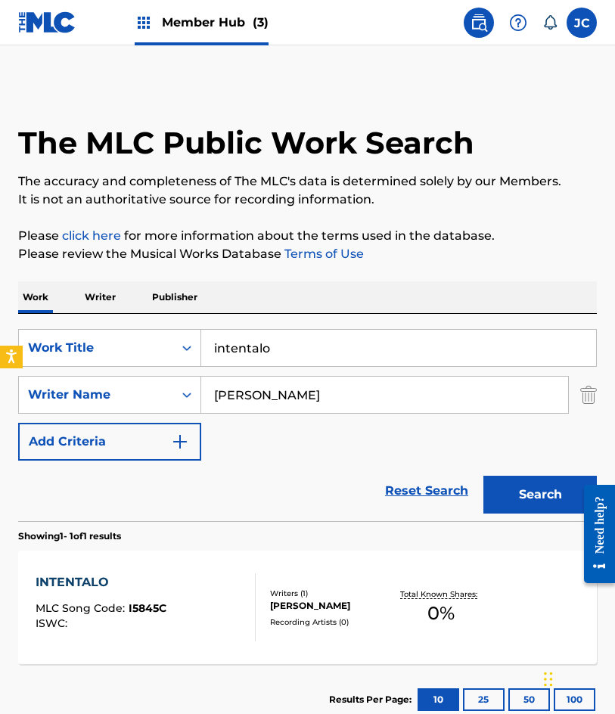
click at [393, 448] on div "SearchWithCriteriac761e17e-7091-4f53-b12b-0a7c525a5ffc Work Title intentalo Sea…" at bounding box center [307, 395] width 579 height 132
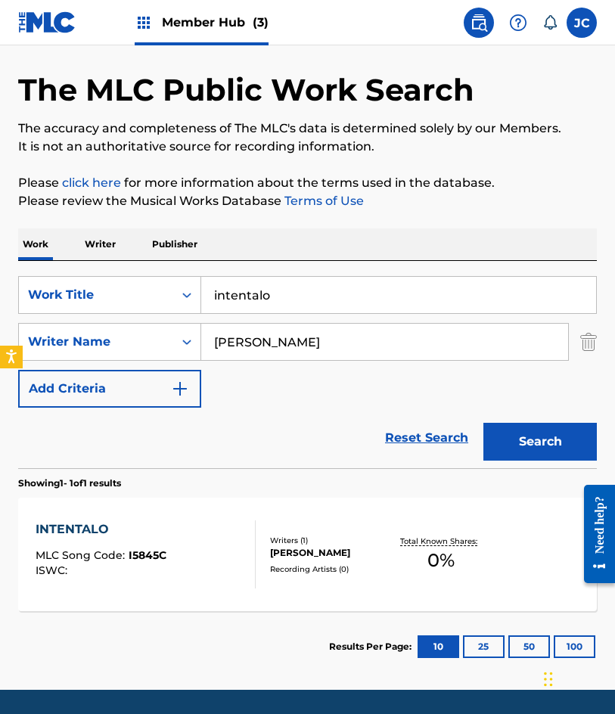
scroll to position [101, 0]
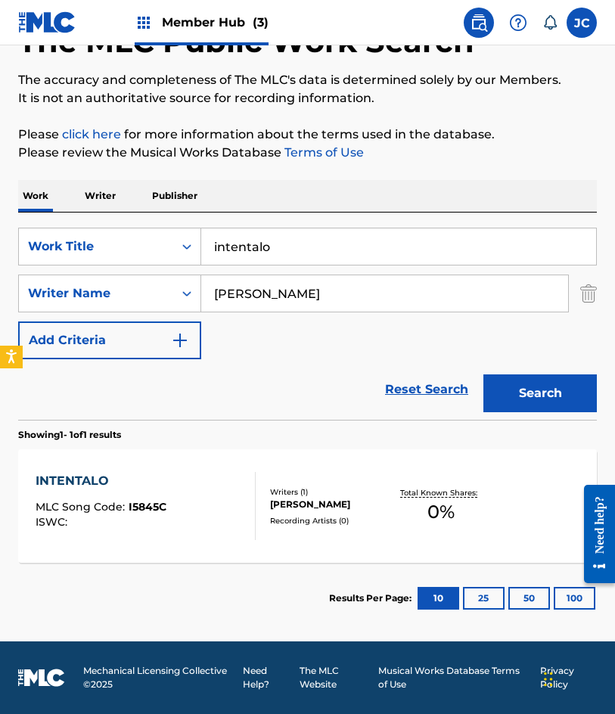
click at [203, 504] on div "INTENTALO MLC Song Code : I5845C ISWC :" at bounding box center [146, 506] width 220 height 68
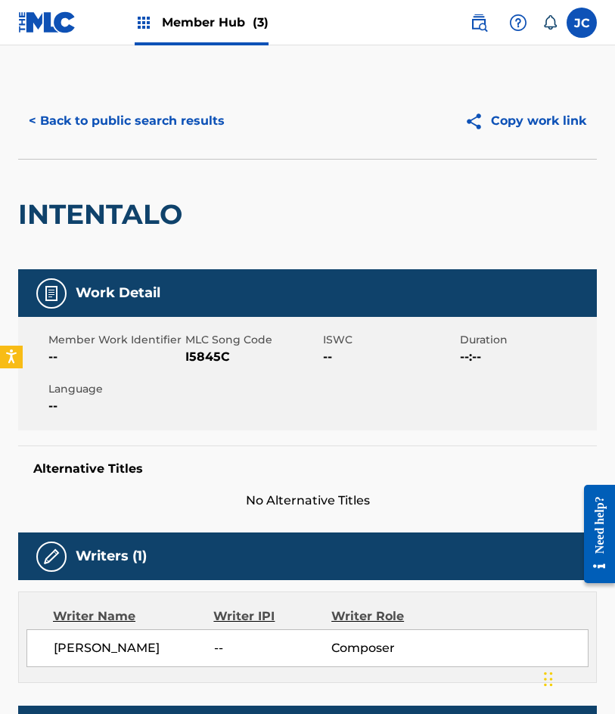
click at [210, 358] on span "I5845C" at bounding box center [251, 357] width 133 height 18
click at [203, 121] on button "< Back to public search results" at bounding box center [126, 121] width 217 height 38
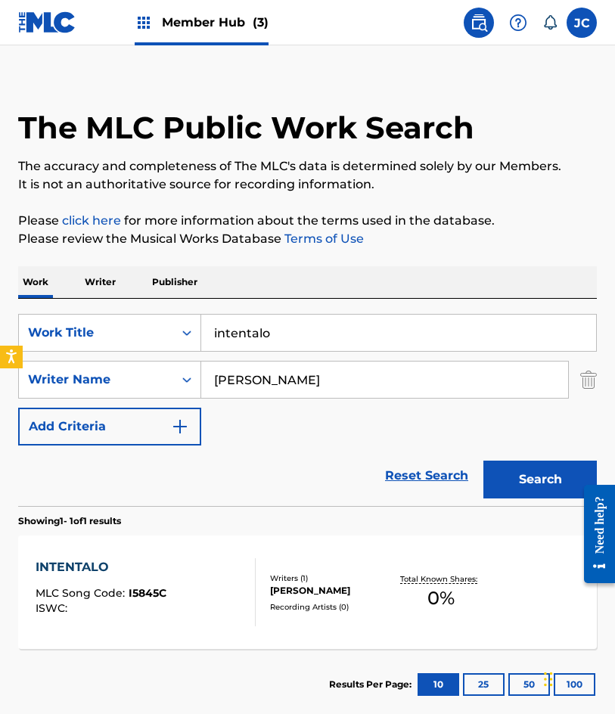
drag, startPoint x: 138, startPoint y: 79, endPoint x: 144, endPoint y: 72, distance: 9.1
click at [138, 79] on div "The MLC Public Work Search" at bounding box center [307, 119] width 579 height 103
drag, startPoint x: 259, startPoint y: 325, endPoint x: 215, endPoint y: 325, distance: 44.6
click at [215, 325] on input "intentalo" at bounding box center [398, 333] width 395 height 36
click at [483, 461] on button "Search" at bounding box center [539, 480] width 113 height 38
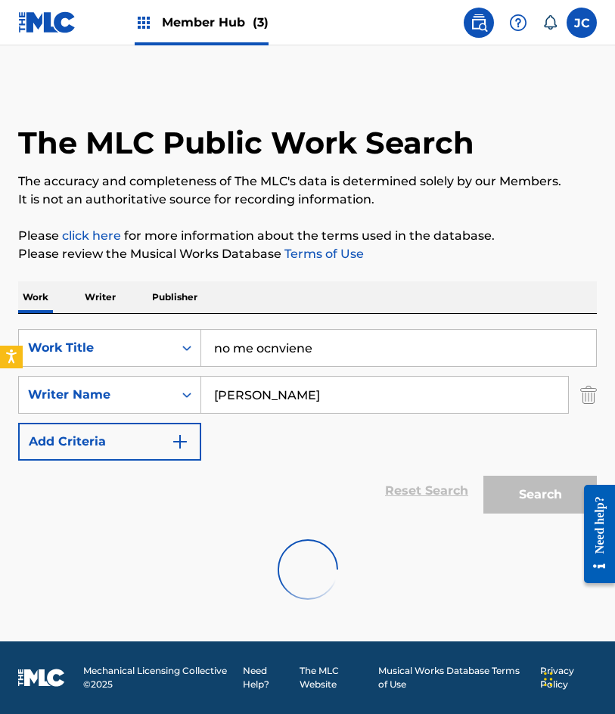
scroll to position [0, 0]
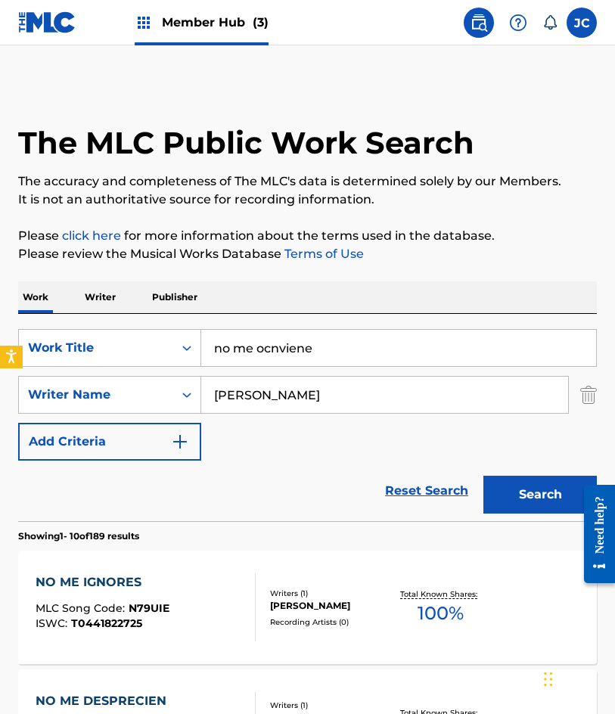
click at [279, 345] on input "no me ocnviene" at bounding box center [398, 348] width 395 height 36
type input "no me conviene"
click at [483, 476] on button "Search" at bounding box center [539, 495] width 113 height 38
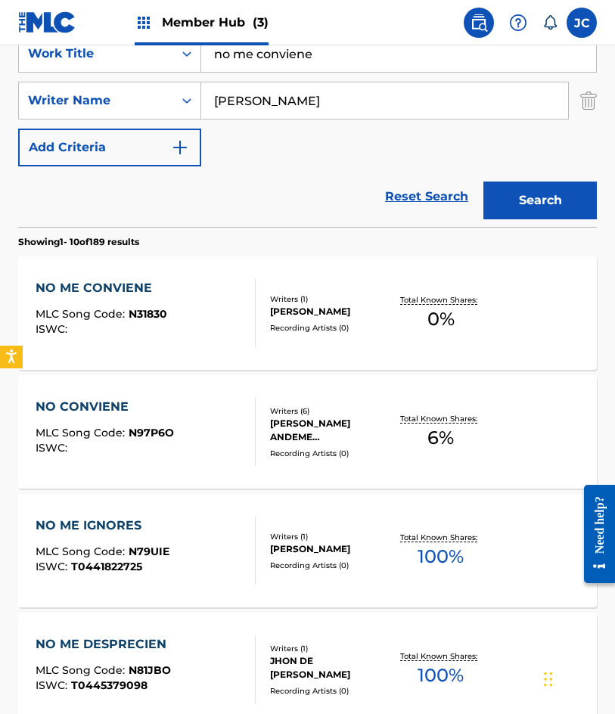
scroll to position [303, 0]
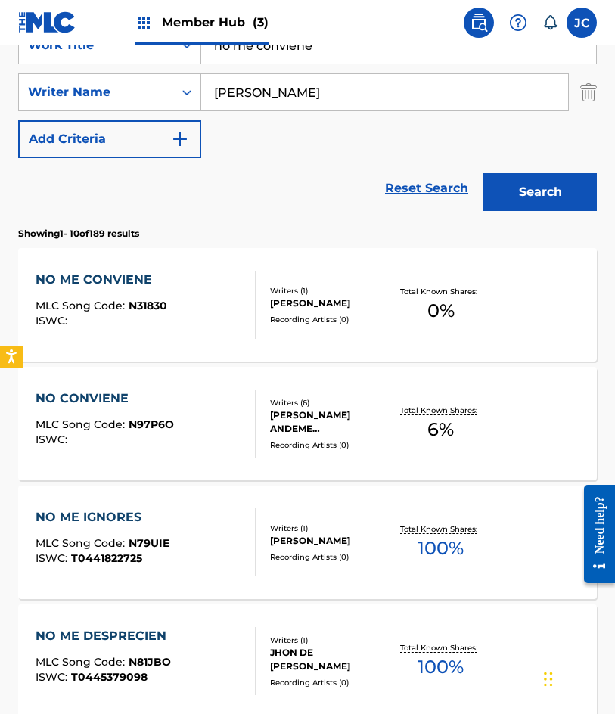
click at [177, 294] on div "NO ME CONVIENE MLC Song Code : N31830 ISWC :" at bounding box center [146, 305] width 220 height 68
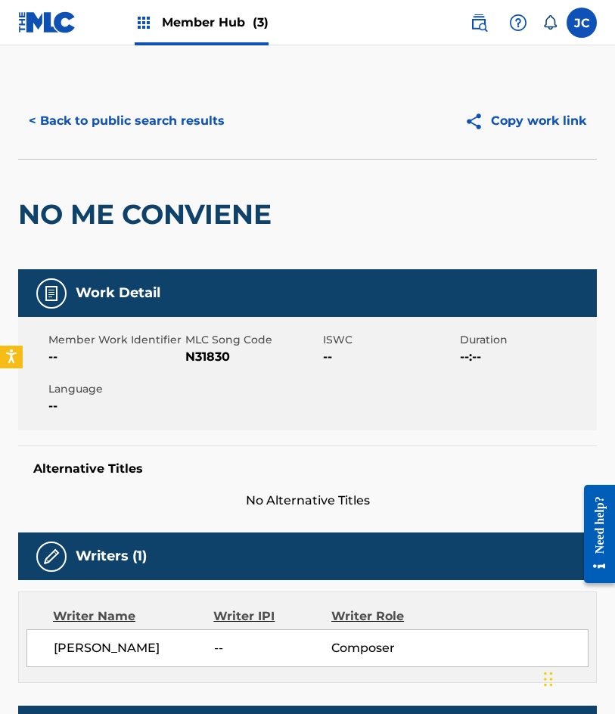
click at [208, 358] on span "N31830" at bounding box center [251, 357] width 133 height 18
click at [94, 131] on button "< Back to public search results" at bounding box center [126, 121] width 217 height 38
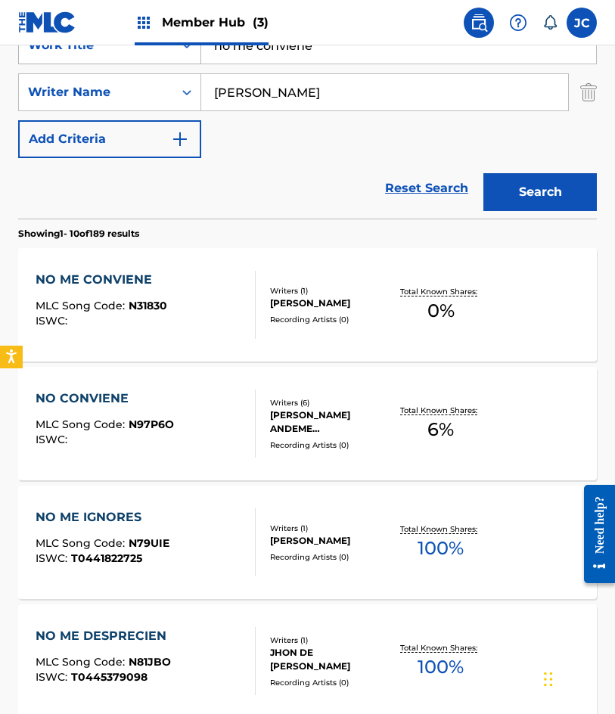
drag, startPoint x: 125, startPoint y: 67, endPoint x: 82, endPoint y: 61, distance: 43.7
click at [83, 62] on div "SearchWithCriteriac761e17e-7091-4f53-b12b-0a7c525a5ffc Work Title no me conviene" at bounding box center [307, 45] width 579 height 38
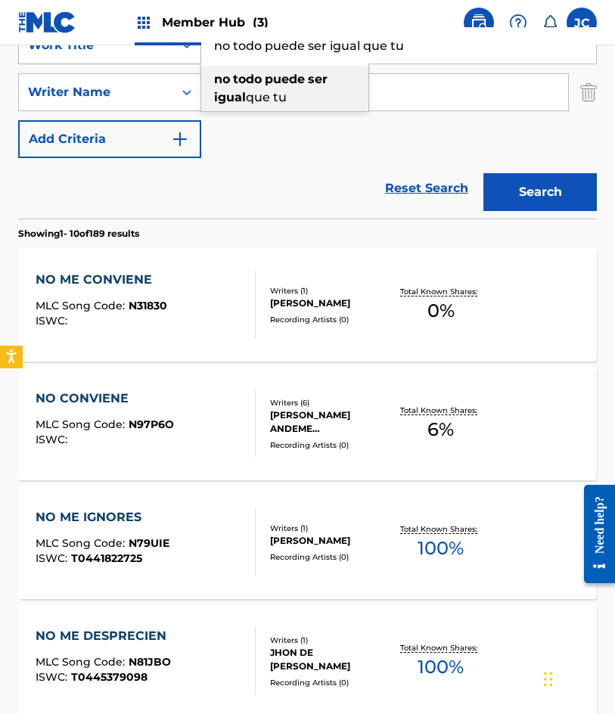
type input "no todo puede ser igual que tu"
click at [483, 173] on button "Search" at bounding box center [539, 192] width 113 height 38
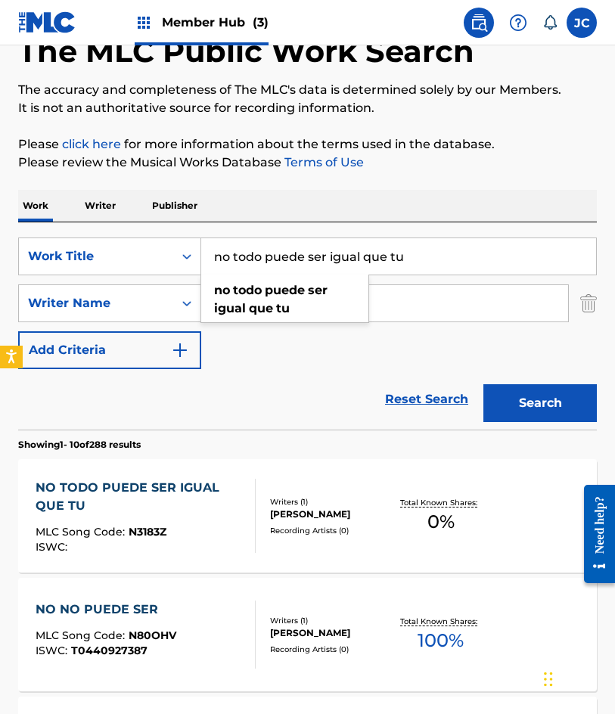
scroll to position [227, 0]
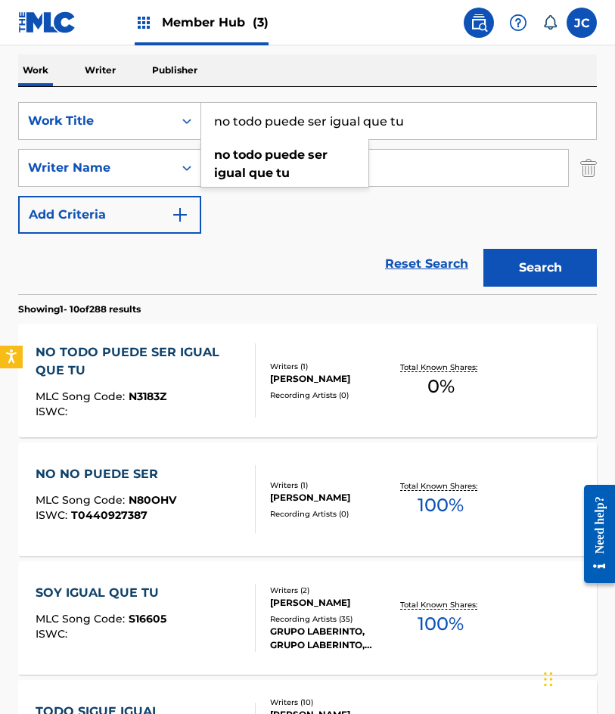
click at [193, 368] on div "NO TODO PUEDE SER IGUAL QUE TU" at bounding box center [139, 361] width 207 height 36
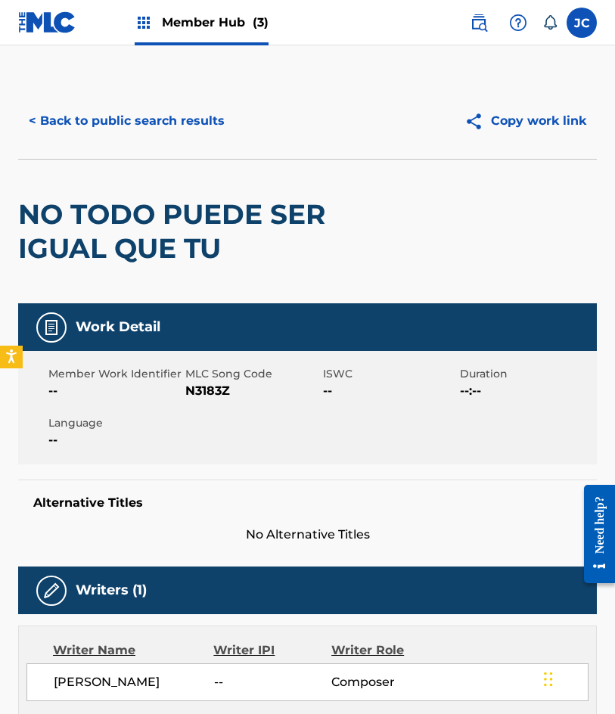
click at [200, 390] on span "N3183Z" at bounding box center [251, 391] width 133 height 18
click at [64, 116] on button "< Back to public search results" at bounding box center [126, 121] width 217 height 38
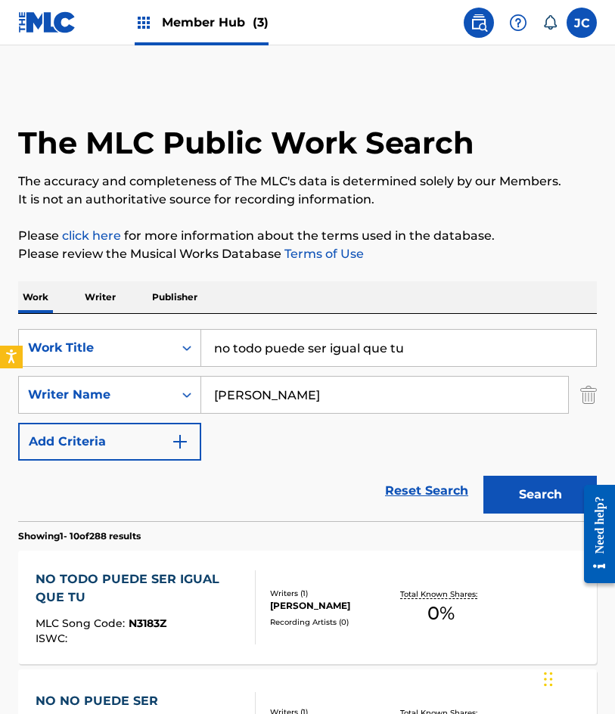
scroll to position [227, 0]
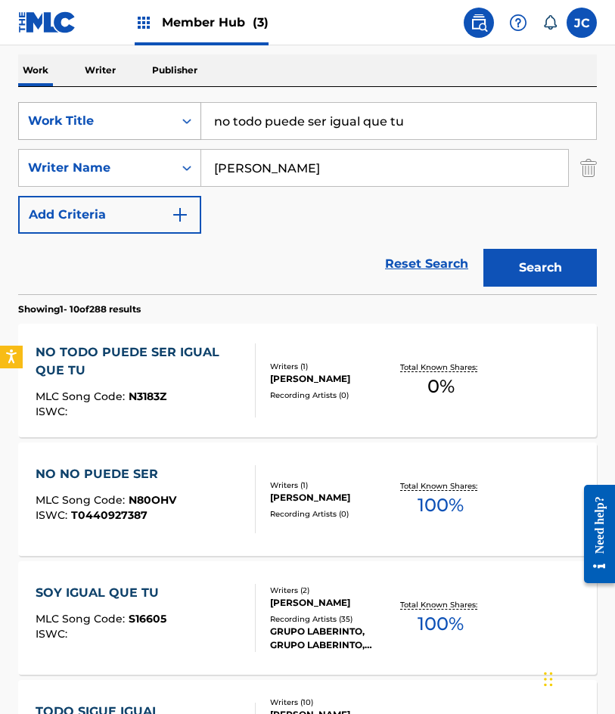
click at [183, 132] on div "SearchWithCriteriac761e17e-7091-4f53-b12b-0a7c525a5ffc Work Title no todo puede…" at bounding box center [307, 121] width 579 height 38
type input "agua nueva"
click at [483, 249] on button "Search" at bounding box center [539, 268] width 113 height 38
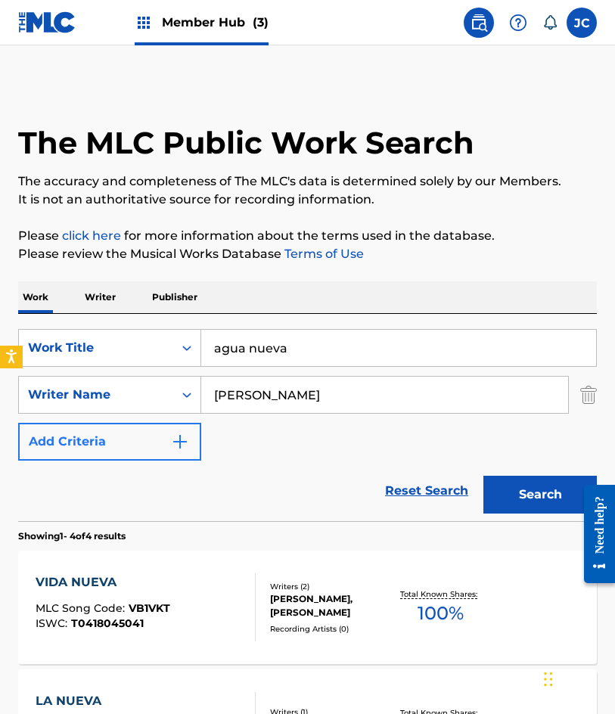
drag, startPoint x: 266, startPoint y: 416, endPoint x: 200, endPoint y: 441, distance: 69.7
click at [203, 436] on div "SearchWithCriteriac761e17e-7091-4f53-b12b-0a7c525a5ffc Work Title agua nueva Se…" at bounding box center [307, 395] width 579 height 132
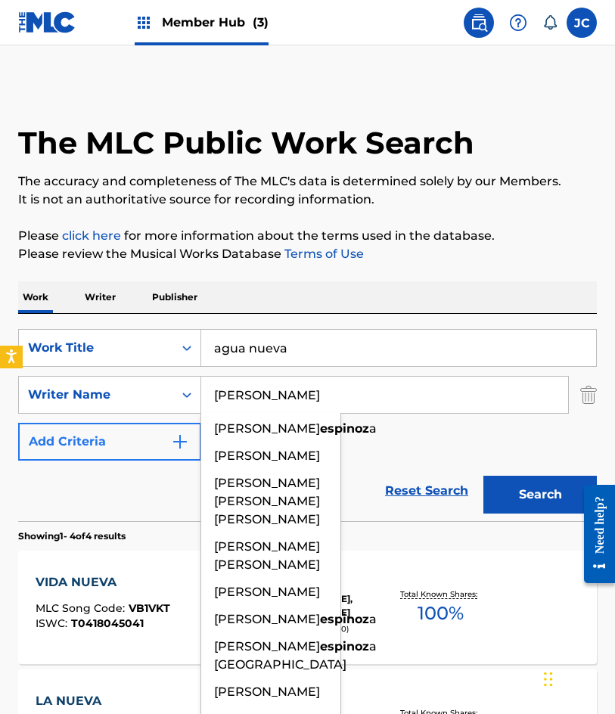
type input "espinoza"
click at [483, 476] on button "Search" at bounding box center [539, 495] width 113 height 38
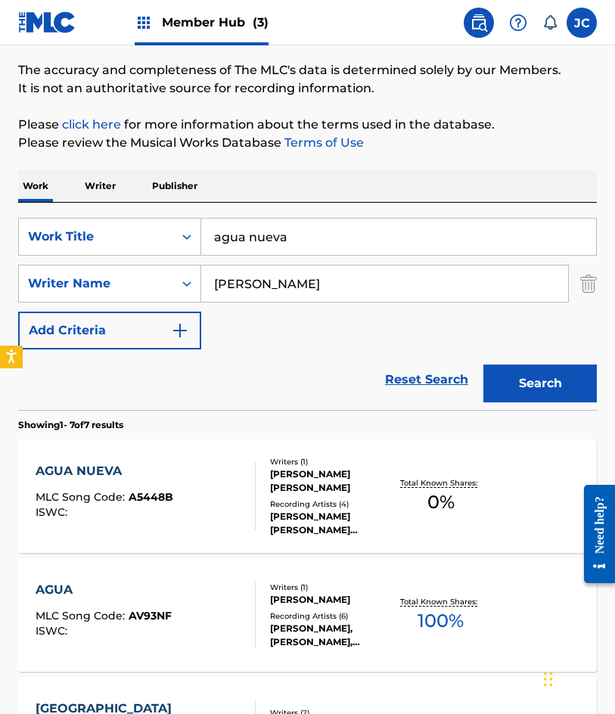
scroll to position [303, 0]
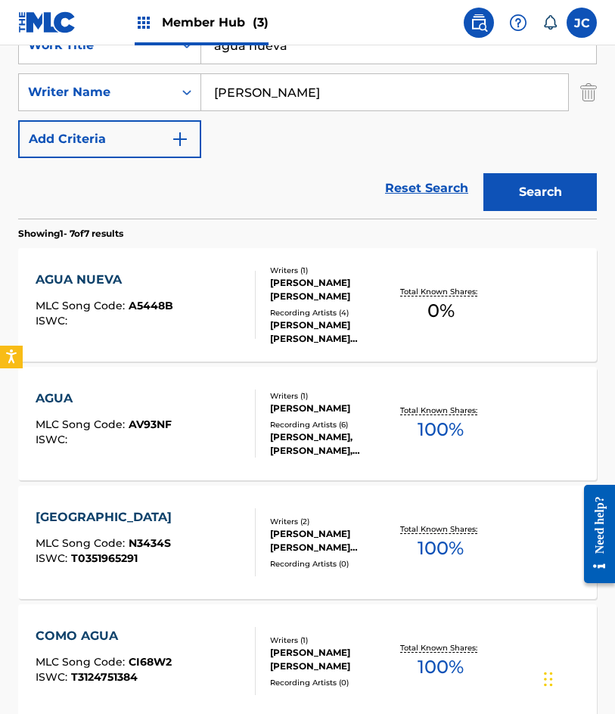
click at [150, 302] on span "A5448B" at bounding box center [151, 306] width 45 height 14
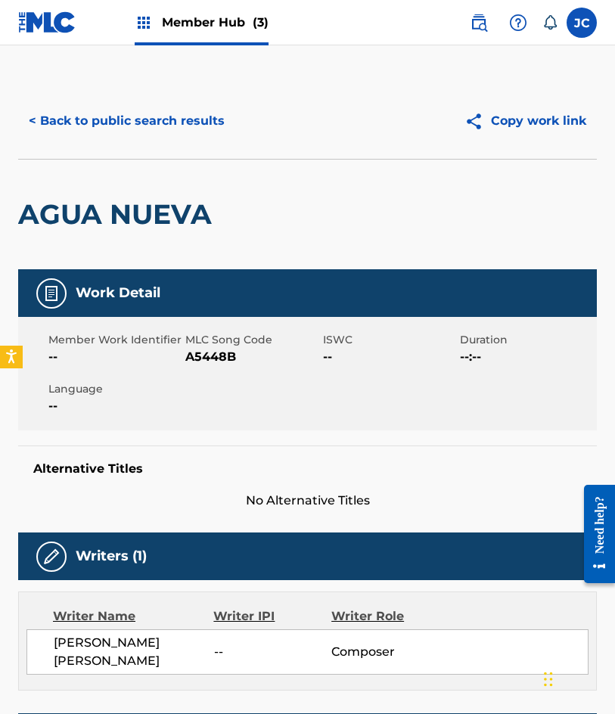
click at [202, 354] on span "A5448B" at bounding box center [251, 357] width 133 height 18
click at [135, 116] on button "< Back to public search results" at bounding box center [126, 121] width 217 height 38
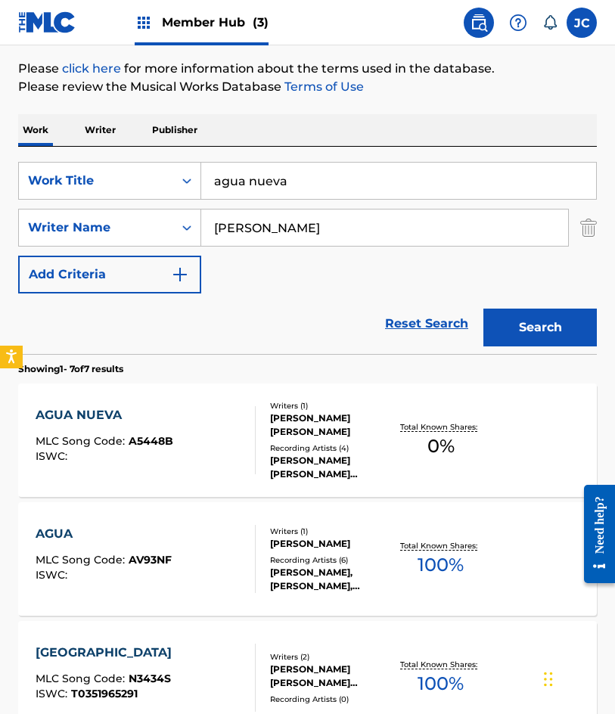
scroll to position [151, 0]
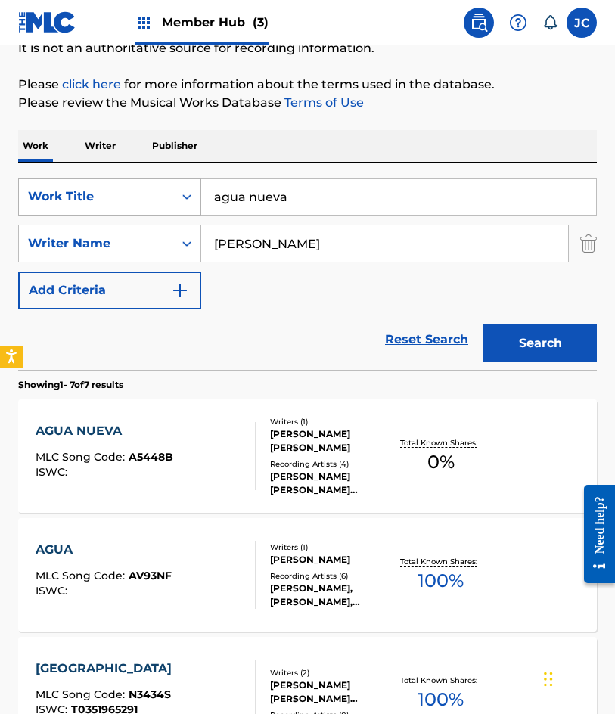
drag, startPoint x: 335, startPoint y: 199, endPoint x: 179, endPoint y: 171, distance: 158.3
click at [128, 191] on div "SearchWithCriteriac761e17e-7091-4f53-b12b-0a7c525a5ffc Work Title agua nueva" at bounding box center [307, 197] width 579 height 38
type input "mi palabra mas bella"
click at [483, 325] on button "Search" at bounding box center [539, 344] width 113 height 38
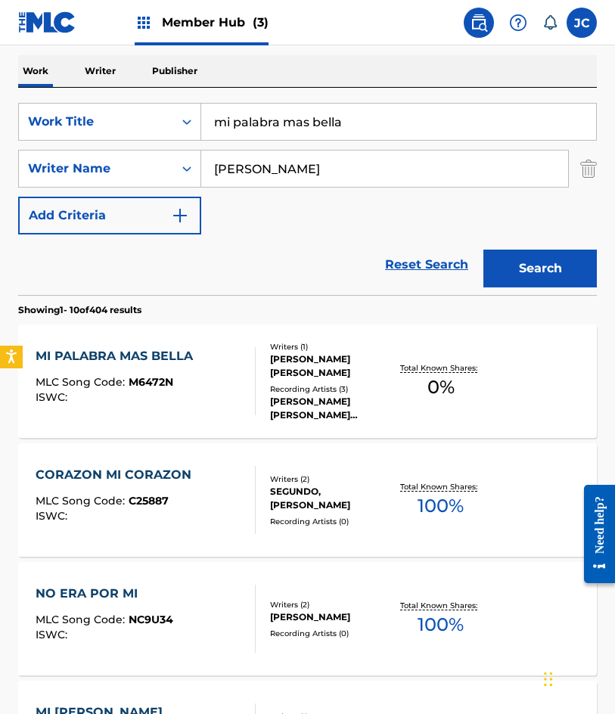
scroll to position [227, 0]
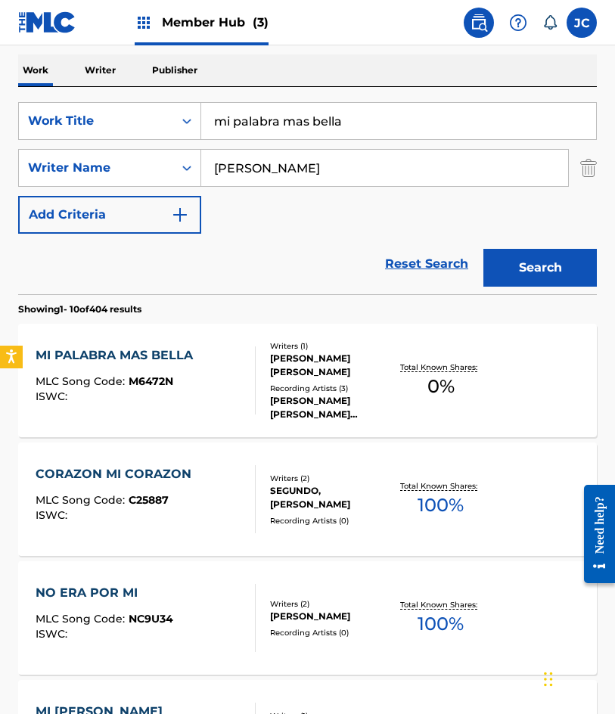
click at [259, 364] on div "Writers ( 1 ) JOSE ANGEL ESPINOZA ARAGON Recording Artists ( 3 ) JOSÉ ÁNGEL ESP…" at bounding box center [325, 380] width 138 height 81
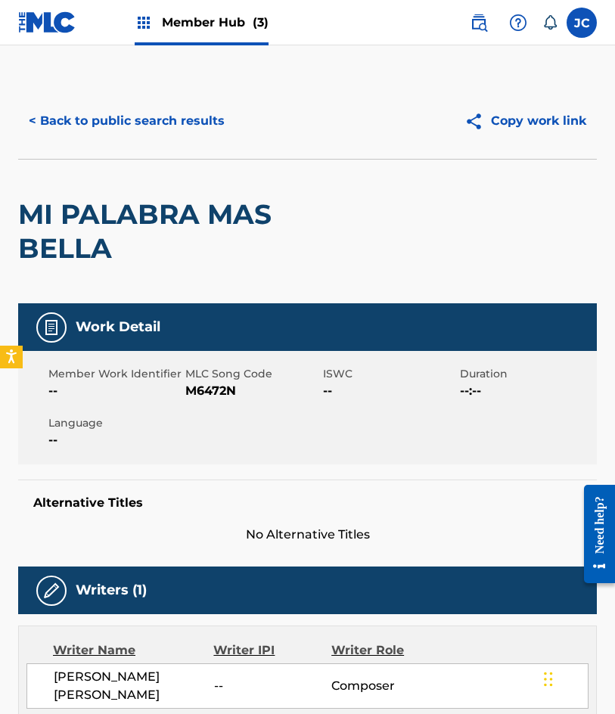
click at [215, 368] on span "MLC Song Code" at bounding box center [251, 374] width 133 height 16
click at [212, 389] on span "M6472N" at bounding box center [251, 391] width 133 height 18
click at [105, 135] on button "< Back to public search results" at bounding box center [126, 121] width 217 height 38
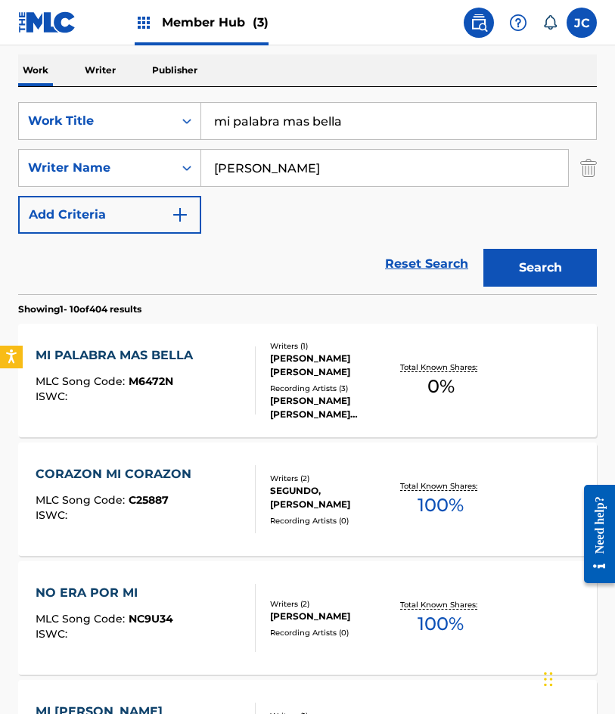
drag, startPoint x: 383, startPoint y: 126, endPoint x: 358, endPoint y: 117, distance: 26.6
click at [249, 127] on input "mi palabra mas bella" at bounding box center [398, 121] width 395 height 36
click at [280, 112] on input "mi palabra mas bella" at bounding box center [398, 121] width 395 height 36
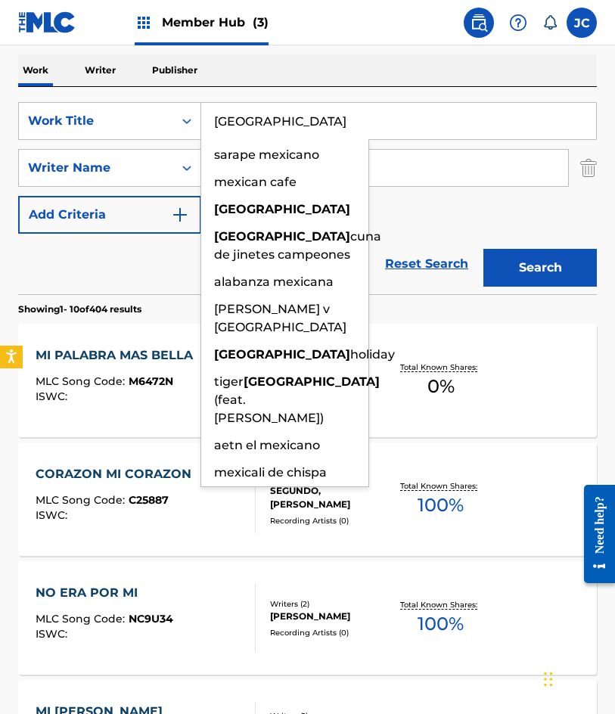
type input "mexico"
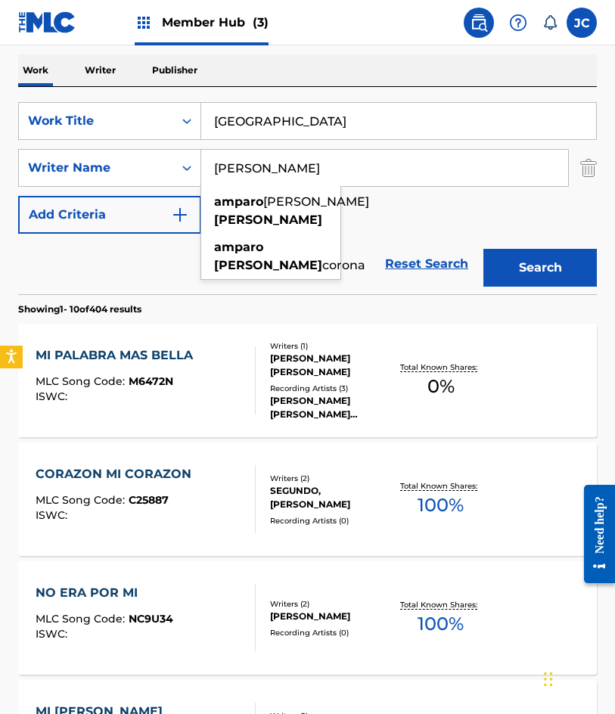
type input "rodriguez amparo"
click at [483, 249] on button "Search" at bounding box center [539, 268] width 113 height 38
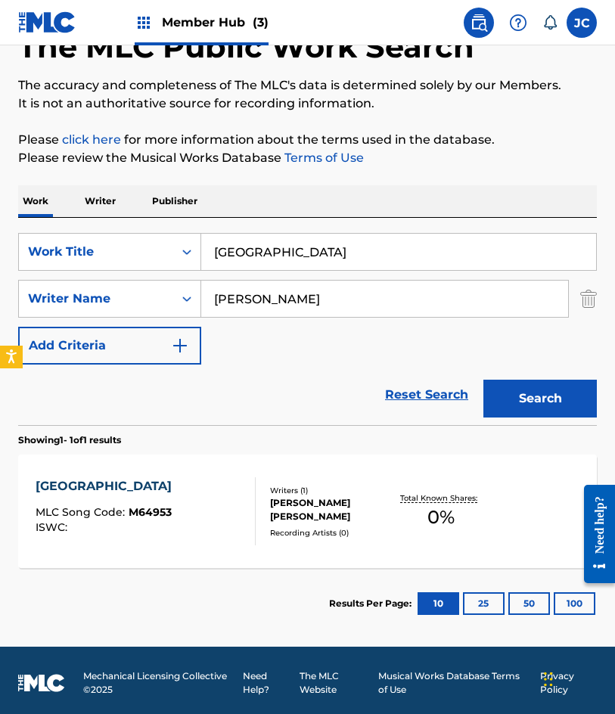
scroll to position [101, 0]
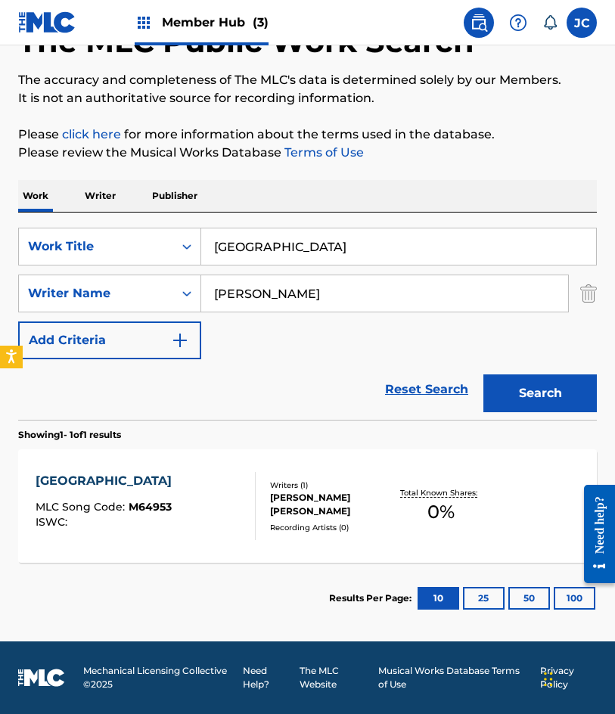
click at [172, 501] on div "MEXICO MLC Song Code : M64953 ISWC :" at bounding box center [146, 506] width 220 height 68
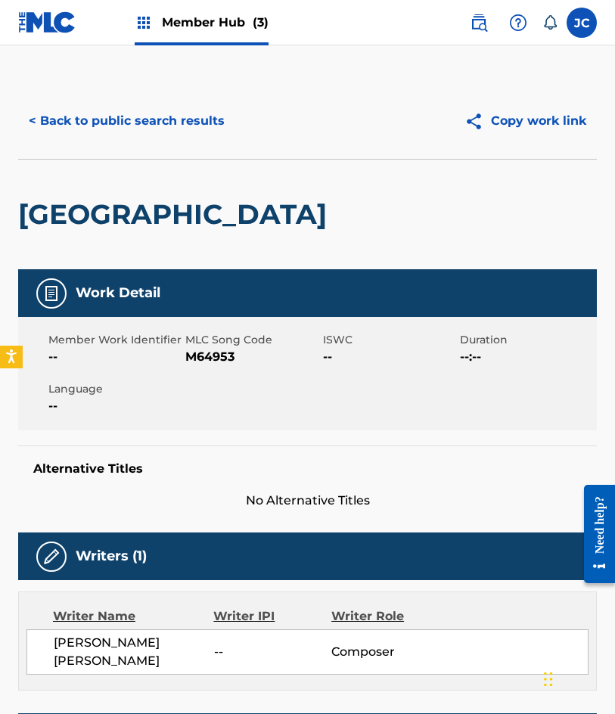
click at [207, 365] on span "M64953" at bounding box center [251, 357] width 133 height 18
click at [94, 128] on button "< Back to public search results" at bounding box center [126, 121] width 217 height 38
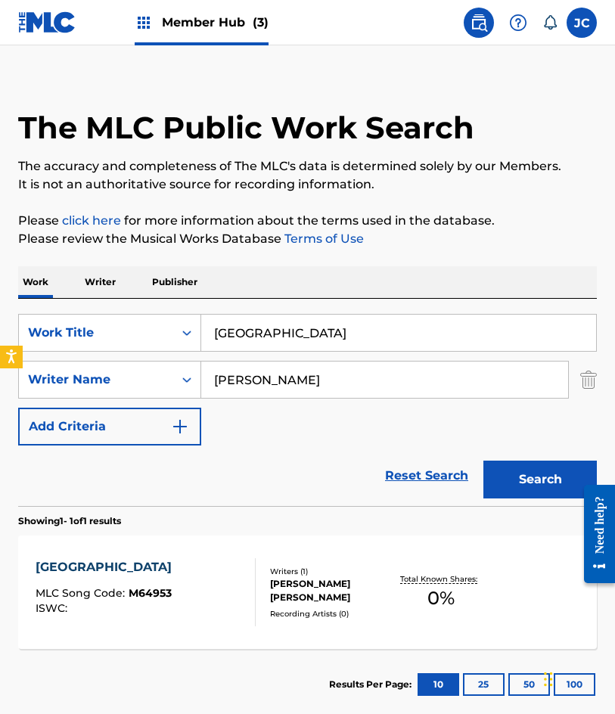
drag, startPoint x: 353, startPoint y: 331, endPoint x: 293, endPoint y: 300, distance: 68.0
click at [239, 337] on input "mexico" at bounding box center [398, 333] width 395 height 36
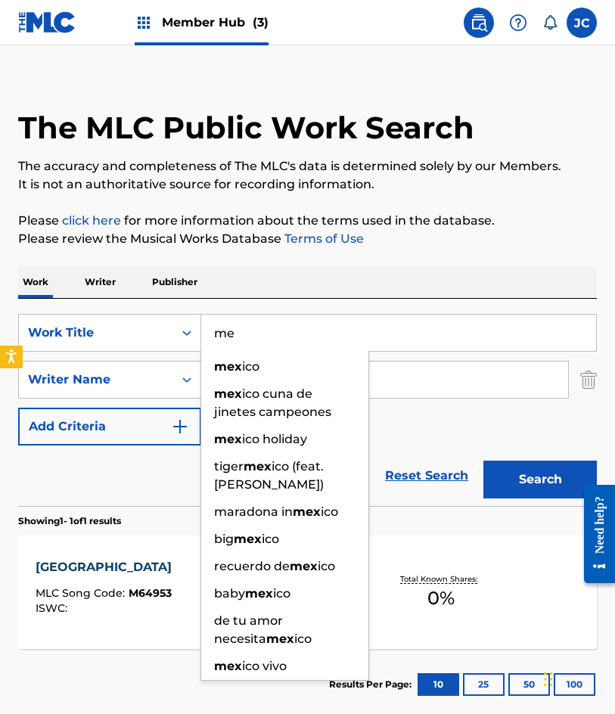
type input "m"
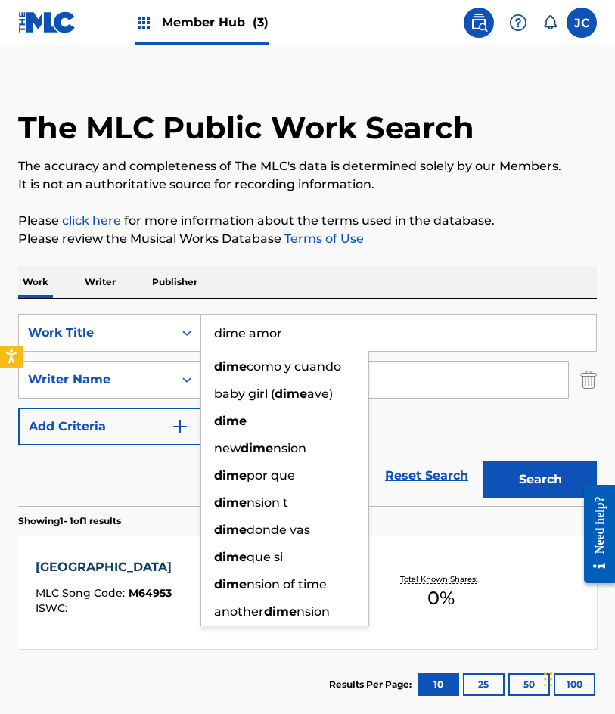
type input "dime amor"
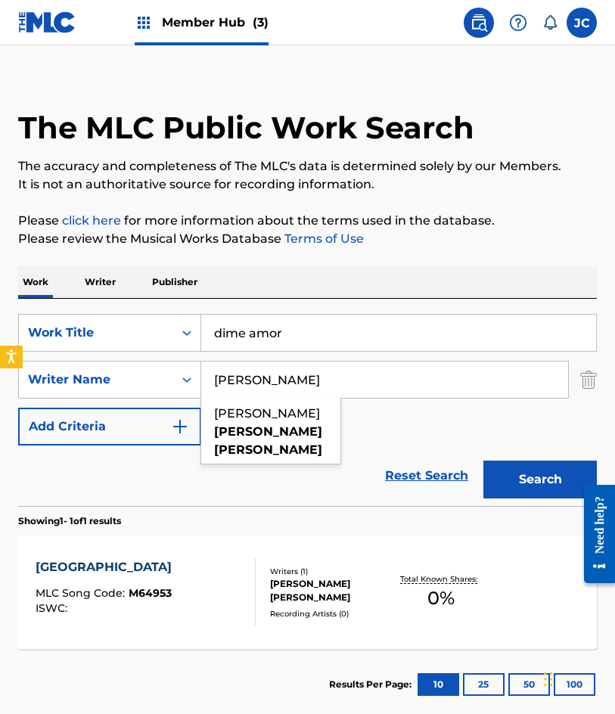
type input "figueroa aguilar"
click at [483, 461] on button "Search" at bounding box center [539, 480] width 113 height 38
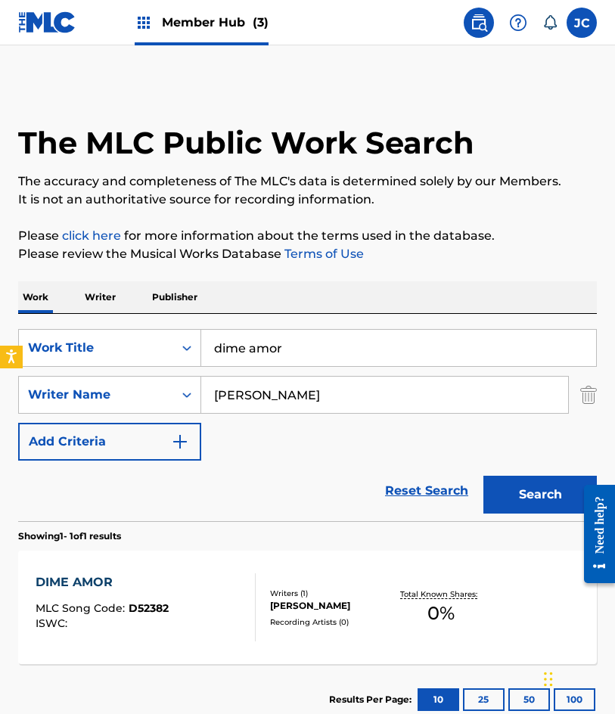
scroll to position [101, 0]
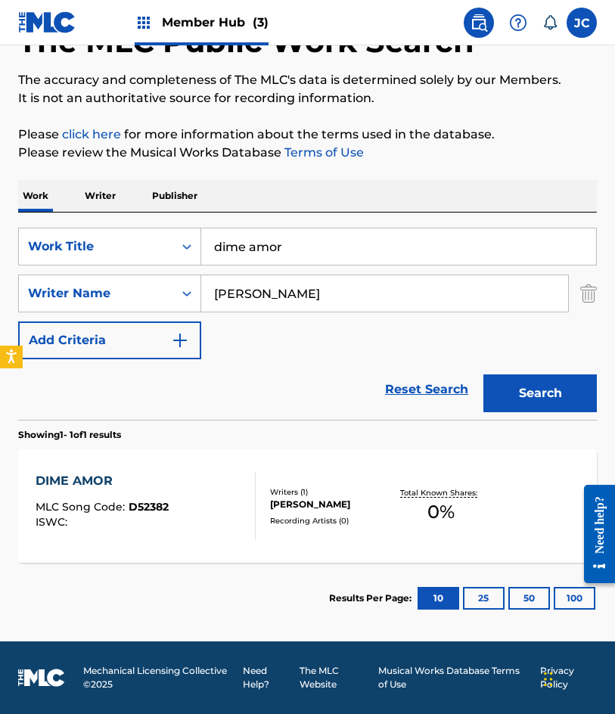
click at [333, 486] on div "Writers ( 1 )" at bounding box center [331, 491] width 123 height 11
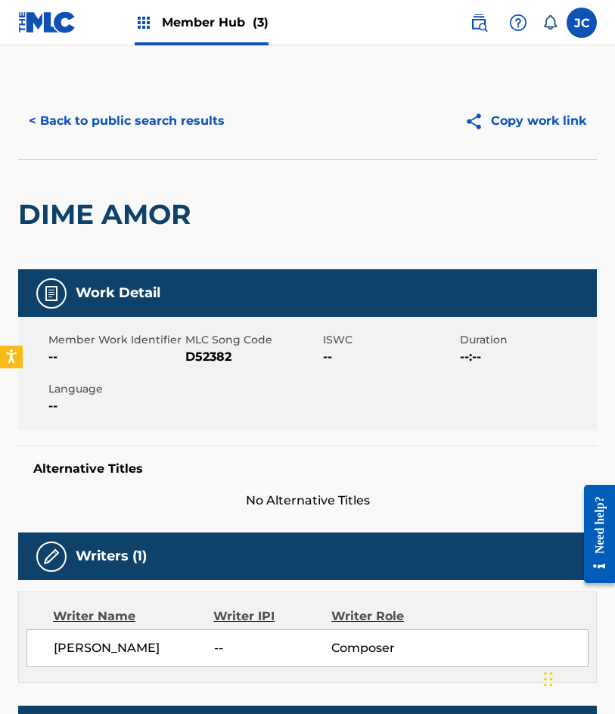
click at [180, 351] on span "--" at bounding box center [114, 357] width 133 height 18
click at [185, 351] on div "Member Work Identifier --" at bounding box center [116, 349] width 137 height 34
click at [204, 349] on span "D52382" at bounding box center [251, 357] width 133 height 18
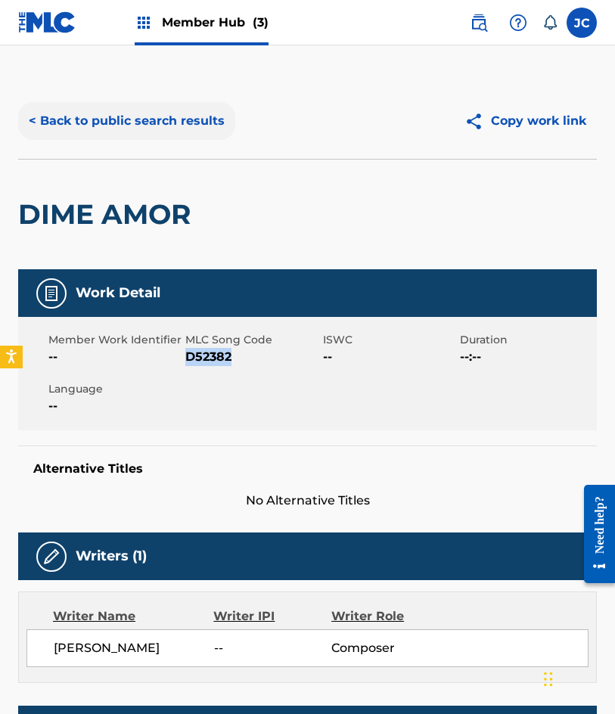
click at [96, 127] on button "< Back to public search results" at bounding box center [126, 121] width 217 height 38
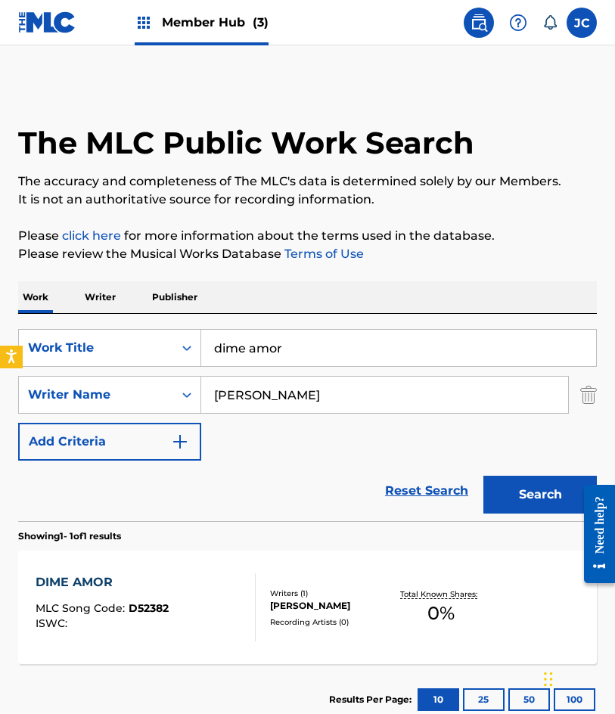
scroll to position [15, 0]
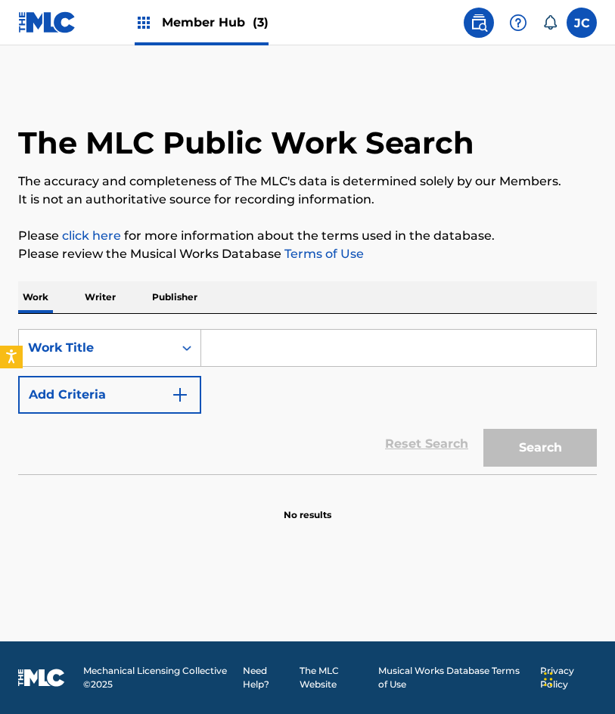
click at [296, 84] on div "The MLC Public Work Search" at bounding box center [307, 134] width 579 height 103
click at [128, 10] on div "Member Hub (3)" at bounding box center [143, 22] width 250 height 45
click at [196, 23] on span "Member Hub (3)" at bounding box center [215, 22] width 107 height 17
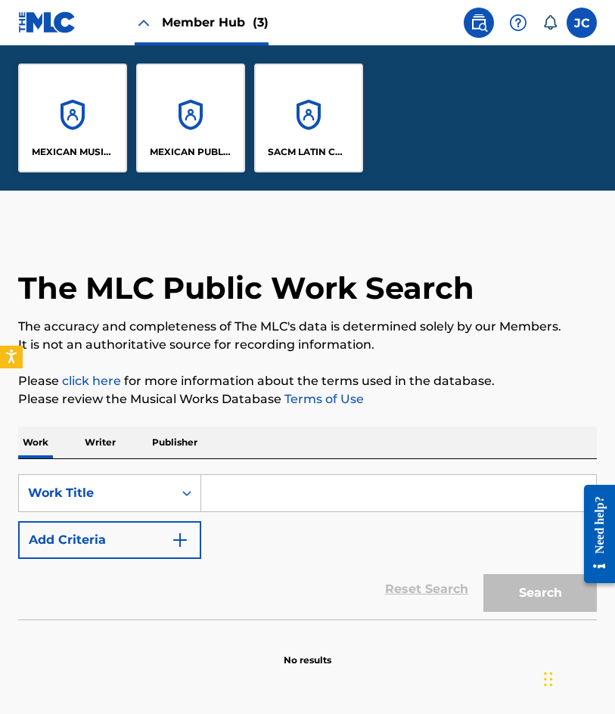
click at [213, 28] on span "Member Hub (3)" at bounding box center [215, 22] width 107 height 17
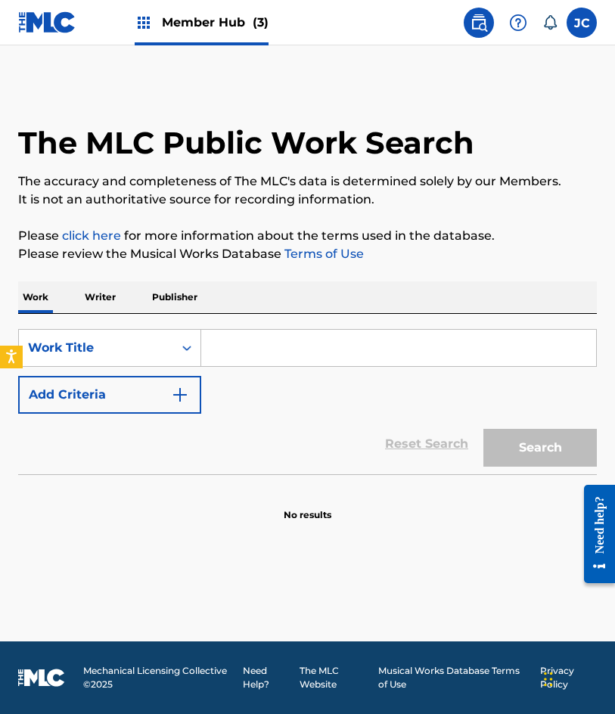
click at [42, 30] on img at bounding box center [47, 22] width 58 height 22
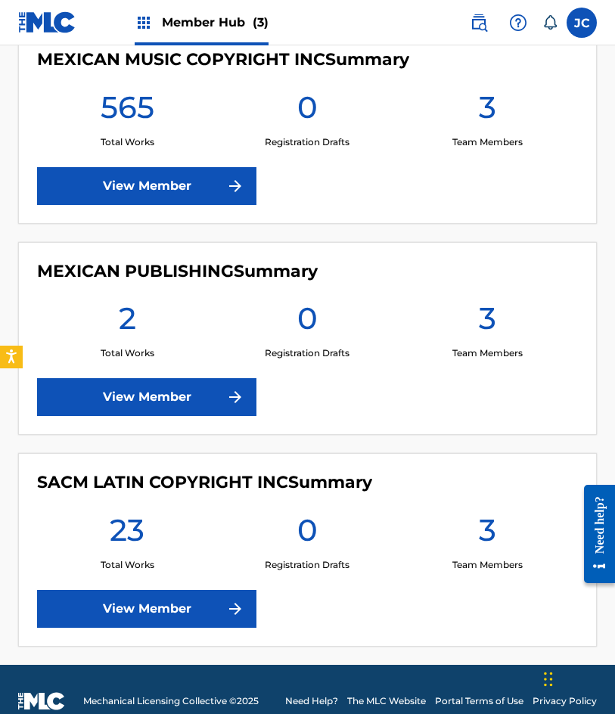
scroll to position [378, 0]
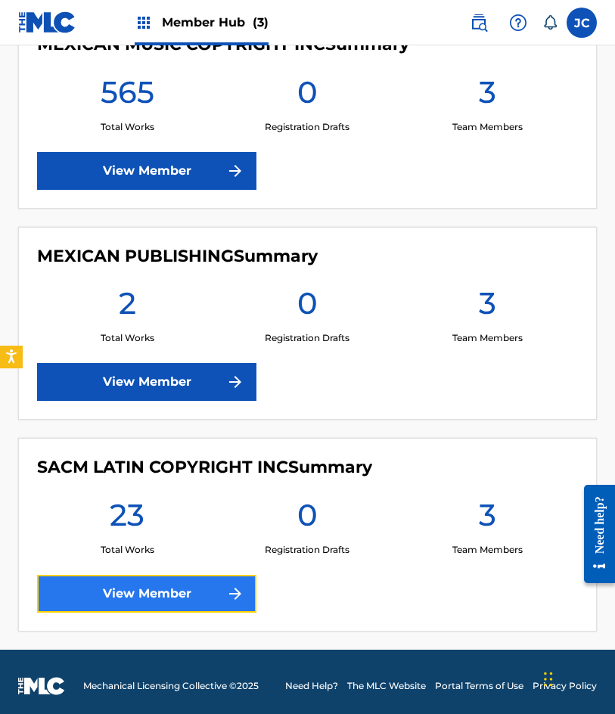
click at [179, 593] on link "View Member" at bounding box center [146, 594] width 219 height 38
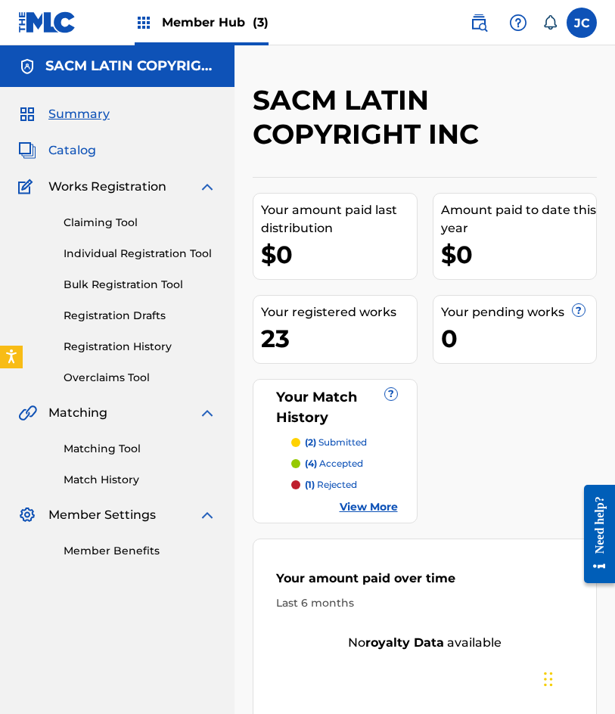
click at [72, 142] on span "Catalog" at bounding box center [72, 150] width 48 height 18
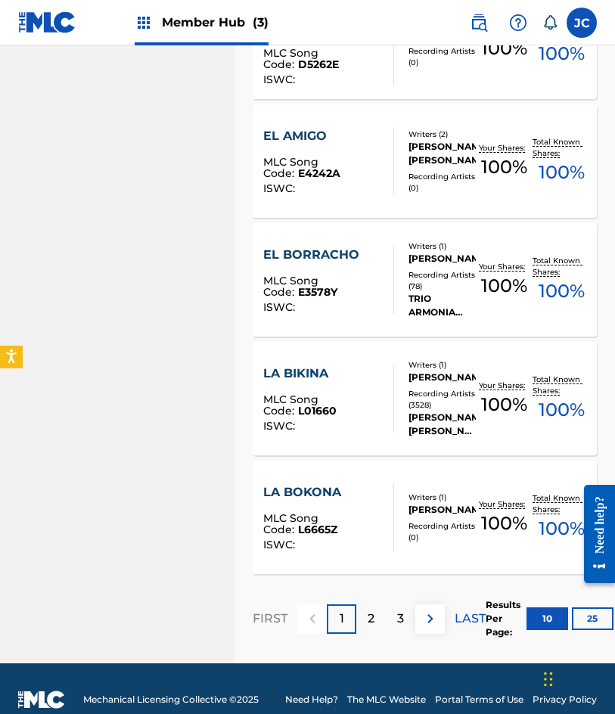
scroll to position [1029, 0]
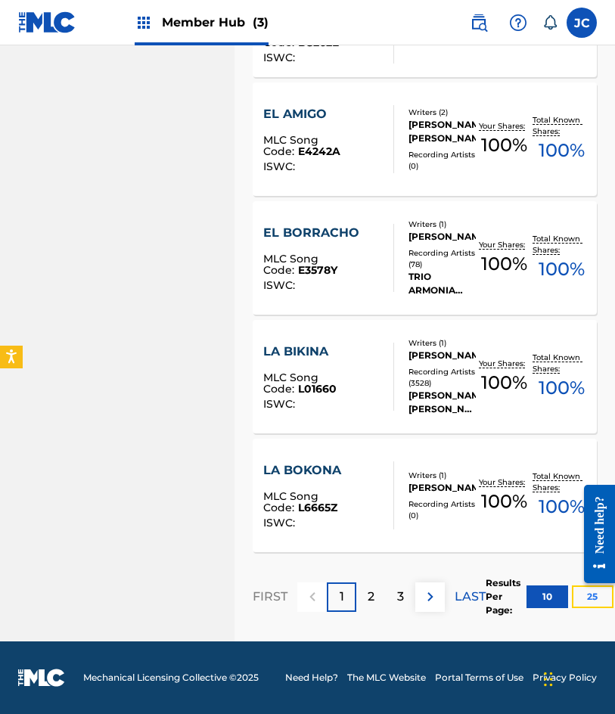
click at [610, 605] on button "25" at bounding box center [593, 597] width 42 height 23
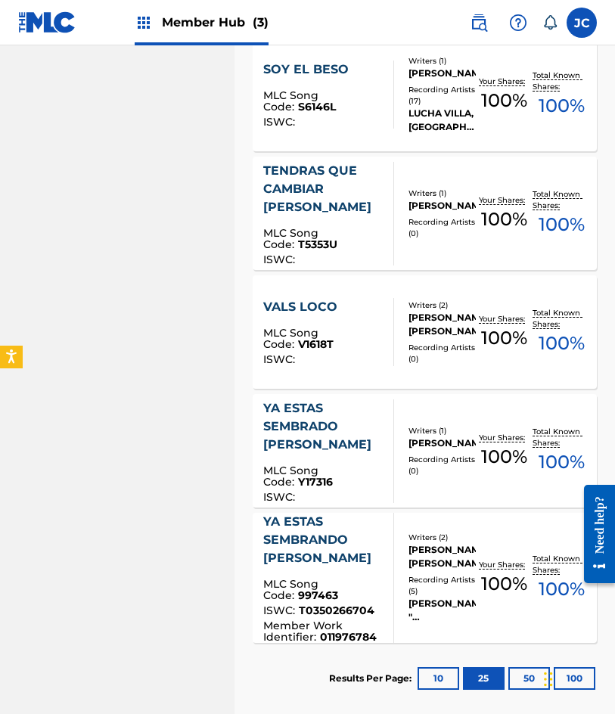
scroll to position [2571, 0]
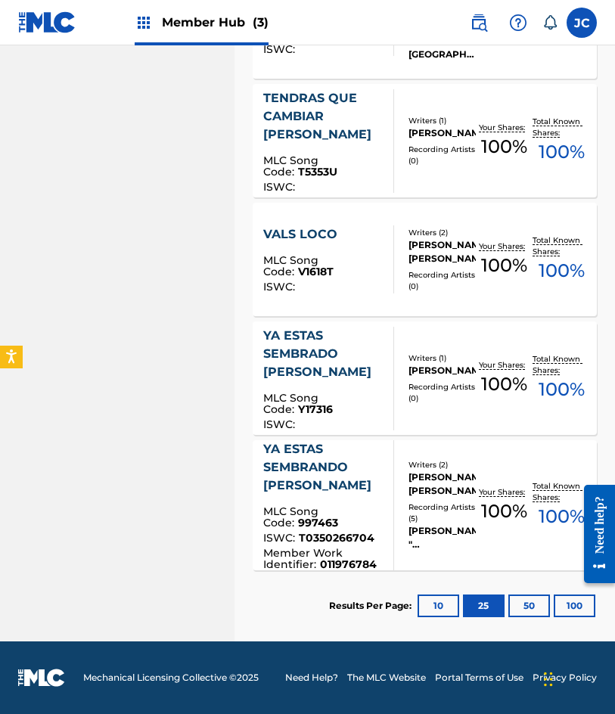
click at [381, 393] on div at bounding box center [387, 379] width 12 height 104
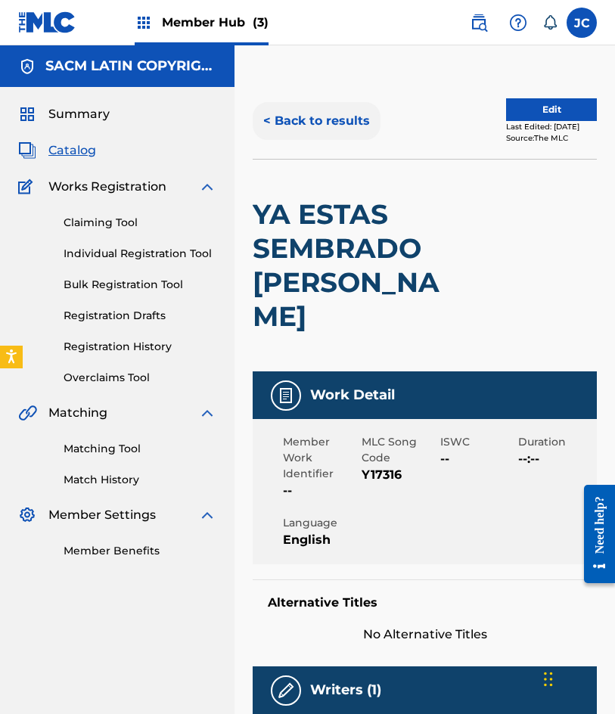
click at [319, 113] on button "< Back to results" at bounding box center [317, 121] width 128 height 38
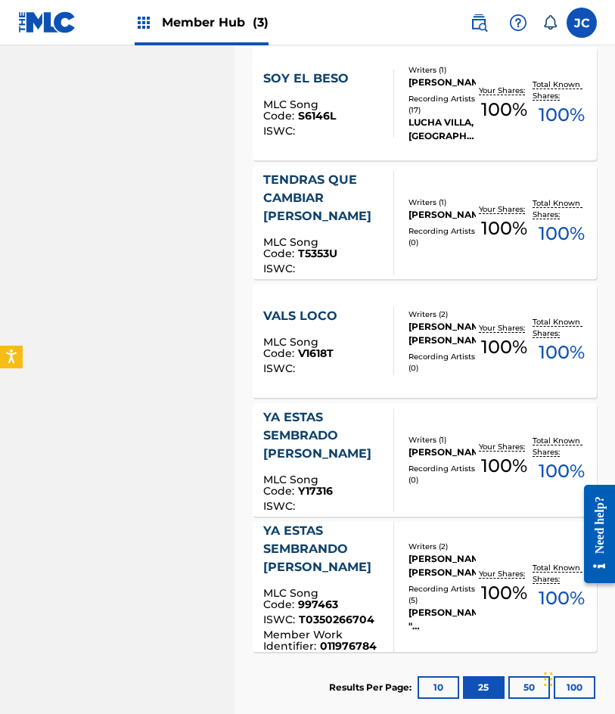
scroll to position [2496, 0]
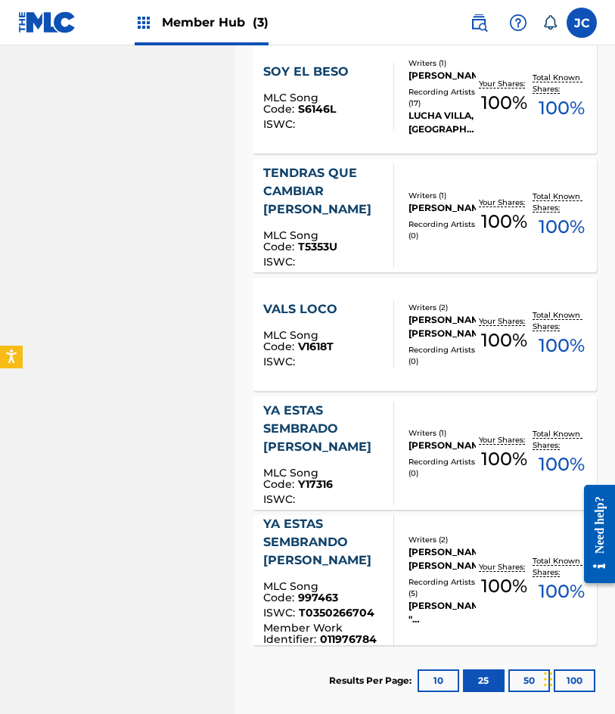
click at [374, 558] on div "YA ESTAS SEMBRANDO AGUSTIN" at bounding box center [322, 542] width 118 height 54
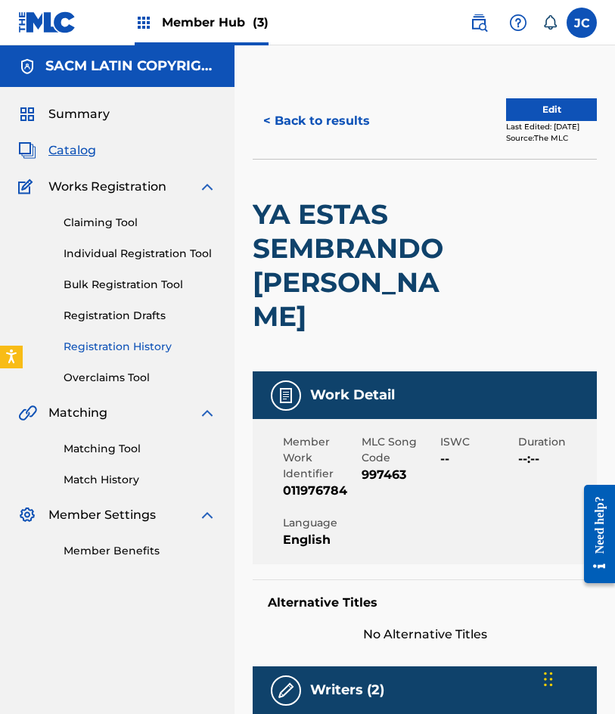
click at [132, 350] on link "Registration History" at bounding box center [140, 347] width 153 height 16
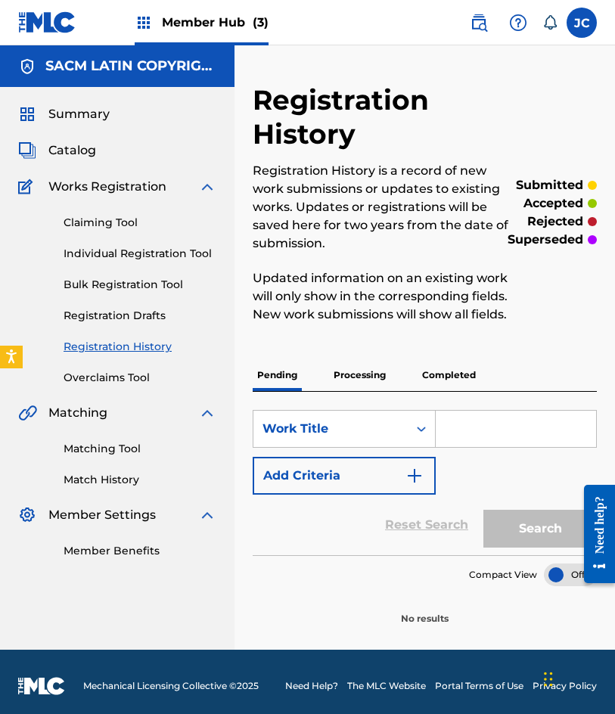
click at [371, 385] on p "Processing" at bounding box center [359, 375] width 61 height 32
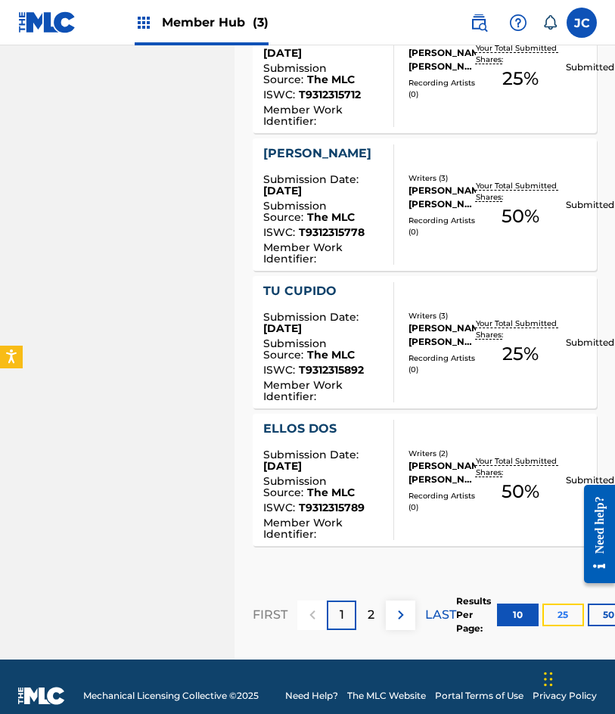
click at [571, 604] on button "25" at bounding box center [563, 615] width 42 height 23
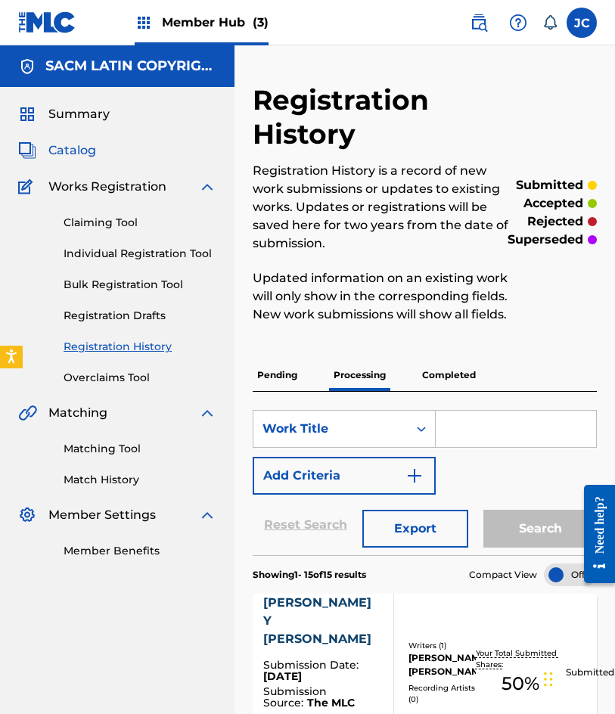
click at [95, 148] on span "Catalog" at bounding box center [72, 150] width 48 height 18
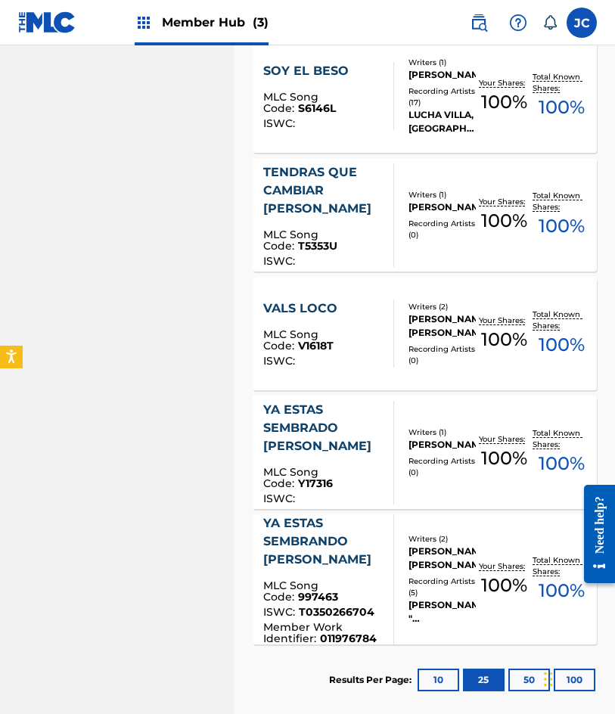
scroll to position [2571, 0]
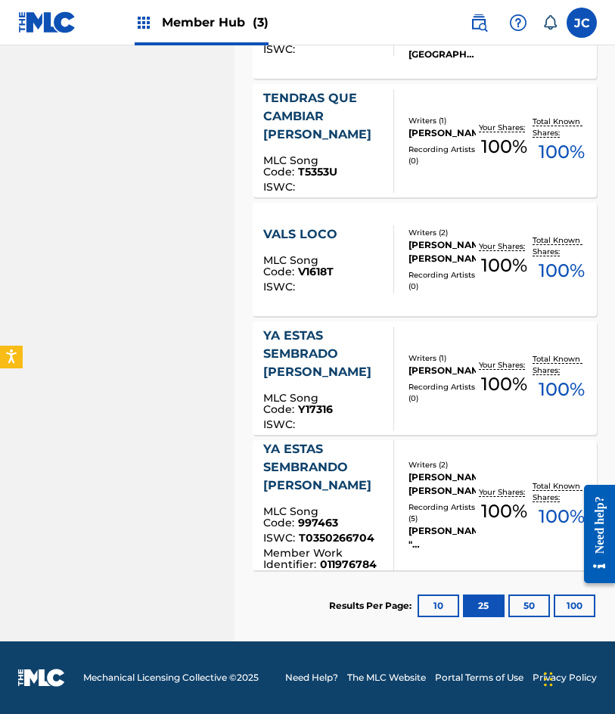
click at [330, 507] on div "MLC Song Code : 997463" at bounding box center [322, 519] width 118 height 26
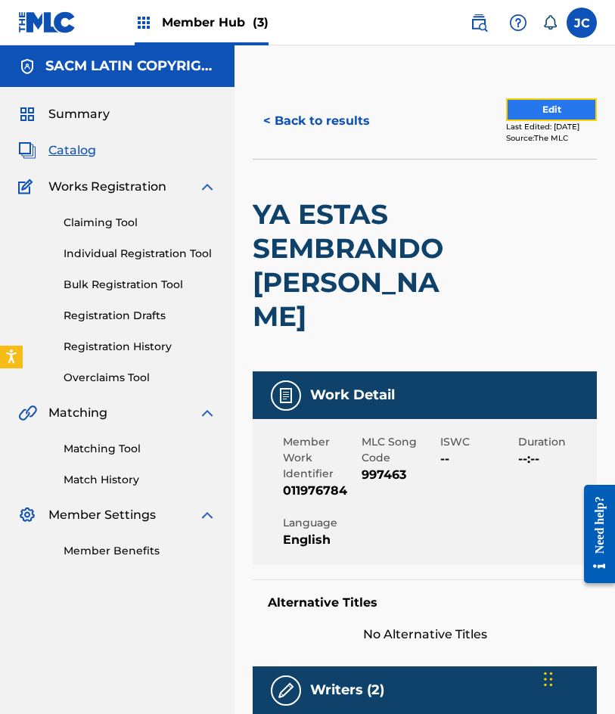
click at [562, 107] on button "Edit" at bounding box center [551, 109] width 91 height 23
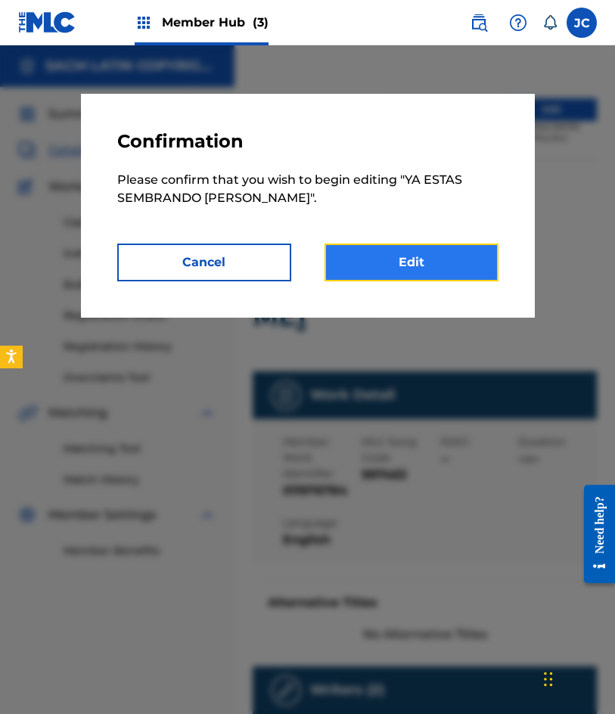
click at [412, 256] on link "Edit" at bounding box center [412, 263] width 174 height 38
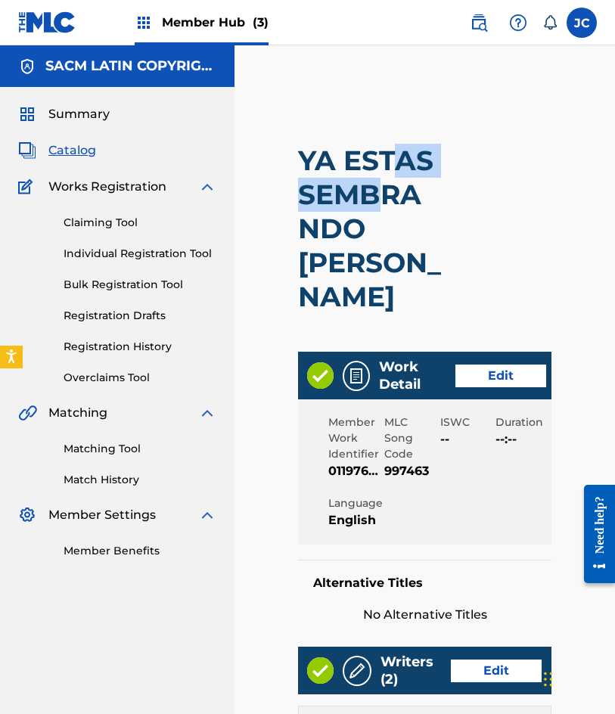
drag, startPoint x: 387, startPoint y: 172, endPoint x: 387, endPoint y: 188, distance: 15.9
click at [387, 188] on h2 "YA ESTAS SEMBRANDO AGUSTIN" at bounding box center [374, 229] width 152 height 170
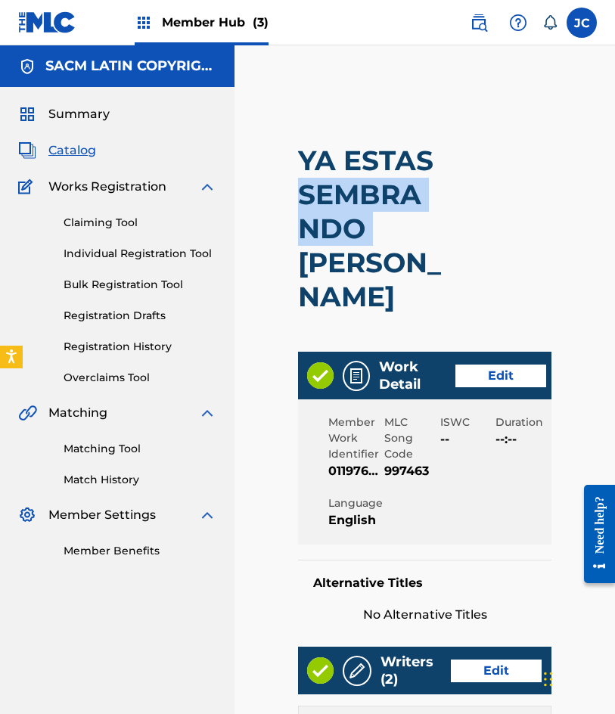
click at [387, 188] on h2 "YA ESTAS SEMBRANDO AGUSTIN" at bounding box center [374, 229] width 152 height 170
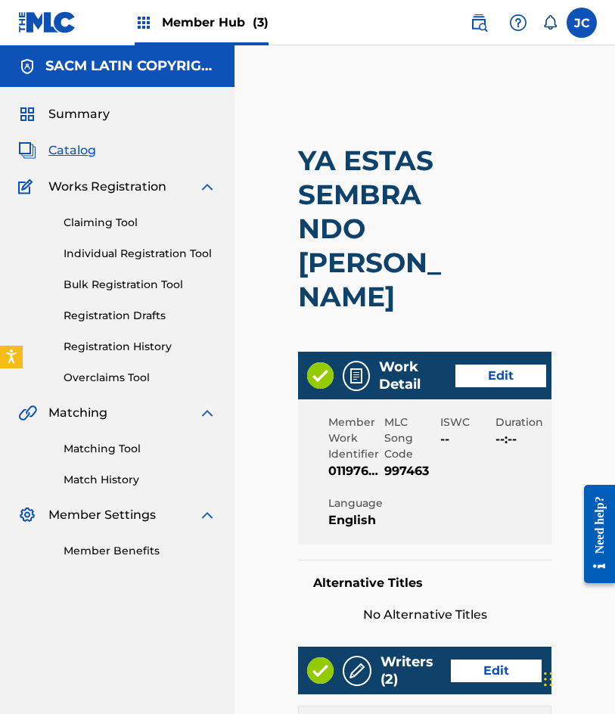
click at [493, 248] on div at bounding box center [479, 229] width 58 height 246
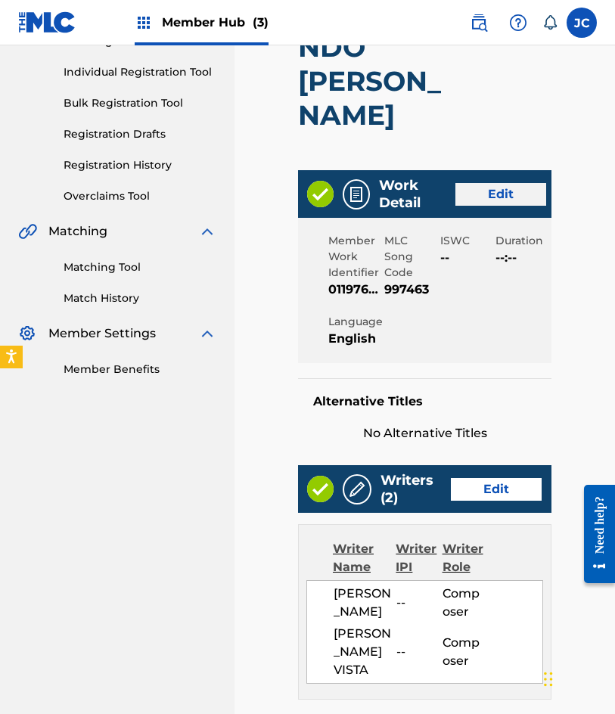
scroll to position [151, 0]
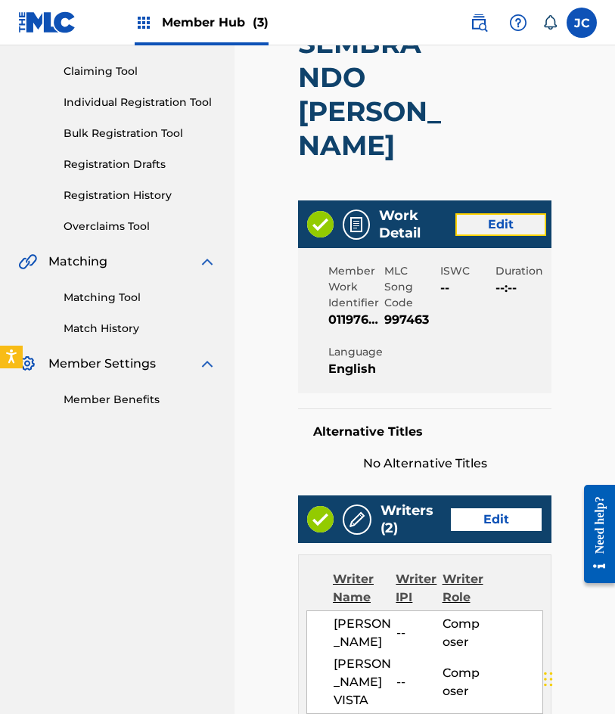
click at [488, 213] on link "Edit" at bounding box center [500, 224] width 91 height 23
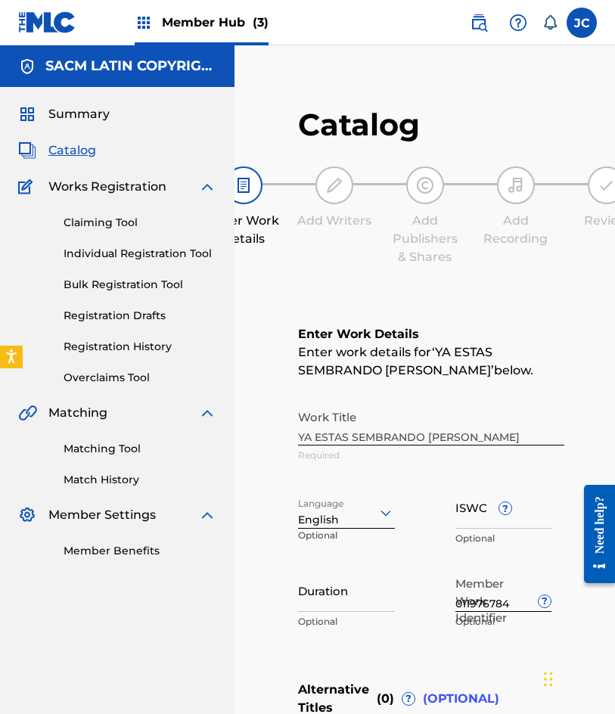
scroll to position [151, 0]
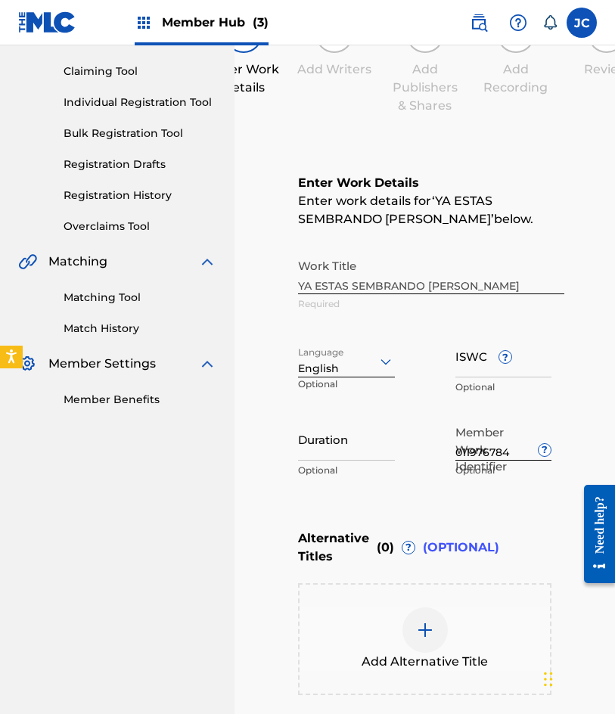
click at [358, 290] on div "Work Title YA ESTAS SEMBRANDO AGUSTIN Required" at bounding box center [424, 285] width 253 height 68
click at [353, 282] on div "Work Title YA ESTAS SEMBRANDO AGUSTIN Required" at bounding box center [424, 285] width 253 height 68
click at [347, 283] on div "Work Title YA ESTAS SEMBRANDO AGUSTIN Required" at bounding box center [424, 285] width 253 height 68
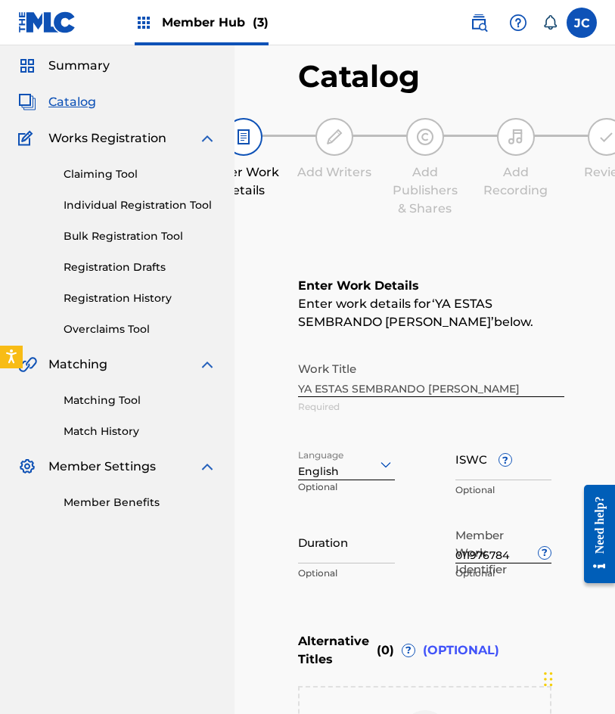
scroll to position [76, 0]
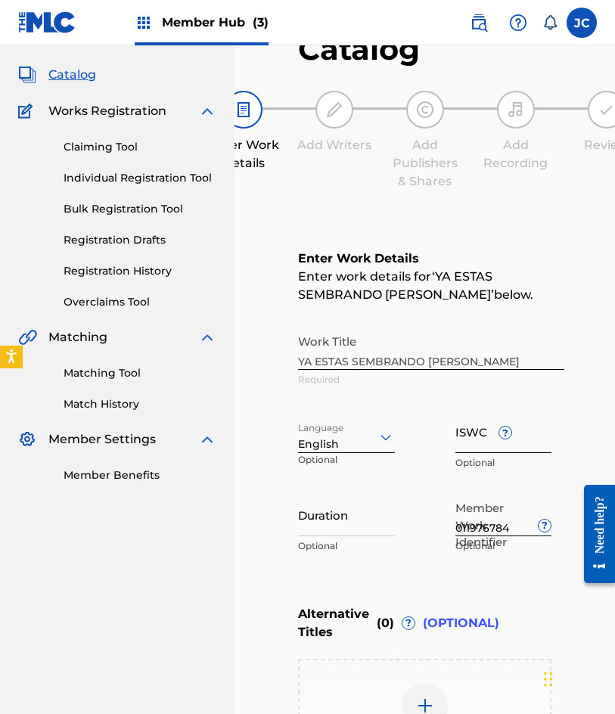
click at [486, 438] on input "ISWC ?" at bounding box center [503, 431] width 97 height 43
paste input "T-035.026.670-4"
type input "T0350266704"
click at [272, 510] on main "Catalog Enter Work Details Add Writers Add Publishers & Shares Add Recording Re…" at bounding box center [425, 446] width 344 height 877
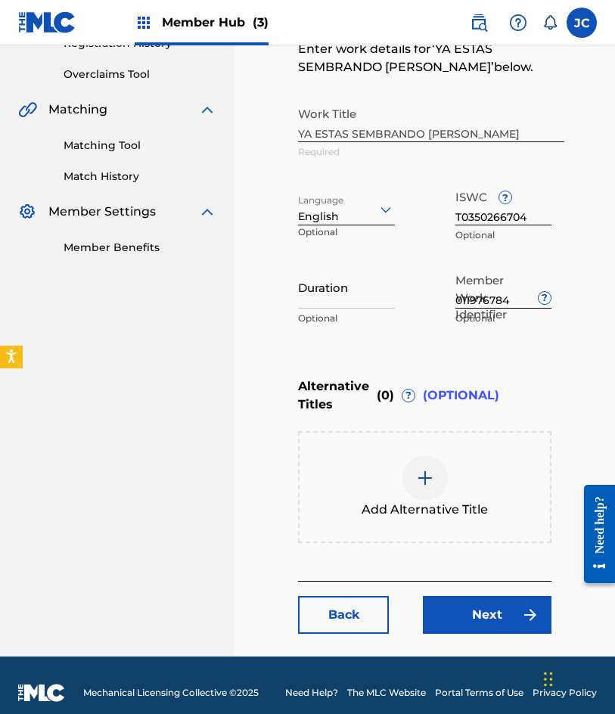
scroll to position [318, 0]
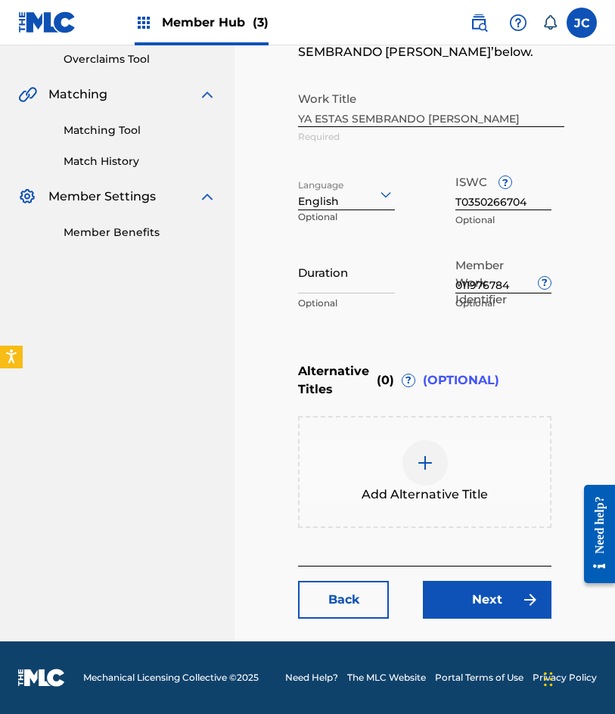
click at [424, 474] on div at bounding box center [424, 462] width 45 height 45
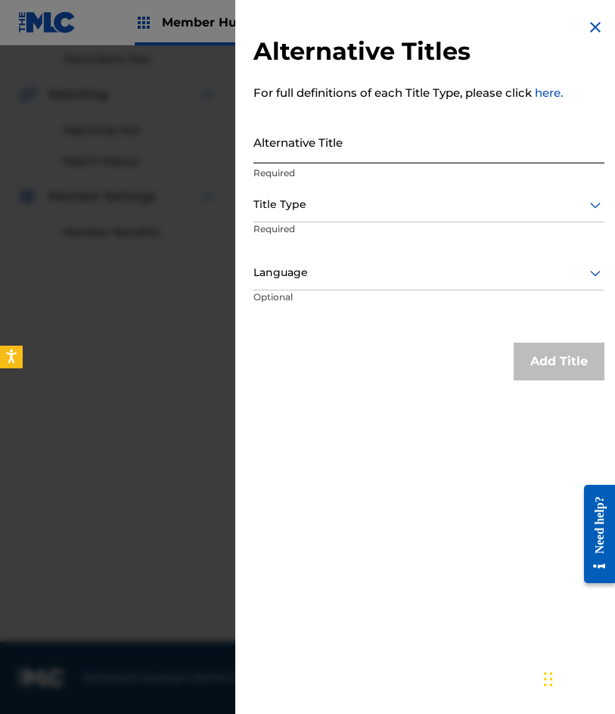
click at [338, 149] on input "Alternative Title" at bounding box center [428, 141] width 351 height 43
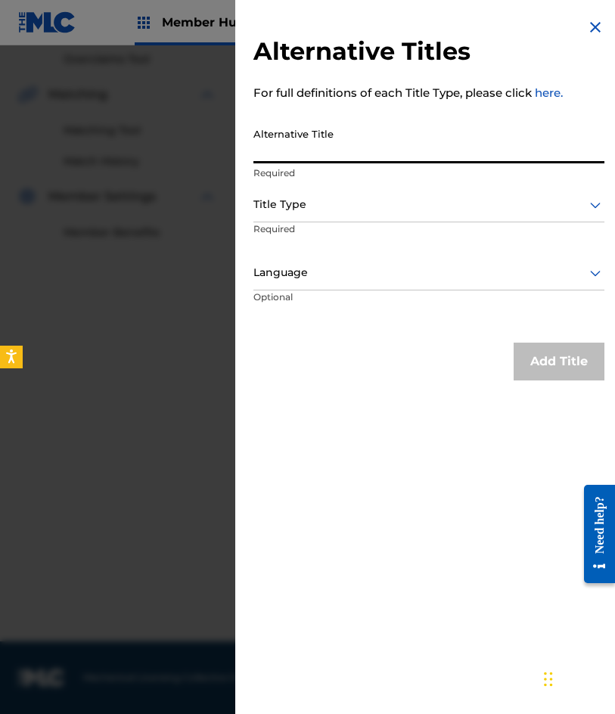
paste input "YA ESTAS SEMBRADO AGUSTIN"
type input "YA ESTAS SEMBRADO AGUSTIN"
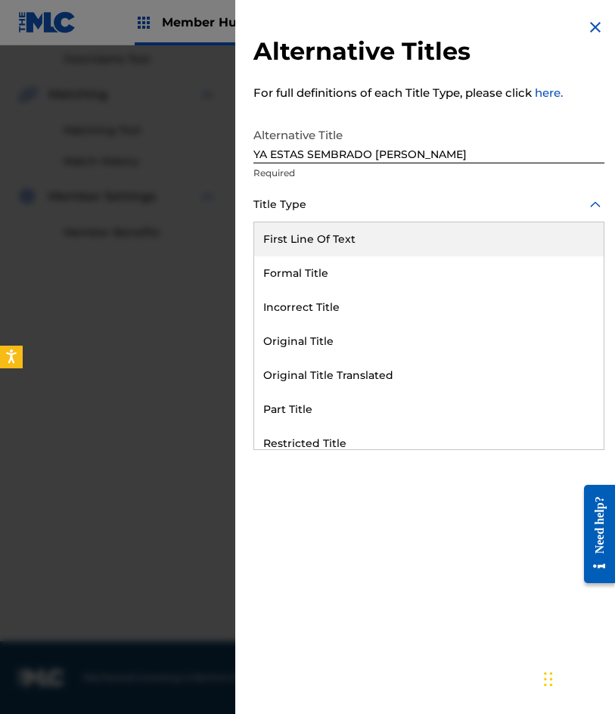
click at [331, 204] on div at bounding box center [428, 204] width 351 height 19
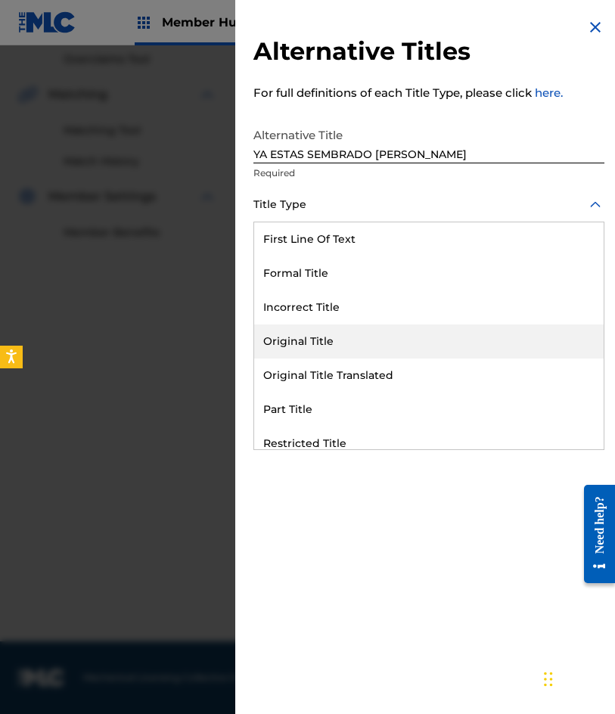
click at [321, 338] on div "Original Title" at bounding box center [428, 342] width 349 height 34
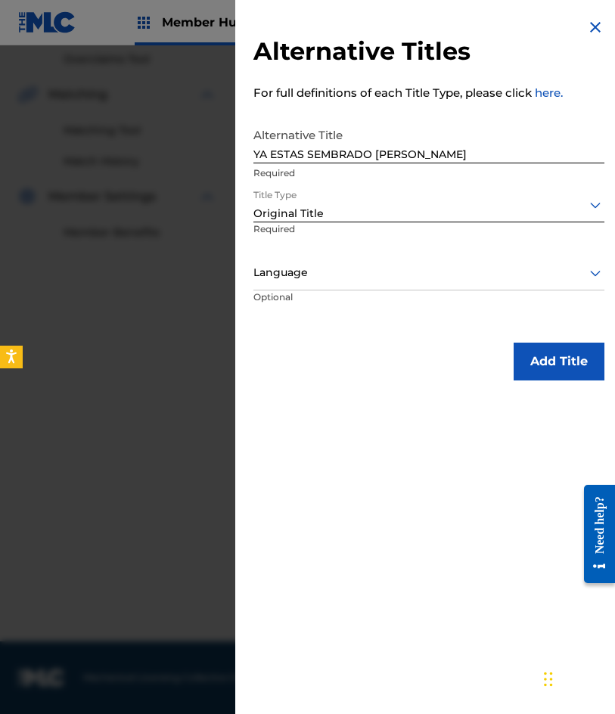
click at [318, 283] on div "Language" at bounding box center [428, 273] width 351 height 34
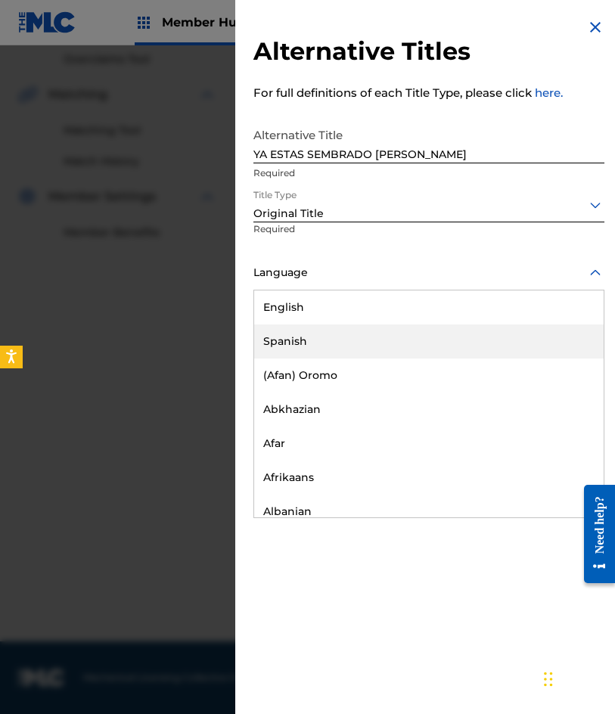
click at [316, 337] on div "Spanish" at bounding box center [428, 342] width 349 height 34
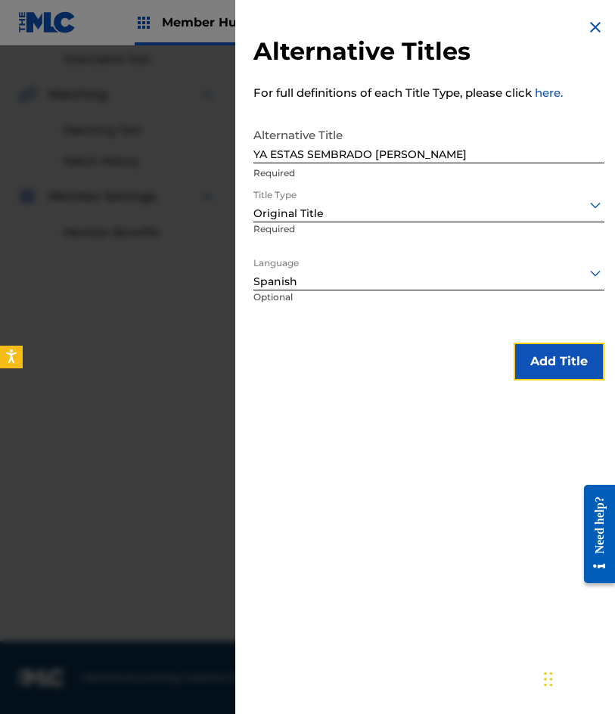
click at [542, 373] on button "Add Title" at bounding box center [559, 362] width 91 height 38
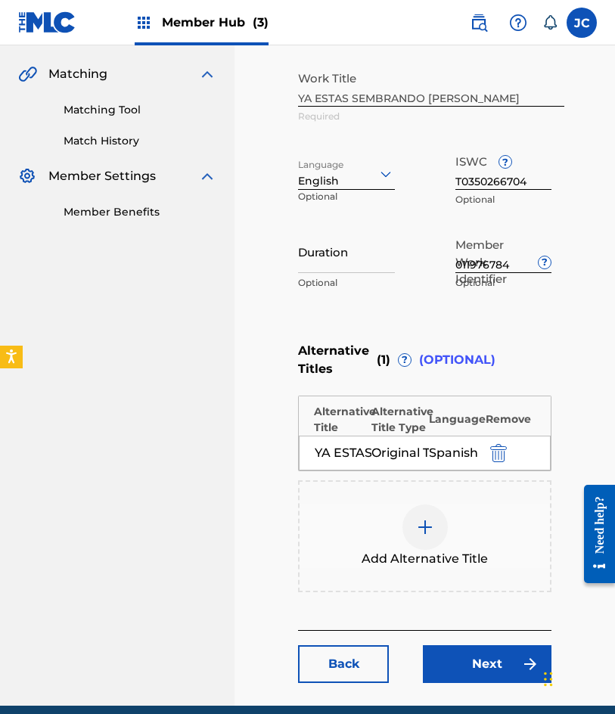
scroll to position [415, 0]
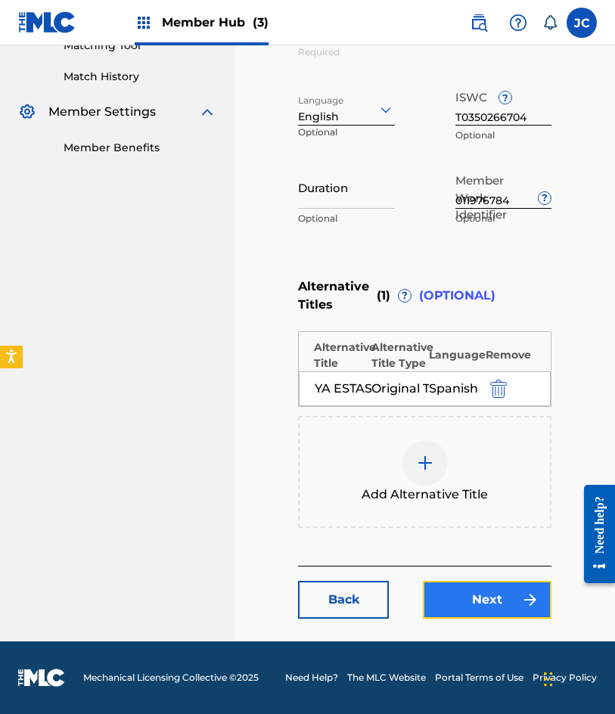
click at [501, 607] on link "Next" at bounding box center [487, 600] width 129 height 38
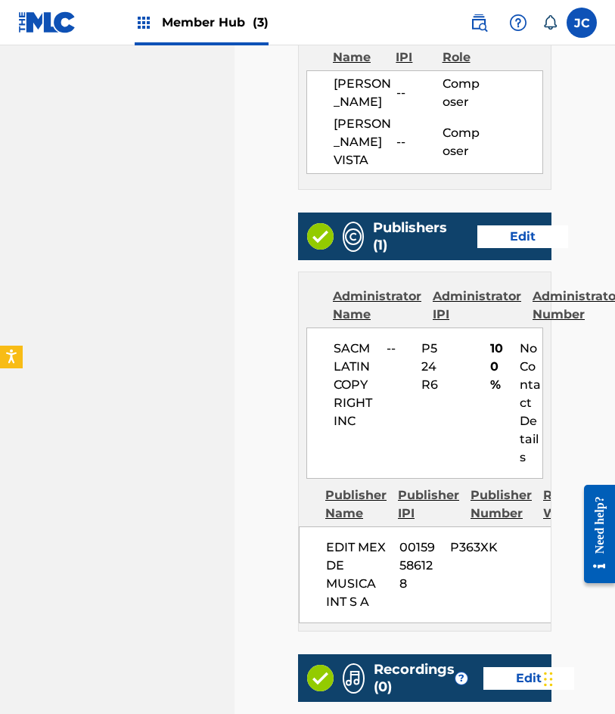
scroll to position [983, 0]
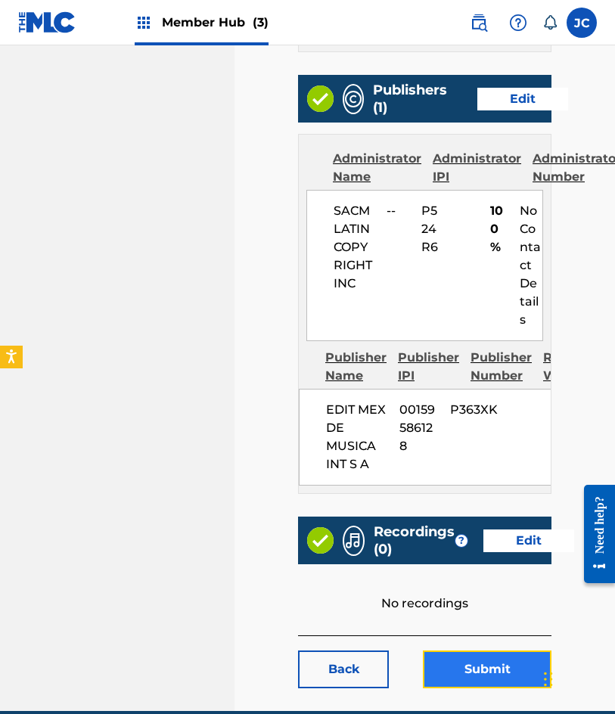
click at [486, 651] on button "Submit" at bounding box center [487, 670] width 129 height 38
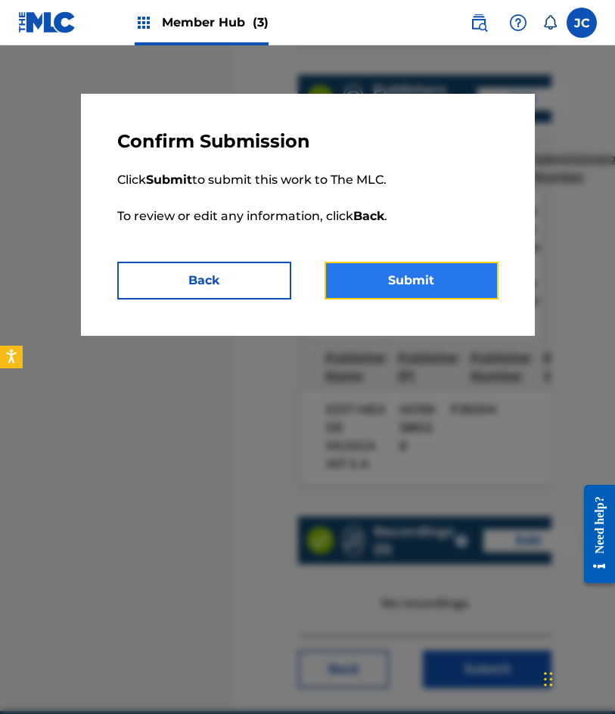
click at [382, 282] on button "Submit" at bounding box center [412, 281] width 174 height 38
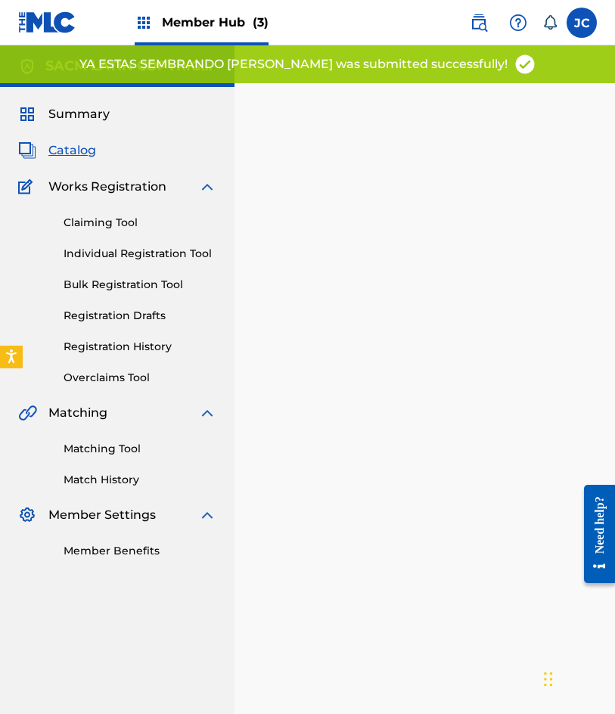
click at [67, 23] on img at bounding box center [47, 22] width 58 height 22
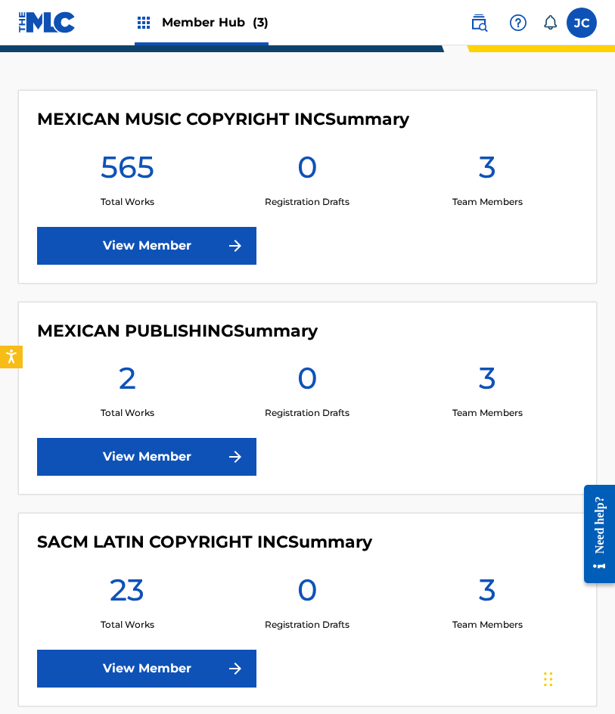
scroll to position [303, 0]
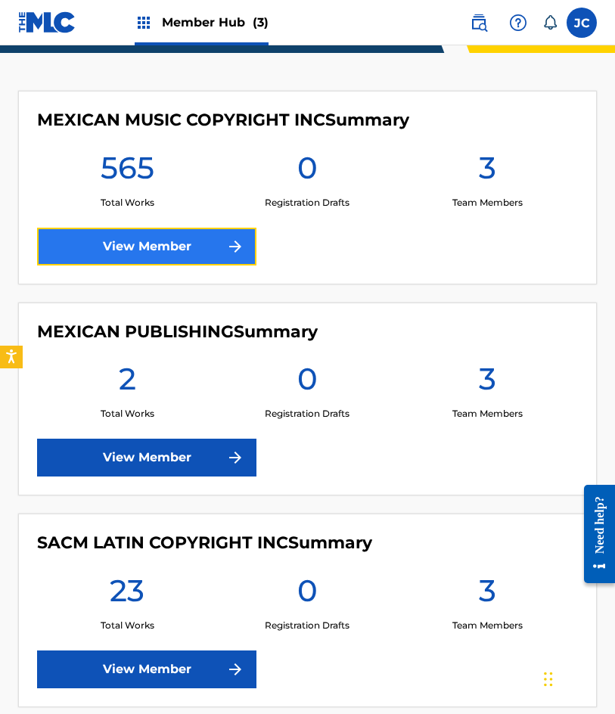
click at [118, 238] on link "View Member" at bounding box center [146, 247] width 219 height 38
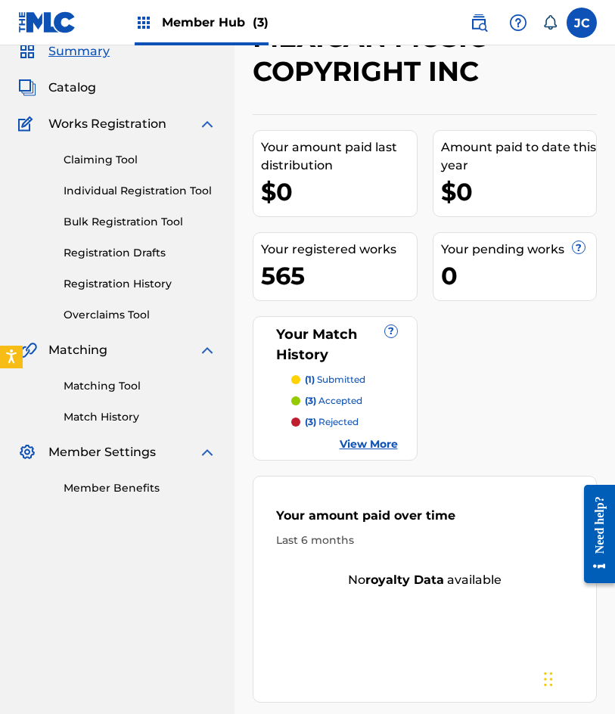
scroll to position [59, 0]
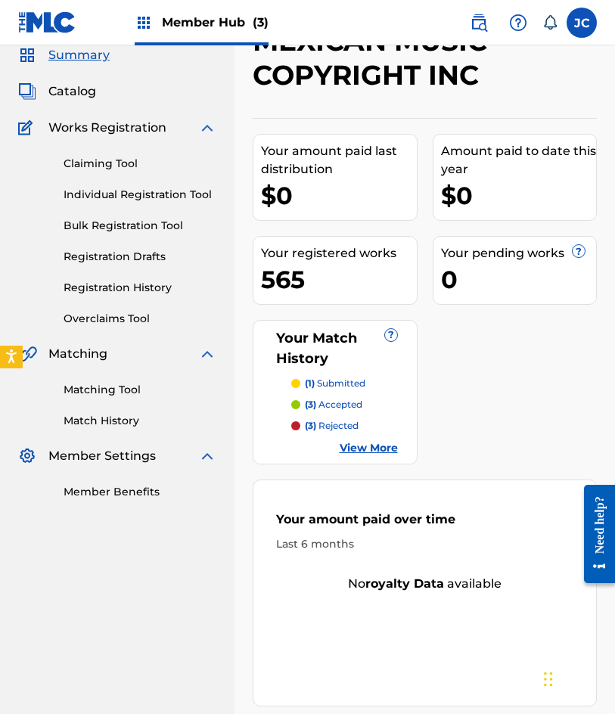
click at [68, 17] on img at bounding box center [47, 22] width 58 height 22
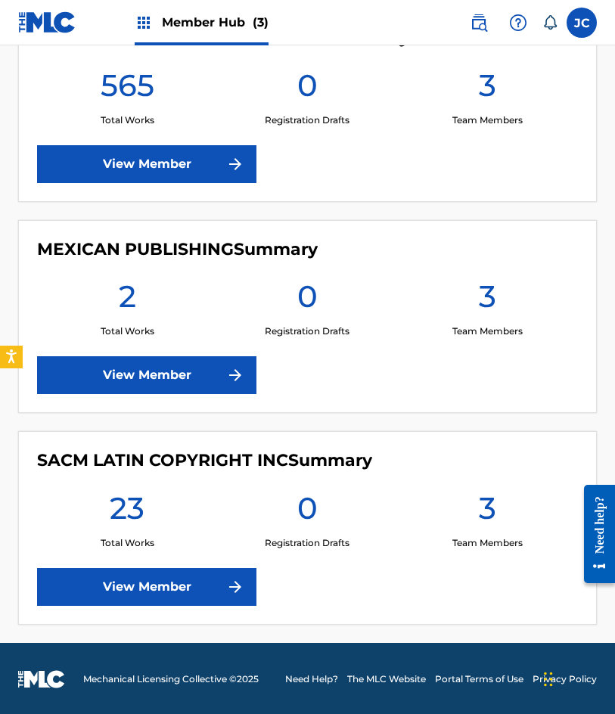
scroll to position [387, 0]
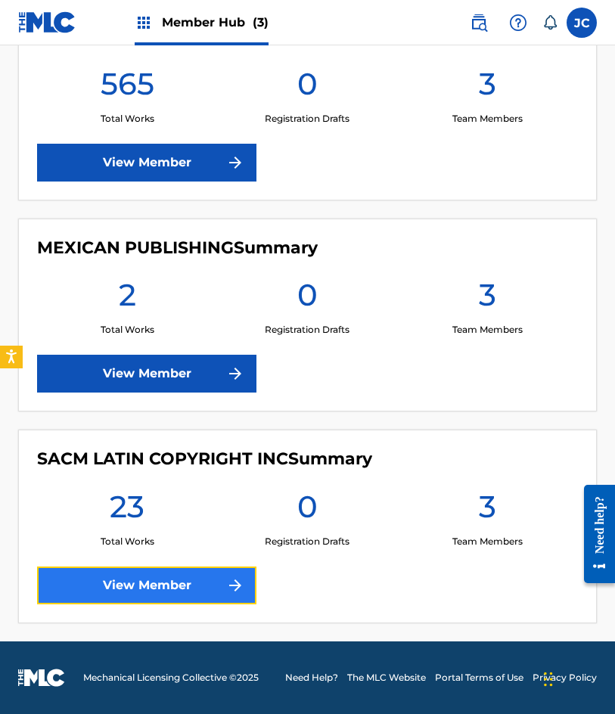
click at [246, 575] on link "View Member" at bounding box center [146, 586] width 219 height 38
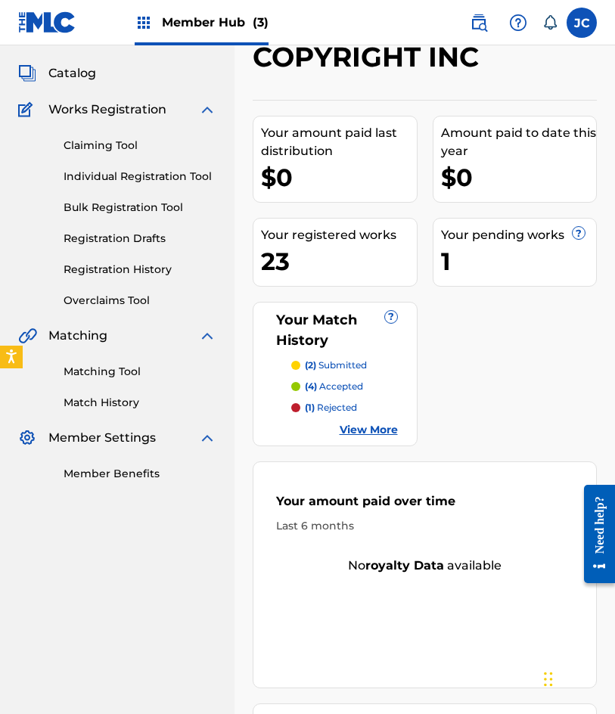
scroll to position [76, 0]
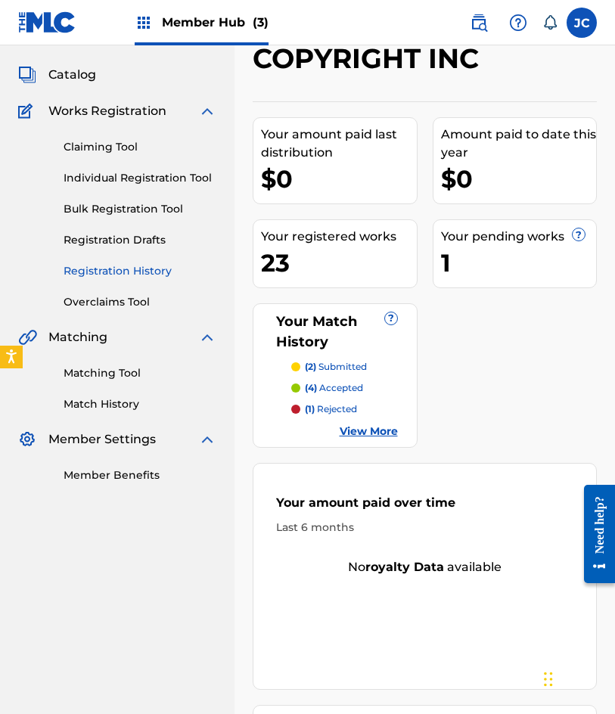
click at [148, 266] on link "Registration History" at bounding box center [140, 271] width 153 height 16
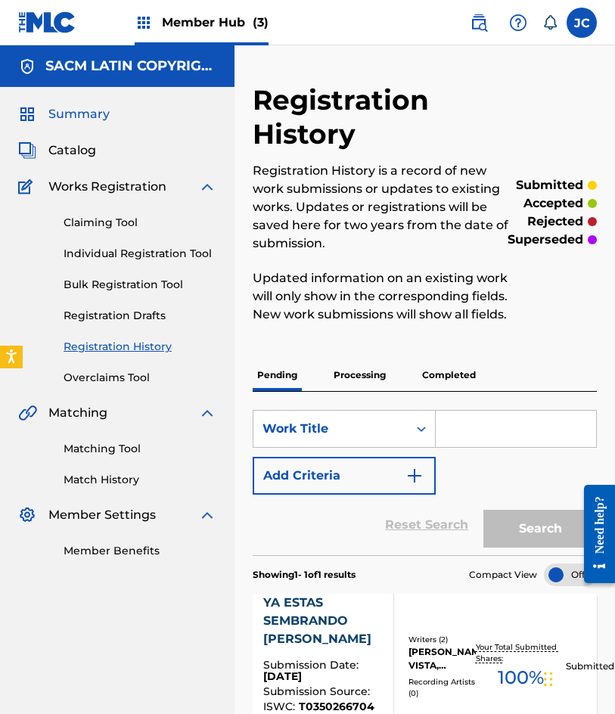
click at [84, 112] on span "Summary" at bounding box center [78, 114] width 61 height 18
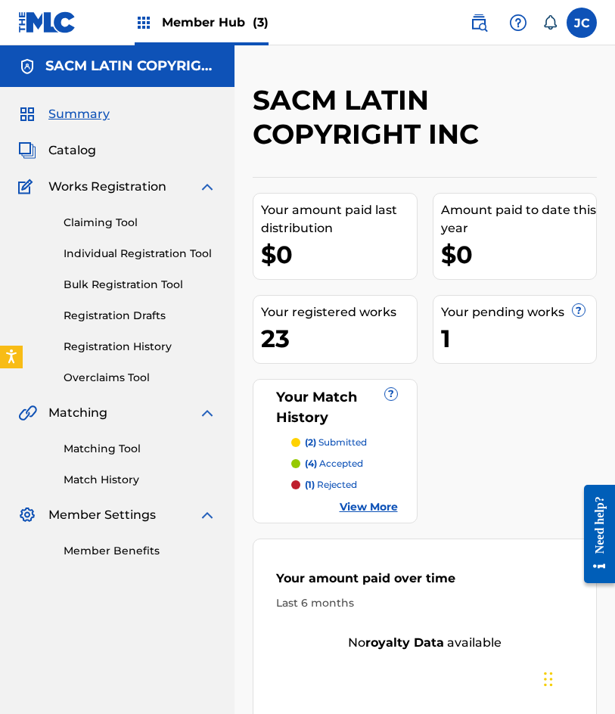
click at [46, 16] on img at bounding box center [47, 22] width 58 height 22
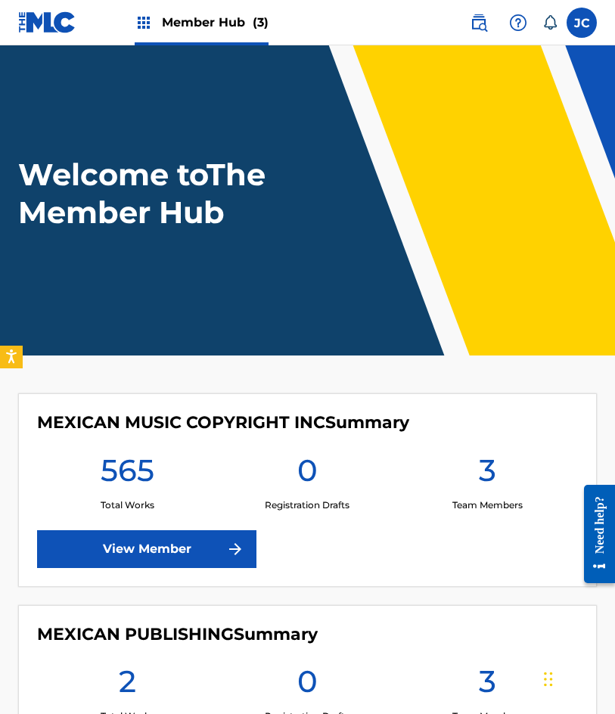
drag, startPoint x: 251, startPoint y: 28, endPoint x: 268, endPoint y: 24, distance: 17.1
click at [346, 8] on nav "Member Hub (3) JC JC Jesús Cervantes auxint01@sacm.org.mx Notification Preferen…" at bounding box center [307, 22] width 615 height 45
click at [181, 37] on div "Member Hub (3)" at bounding box center [202, 22] width 134 height 45
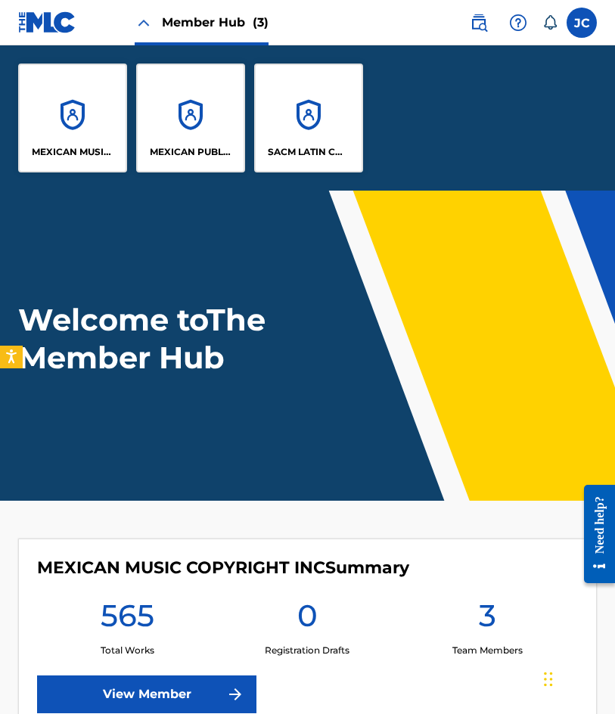
click at [343, 18] on nav "Member Hub (3) JC JC Jesús Cervantes auxint01@sacm.org.mx Notification Preferen…" at bounding box center [307, 22] width 615 height 45
click at [253, 26] on span "(3)" at bounding box center [261, 22] width 16 height 14
